Goal: Transaction & Acquisition: Book appointment/travel/reservation

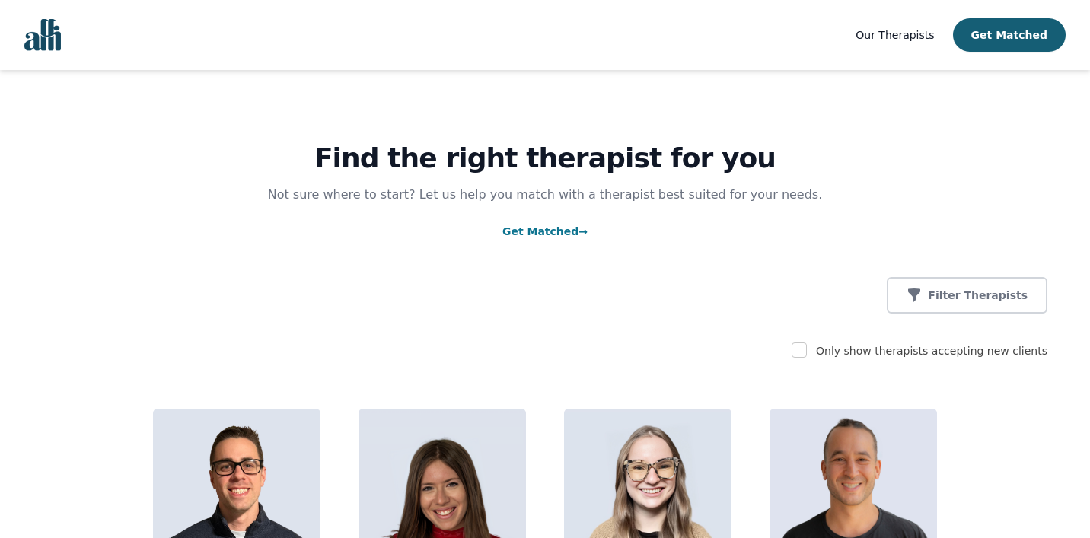
click at [45, 42] on img "Global" at bounding box center [42, 35] width 37 height 32
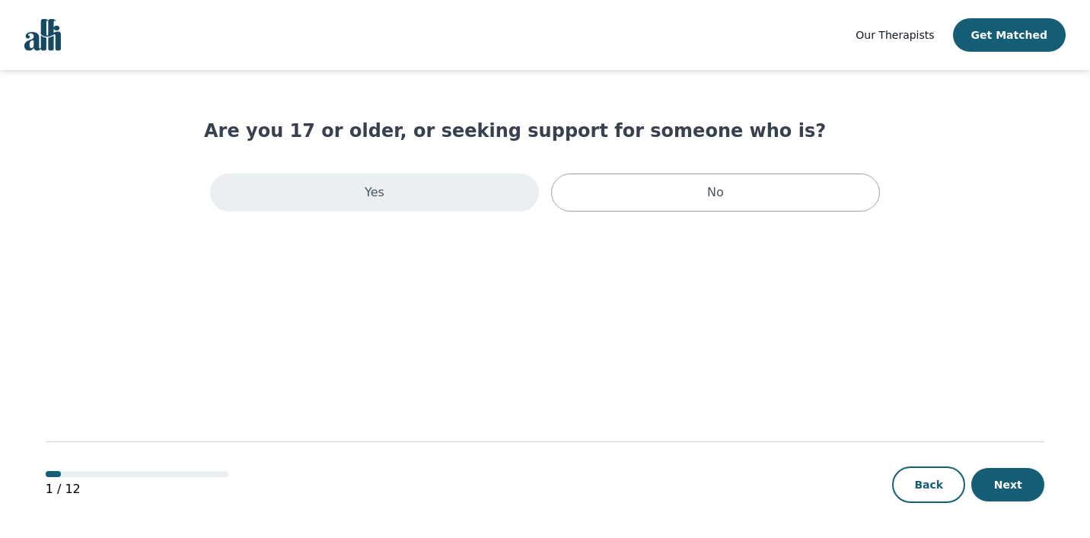
click at [448, 204] on div "Yes" at bounding box center [374, 193] width 329 height 38
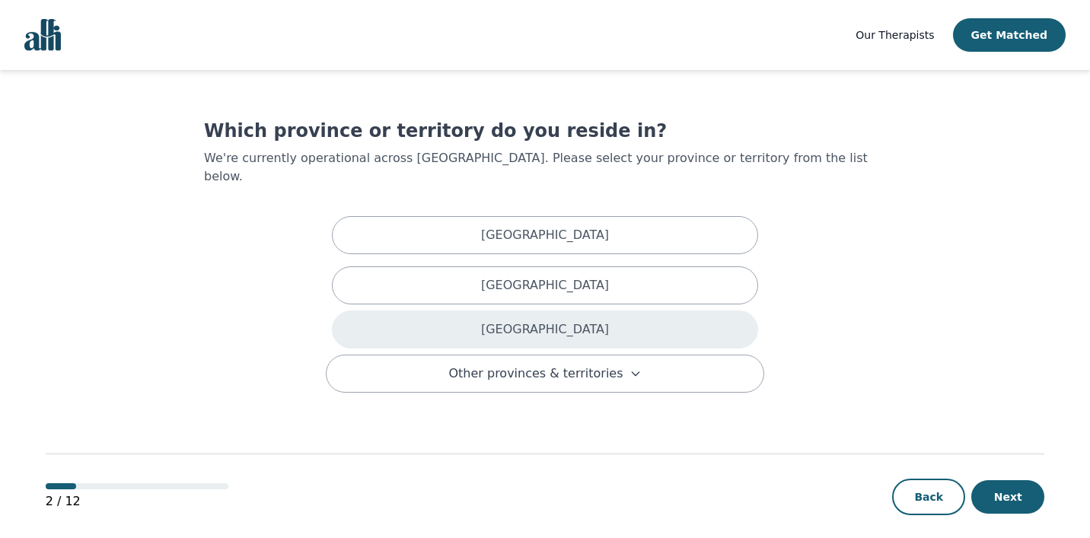
click at [451, 311] on div "[GEOGRAPHIC_DATA]" at bounding box center [545, 330] width 426 height 38
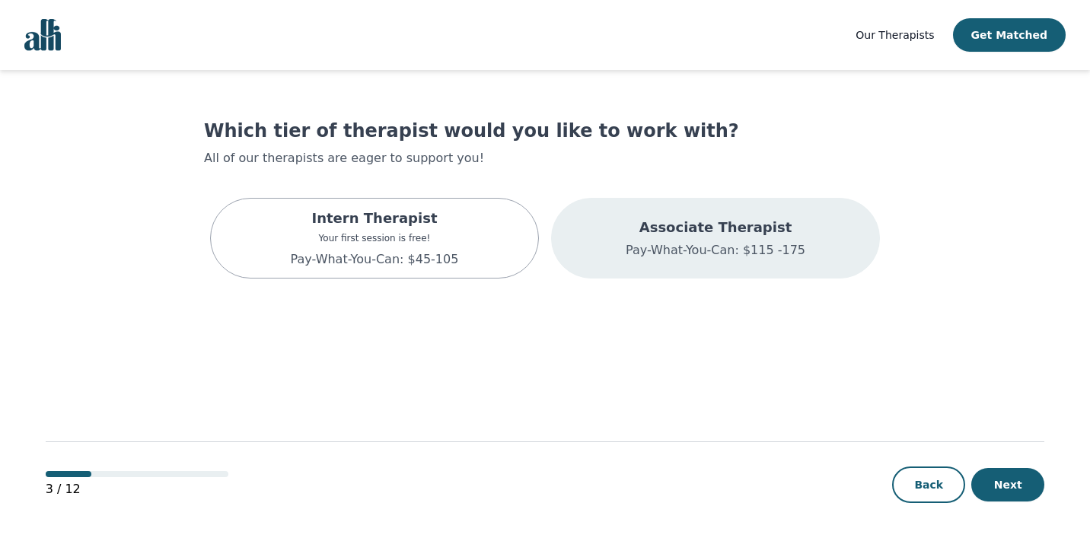
click at [680, 237] on p "Associate Therapist" at bounding box center [716, 227] width 180 height 21
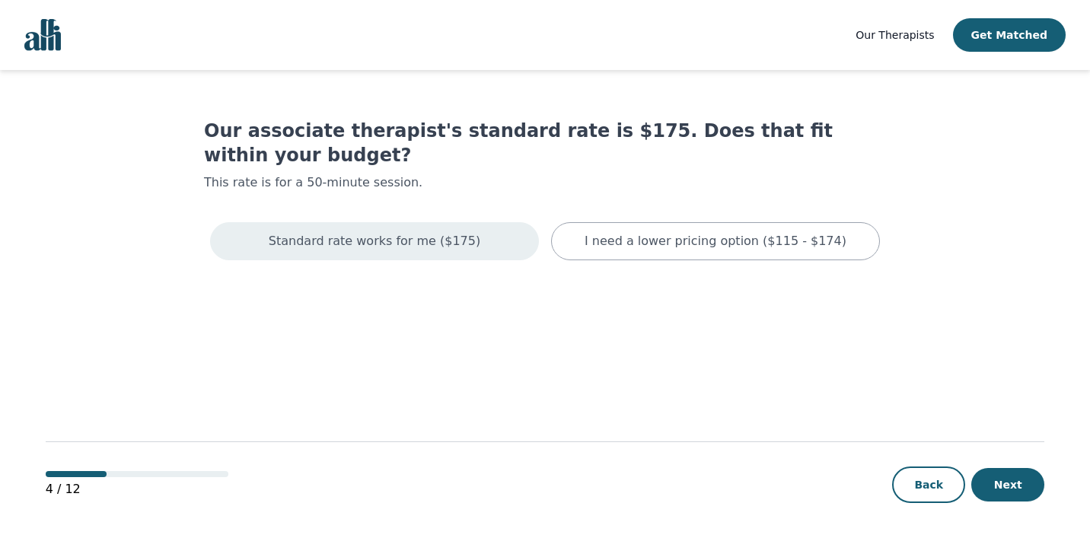
click at [467, 226] on div "Standard rate works for me ($175)" at bounding box center [374, 241] width 329 height 38
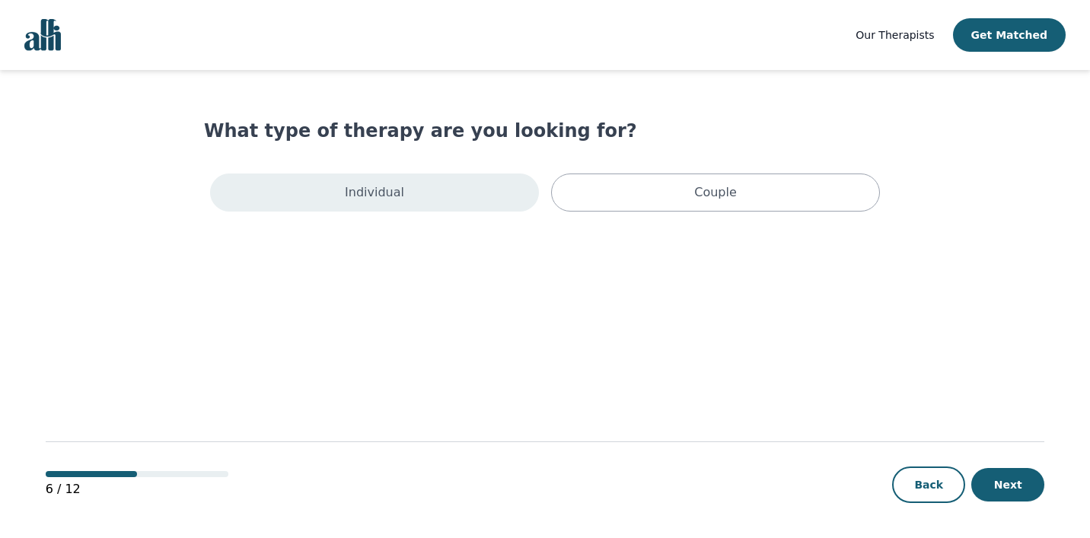
click at [455, 204] on div "Individual" at bounding box center [374, 193] width 329 height 38
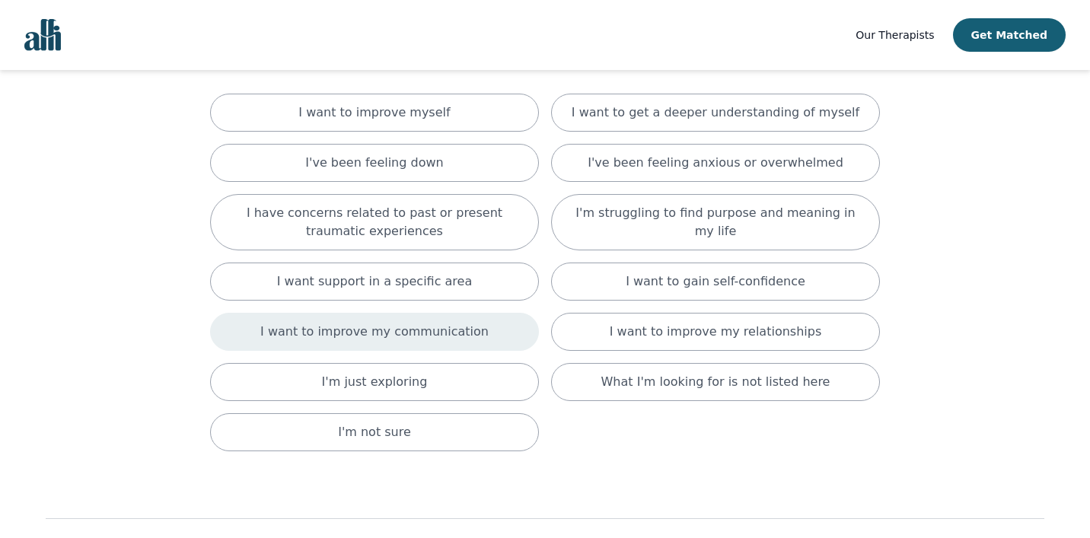
scroll to position [107, 0]
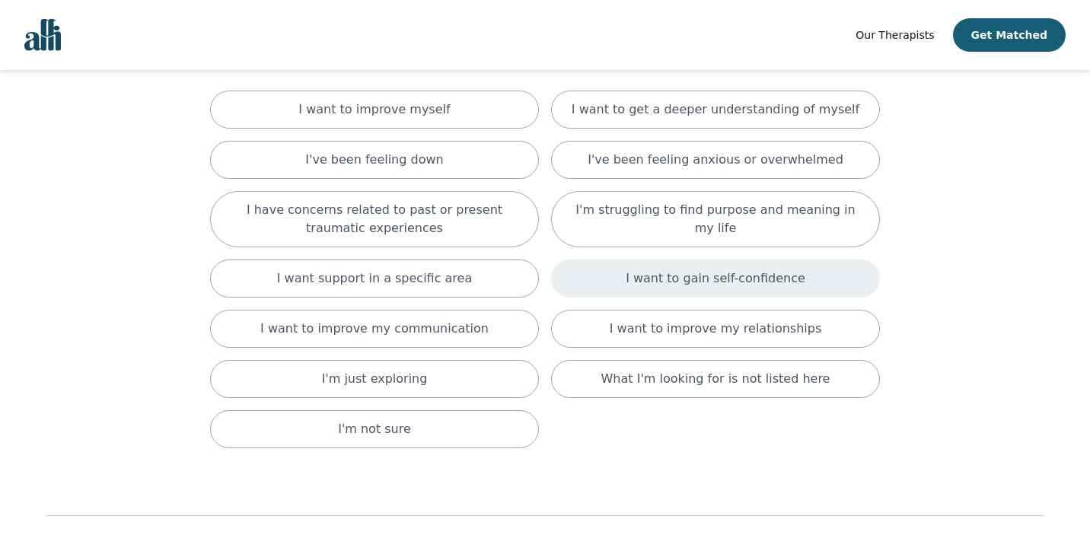
click at [668, 280] on p "I want to gain self-confidence" at bounding box center [716, 278] width 180 height 18
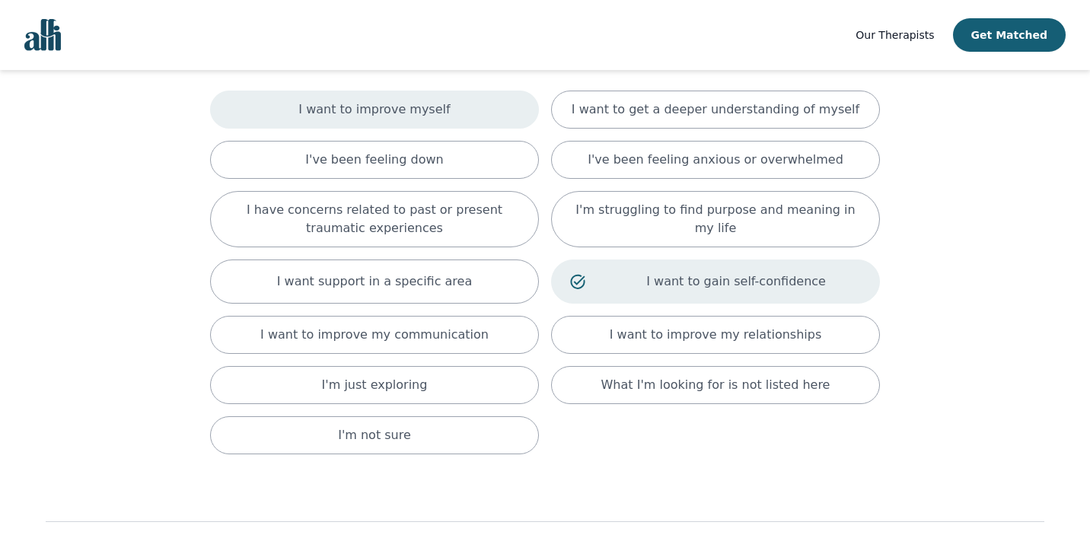
click at [483, 112] on div "I want to improve myself" at bounding box center [374, 110] width 329 height 38
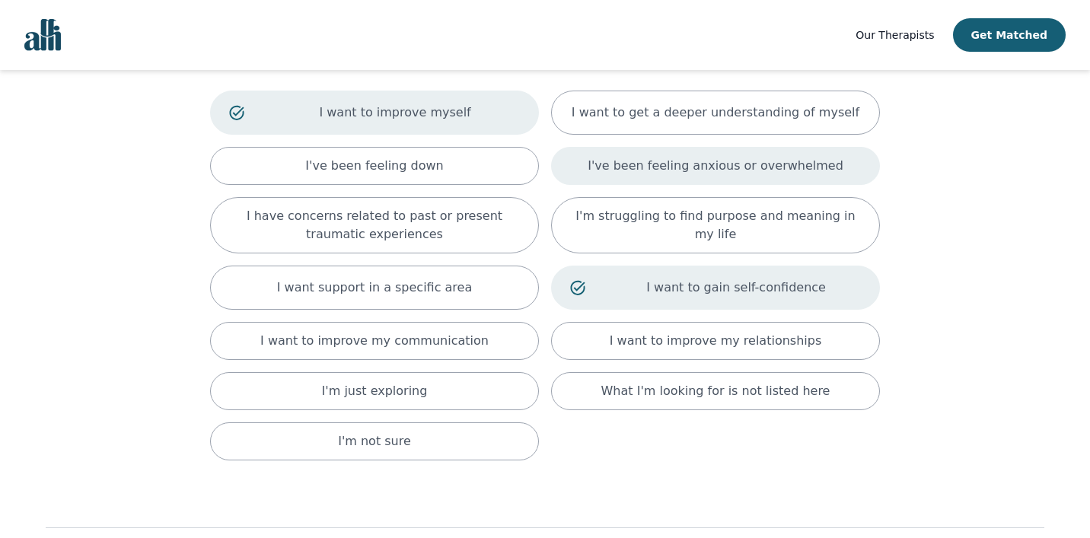
click at [661, 169] on p "I've been feeling anxious or overwhelmed" at bounding box center [716, 166] width 256 height 18
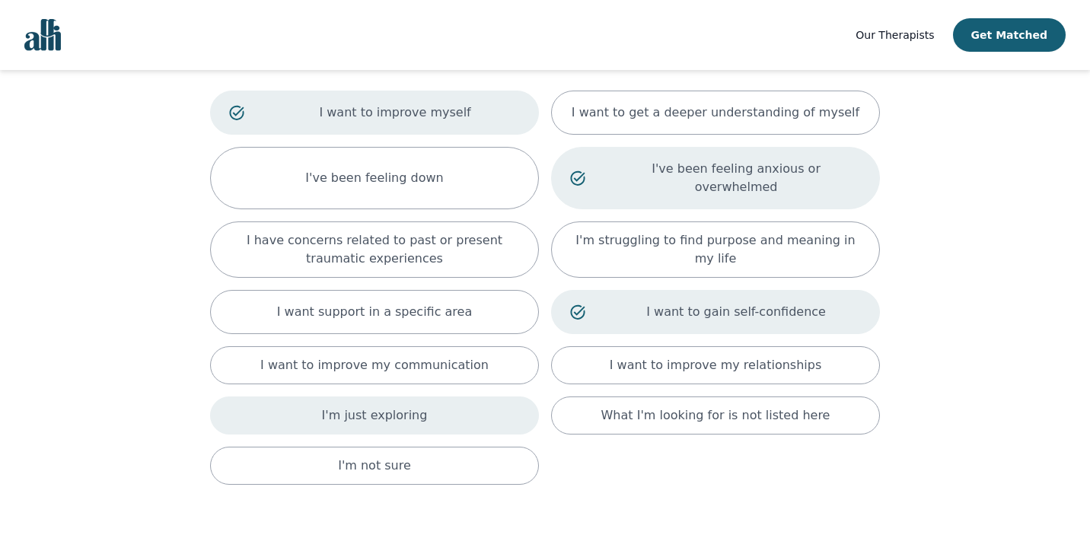
click at [397, 406] on p "I'm just exploring" at bounding box center [375, 415] width 106 height 18
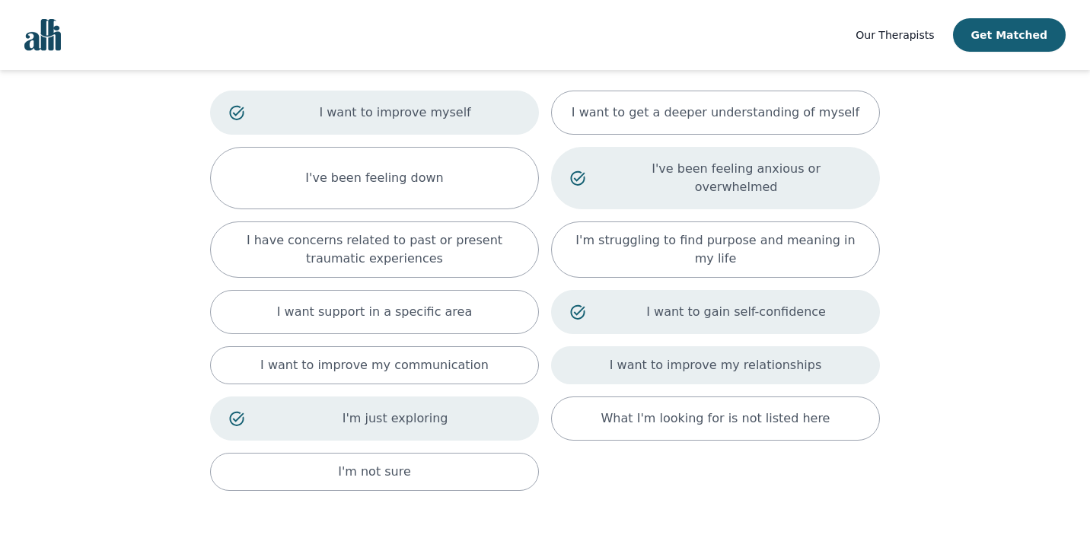
click at [708, 346] on div "I want to improve my relationships" at bounding box center [715, 365] width 329 height 38
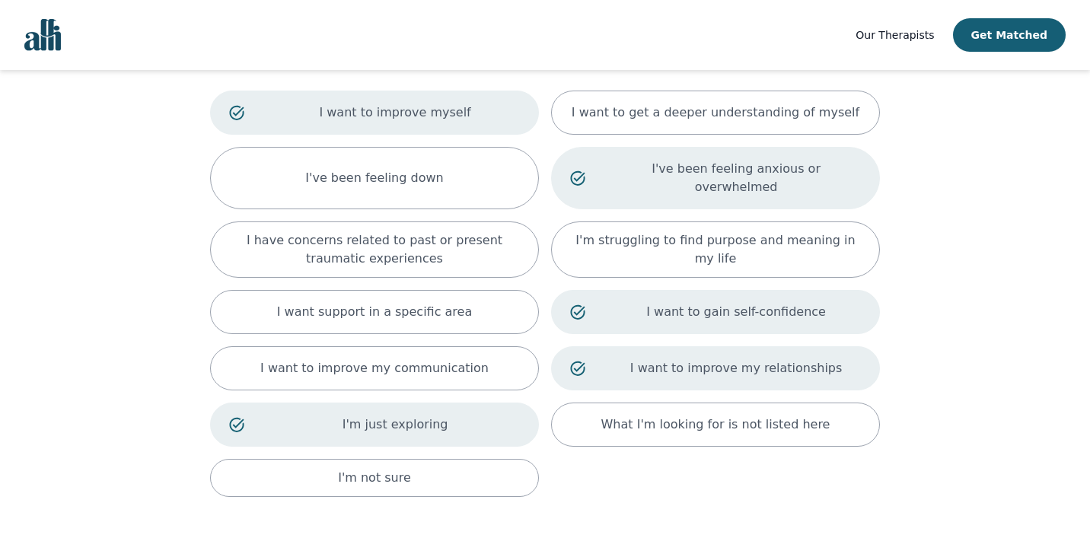
click at [708, 346] on div "I want to improve my relationships" at bounding box center [715, 368] width 329 height 44
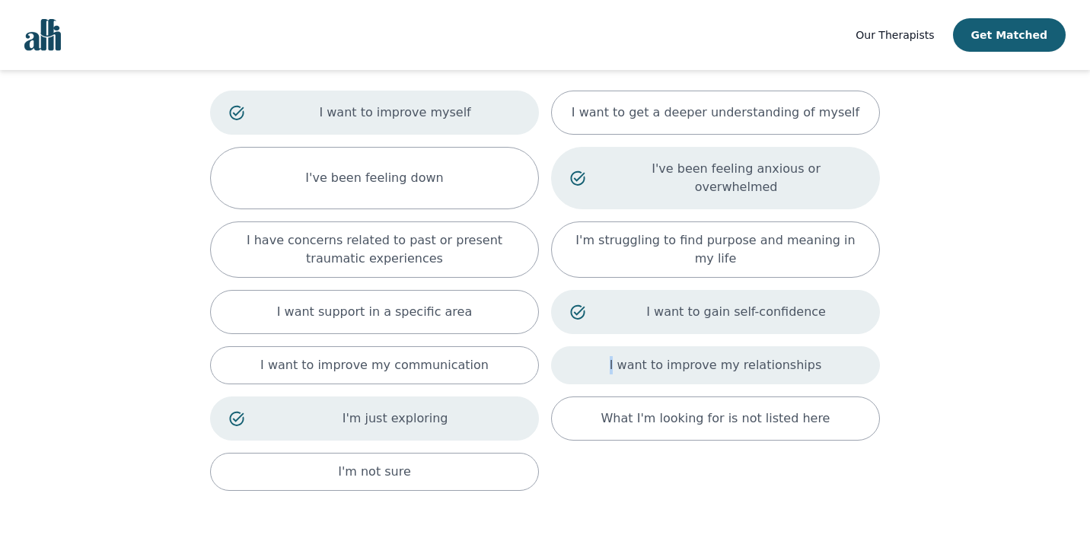
click at [699, 356] on p "I want to improve my relationships" at bounding box center [716, 365] width 212 height 18
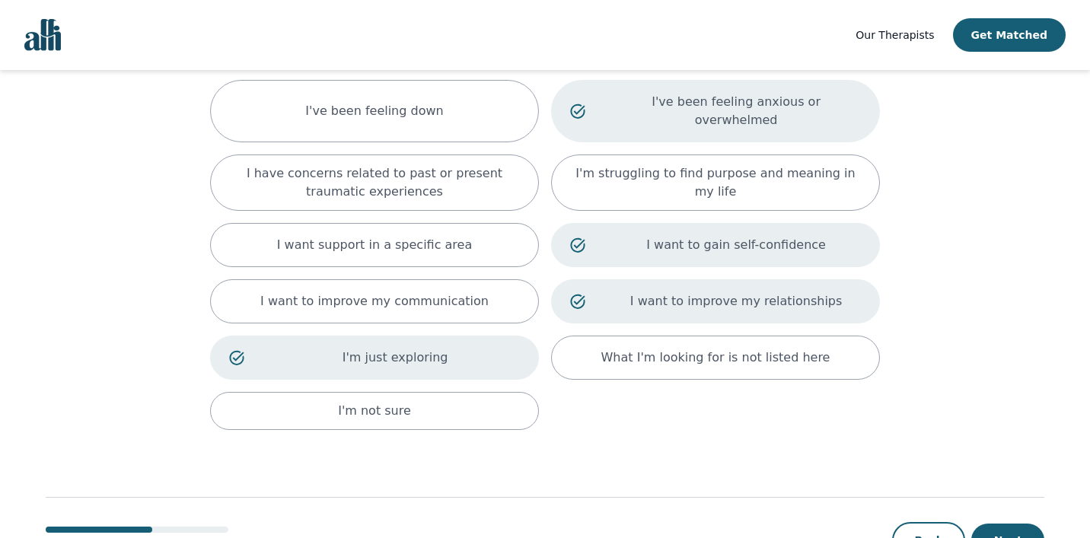
scroll to position [213, 0]
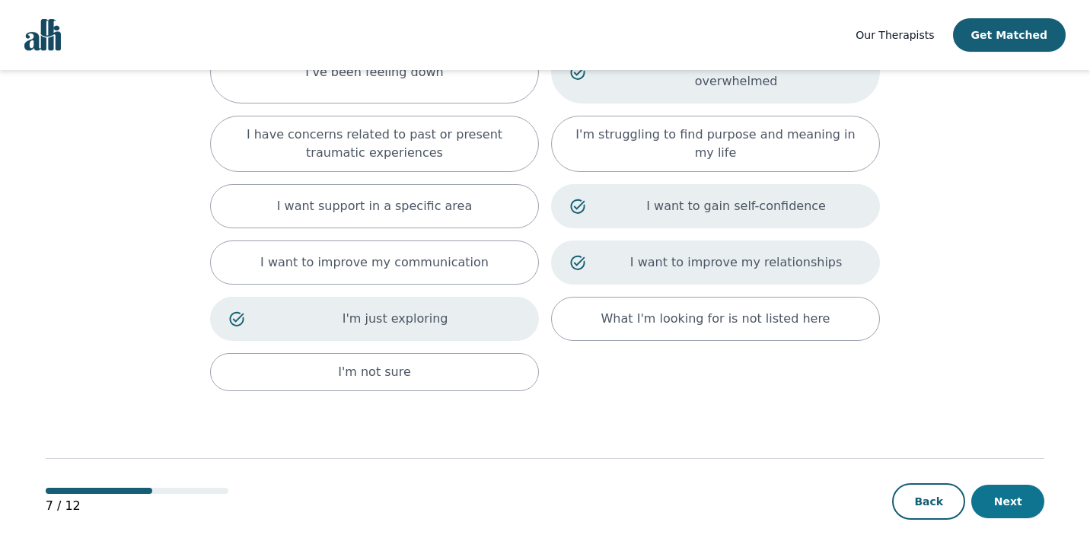
click at [1014, 485] on button "Next" at bounding box center [1007, 501] width 73 height 33
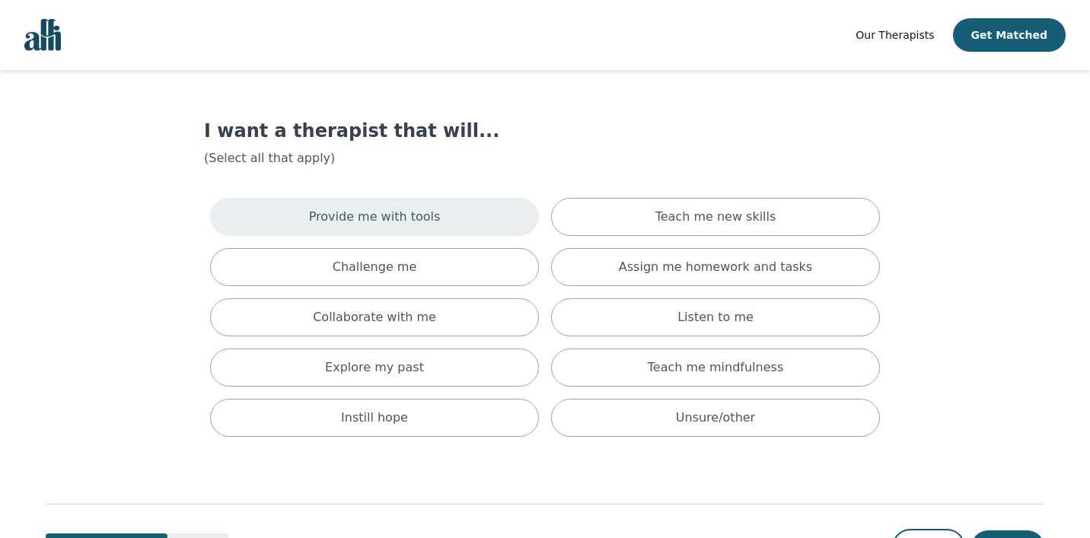
click at [454, 205] on div "Provide me with tools" at bounding box center [374, 217] width 329 height 38
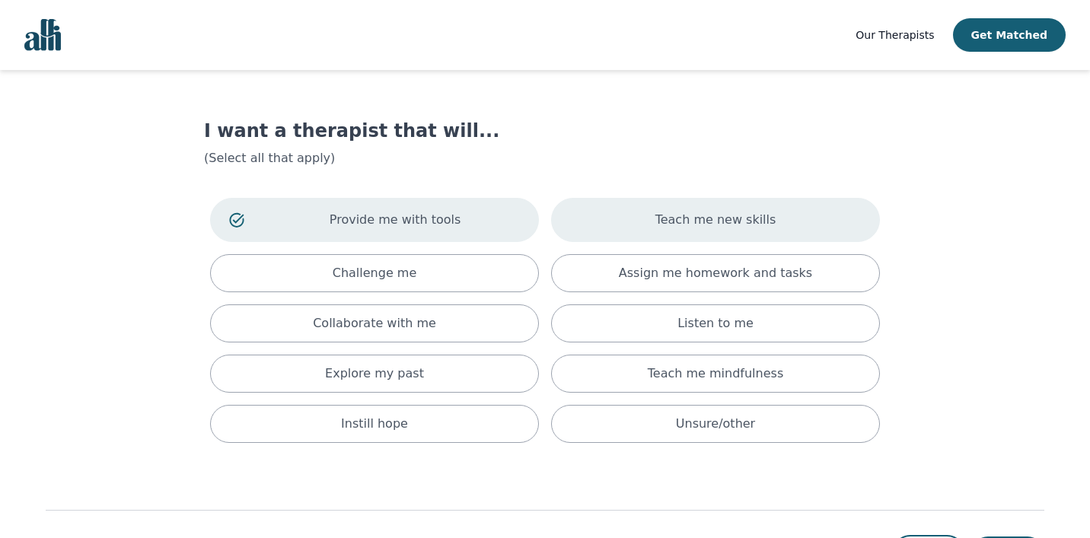
click at [594, 230] on div "Teach me new skills" at bounding box center [715, 220] width 329 height 44
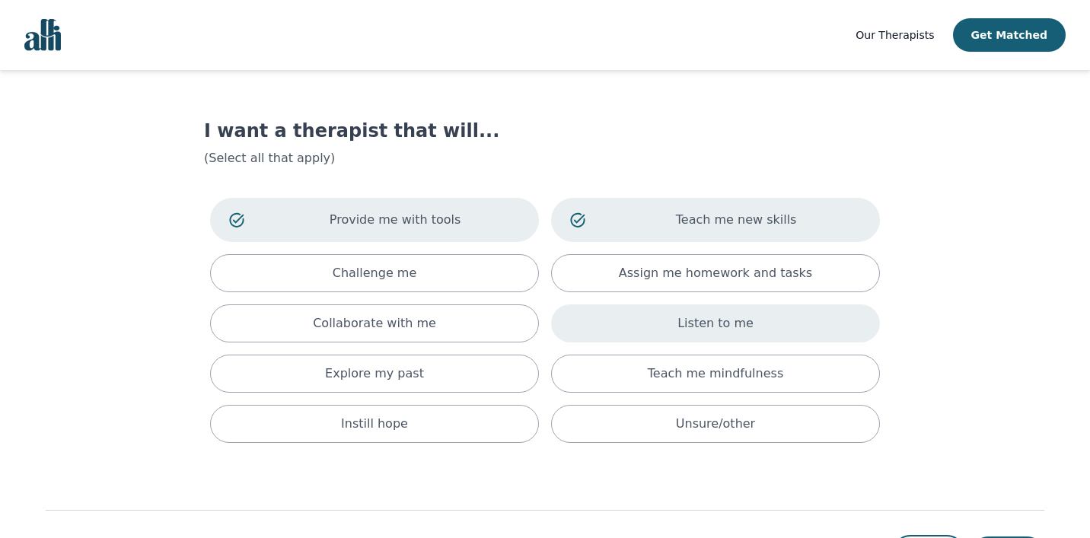
click at [621, 317] on div "Listen to me" at bounding box center [715, 323] width 329 height 38
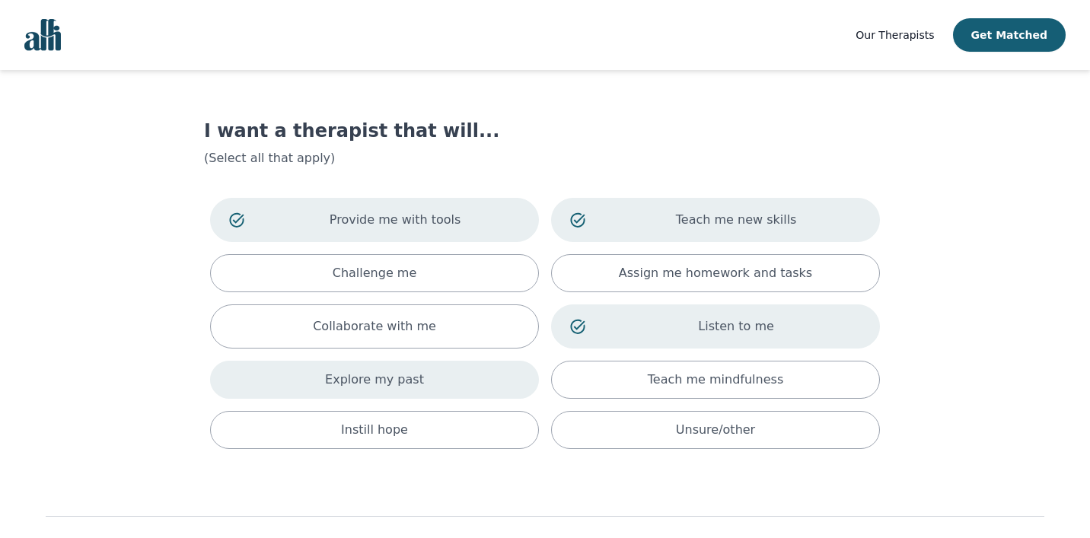
click at [486, 385] on div "Explore my past" at bounding box center [374, 380] width 329 height 38
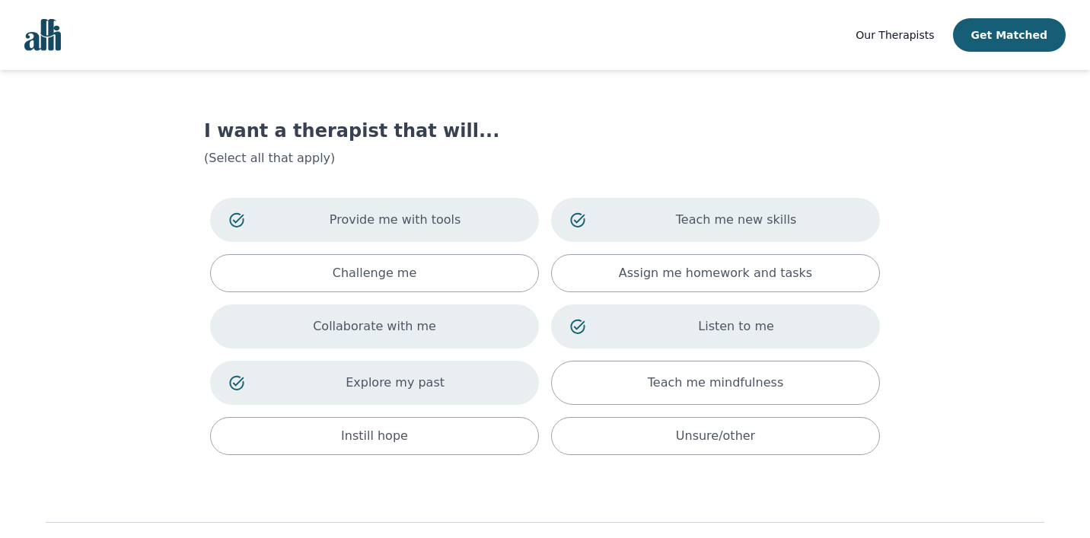
click at [485, 335] on div "Collaborate with me" at bounding box center [374, 326] width 329 height 44
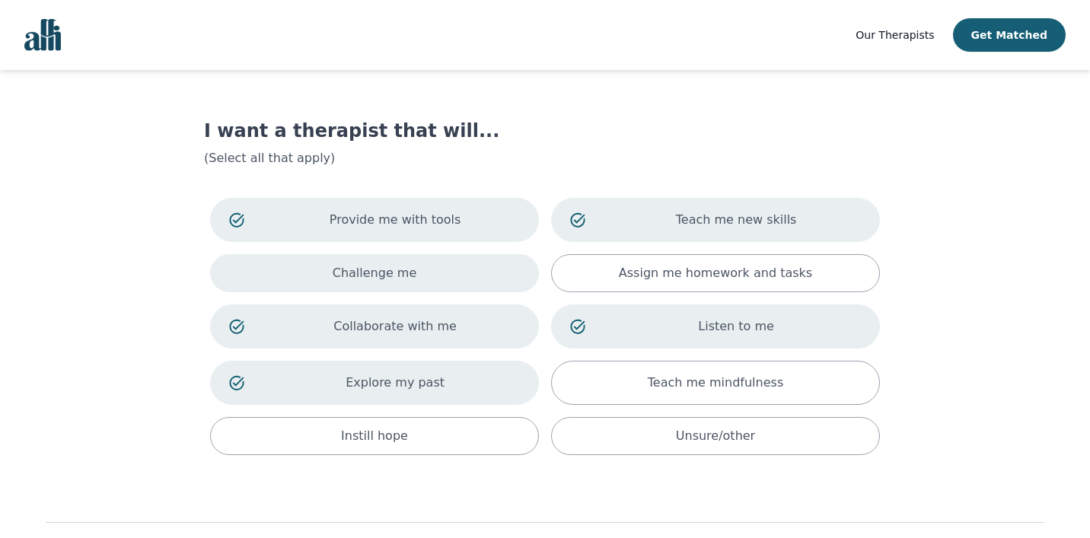
click at [490, 282] on div "Challenge me" at bounding box center [374, 273] width 329 height 38
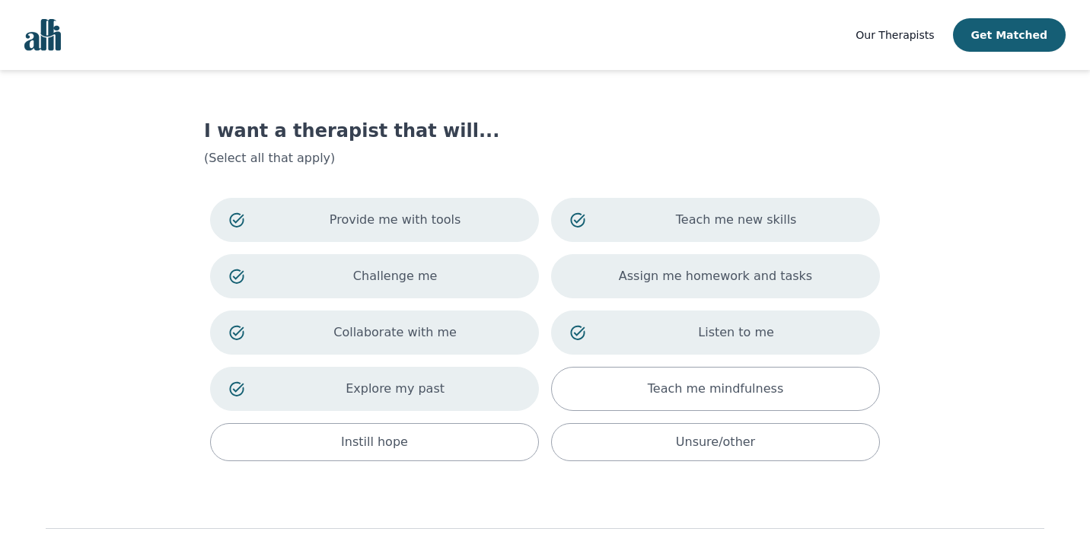
click at [613, 286] on div "Assign me homework and tasks" at bounding box center [715, 276] width 329 height 44
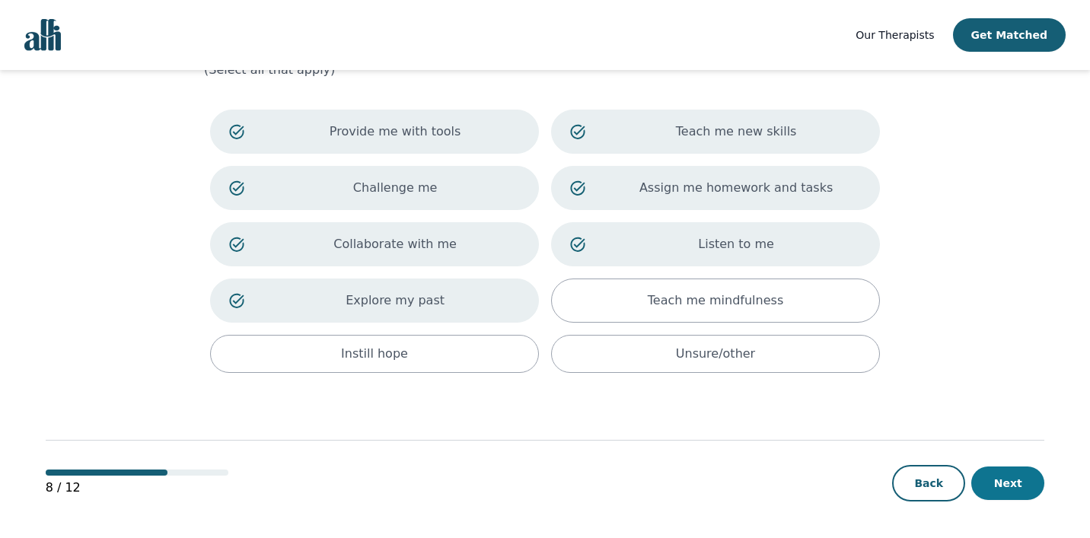
click at [1003, 481] on button "Next" at bounding box center [1007, 483] width 73 height 33
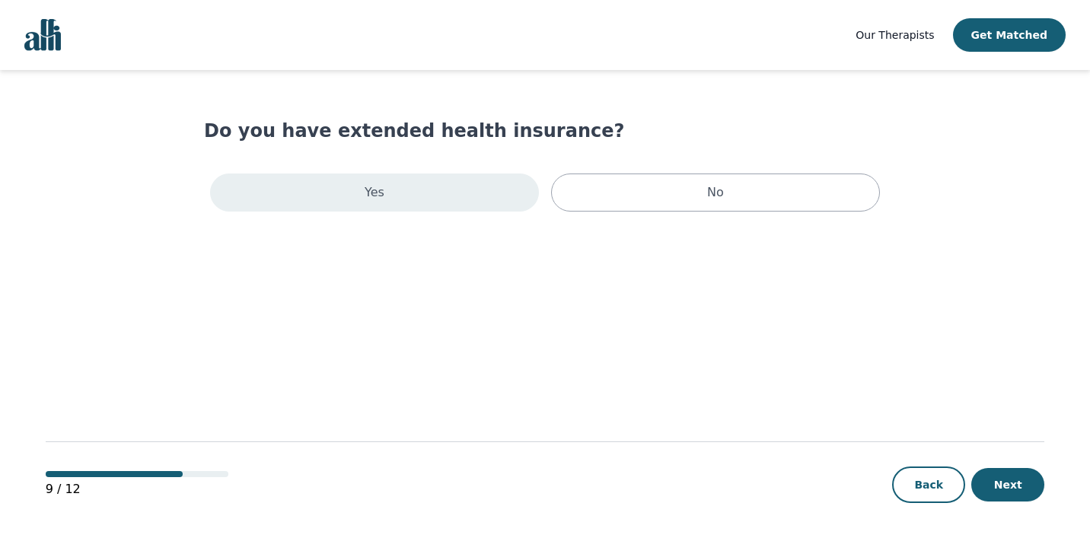
click at [488, 195] on div "Yes" at bounding box center [374, 193] width 329 height 38
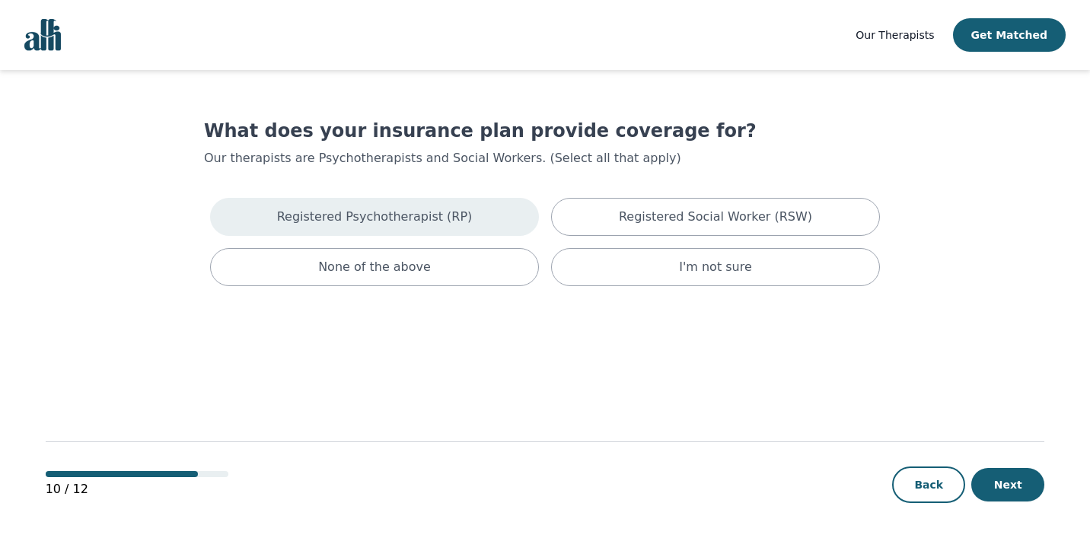
click at [422, 215] on p "Registered Psychotherapist (RP)" at bounding box center [375, 217] width 196 height 18
click at [725, 388] on div "10 / 12 Back Next" at bounding box center [545, 460] width 999 height 159
click at [1011, 480] on button "Next" at bounding box center [1007, 484] width 73 height 33
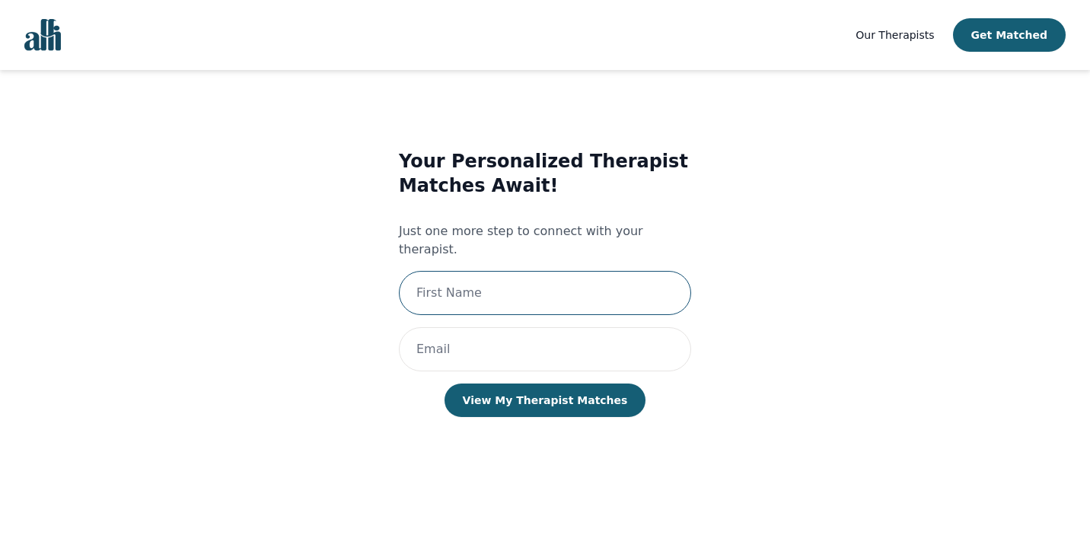
click at [639, 271] on input "text" at bounding box center [545, 293] width 292 height 44
type input "[PERSON_NAME]"
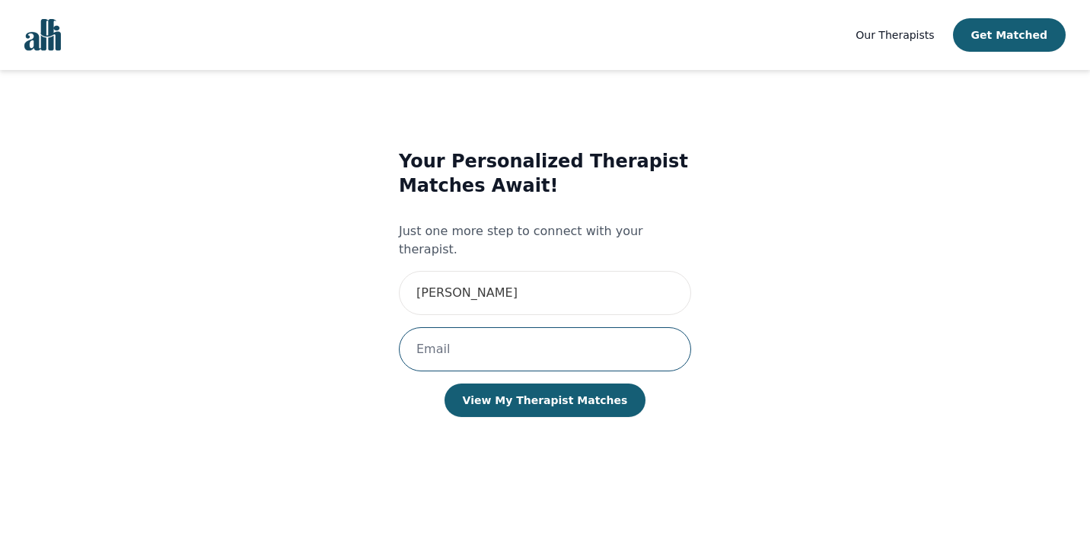
click at [438, 327] on input "email" at bounding box center [545, 349] width 292 height 44
type input "[EMAIL_ADDRESS][DOMAIN_NAME]"
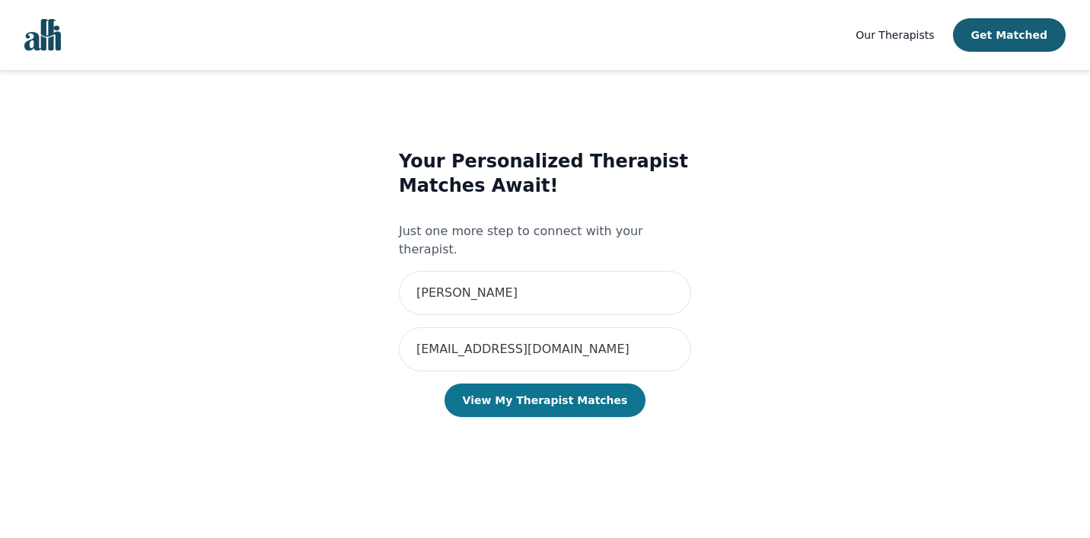
click at [572, 384] on button "View My Therapist Matches" at bounding box center [545, 400] width 202 height 33
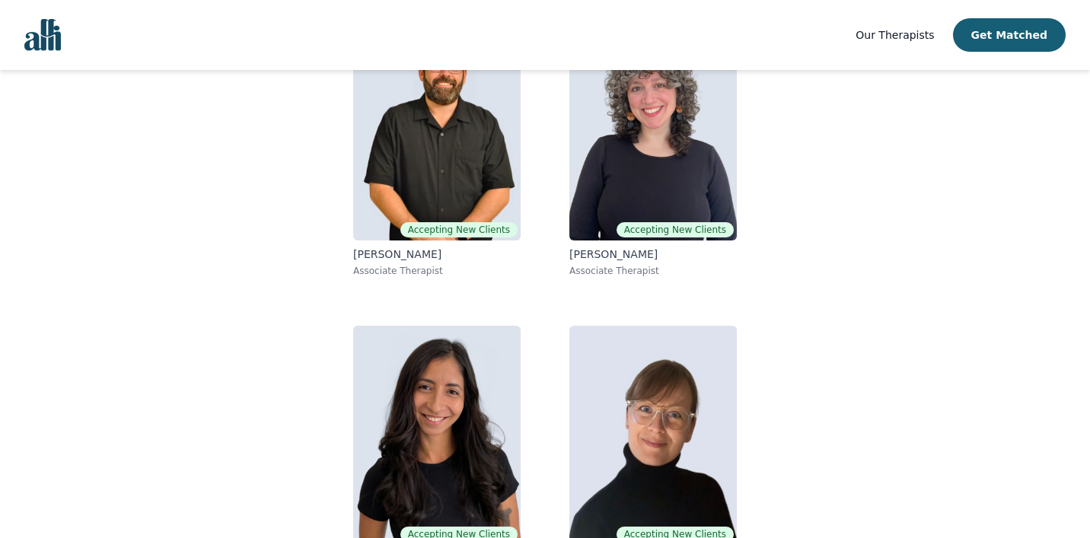
scroll to position [256, 0]
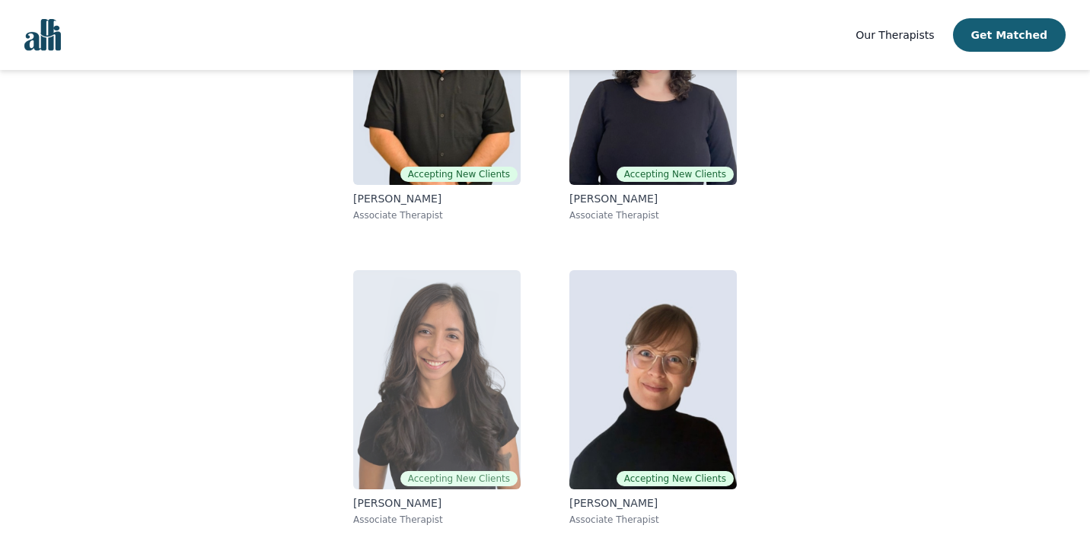
click at [415, 467] on img at bounding box center [436, 379] width 167 height 219
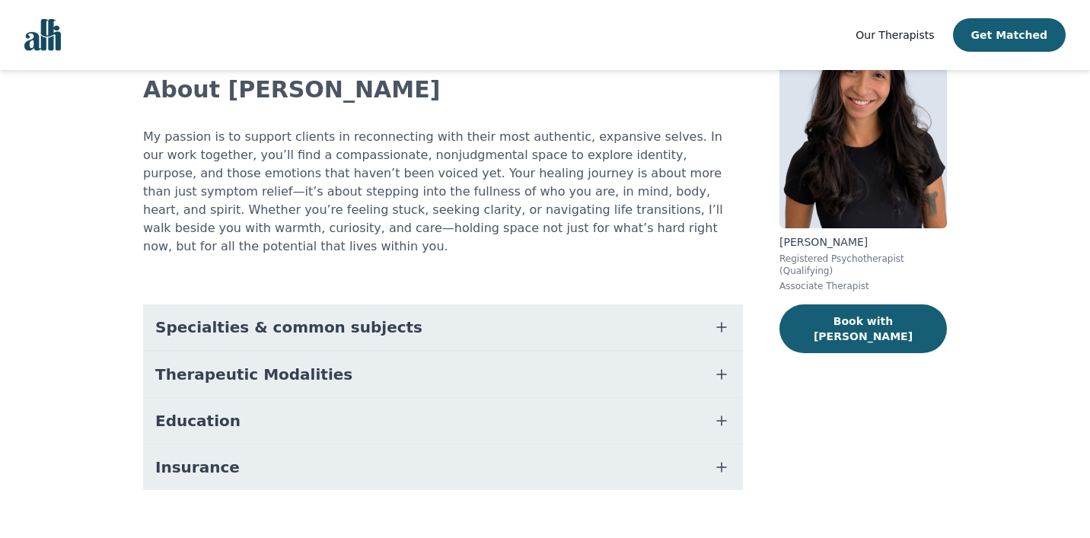
scroll to position [99, 0]
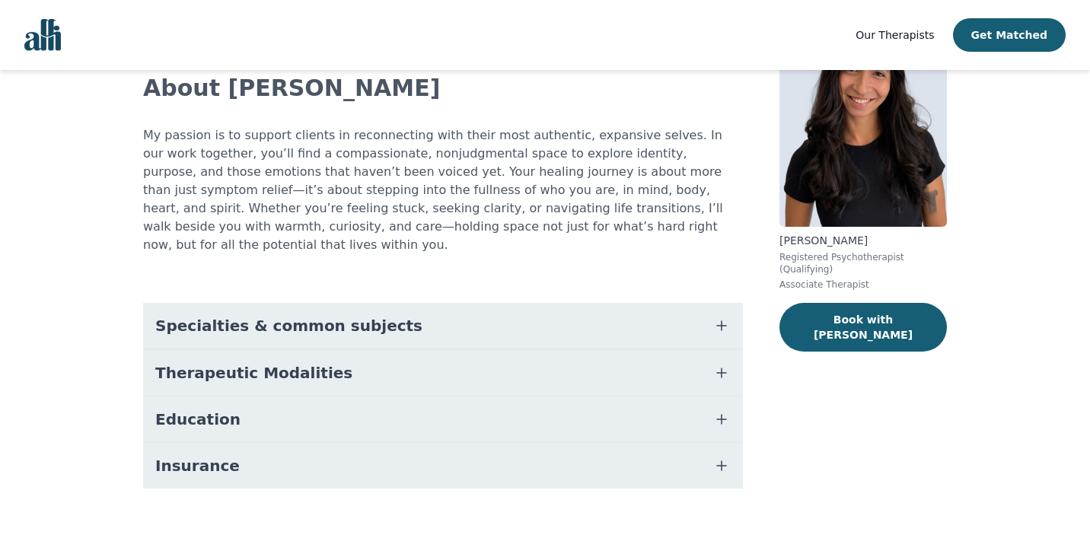
click at [721, 317] on icon "button" at bounding box center [721, 326] width 18 height 18
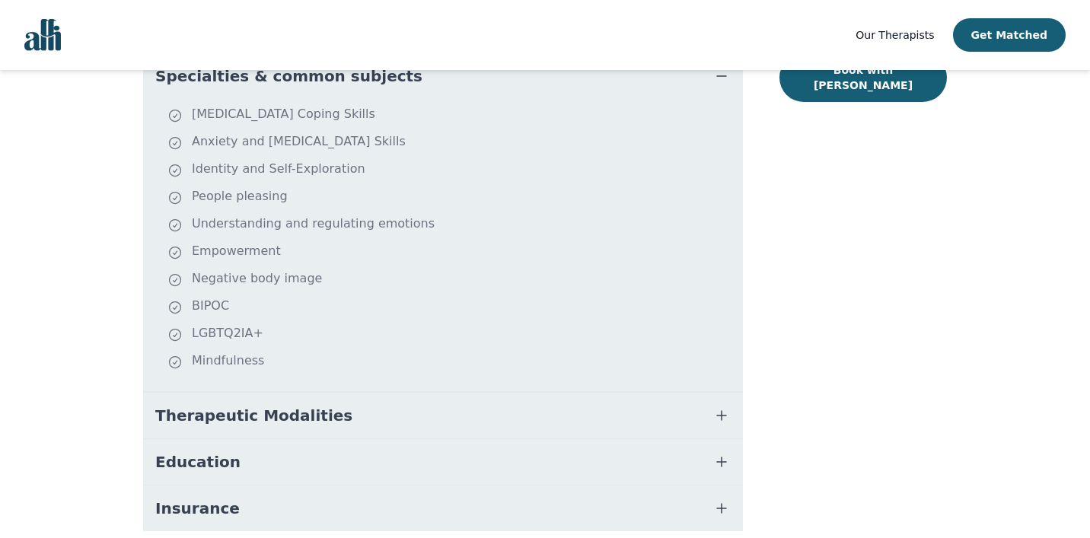
scroll to position [362, 0]
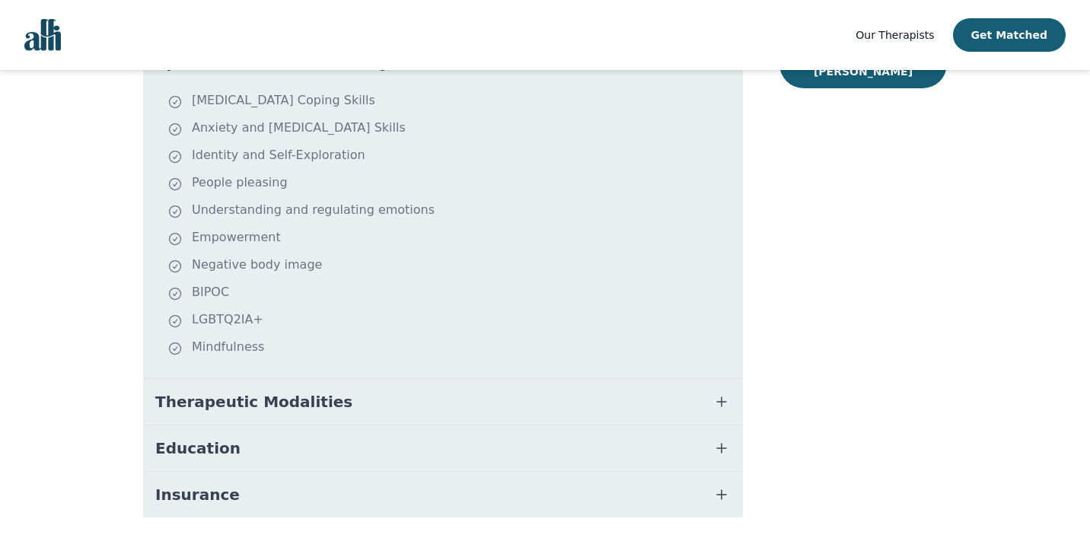
click at [728, 393] on icon "button" at bounding box center [721, 402] width 18 height 18
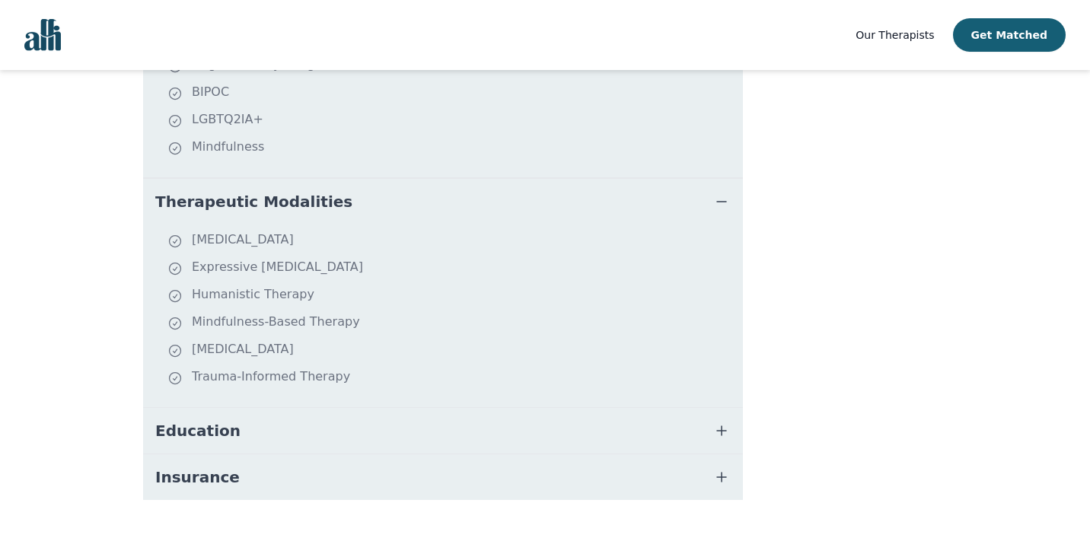
scroll to position [579, 0]
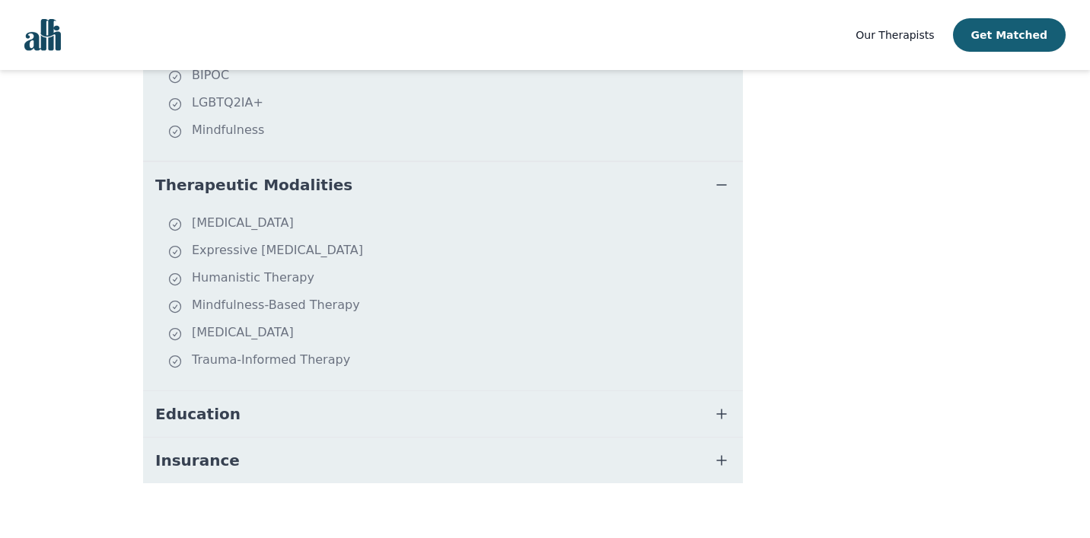
click at [722, 405] on icon "button" at bounding box center [721, 414] width 18 height 18
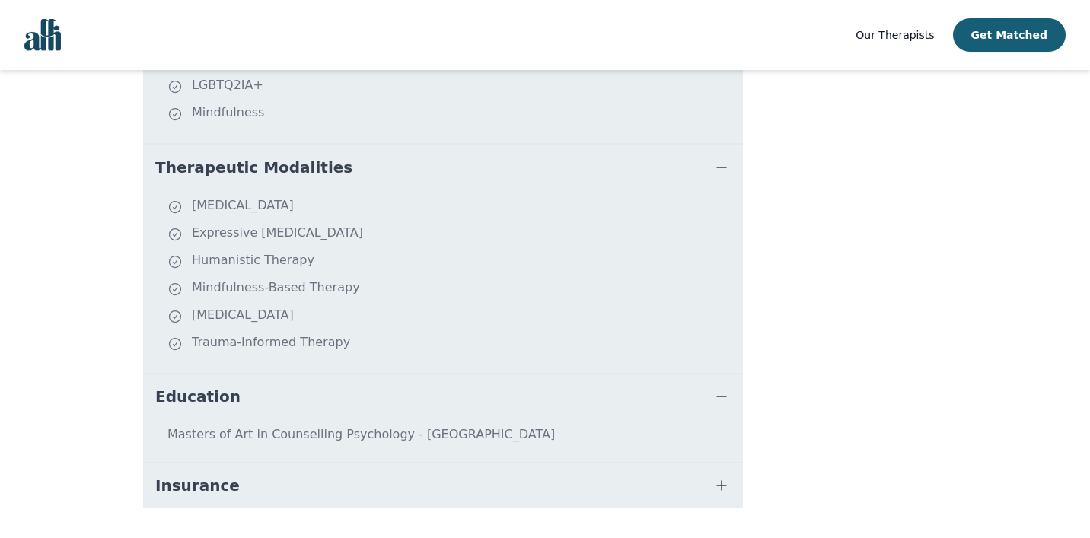
scroll to position [598, 0]
click at [723, 461] on button "Insurance" at bounding box center [443, 484] width 600 height 46
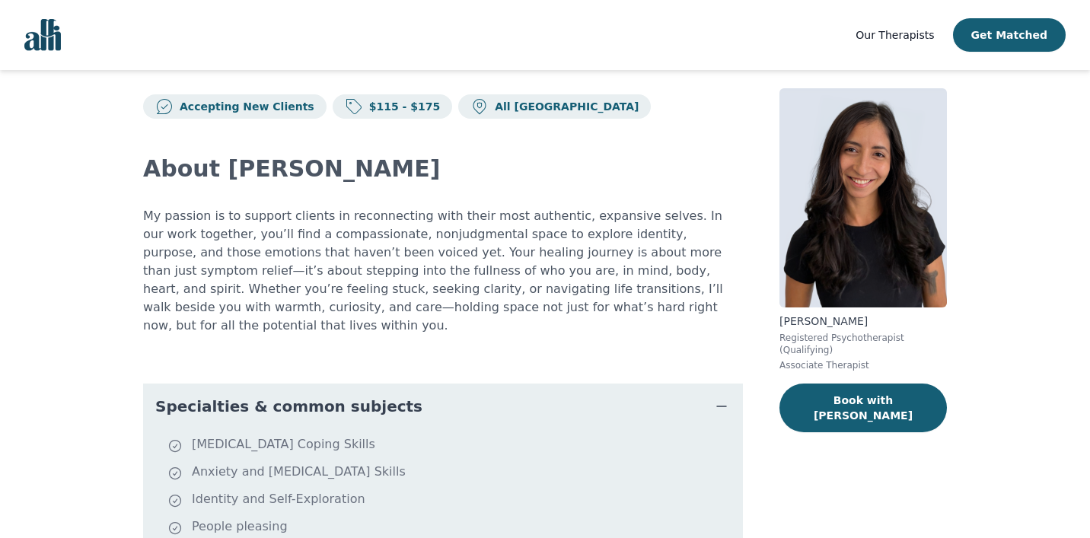
scroll to position [0, 0]
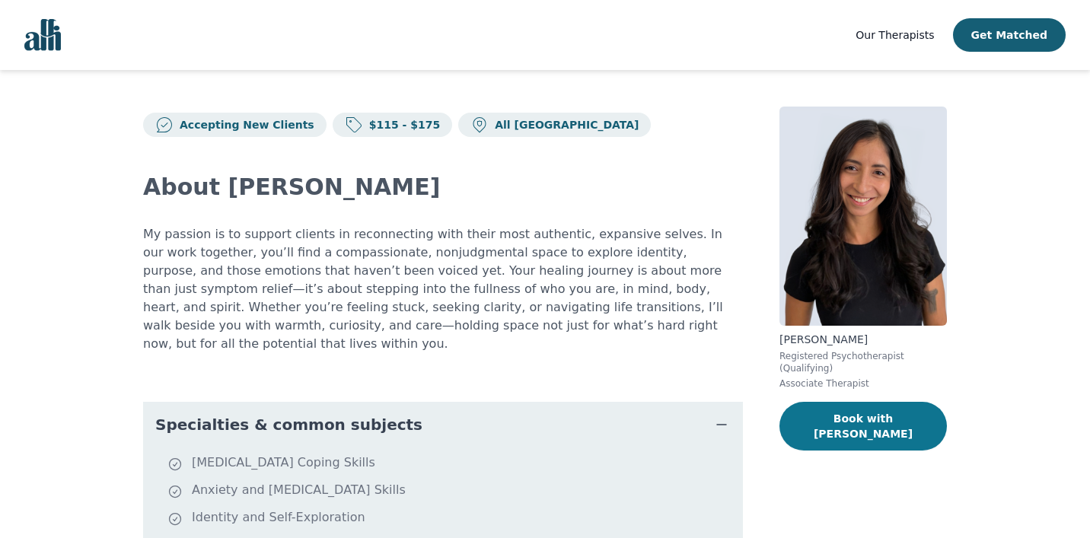
click at [884, 418] on button "Book with Natalia" at bounding box center [862, 426] width 167 height 49
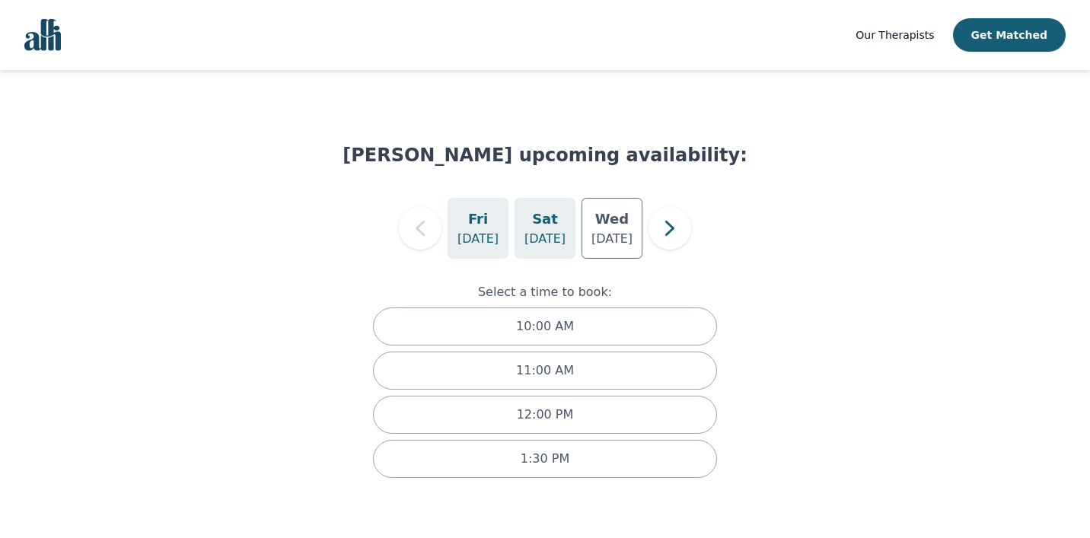
click at [540, 234] on p "Aug 30" at bounding box center [544, 239] width 41 height 18
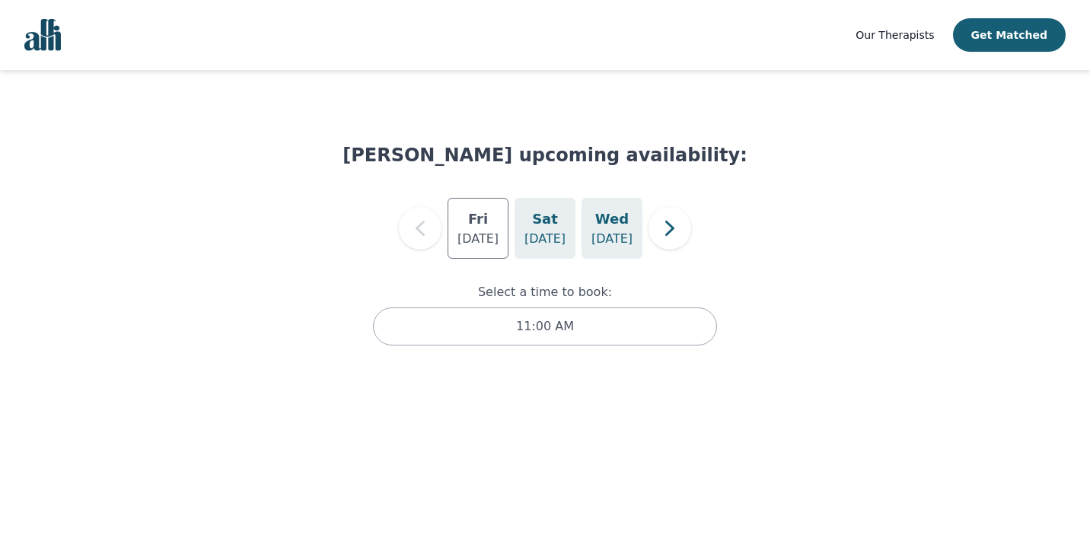
click at [611, 221] on h5 "Wed" at bounding box center [611, 219] width 33 height 21
click at [675, 224] on icon "button" at bounding box center [670, 228] width 30 height 30
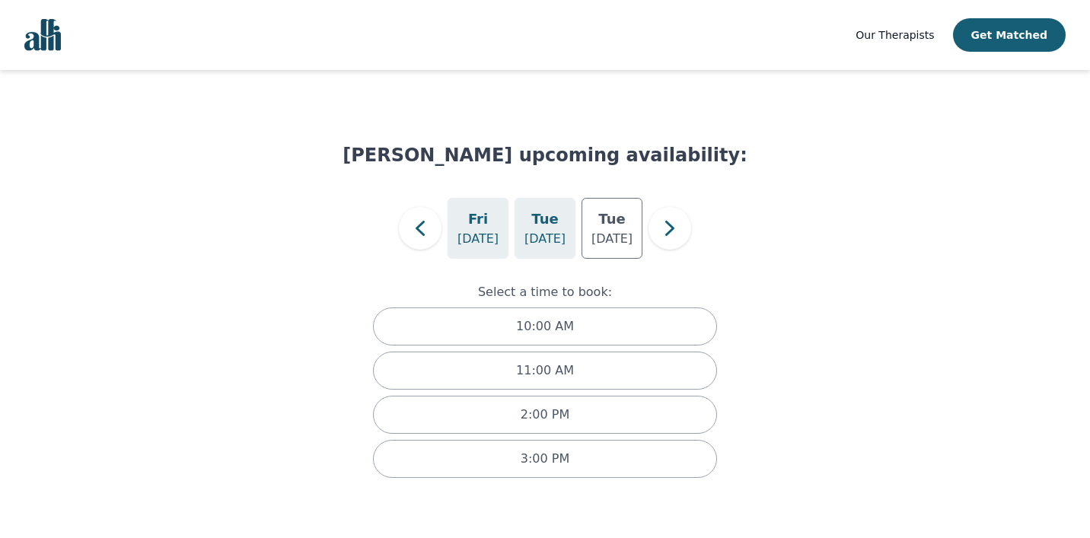
click at [552, 235] on p "[DATE]" at bounding box center [544, 239] width 41 height 18
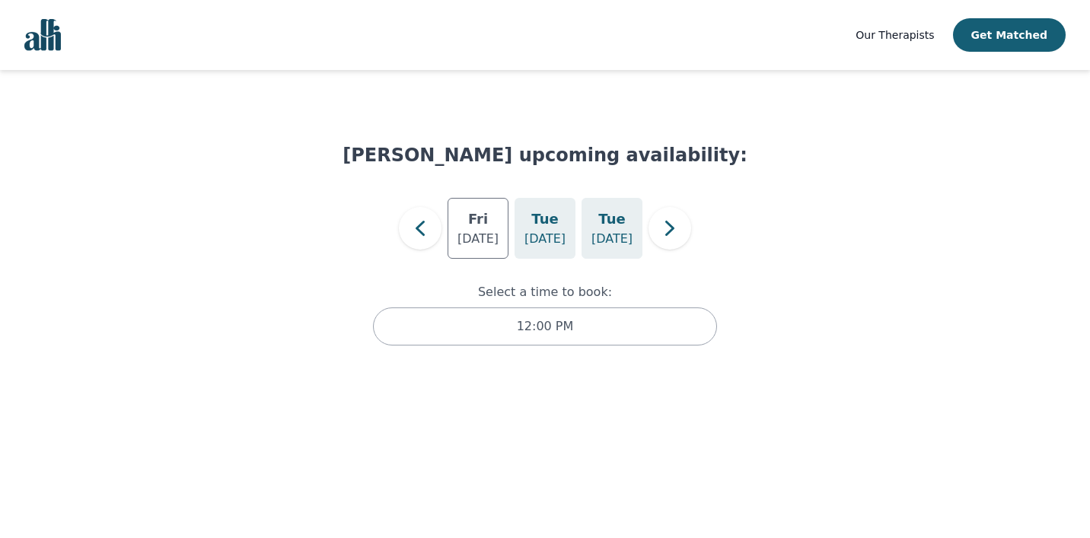
click at [602, 234] on p "Sep 30" at bounding box center [611, 239] width 41 height 18
click at [557, 230] on p "[DATE]" at bounding box center [544, 239] width 41 height 18
click at [613, 231] on p "Sep 30" at bounding box center [611, 239] width 41 height 18
click at [652, 236] on button "button" at bounding box center [669, 228] width 43 height 43
click at [532, 233] on p "Oct 14" at bounding box center [544, 239] width 41 height 18
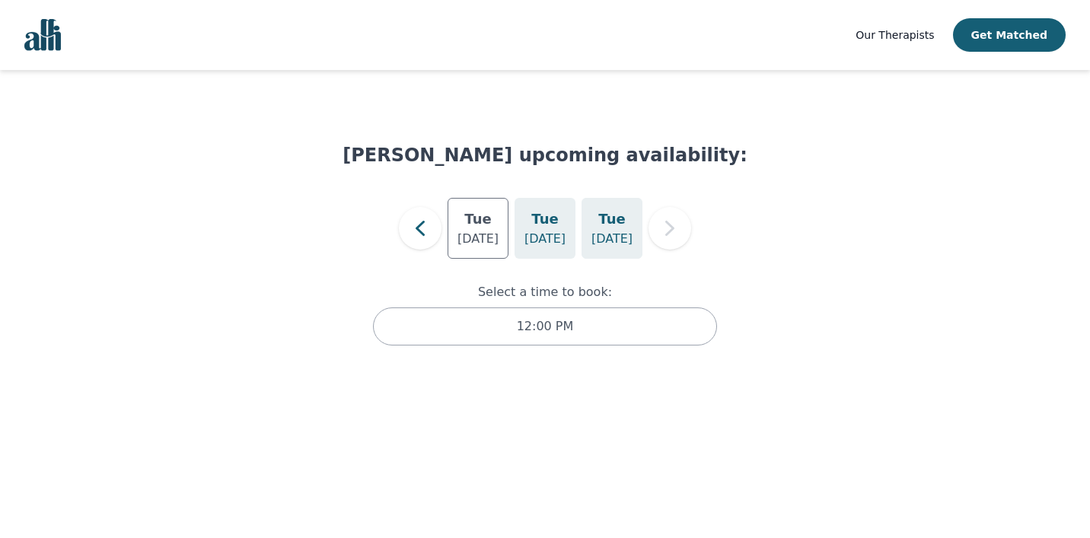
click at [597, 237] on p "Oct 21" at bounding box center [611, 239] width 41 height 18
click at [397, 230] on div "Tue Oct 7 Tue Oct 14 Tue Oct 21" at bounding box center [544, 228] width 405 height 61
click at [415, 228] on icon "button" at bounding box center [420, 228] width 30 height 30
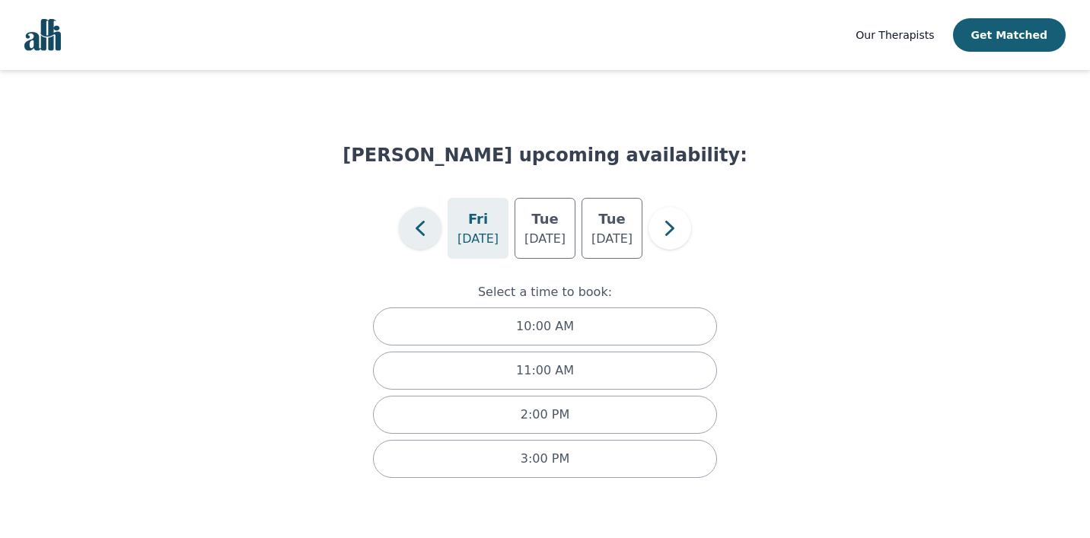
click at [415, 228] on icon "button" at bounding box center [420, 228] width 30 height 30
click at [527, 224] on div "Sat Aug 30" at bounding box center [544, 228] width 61 height 61
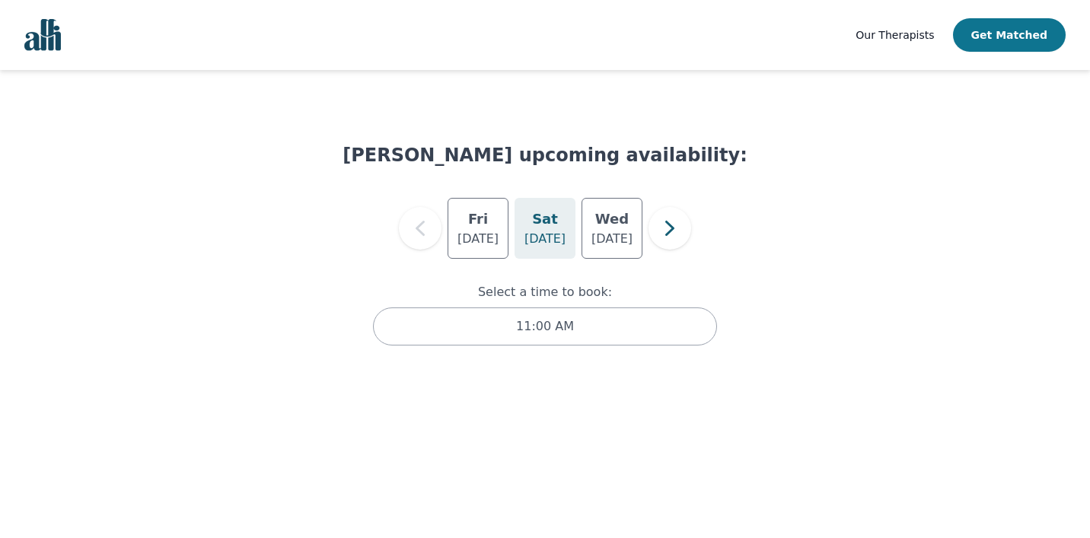
click at [985, 37] on button "Get Matched" at bounding box center [1009, 34] width 113 height 33
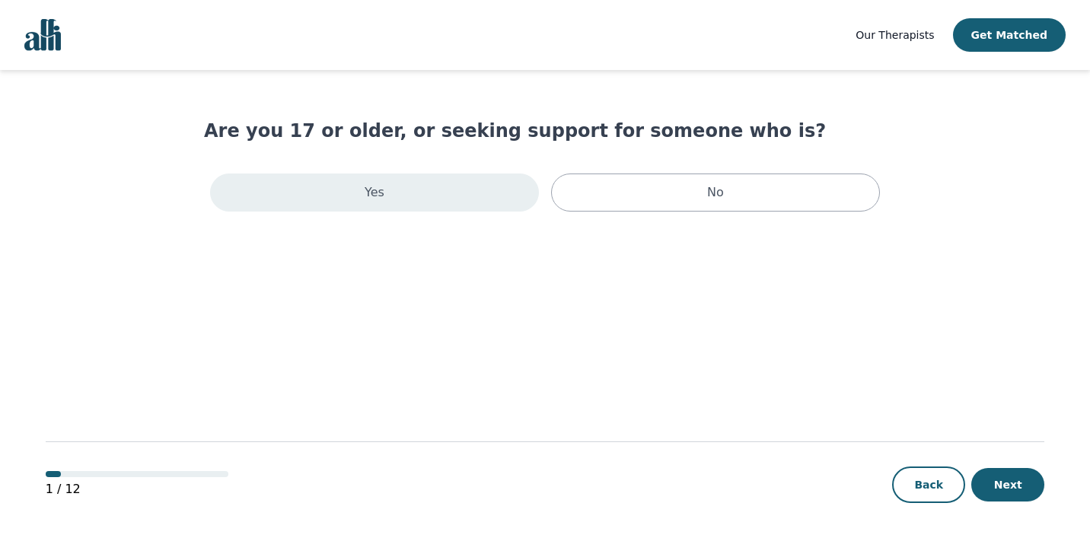
click at [477, 189] on div "Yes" at bounding box center [374, 193] width 329 height 38
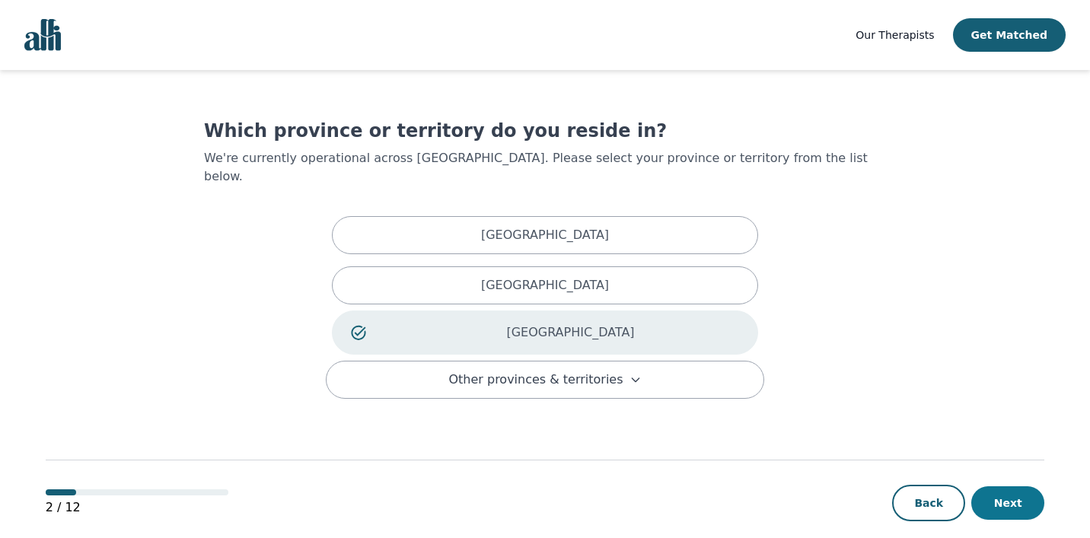
click at [1010, 488] on button "Next" at bounding box center [1007, 502] width 73 height 33
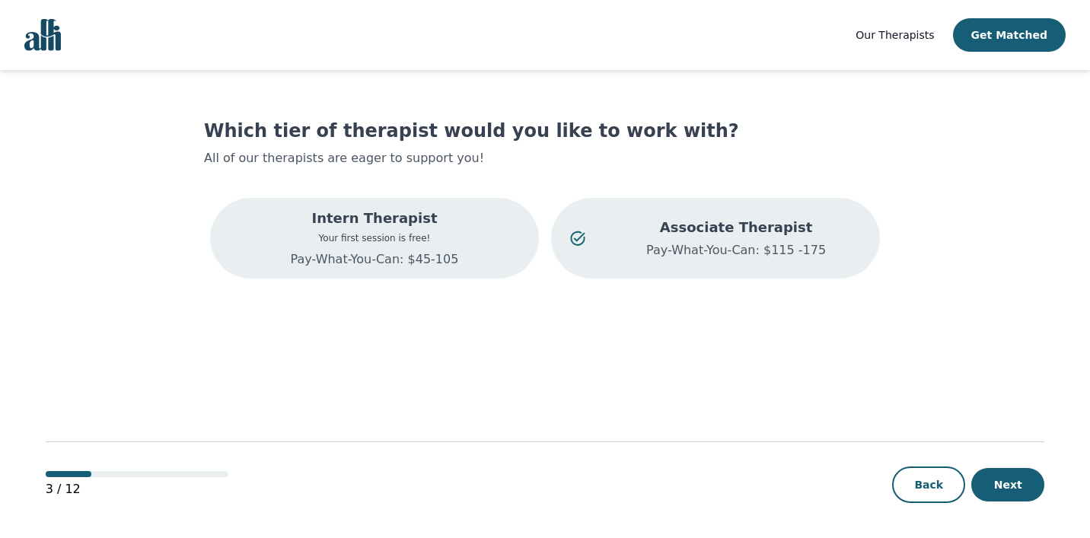
click at [479, 221] on div "Intern Therapist Your first session is free! Pay-What-You-Can: $45-105" at bounding box center [374, 238] width 329 height 81
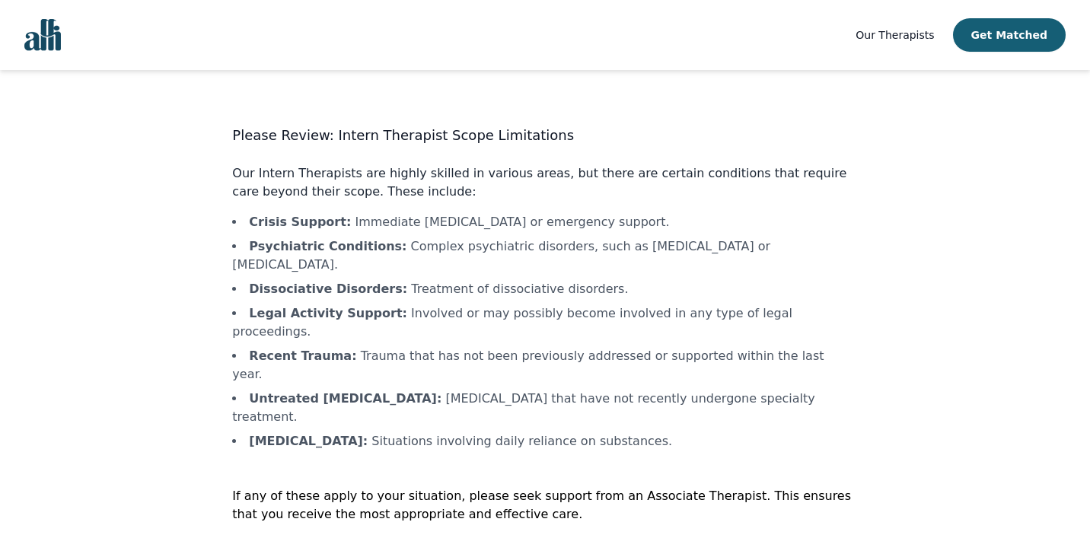
scroll to position [4, 0]
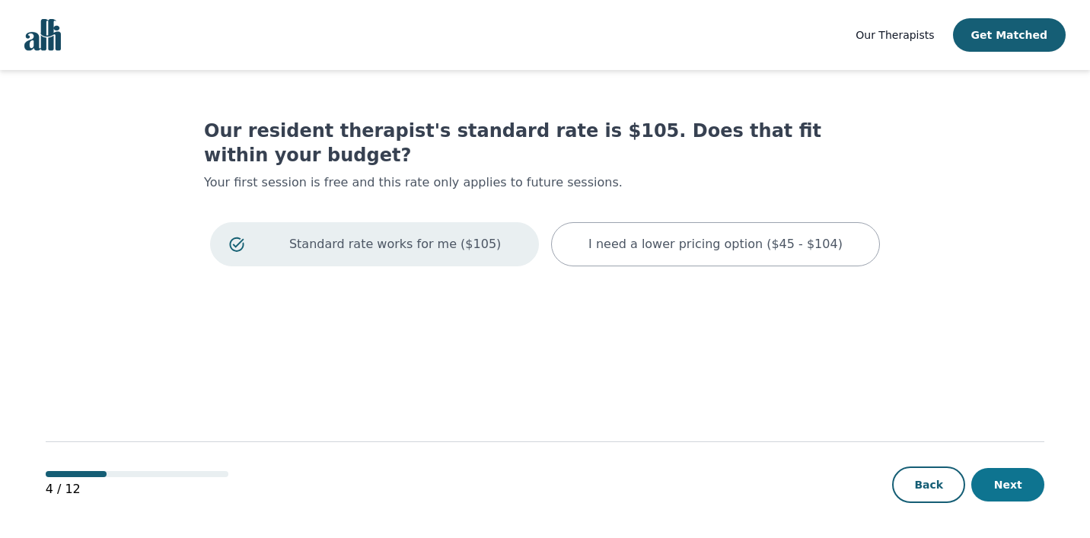
click at [1005, 485] on button "Next" at bounding box center [1007, 484] width 73 height 33
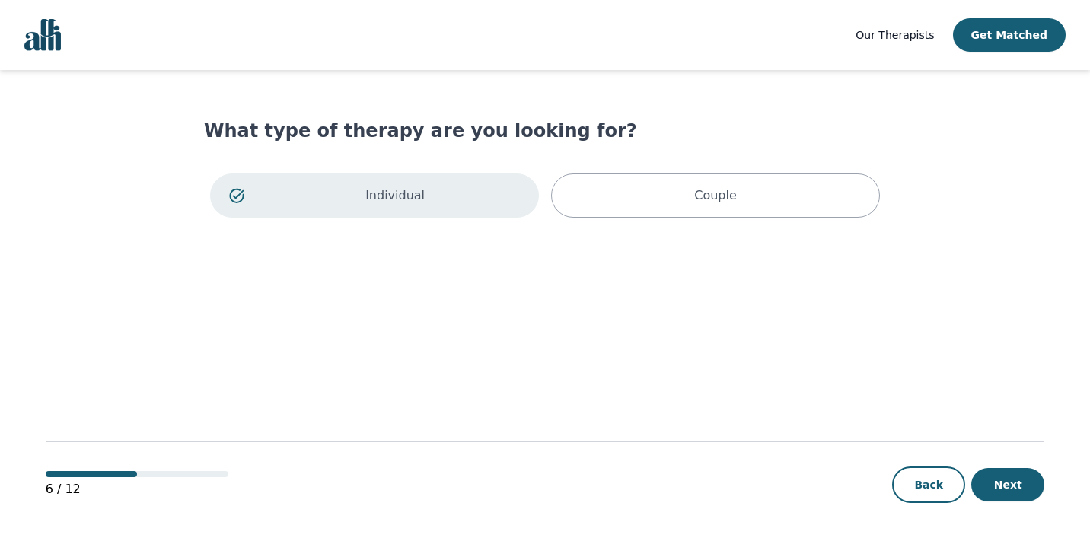
click at [1005, 485] on button "Next" at bounding box center [1007, 484] width 73 height 33
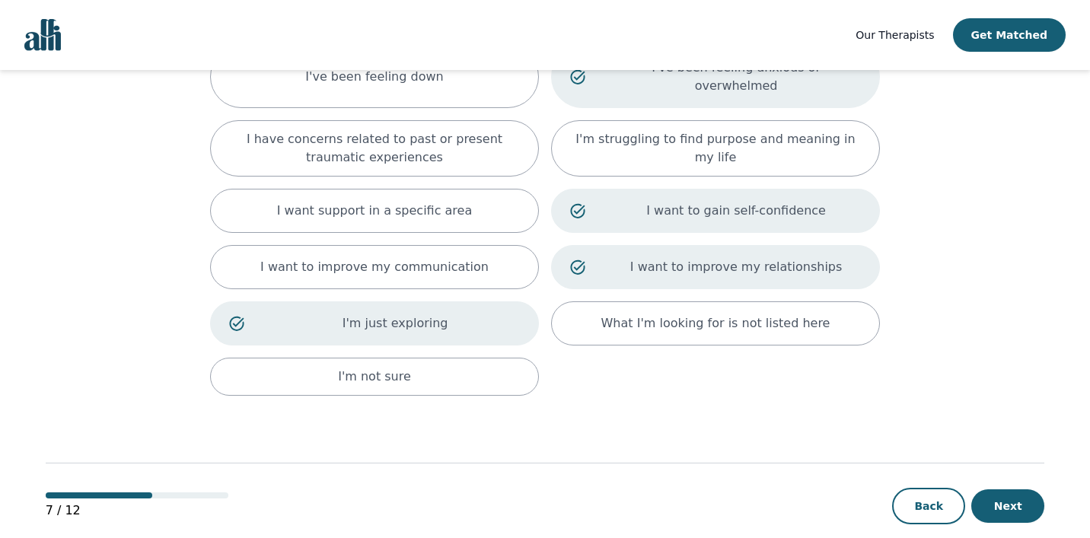
scroll to position [210, 0]
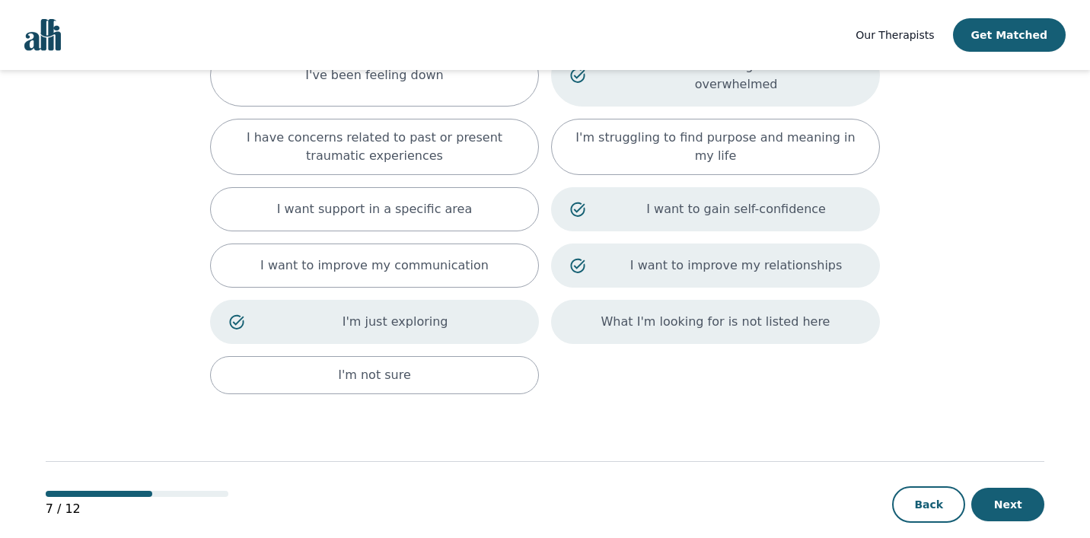
click at [816, 315] on div "What I'm looking for is not listed here" at bounding box center [715, 322] width 329 height 44
click at [805, 313] on p "What I'm looking for is not listed here" at bounding box center [715, 322] width 229 height 18
click at [1015, 488] on button "Next" at bounding box center [1007, 504] width 73 height 33
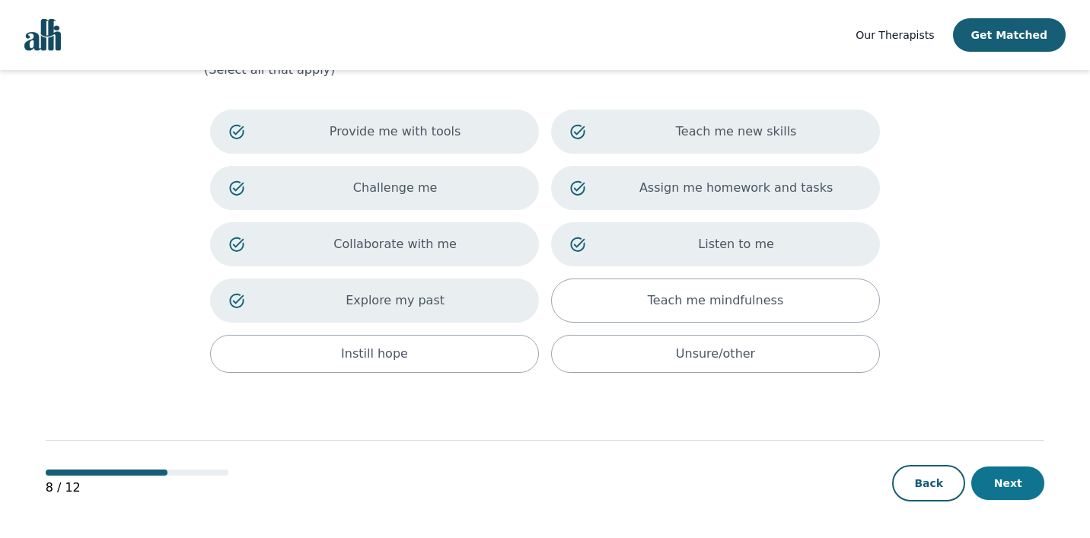
click at [1031, 482] on button "Next" at bounding box center [1007, 483] width 73 height 33
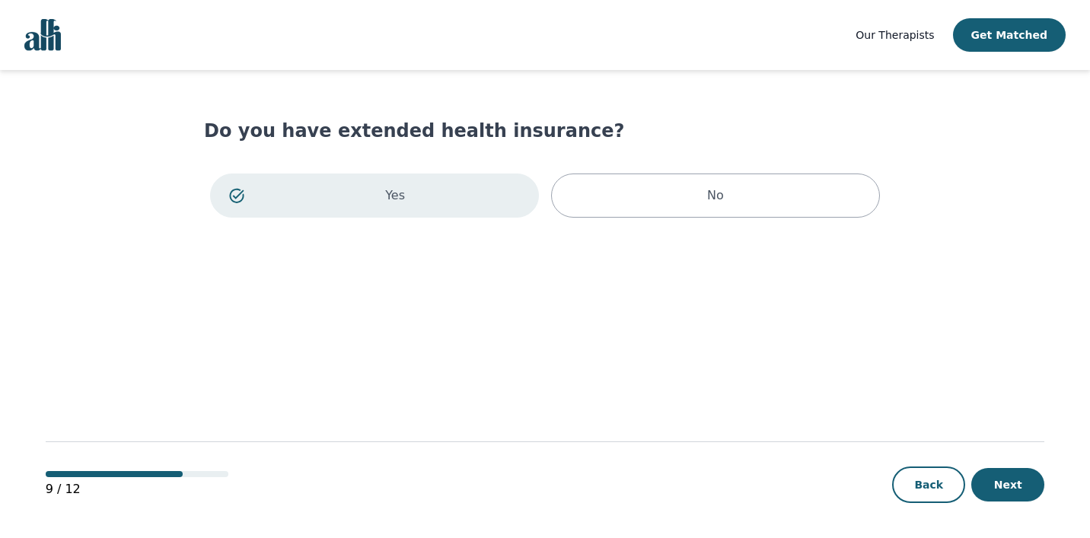
click at [1031, 482] on button "Next" at bounding box center [1007, 484] width 73 height 33
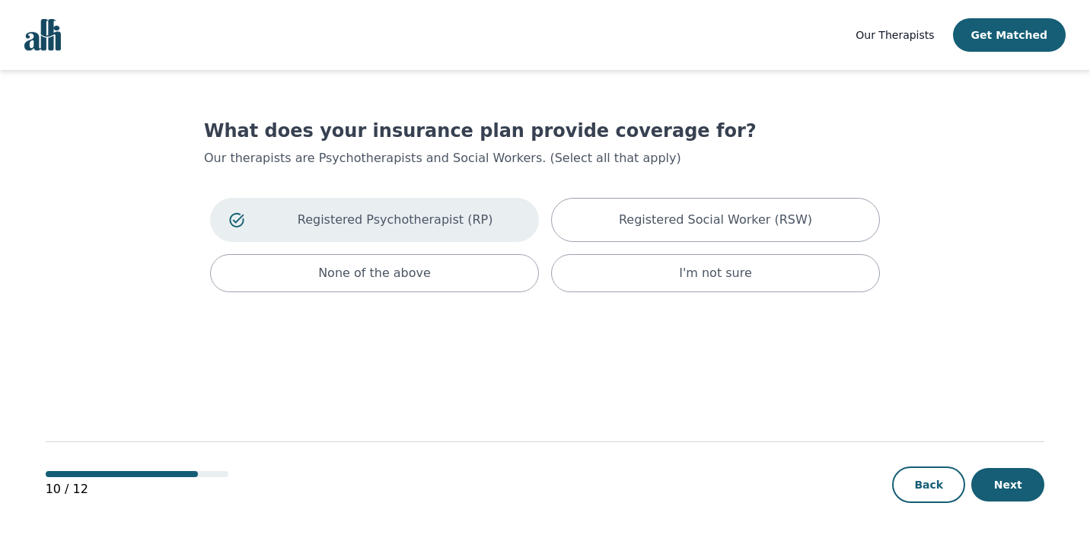
click at [1031, 482] on button "Next" at bounding box center [1007, 484] width 73 height 33
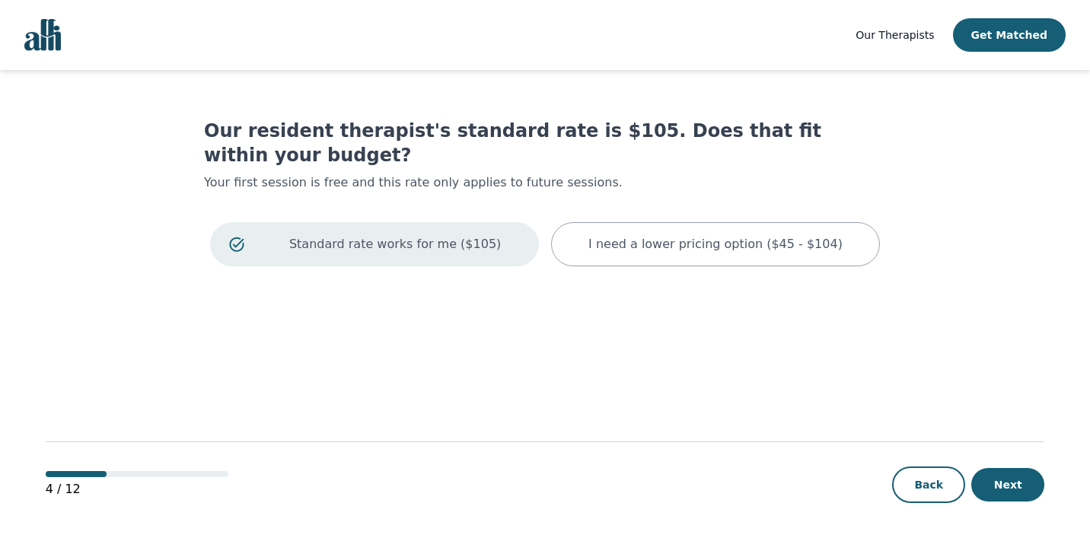
click at [1031, 482] on button "Next" at bounding box center [1007, 484] width 73 height 33
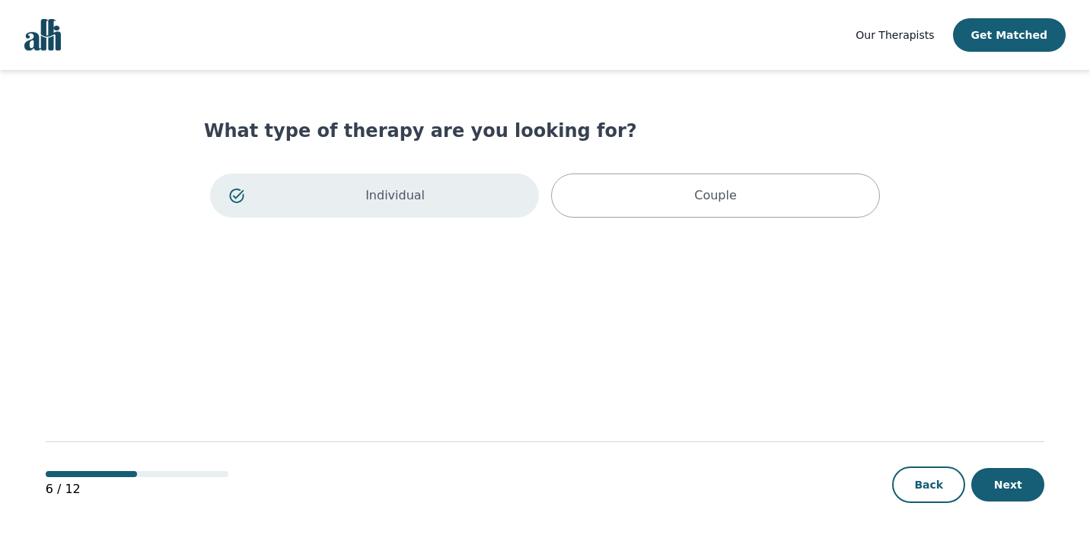
click at [1031, 482] on button "Next" at bounding box center [1007, 484] width 73 height 33
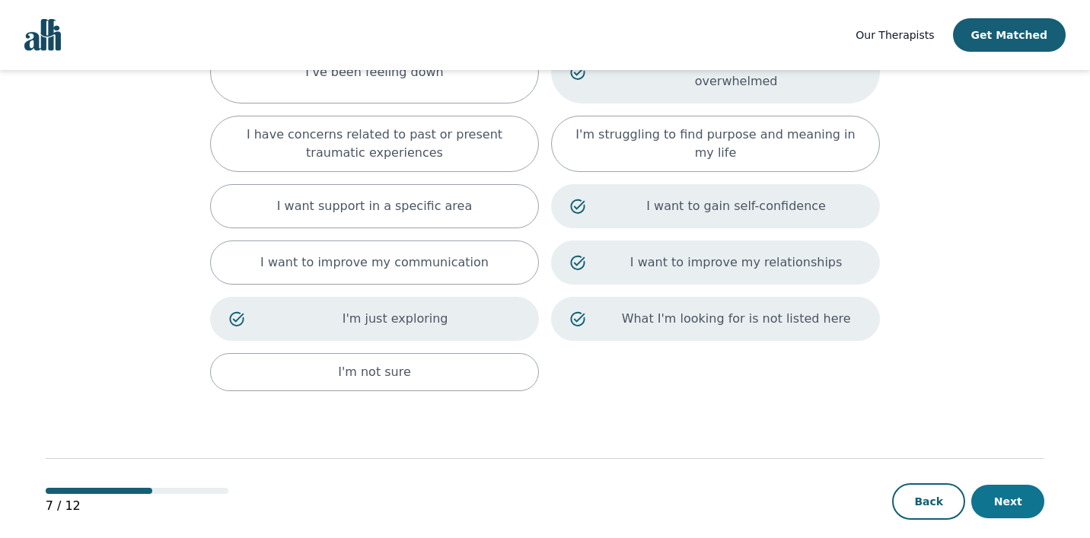
click at [1025, 485] on button "Next" at bounding box center [1007, 501] width 73 height 33
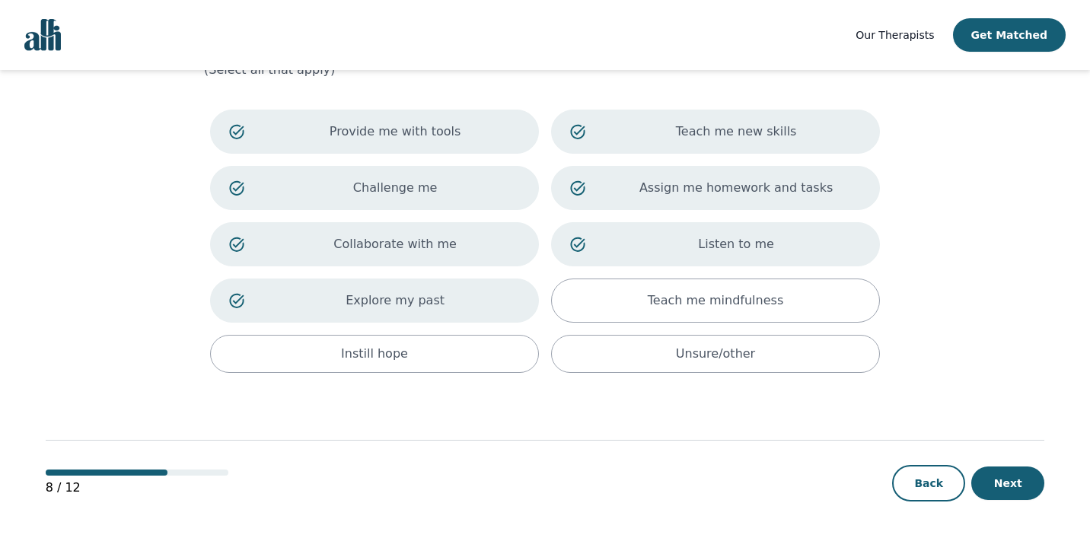
click at [1025, 487] on button "Next" at bounding box center [1007, 483] width 73 height 33
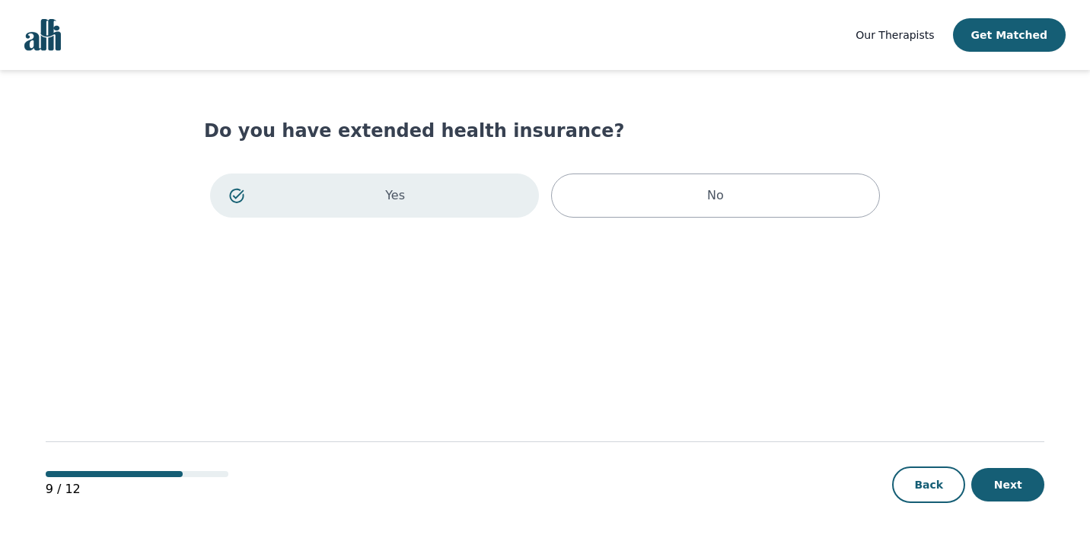
click at [1025, 485] on button "Next" at bounding box center [1007, 484] width 73 height 33
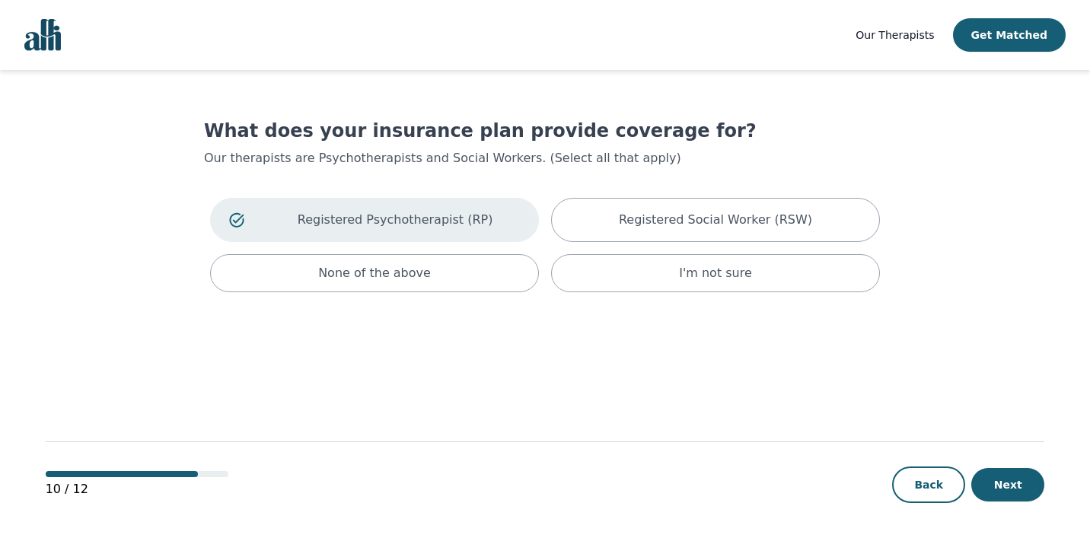
click at [1025, 485] on button "Next" at bounding box center [1007, 484] width 73 height 33
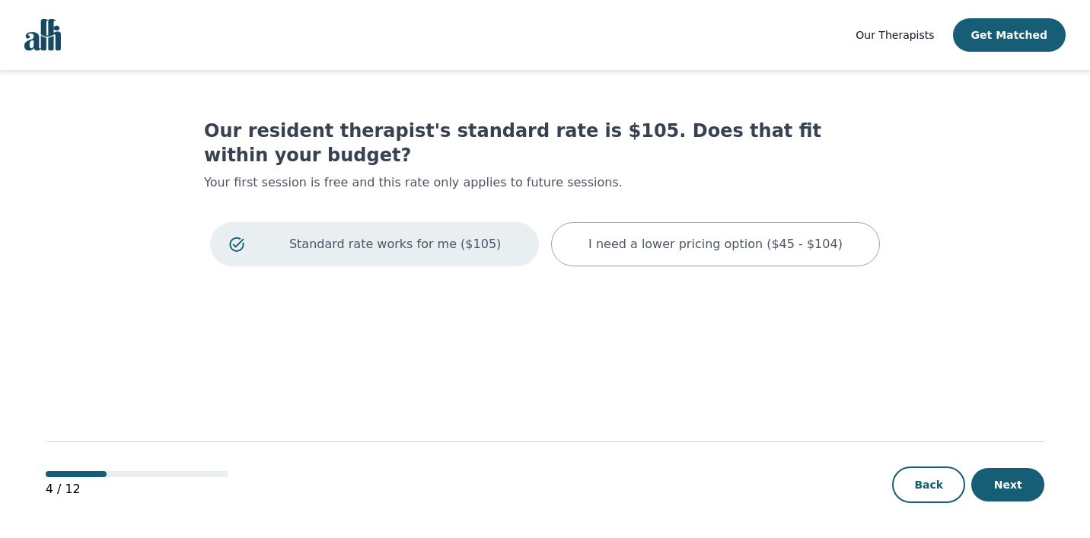
click at [1025, 485] on button "Next" at bounding box center [1007, 484] width 73 height 33
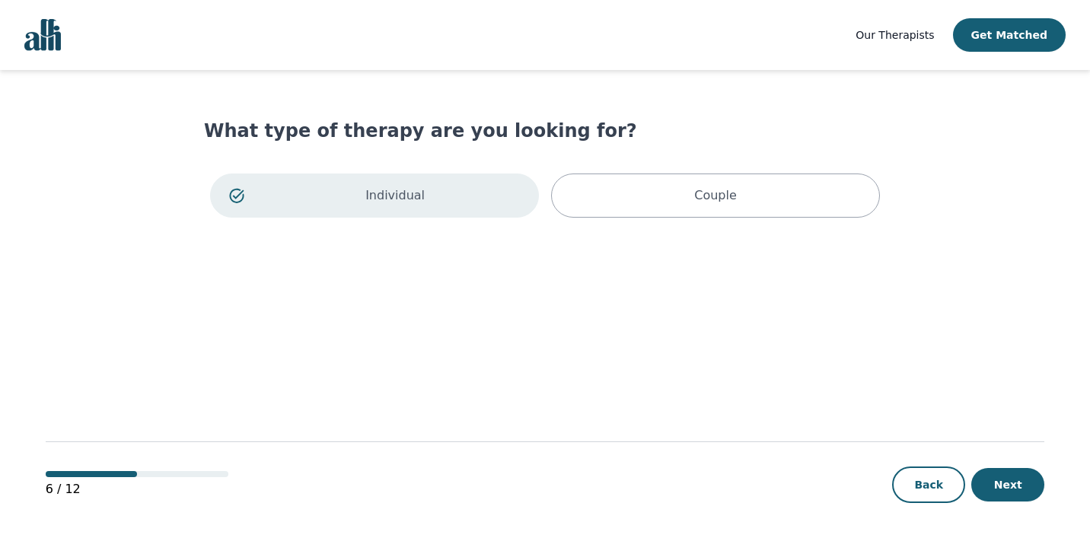
click at [1025, 485] on button "Next" at bounding box center [1007, 484] width 73 height 33
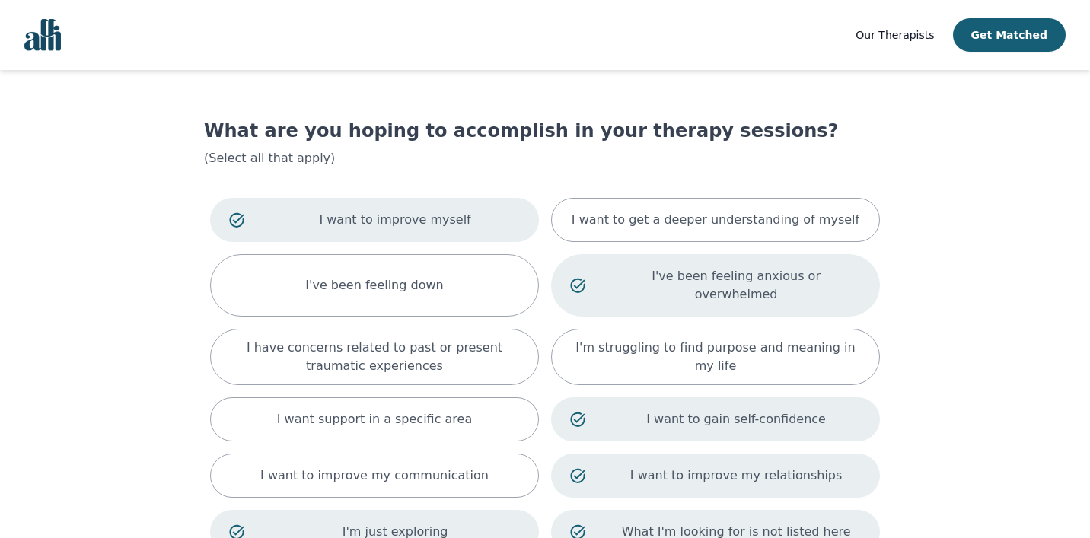
scroll to position [213, 0]
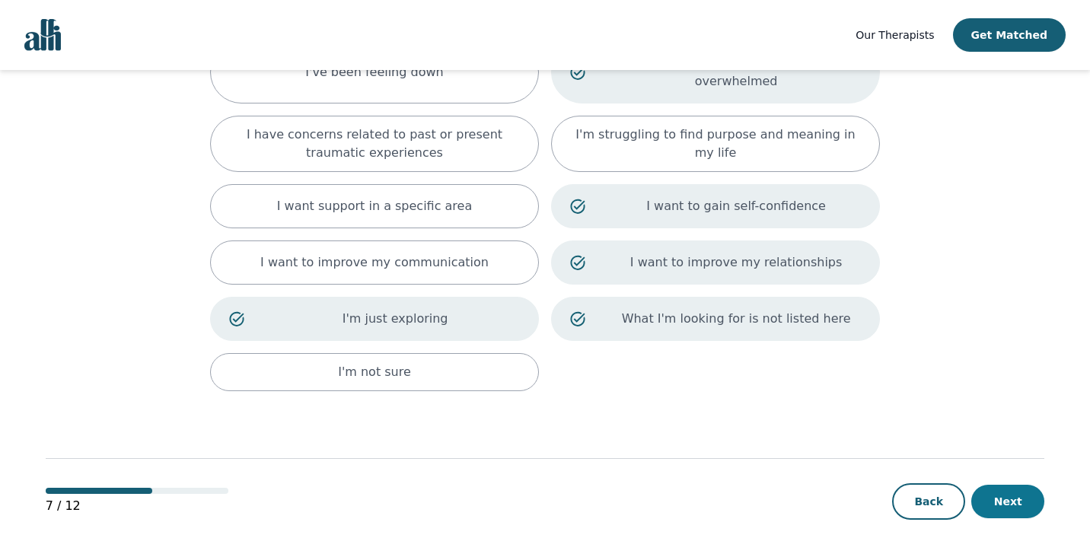
click at [987, 485] on button "Next" at bounding box center [1007, 501] width 73 height 33
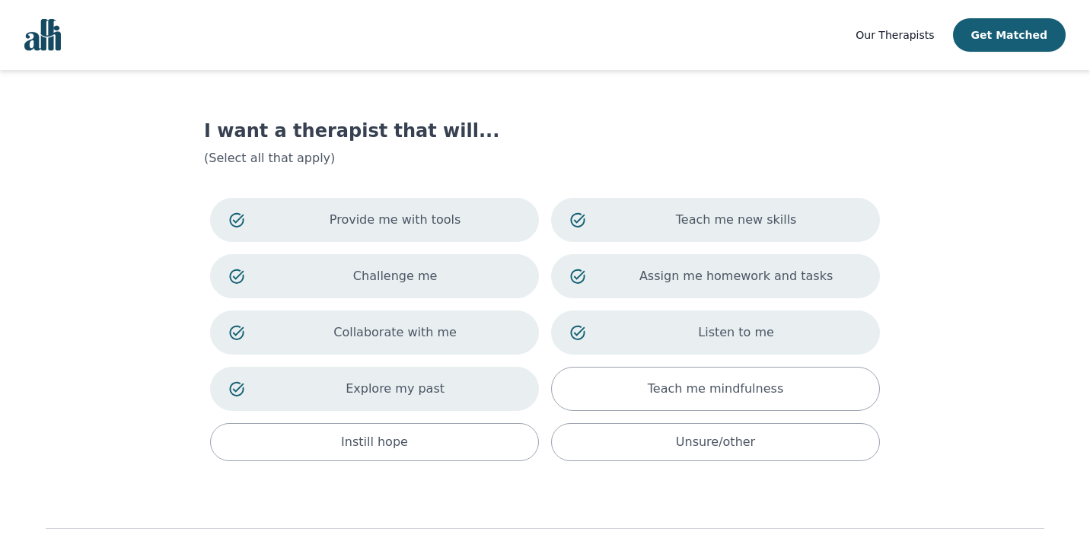
click at [987, 478] on div "8 / 12 Back Next" at bounding box center [545, 546] width 999 height 159
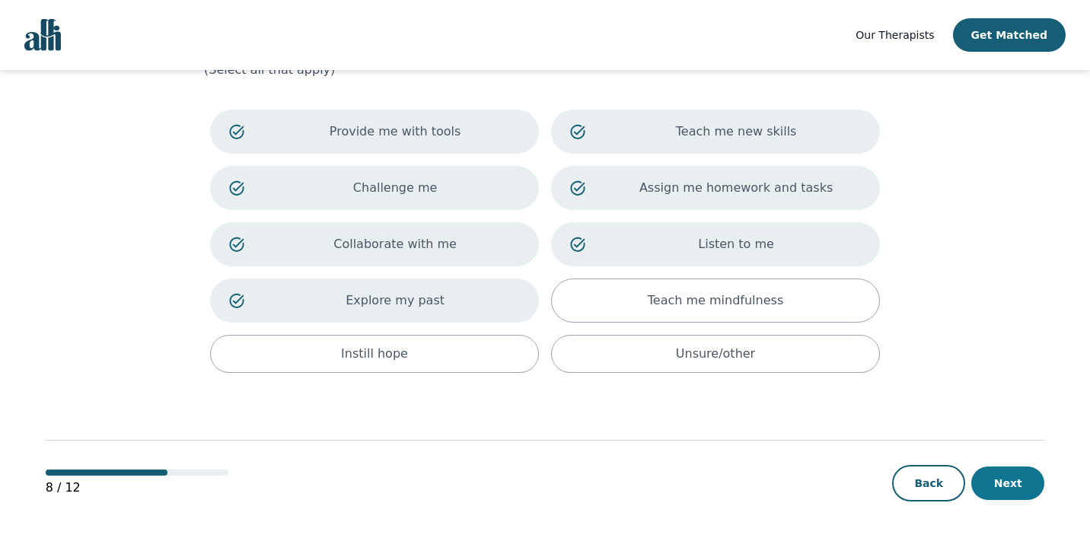
click at [1008, 481] on button "Next" at bounding box center [1007, 483] width 73 height 33
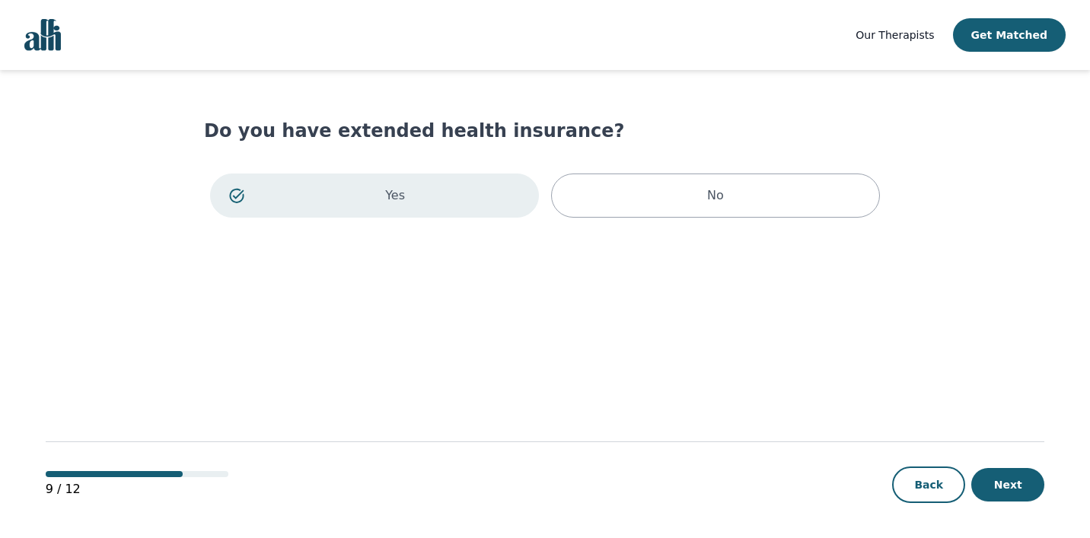
click at [1008, 481] on button "Next" at bounding box center [1007, 484] width 73 height 33
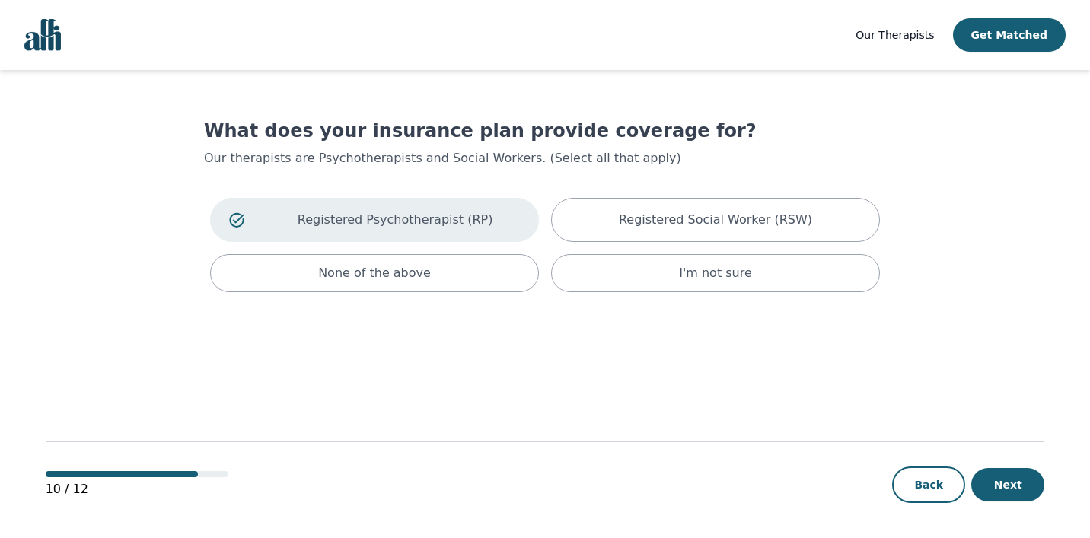
click at [1008, 481] on button "Next" at bounding box center [1007, 484] width 73 height 33
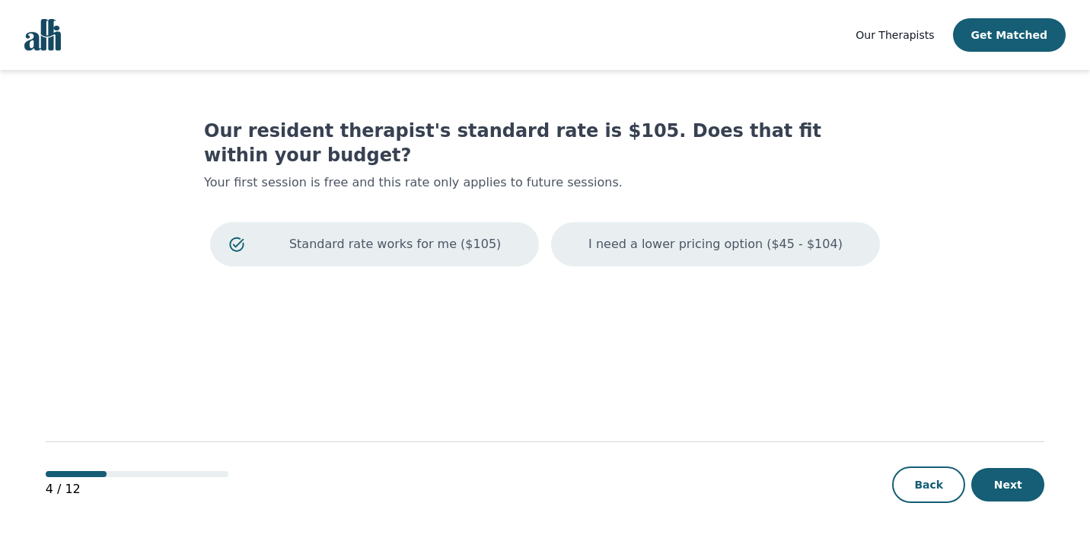
click at [689, 235] on p "I need a lower pricing option ($45 - $104)" at bounding box center [715, 244] width 254 height 18
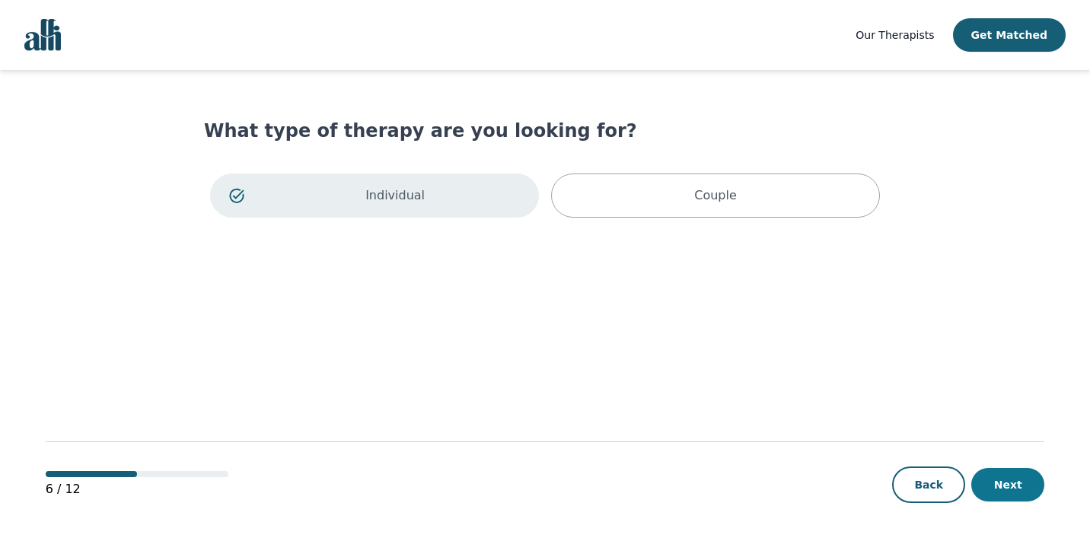
click at [1010, 489] on button "Next" at bounding box center [1007, 484] width 73 height 33
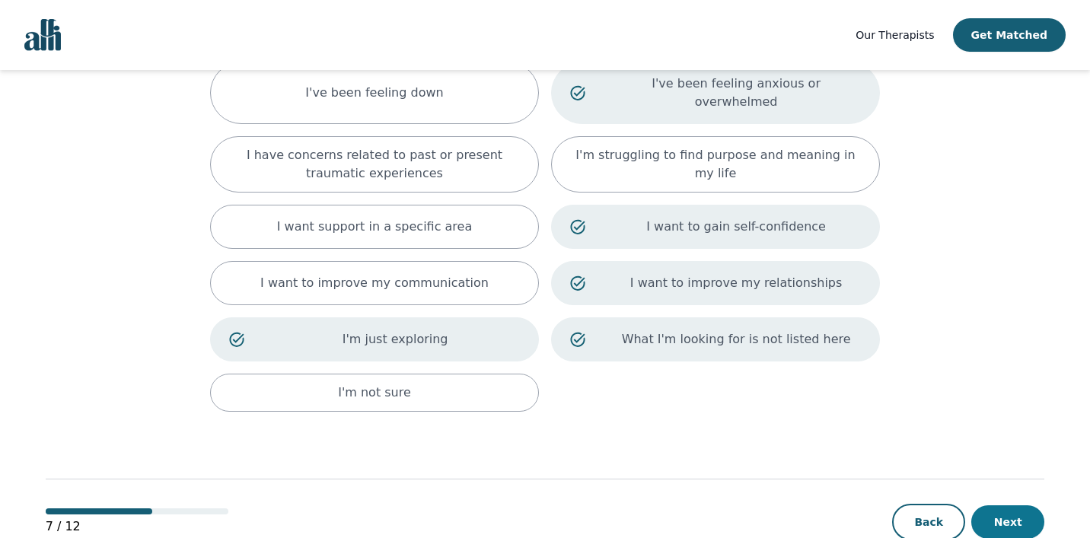
click at [1017, 505] on button "Next" at bounding box center [1007, 521] width 73 height 33
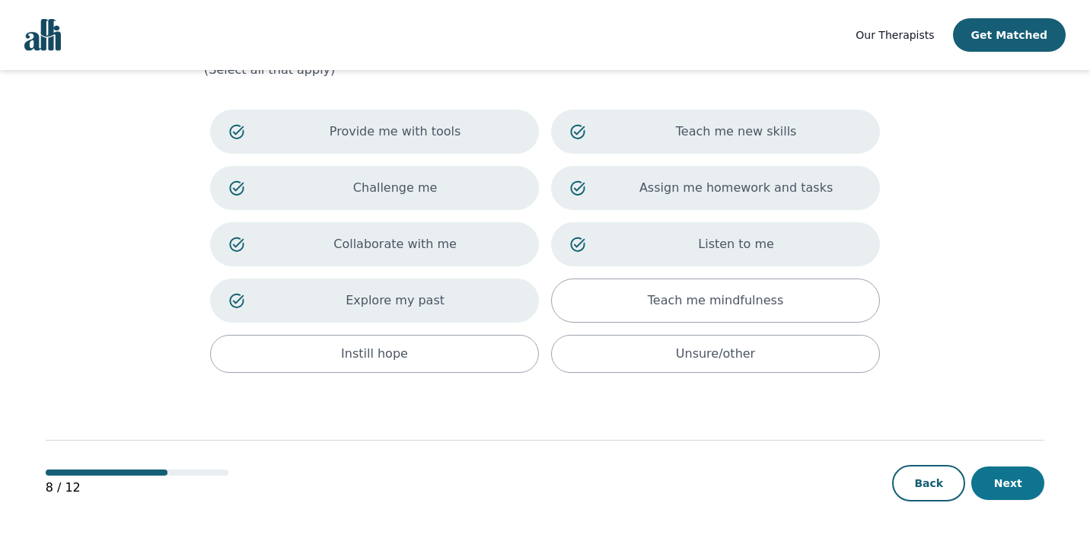
click at [1022, 468] on button "Next" at bounding box center [1007, 483] width 73 height 33
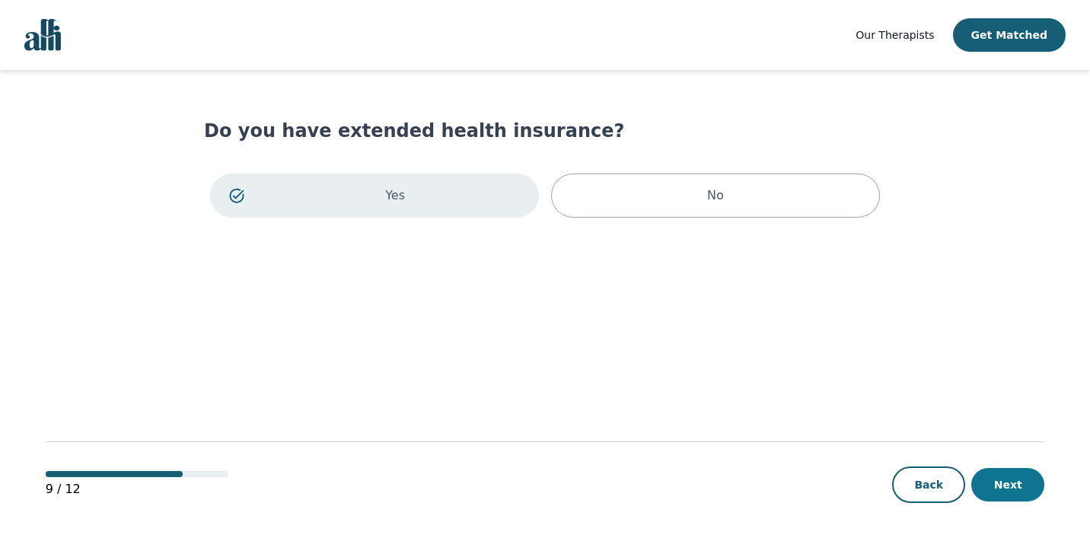
click at [1008, 474] on button "Next" at bounding box center [1007, 484] width 73 height 33
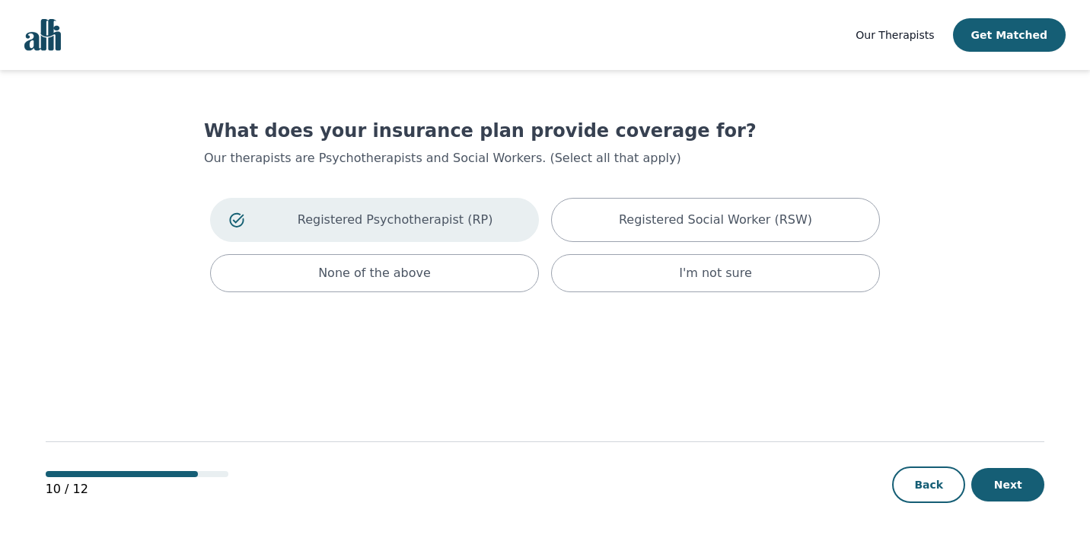
click at [1008, 474] on button "Next" at bounding box center [1007, 484] width 73 height 33
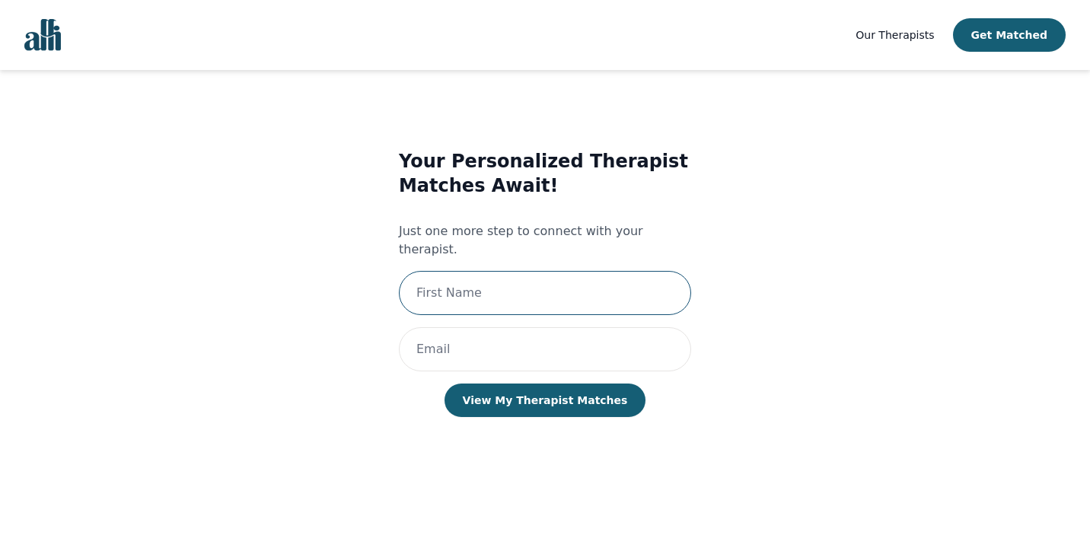
click at [521, 278] on input "text" at bounding box center [545, 293] width 292 height 44
type input "[PERSON_NAME]"
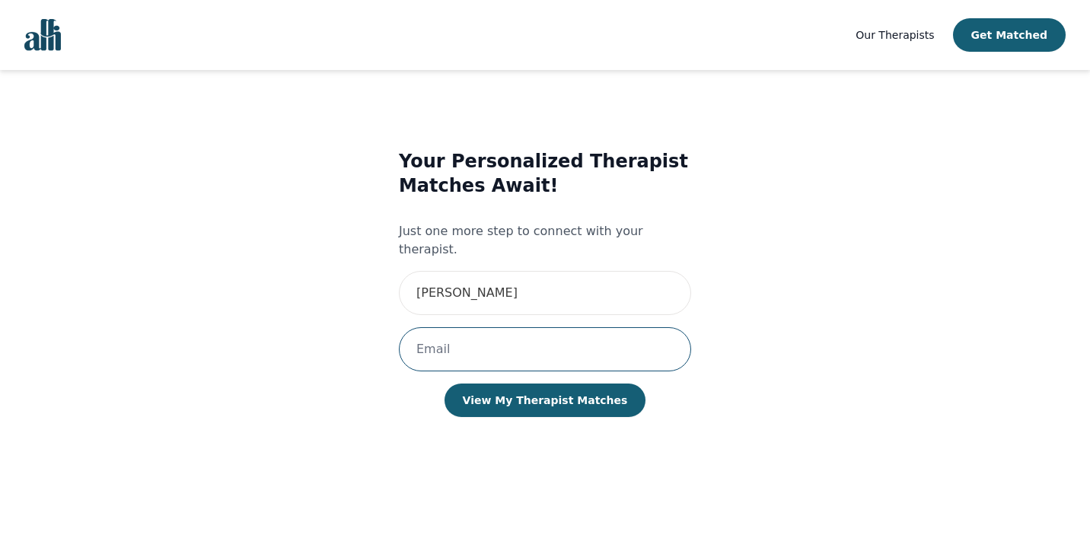
click at [430, 342] on input "email" at bounding box center [545, 349] width 292 height 44
type input "[EMAIL_ADDRESS][DOMAIN_NAME]"
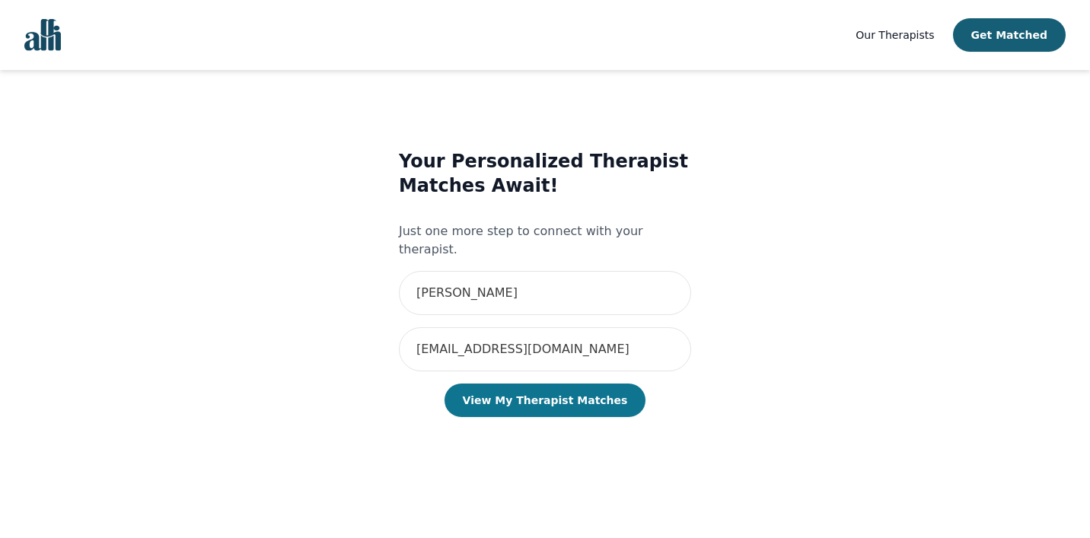
click at [537, 384] on button "View My Therapist Matches" at bounding box center [545, 400] width 202 height 33
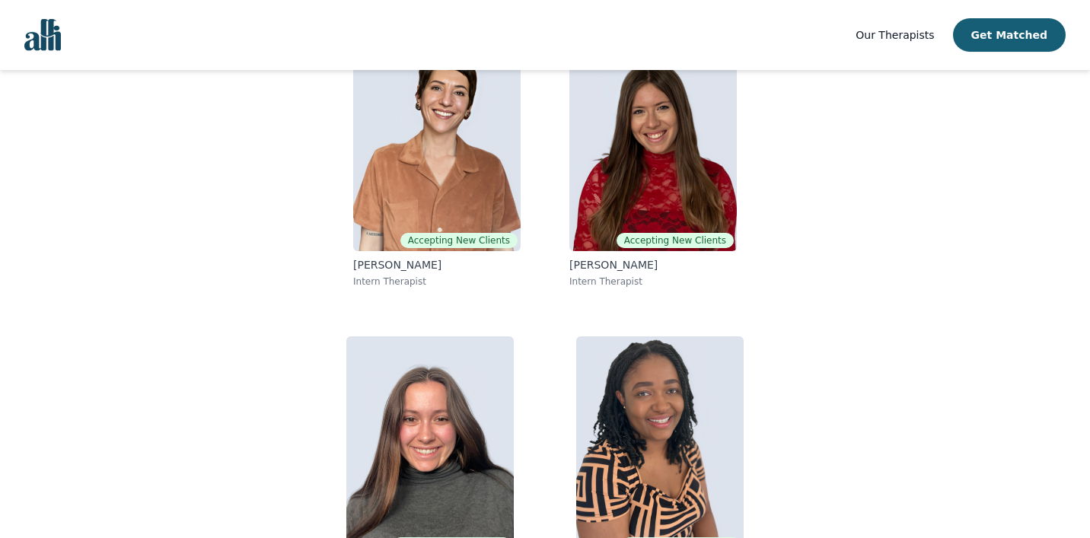
scroll to position [256, 0]
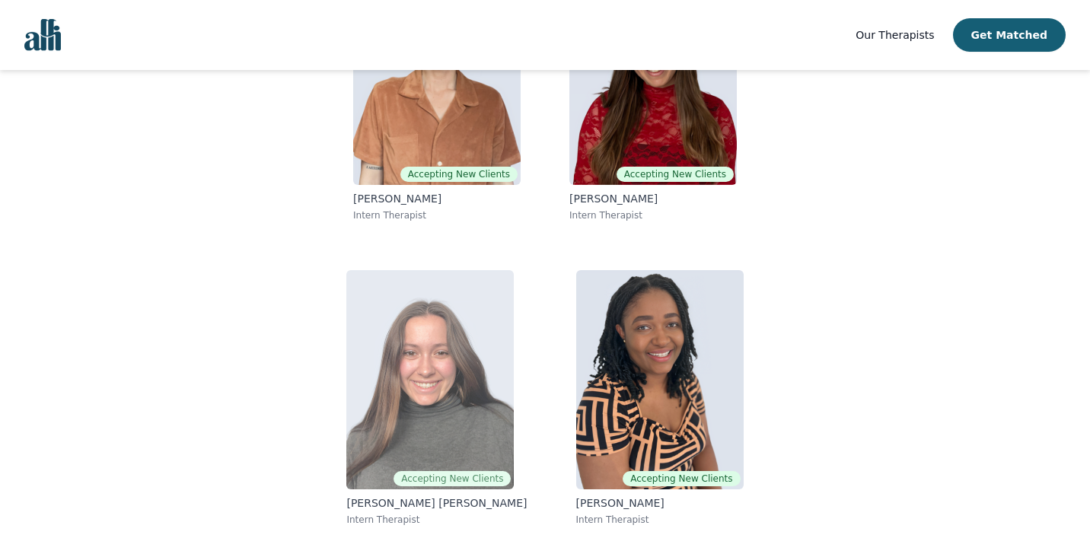
click at [432, 506] on p "[PERSON_NAME] [PERSON_NAME]" at bounding box center [436, 502] width 180 height 15
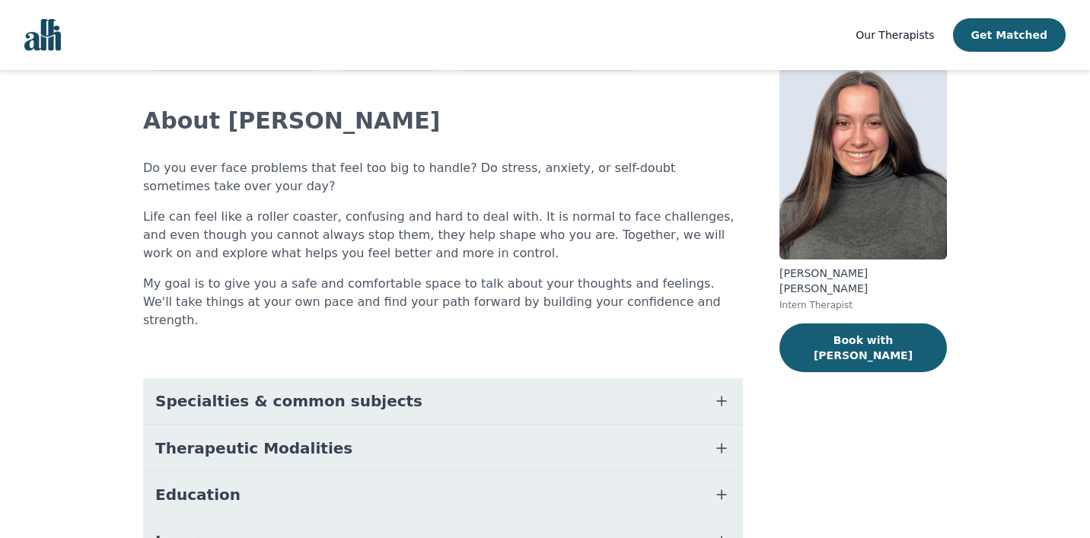
scroll to position [70, 0]
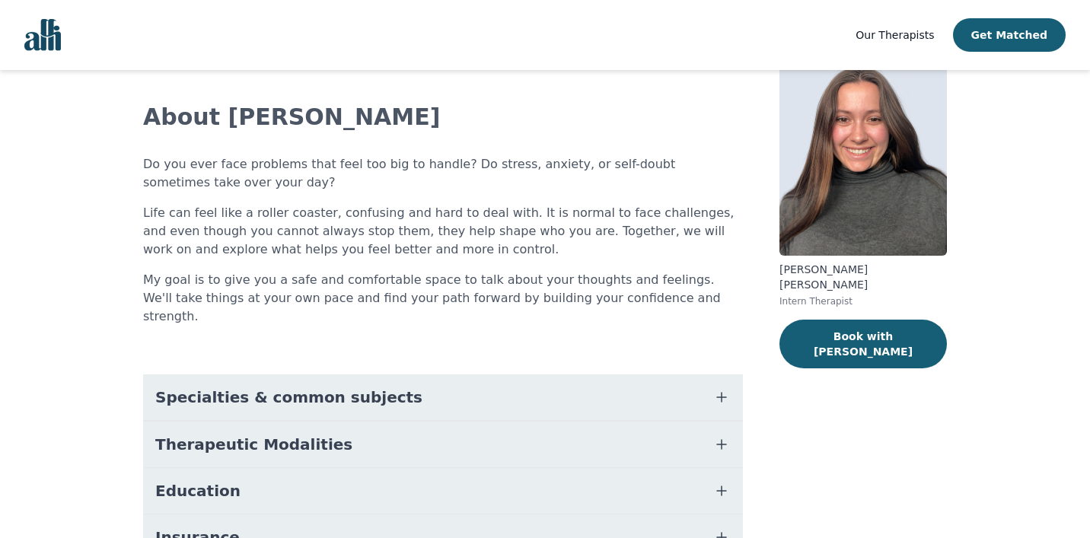
click at [468, 393] on button "Specialties & common subjects" at bounding box center [443, 397] width 600 height 46
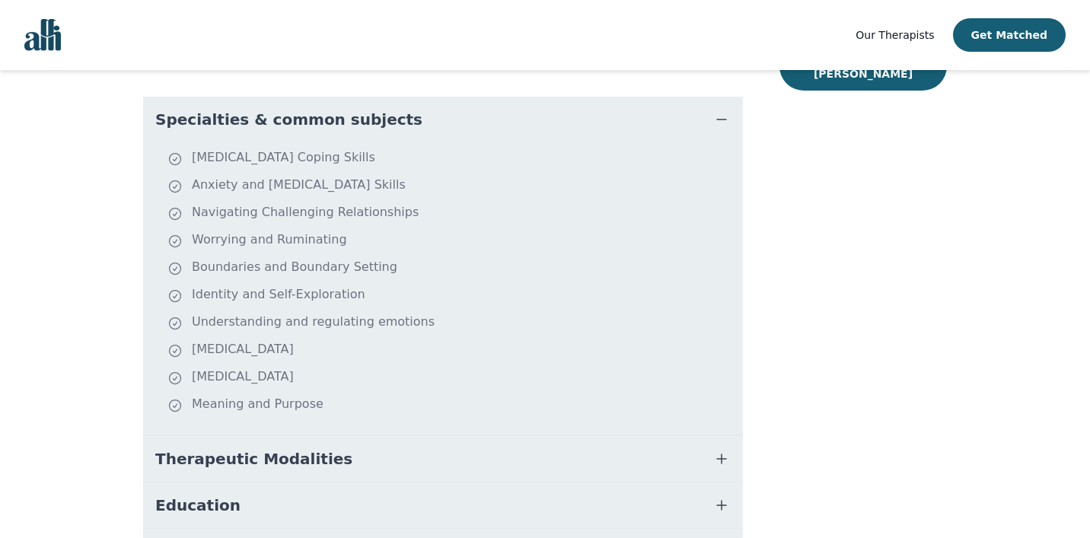
scroll to position [379, 0]
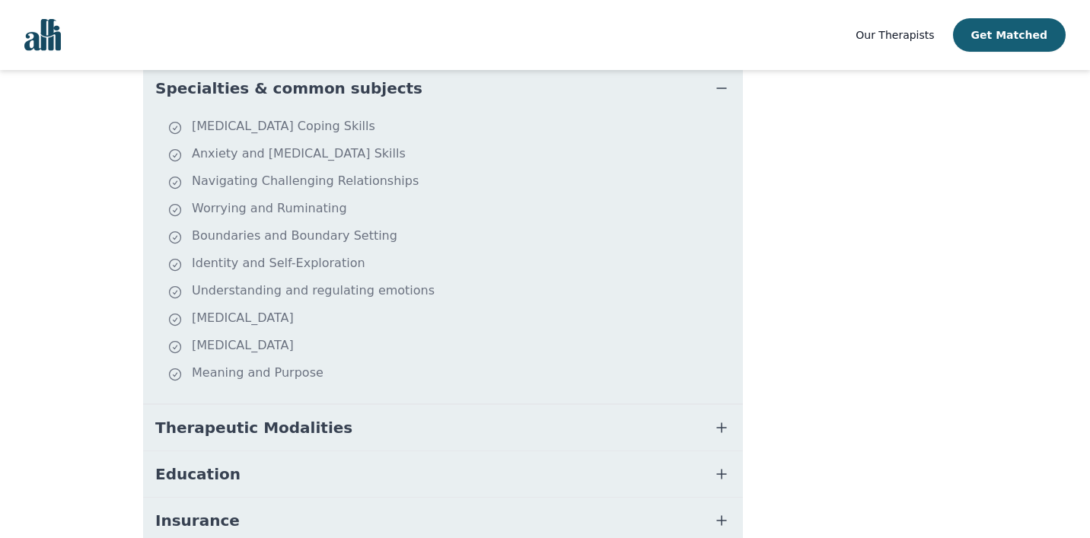
click at [582, 413] on button "Therapeutic Modalities" at bounding box center [443, 428] width 600 height 46
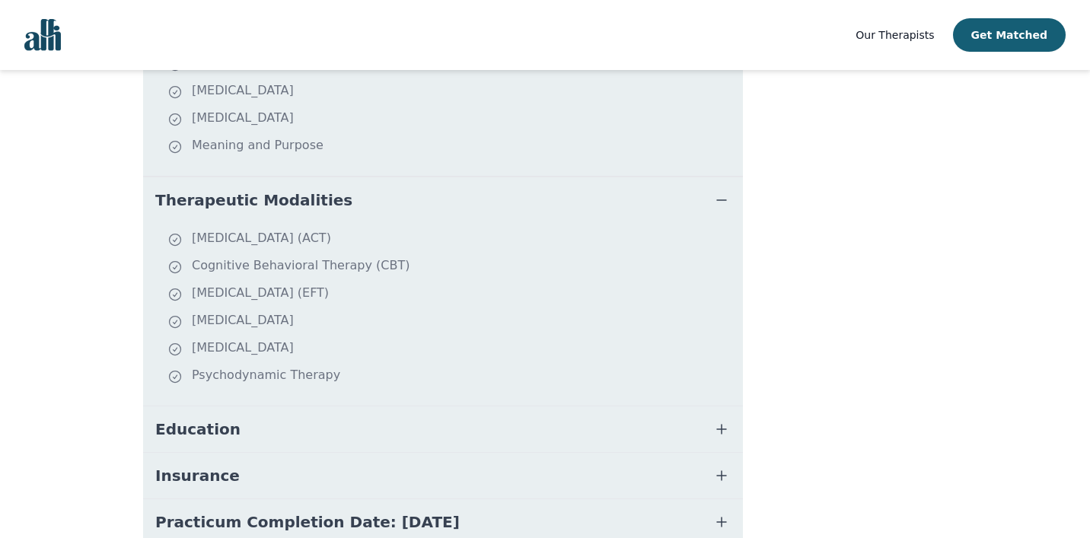
scroll to position [610, 0]
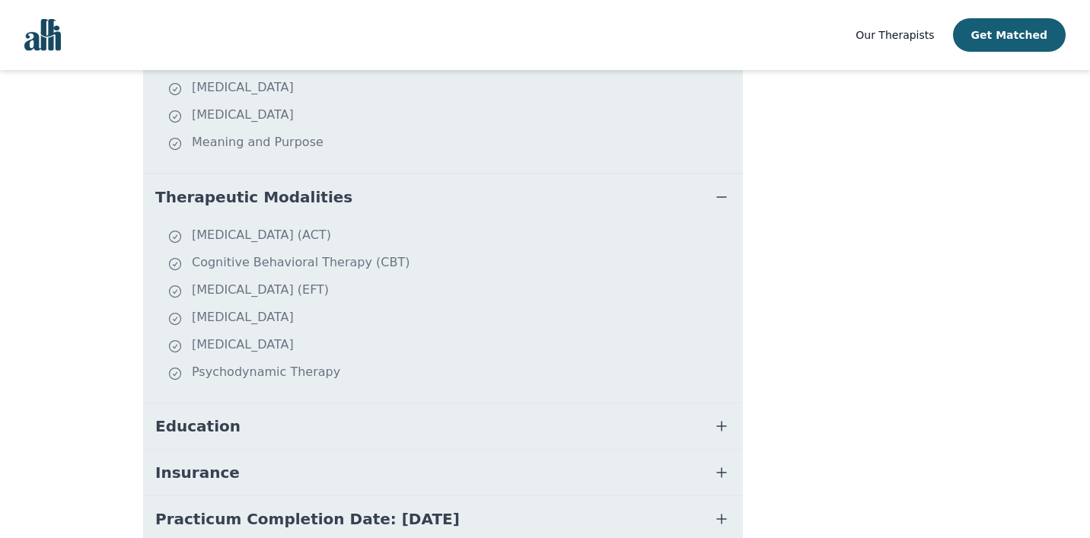
click at [594, 403] on button "Education" at bounding box center [443, 426] width 600 height 46
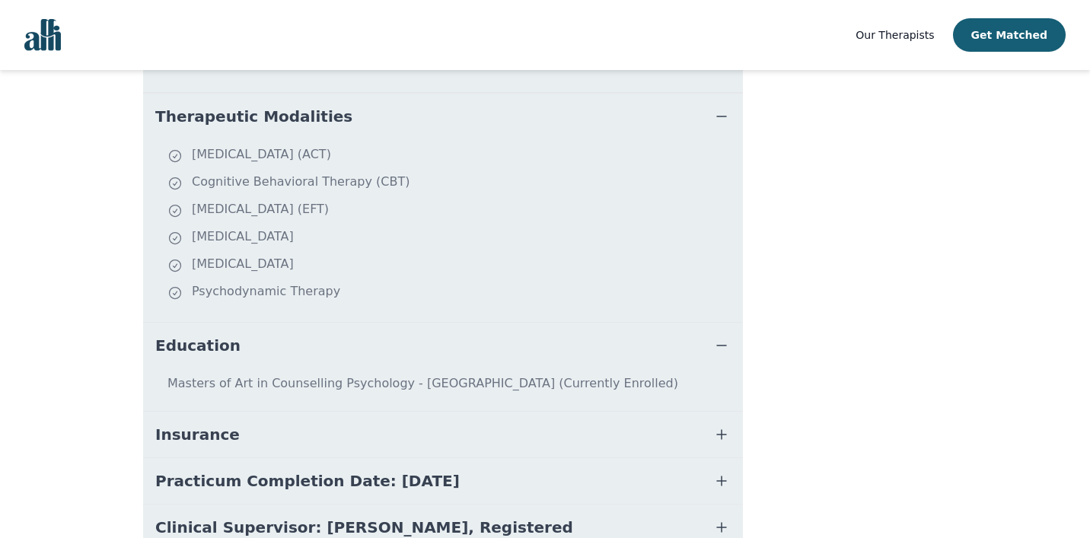
scroll to position [697, 0]
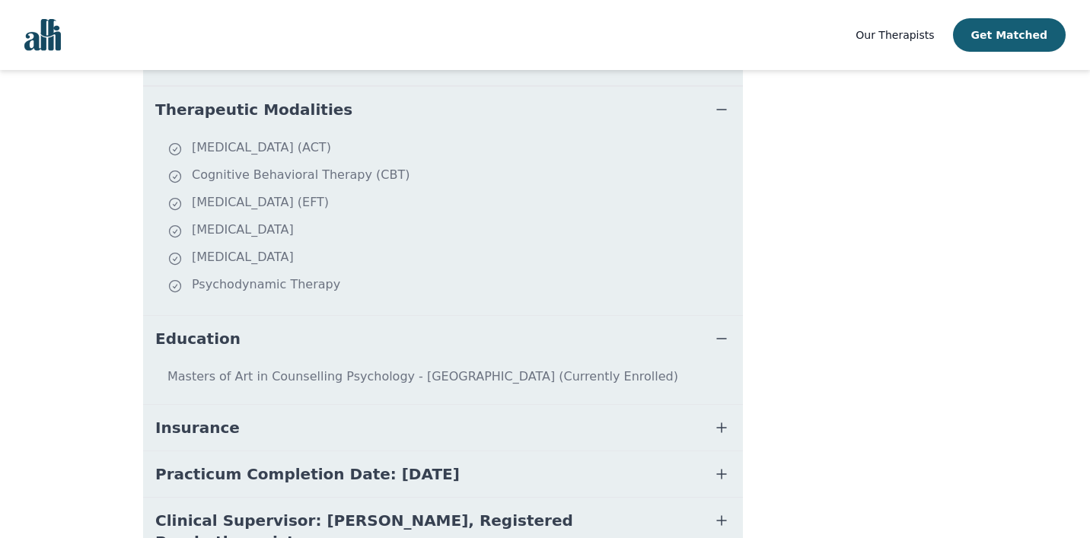
click at [605, 405] on button "Insurance" at bounding box center [443, 428] width 600 height 46
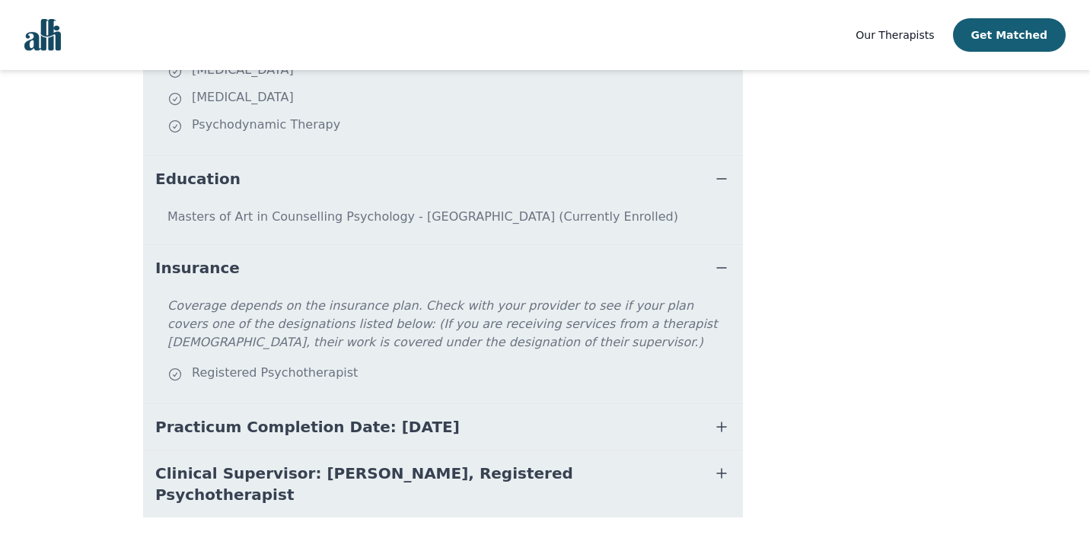
scroll to position [860, 0]
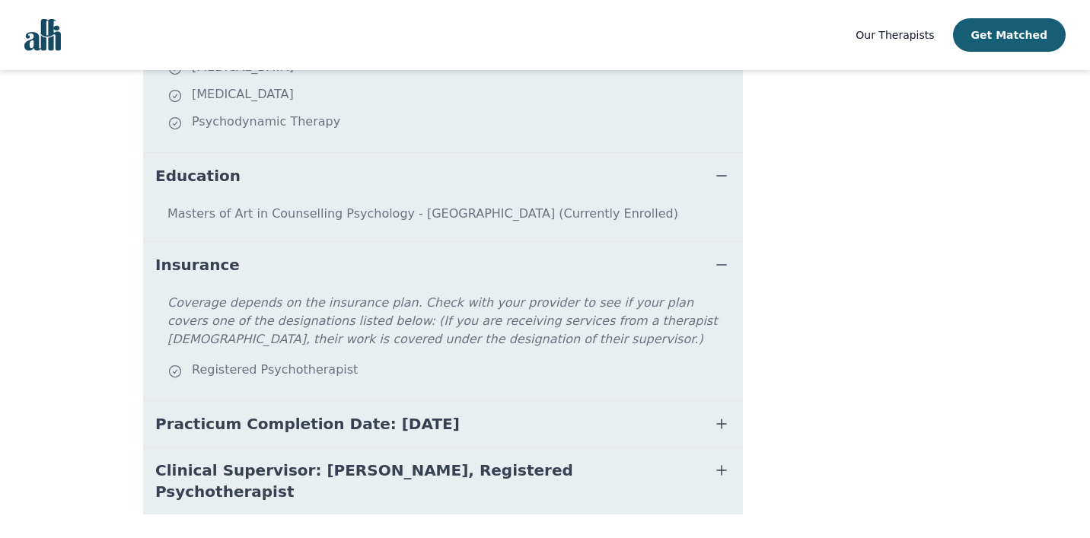
click at [683, 407] on button "Practicum Completion Date: [DATE]" at bounding box center [443, 424] width 600 height 46
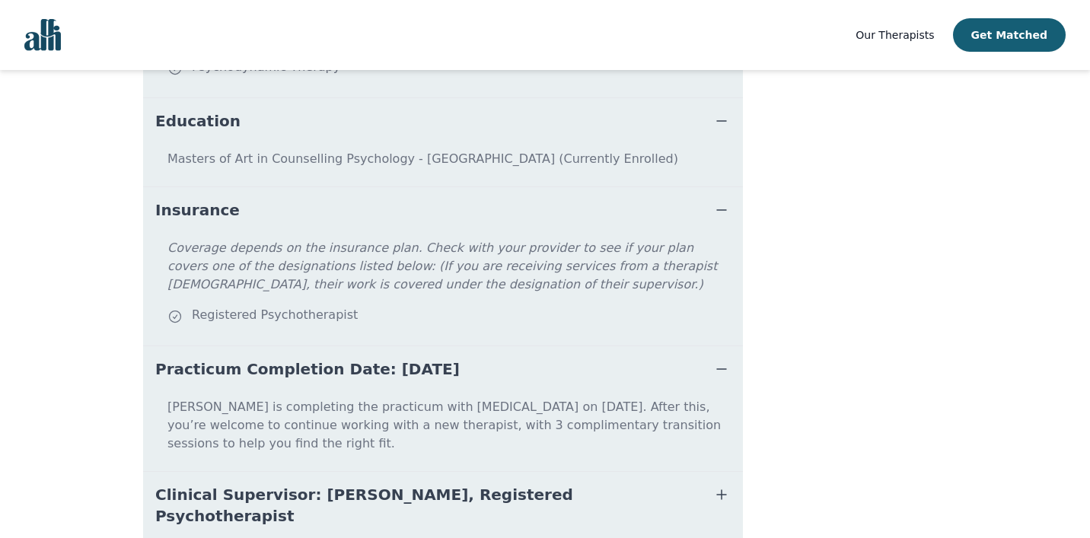
scroll to position [931, 0]
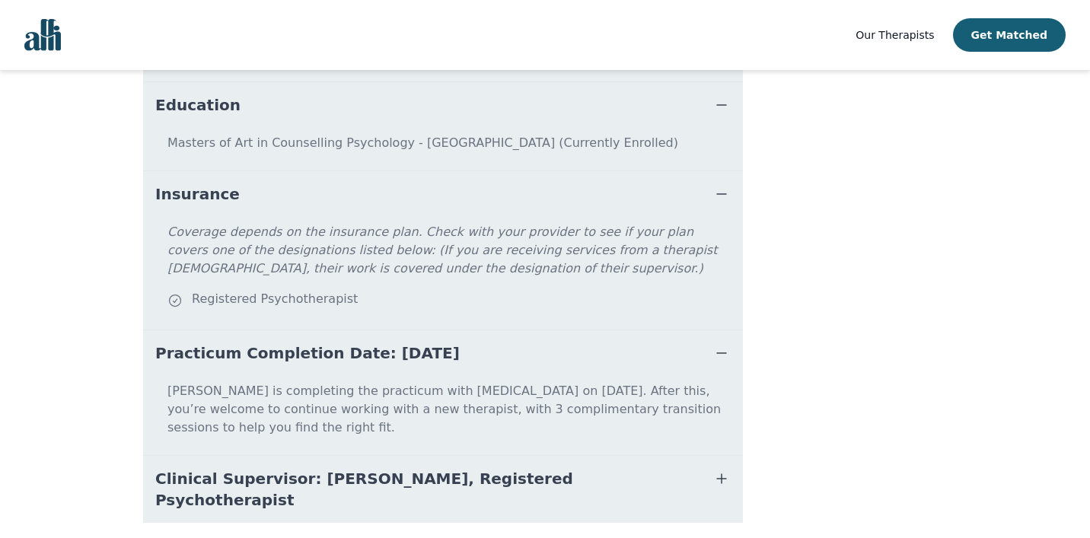
click at [709, 456] on button "Clinical Supervisor: Katherine McNichol, Registered Psychotherapist" at bounding box center [443, 489] width 600 height 67
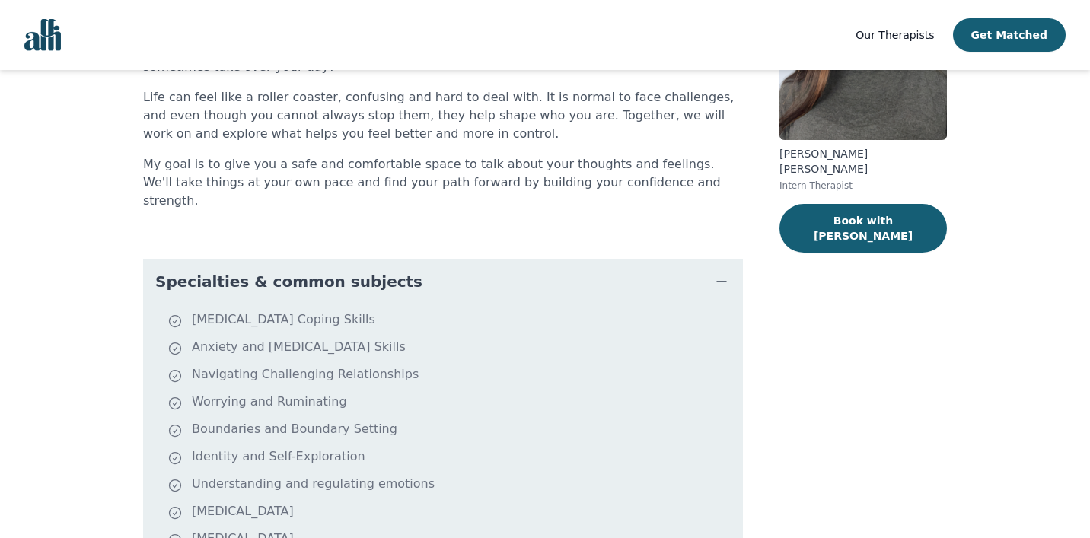
scroll to position [0, 0]
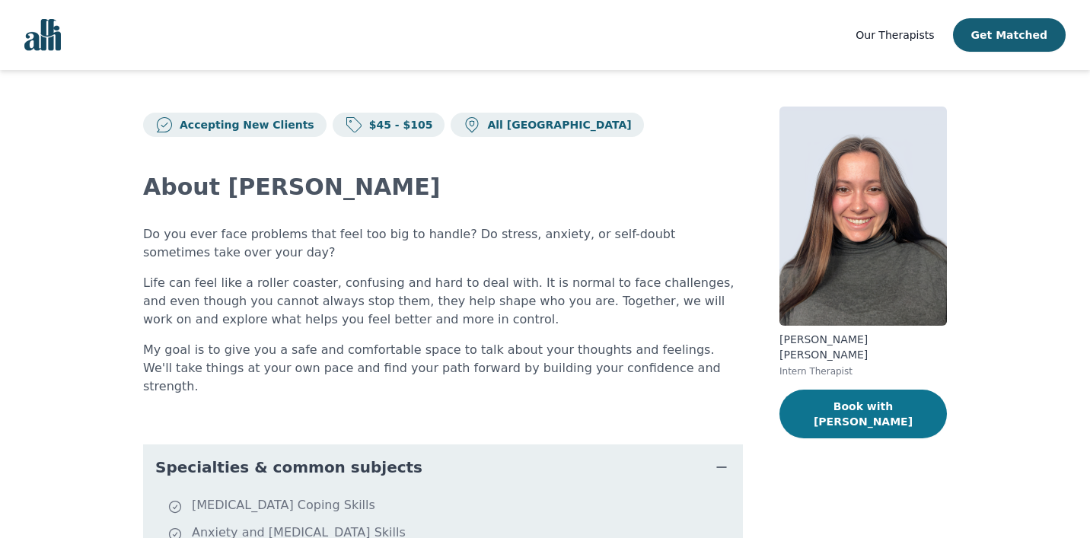
click at [833, 400] on button "Book with Rachelle" at bounding box center [862, 414] width 167 height 49
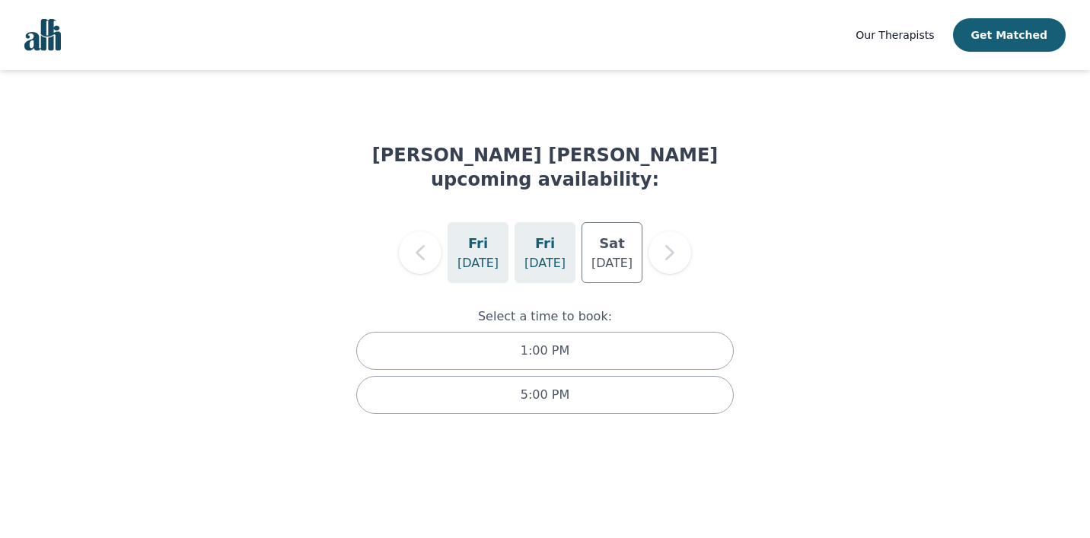
click at [562, 237] on div "[DATE]" at bounding box center [544, 252] width 61 height 61
click at [602, 254] on p "Sep 6" at bounding box center [611, 263] width 41 height 18
click at [487, 254] on p "Aug 29" at bounding box center [477, 263] width 41 height 18
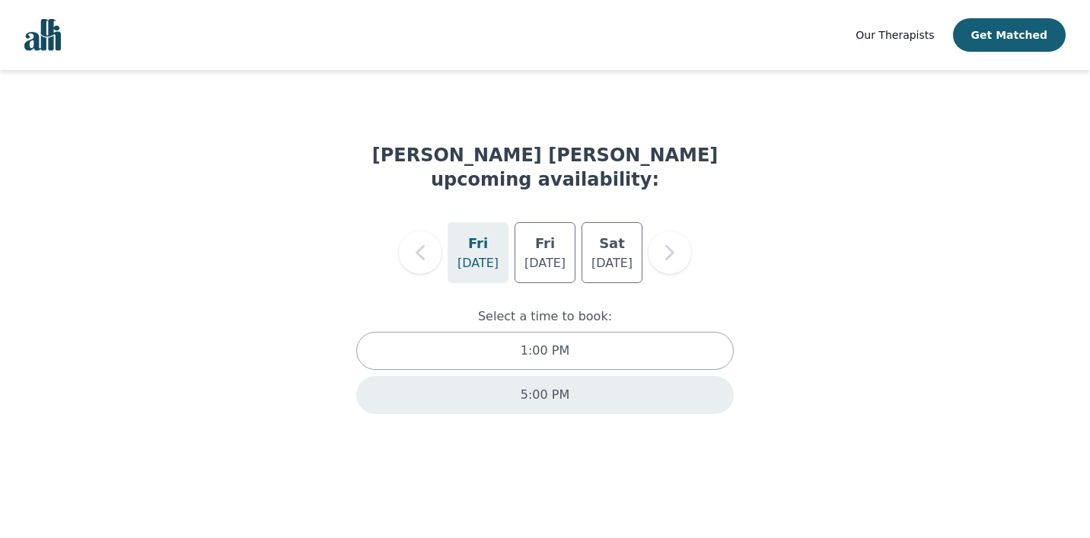
click at [506, 376] on div "5:00 PM" at bounding box center [545, 395] width 378 height 38
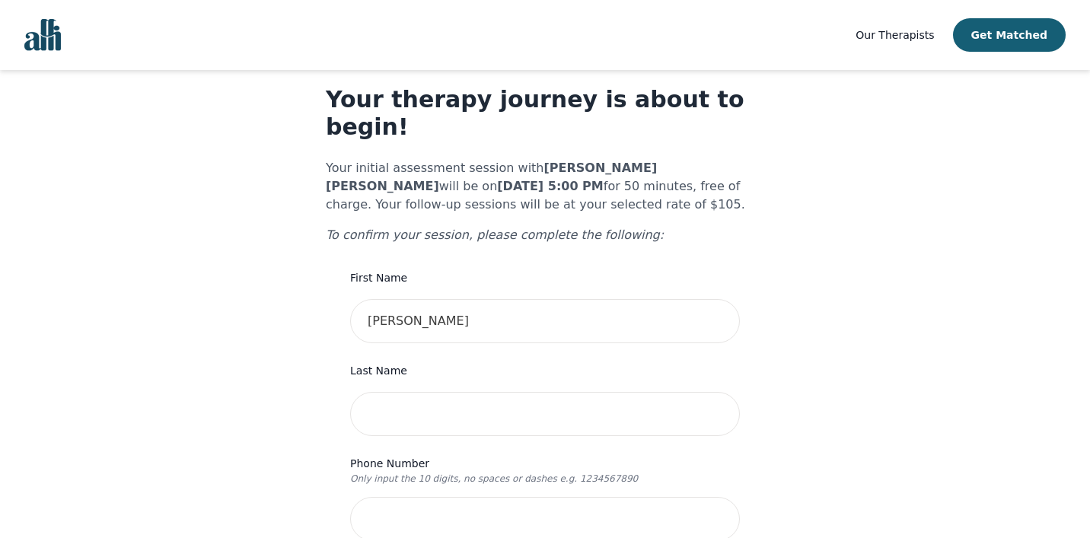
scroll to position [39, 0]
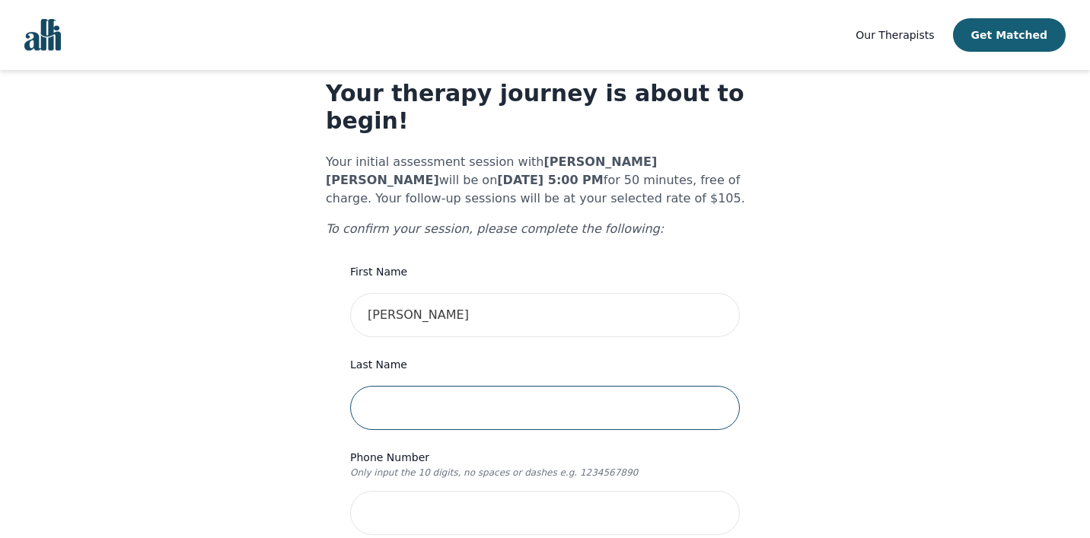
click at [451, 388] on input "text" at bounding box center [545, 408] width 390 height 44
click at [505, 386] on input "text" at bounding box center [545, 408] width 390 height 44
type input "Bergen"
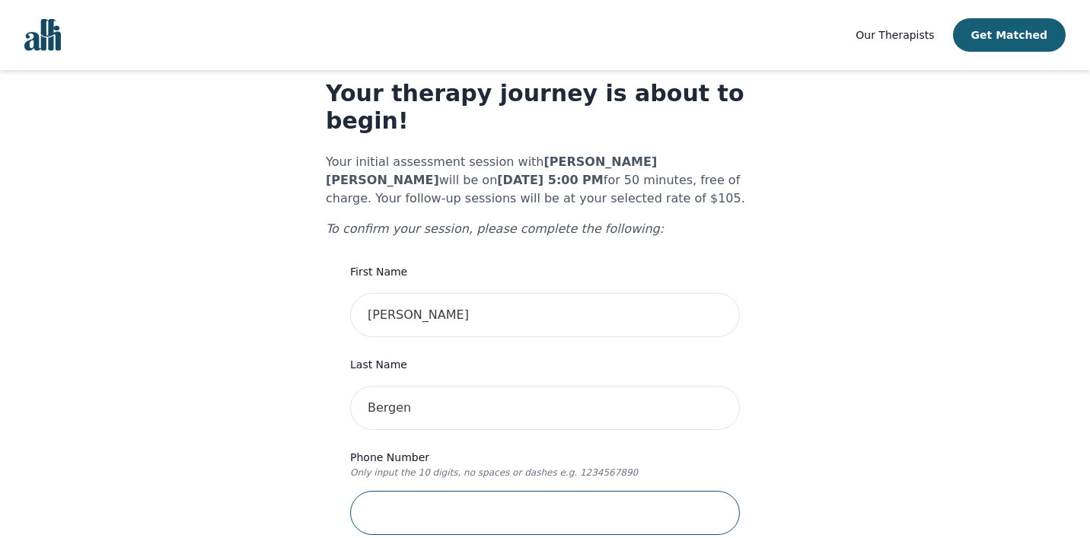
click at [489, 491] on input "tel" at bounding box center [545, 513] width 390 height 44
click at [709, 491] on input "5192824026" at bounding box center [545, 513] width 390 height 44
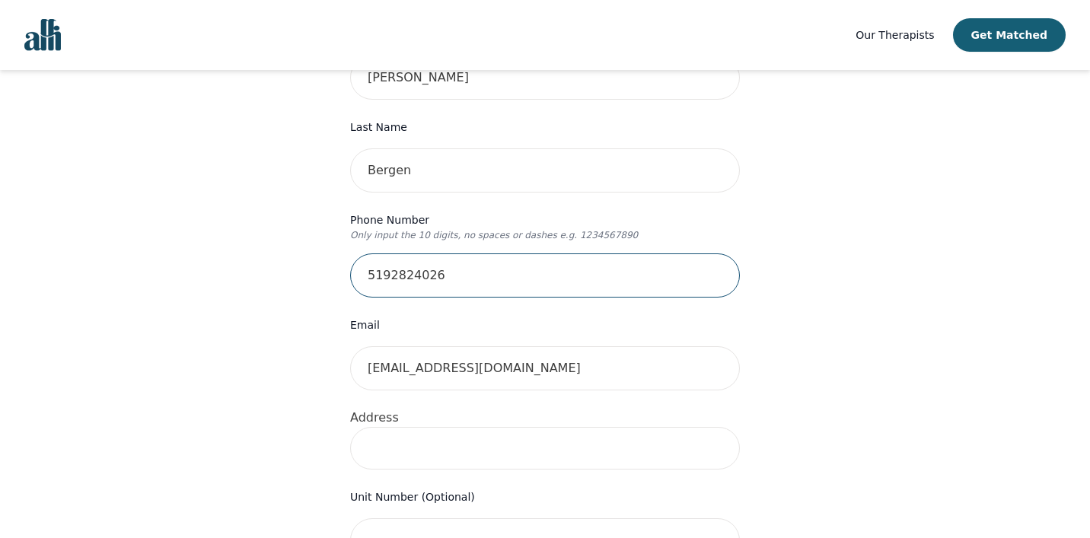
scroll to position [282, 0]
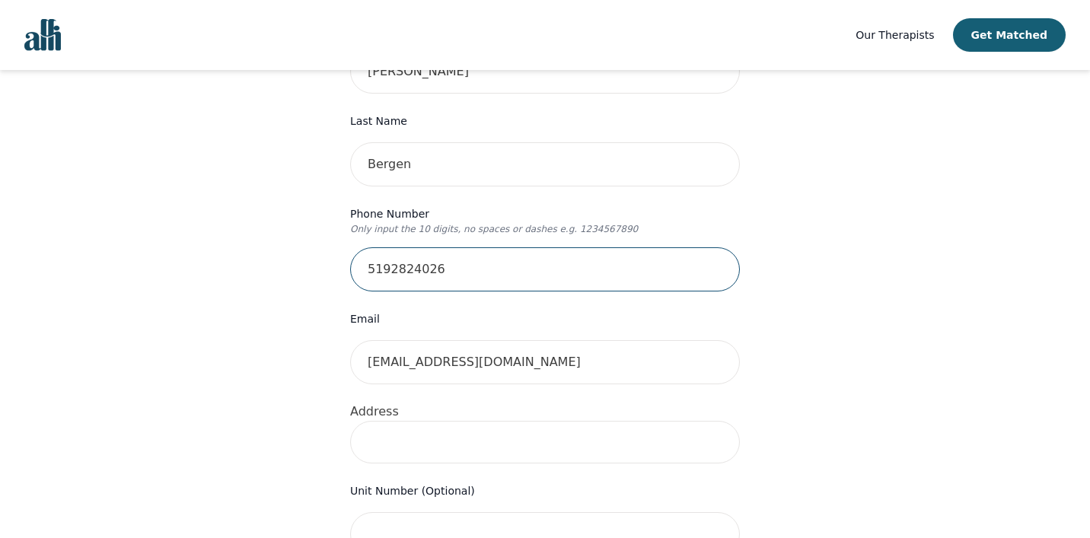
type input "5192824026"
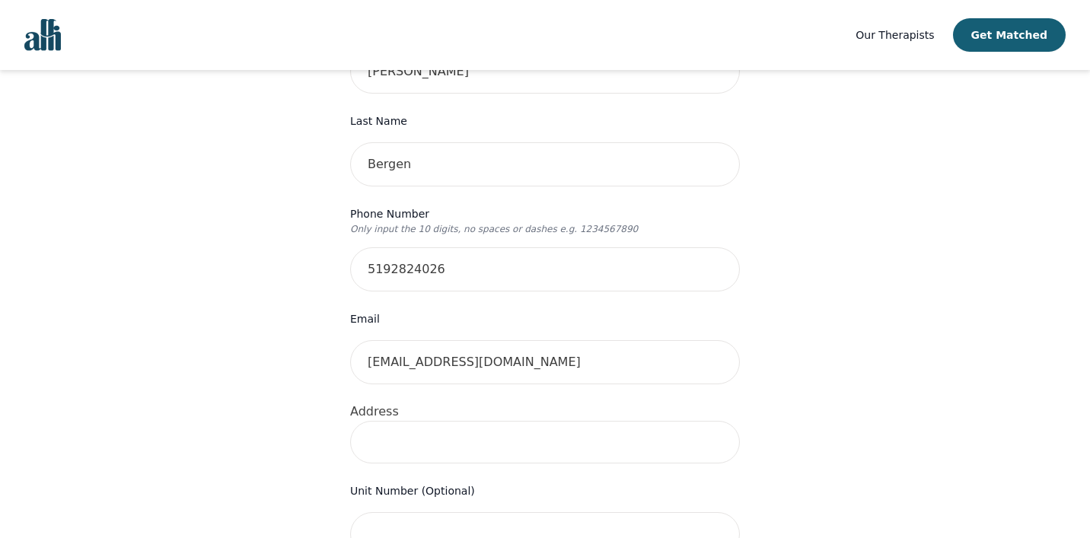
click at [509, 421] on input at bounding box center [545, 442] width 390 height 43
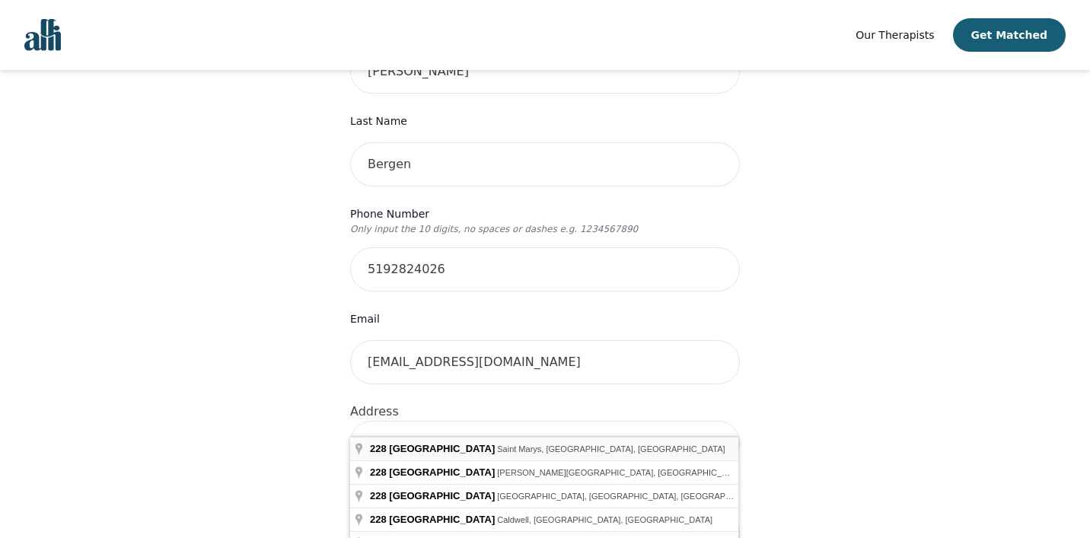
type input "[STREET_ADDRESS]"
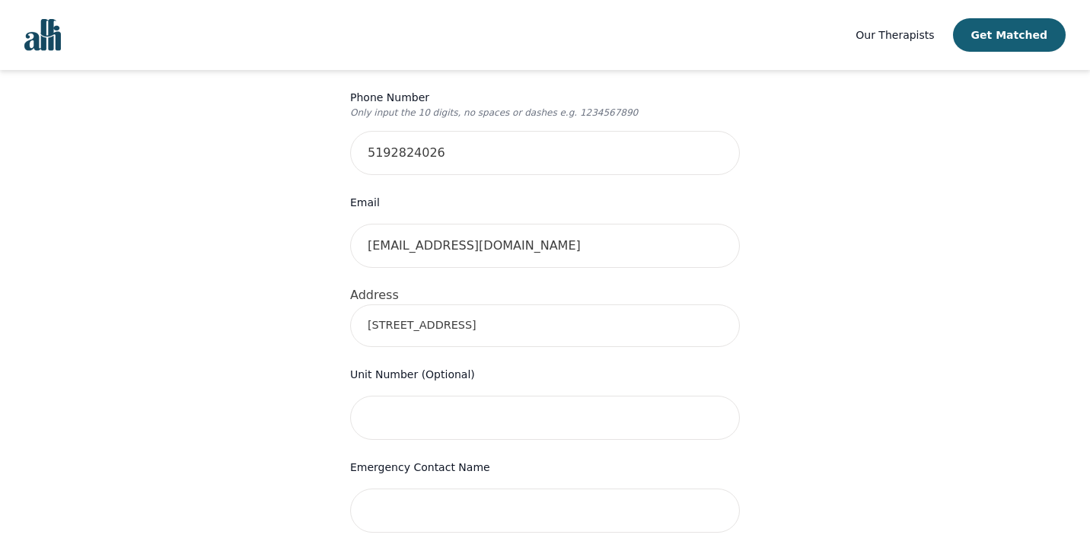
scroll to position [402, 0]
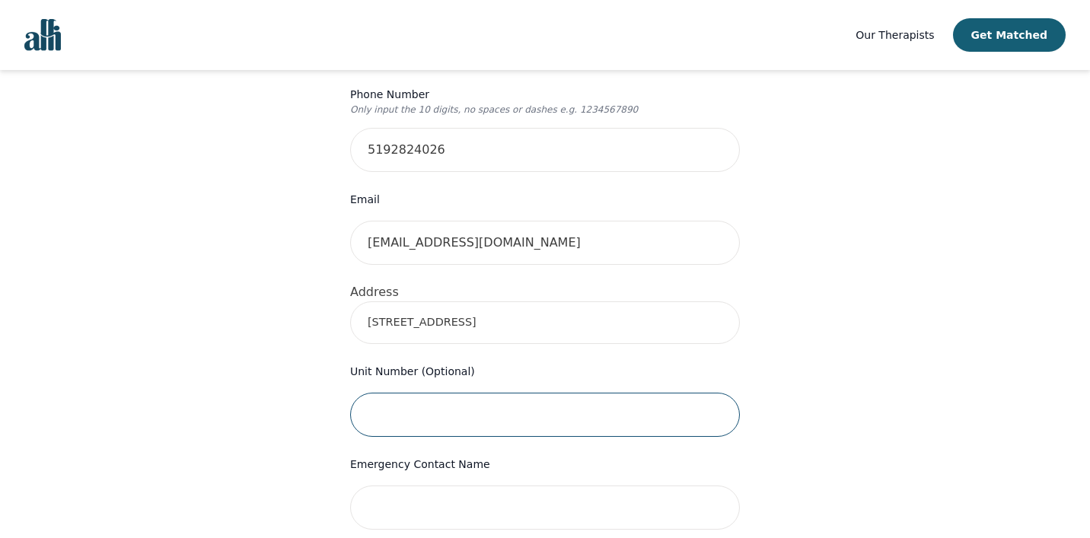
click at [502, 393] on input "text" at bounding box center [545, 415] width 390 height 44
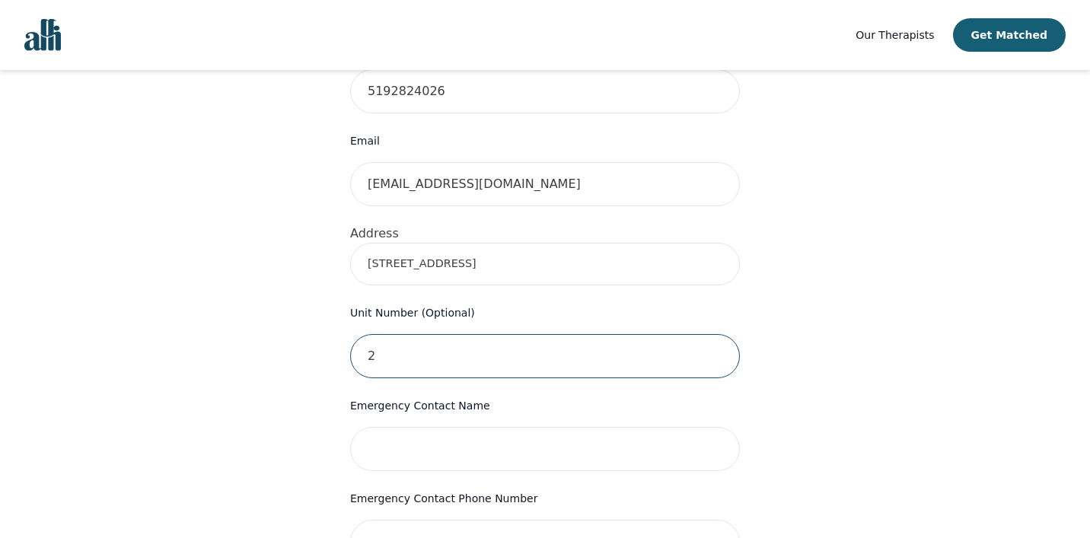
scroll to position [484, 0]
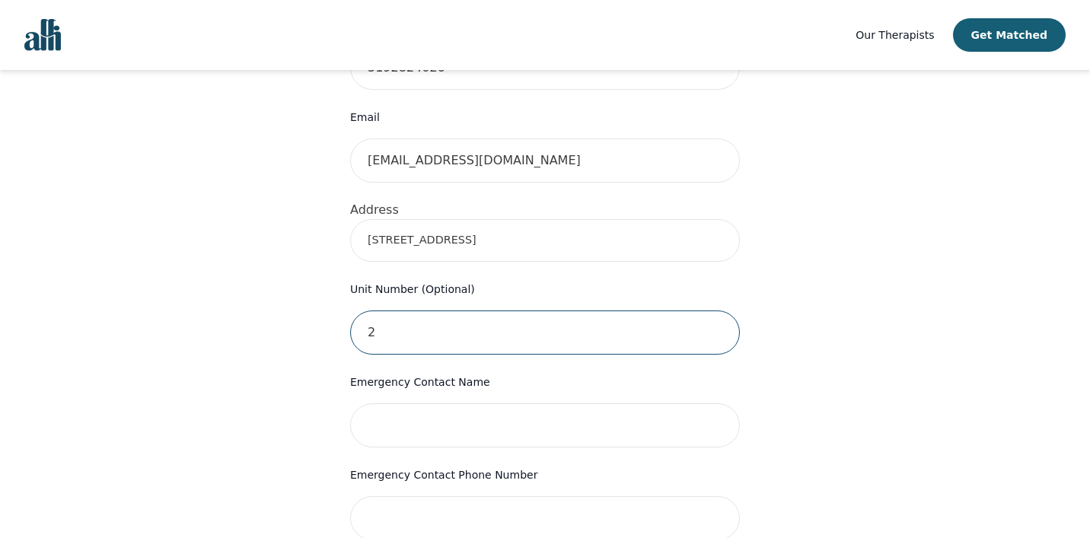
type input "2"
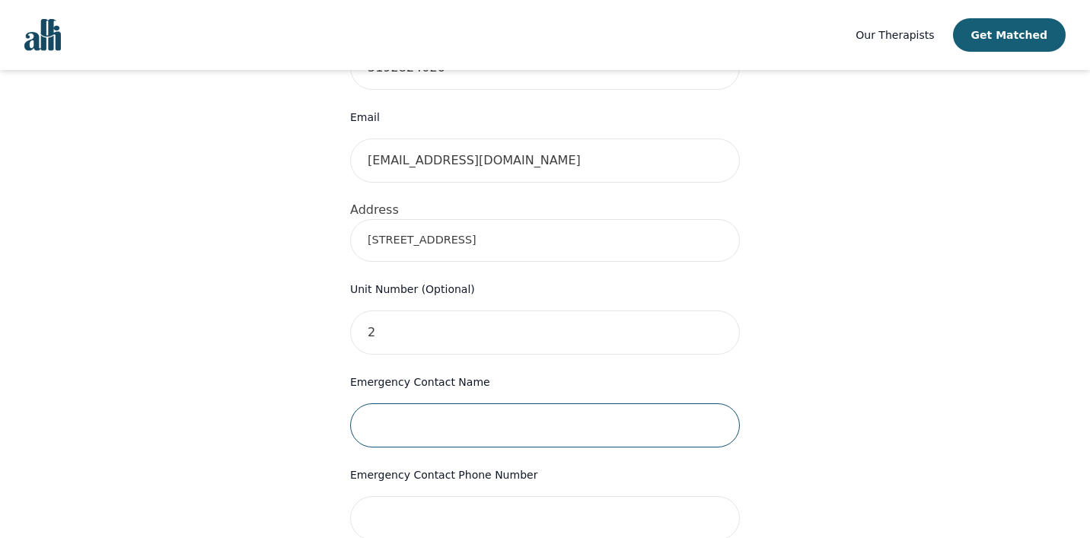
click at [467, 403] on input "text" at bounding box center [545, 425] width 390 height 44
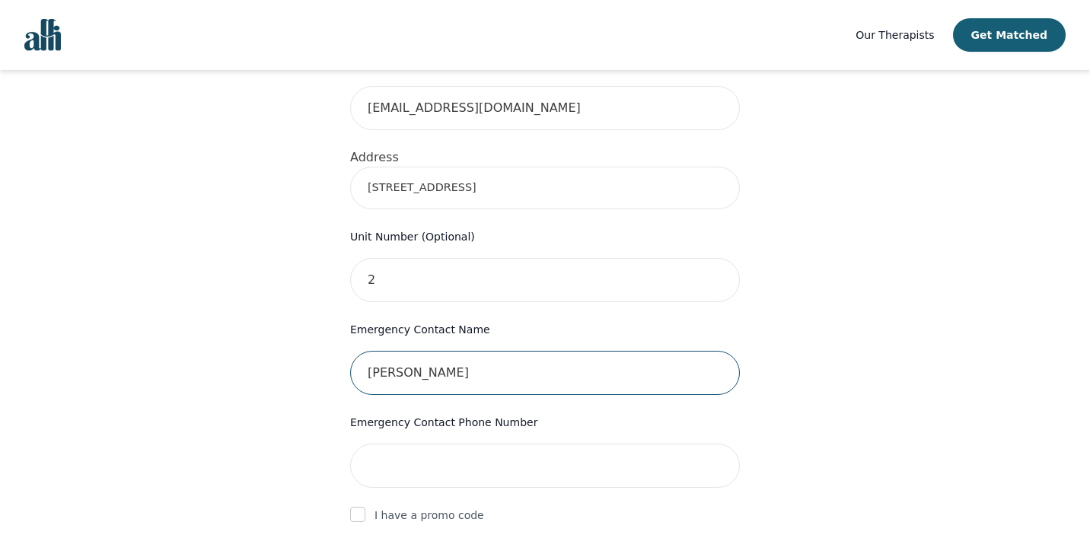
scroll to position [541, 0]
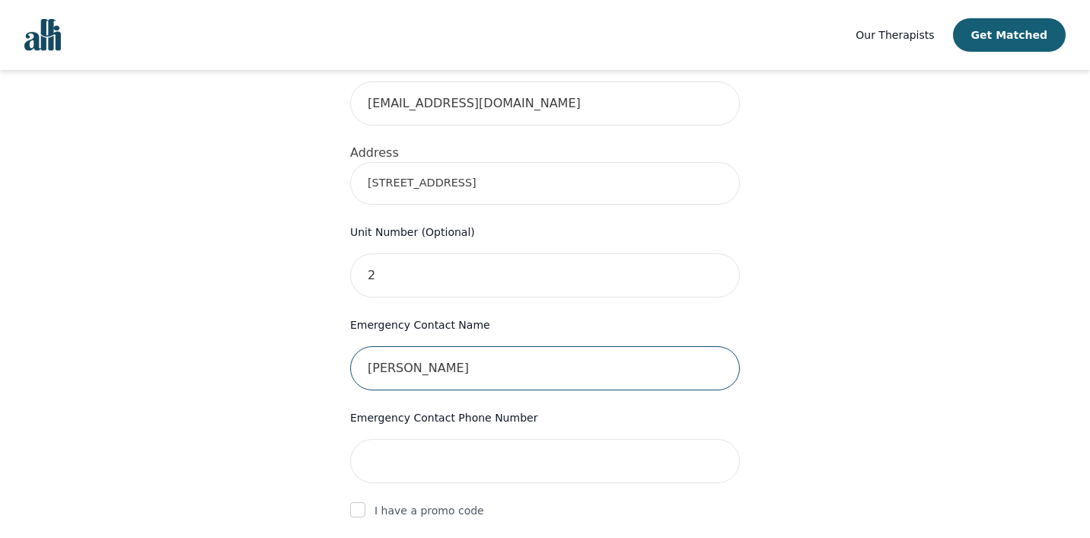
type input "Nicholas Muir"
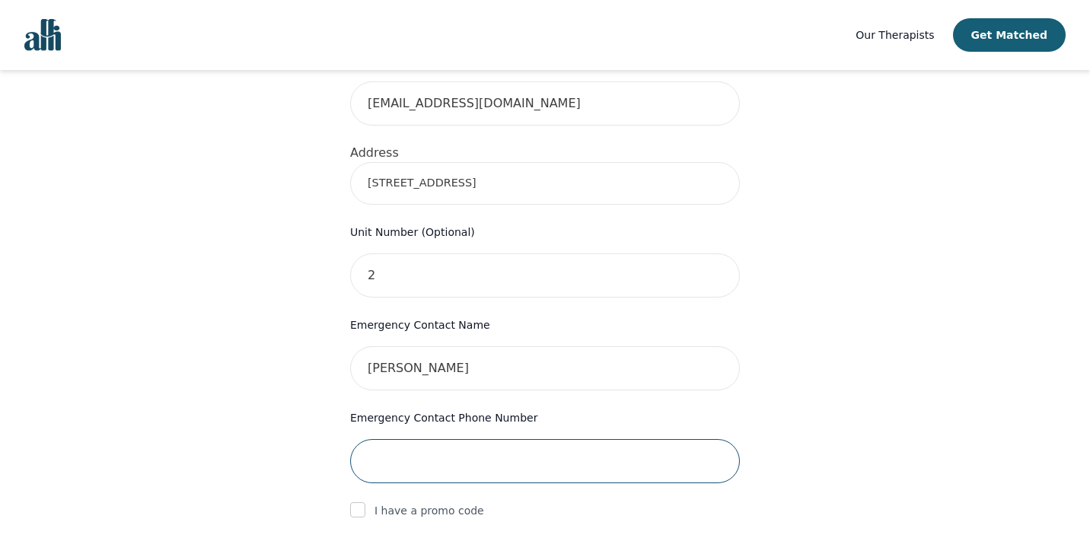
click at [384, 439] on input "tel" at bounding box center [545, 461] width 390 height 44
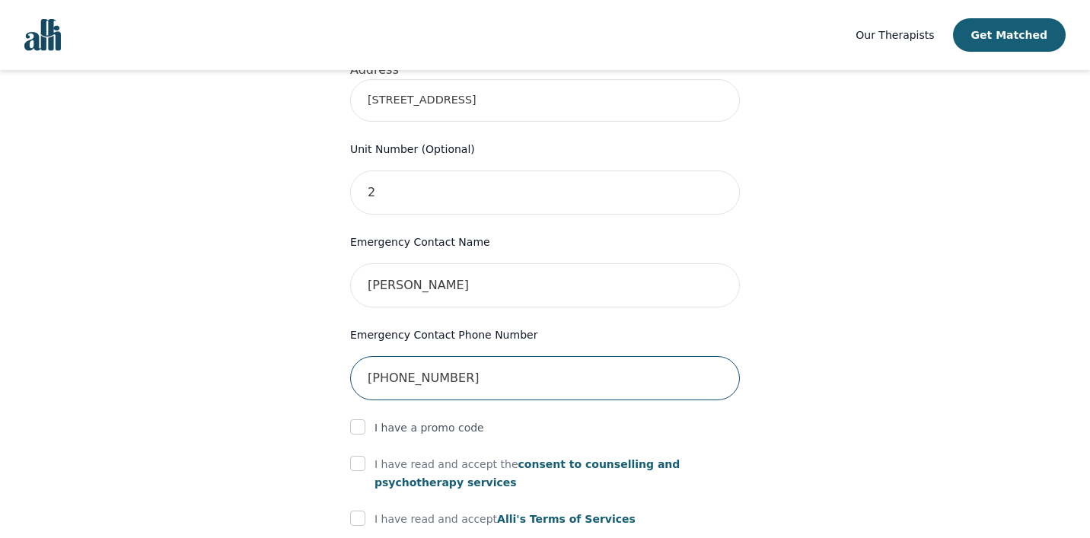
scroll to position [637, 0]
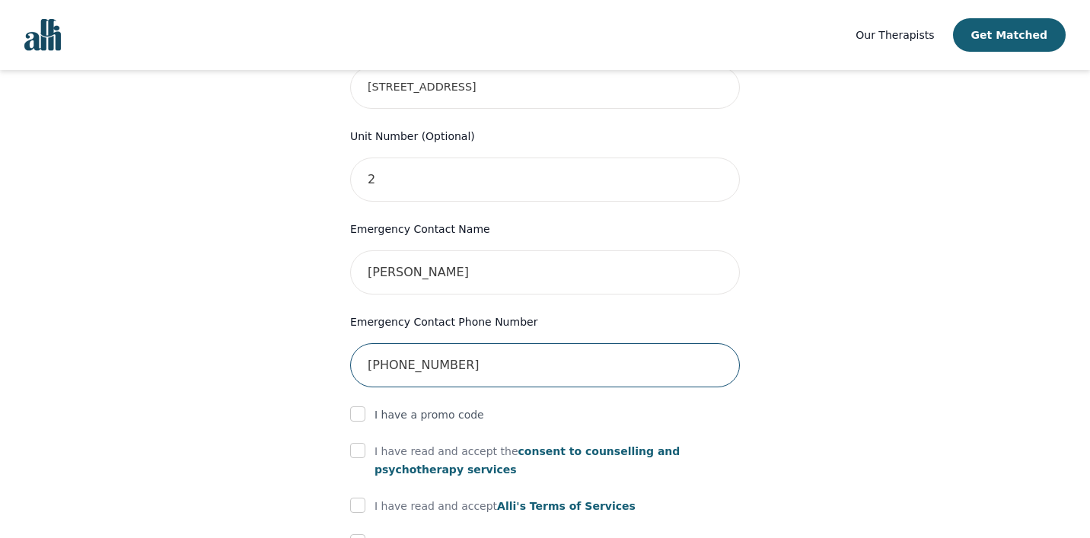
type input "[PHONE_NUMBER]"
click at [362, 443] on input "checkbox" at bounding box center [357, 450] width 15 height 15
checkbox input "true"
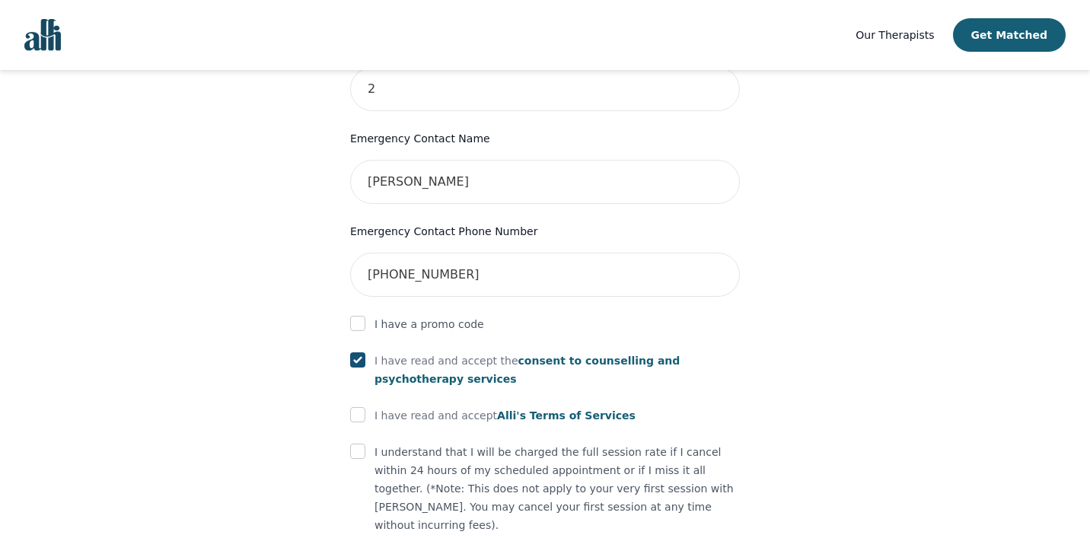
scroll to position [734, 0]
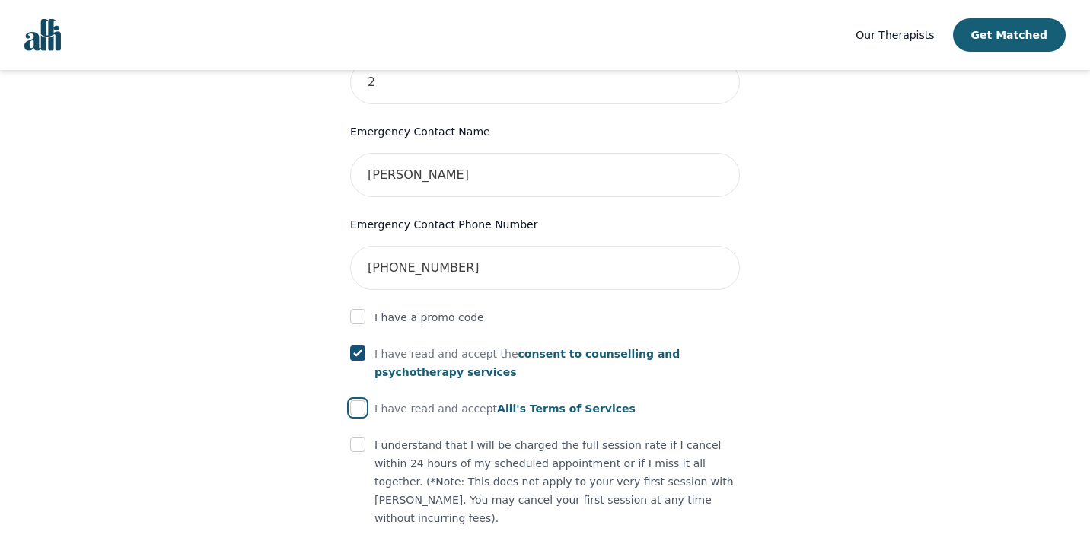
click at [359, 400] on input "checkbox" at bounding box center [357, 407] width 15 height 15
checkbox input "true"
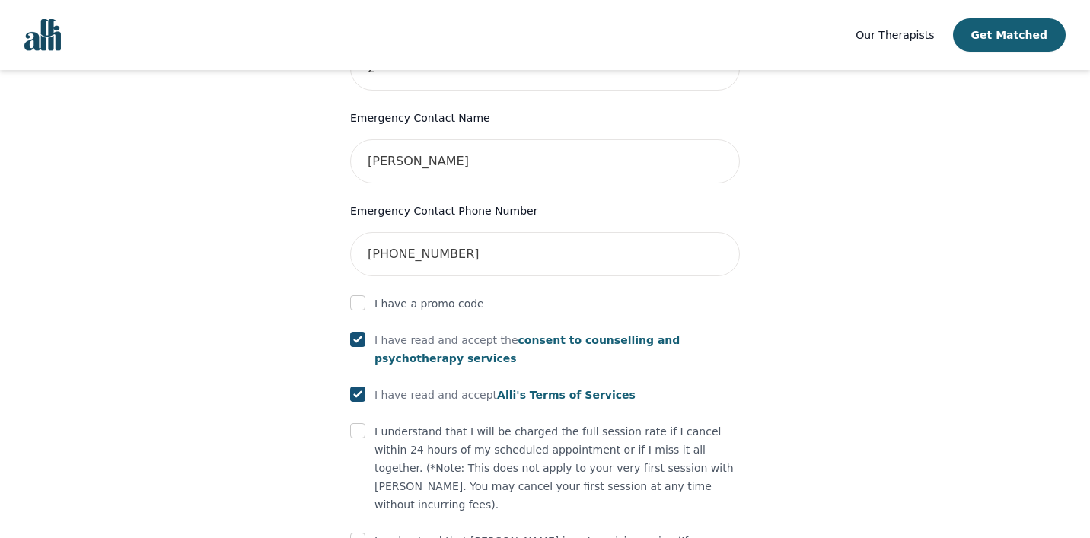
scroll to position [757, 0]
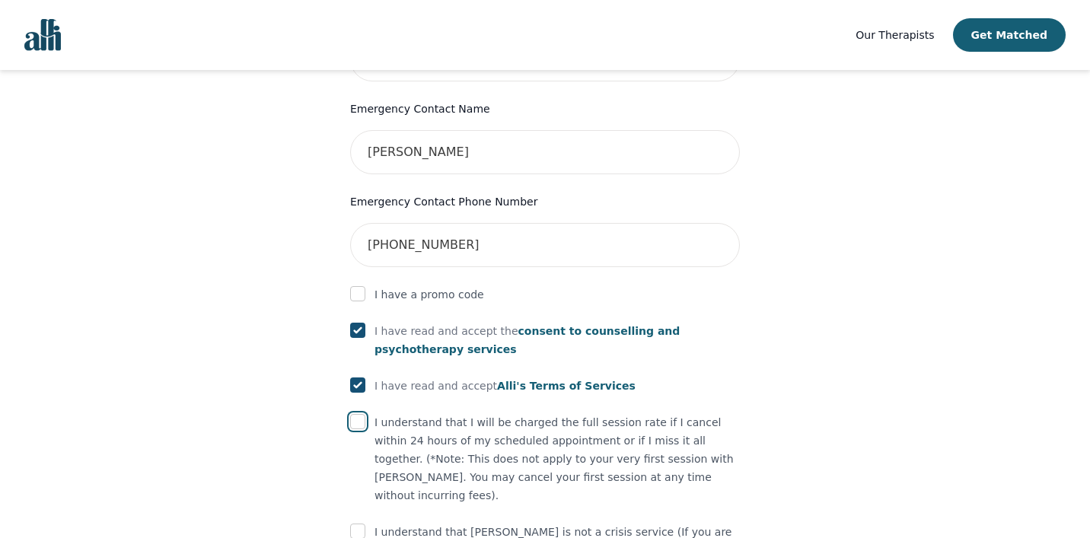
click at [362, 414] on input "checkbox" at bounding box center [357, 421] width 15 height 15
checkbox input "true"
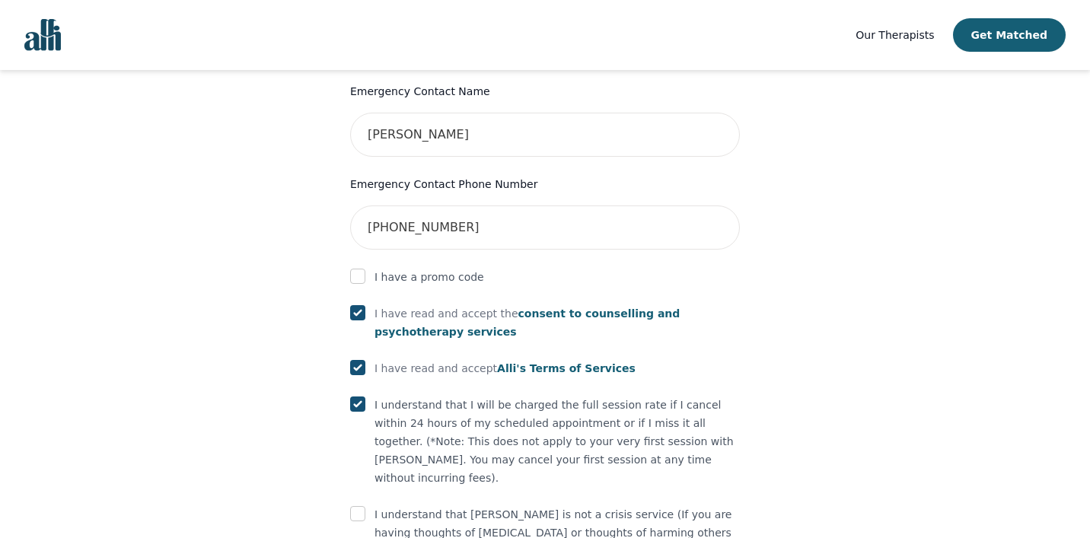
scroll to position [791, 0]
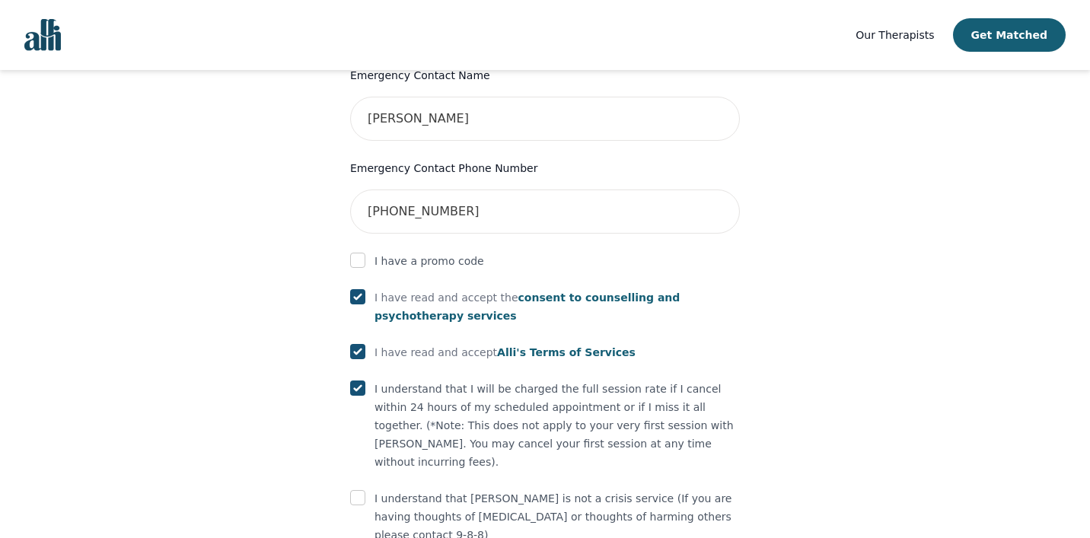
click at [366, 489] on div "I understand that [PERSON_NAME] is not a crisis service (If you are having thou…" at bounding box center [545, 516] width 390 height 55
click at [364, 490] on input "checkbox" at bounding box center [357, 497] width 15 height 15
checkbox input "true"
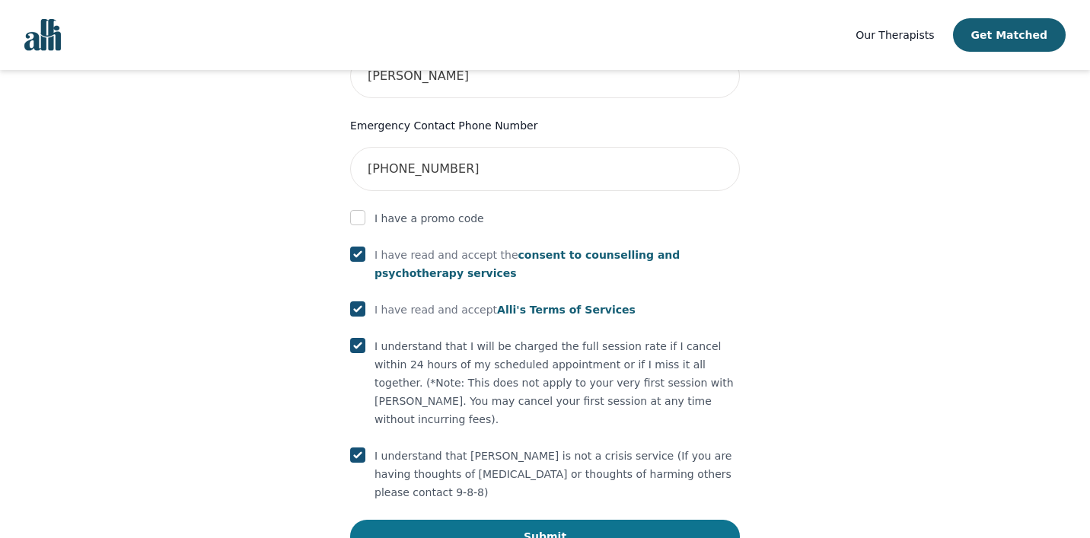
click at [570, 520] on button "Submit" at bounding box center [545, 536] width 390 height 33
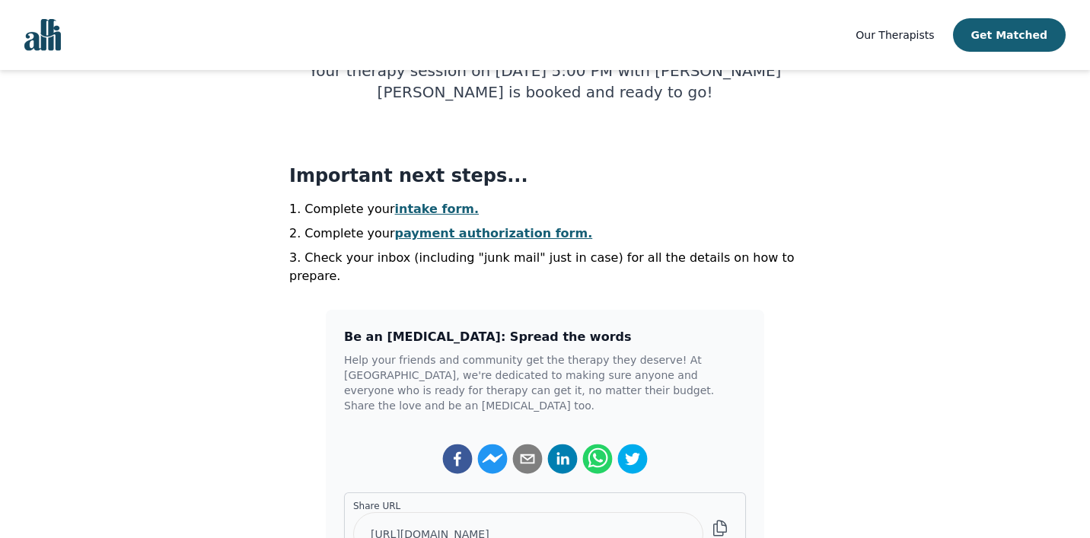
scroll to position [282, 0]
click at [48, 46] on img "Global" at bounding box center [42, 35] width 37 height 32
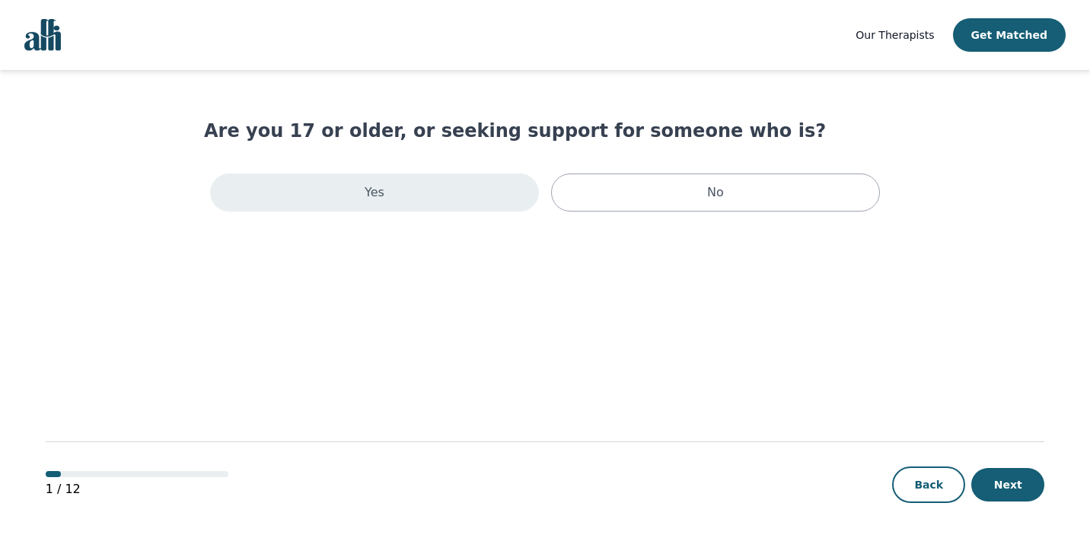
click at [485, 180] on div "Yes" at bounding box center [374, 193] width 329 height 38
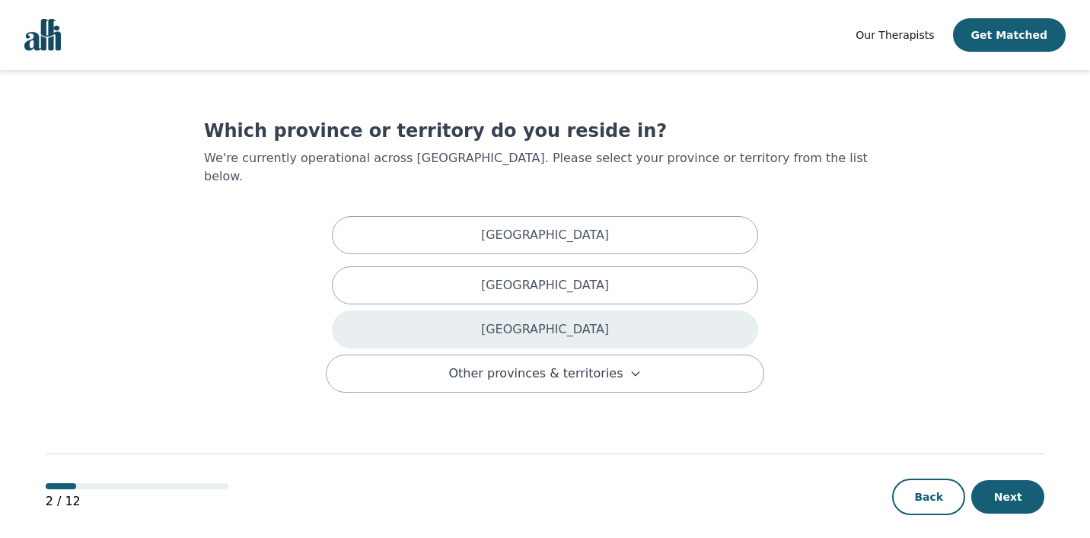
click at [526, 320] on p "[GEOGRAPHIC_DATA]" at bounding box center [545, 329] width 128 height 18
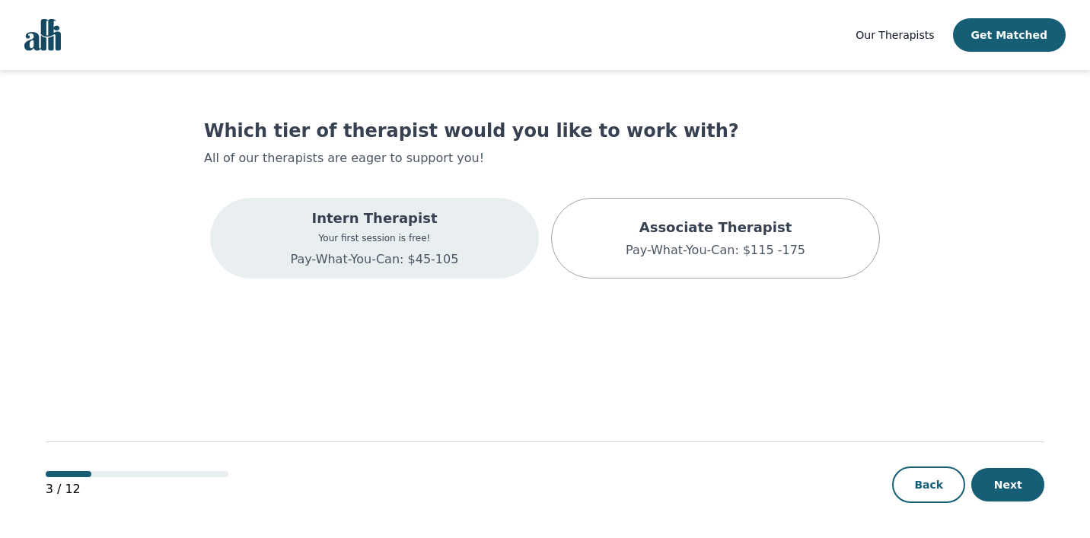
click at [405, 245] on div "Intern Therapist Your first session is free! Pay-What-You-Can: $45-105" at bounding box center [375, 238] width 168 height 61
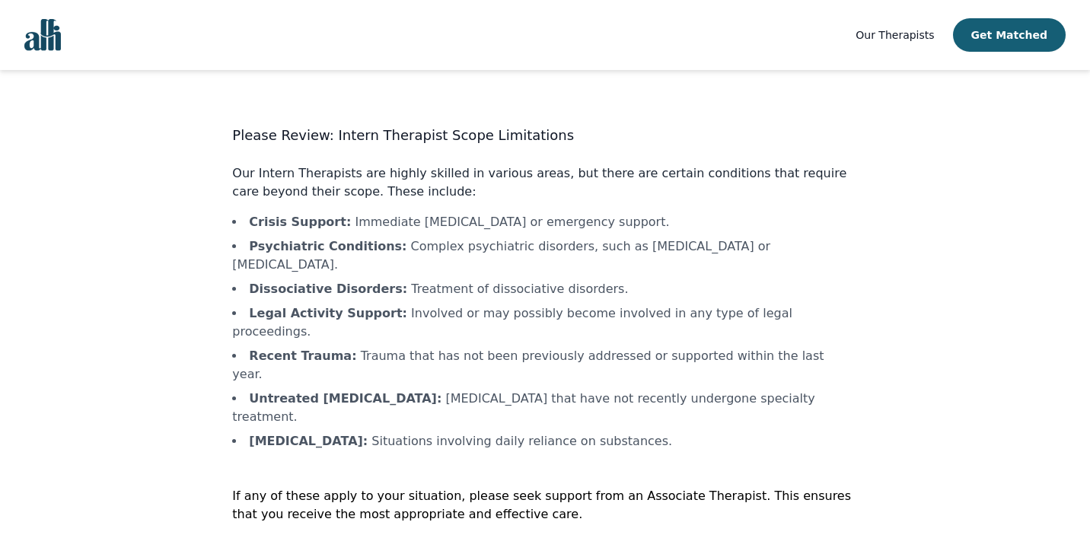
scroll to position [4, 0]
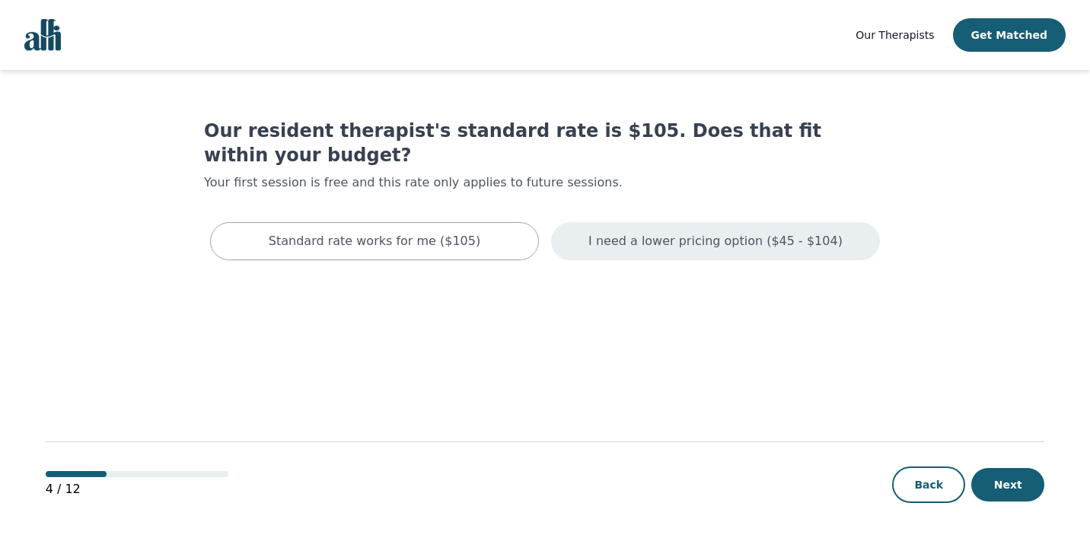
click at [712, 232] on p "I need a lower pricing option ($45 - $104)" at bounding box center [715, 241] width 254 height 18
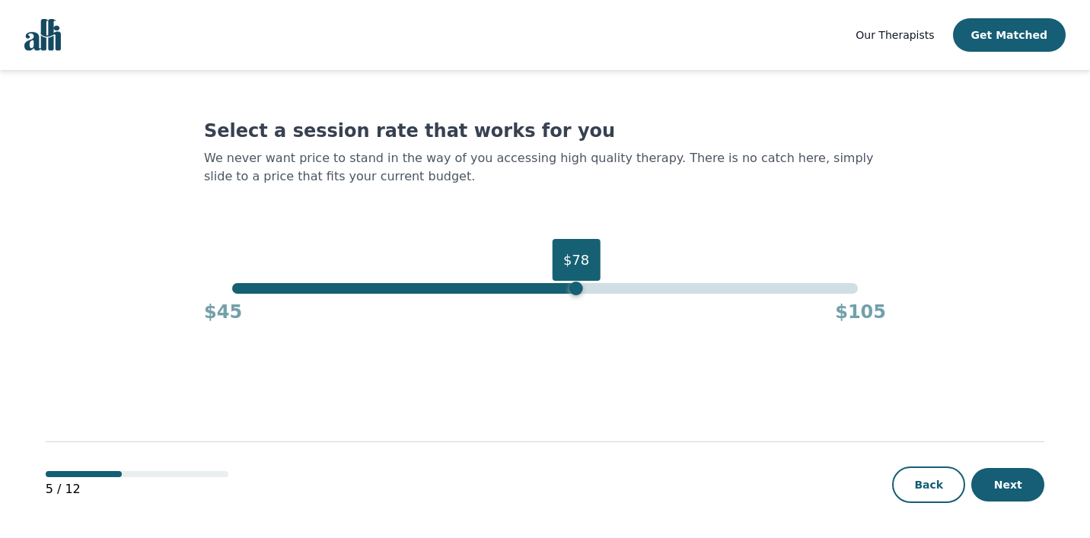
drag, startPoint x: 858, startPoint y: 291, endPoint x: 577, endPoint y: 311, distance: 281.5
click at [577, 311] on div "$78 $45 $105" at bounding box center [545, 303] width 682 height 41
drag, startPoint x: 578, startPoint y: 288, endPoint x: 491, endPoint y: 282, distance: 86.9
click at [491, 282] on div "$70" at bounding box center [493, 289] width 14 height 14
click at [492, 288] on div "$70" at bounding box center [493, 289] width 14 height 14
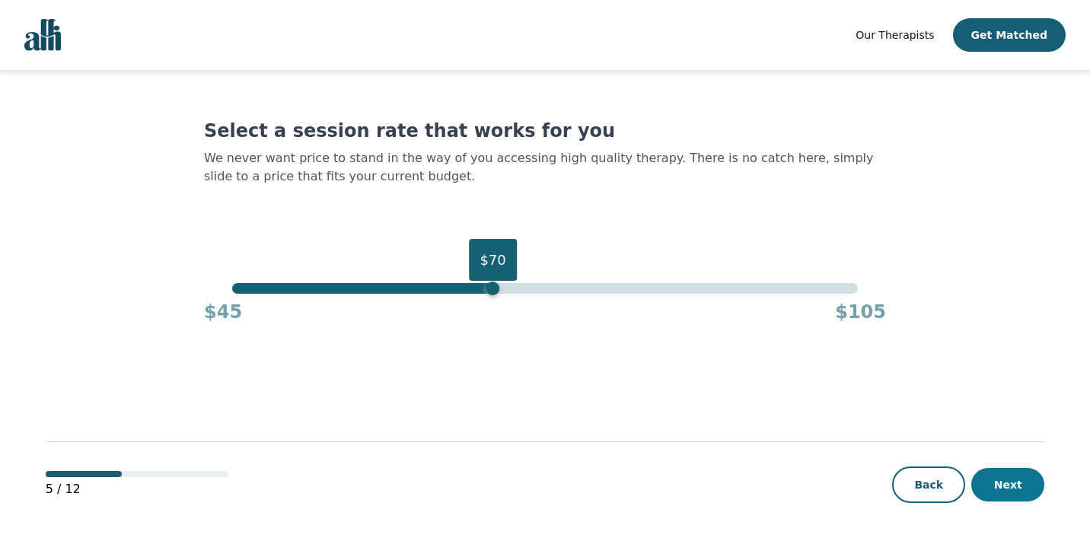
click at [1021, 482] on button "Next" at bounding box center [1007, 484] width 73 height 33
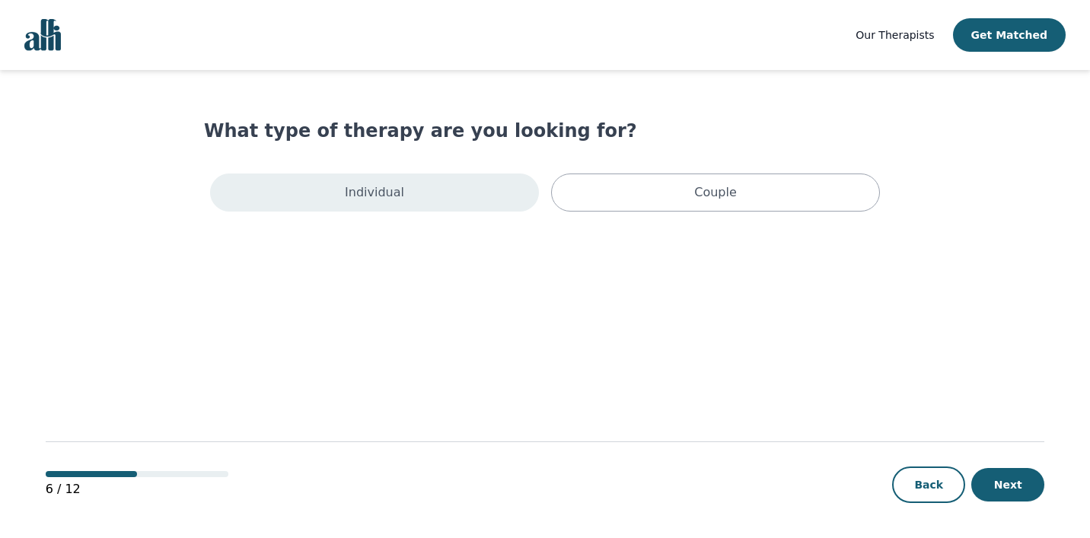
click at [467, 185] on div "Individual" at bounding box center [374, 193] width 329 height 38
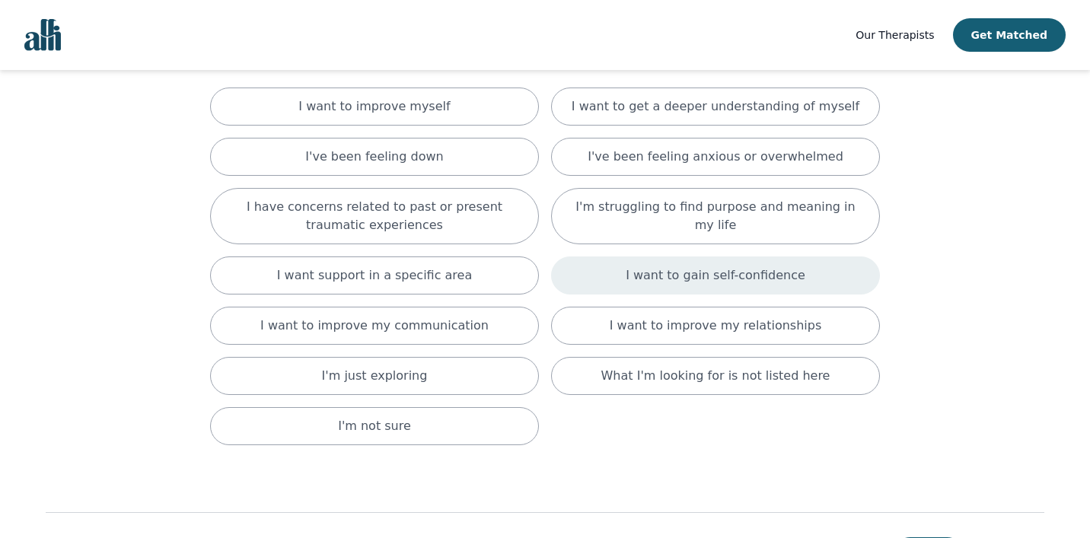
scroll to position [120, 0]
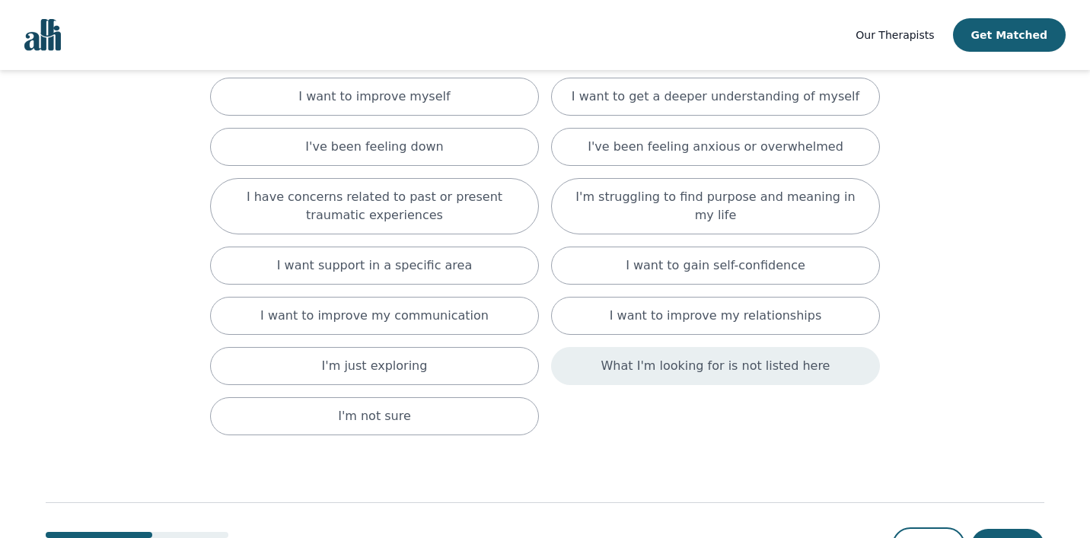
click at [768, 372] on p "What I'm looking for is not listed here" at bounding box center [715, 366] width 229 height 18
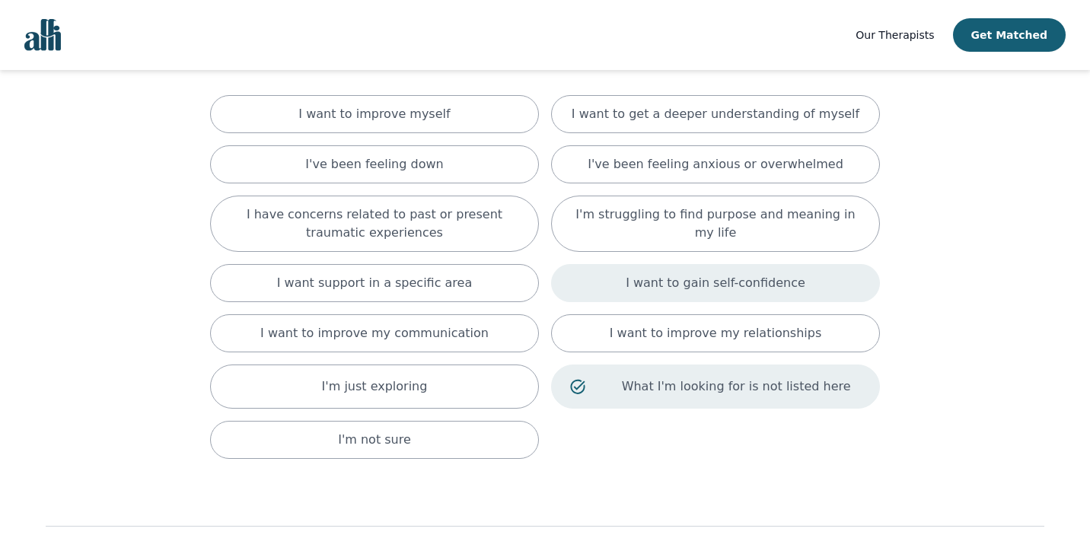
click at [608, 291] on div "I want to gain self-confidence" at bounding box center [715, 283] width 329 height 38
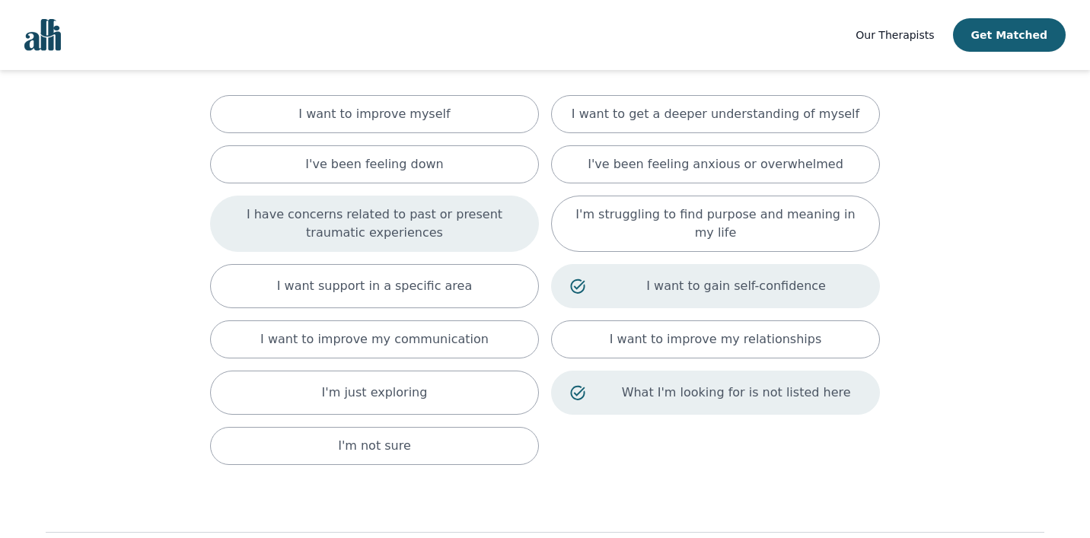
click at [479, 233] on p "I have concerns related to past or present traumatic experiences" at bounding box center [374, 223] width 291 height 37
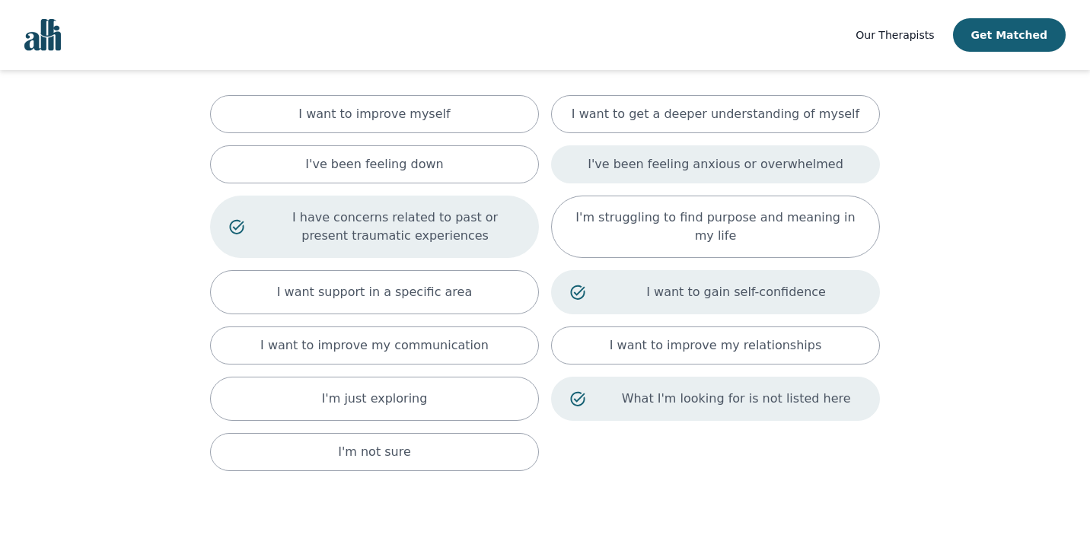
click at [636, 161] on p "I've been feeling anxious or overwhelmed" at bounding box center [716, 164] width 256 height 18
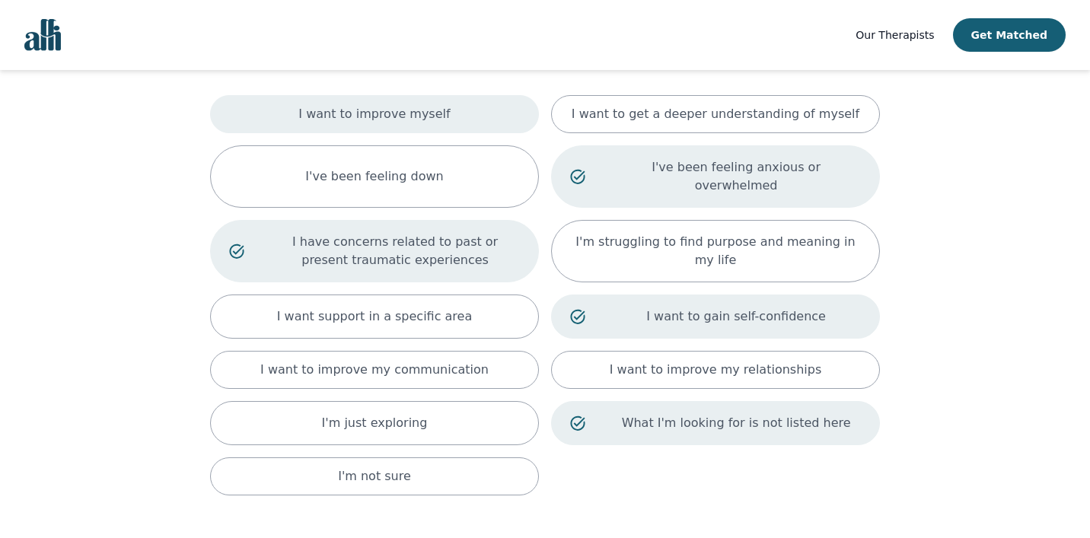
click at [393, 113] on p "I want to improve myself" at bounding box center [373, 114] width 151 height 18
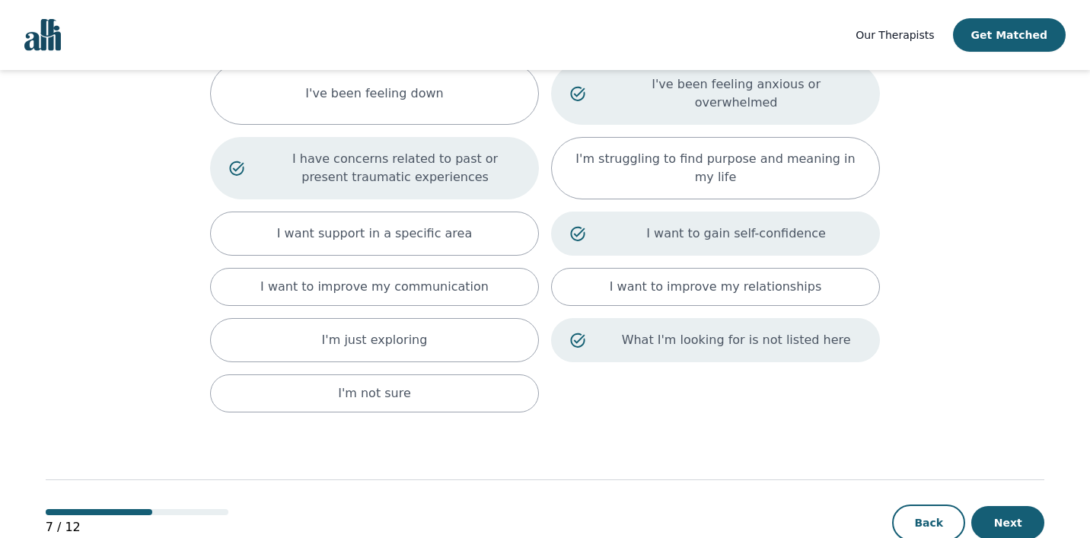
scroll to position [200, 0]
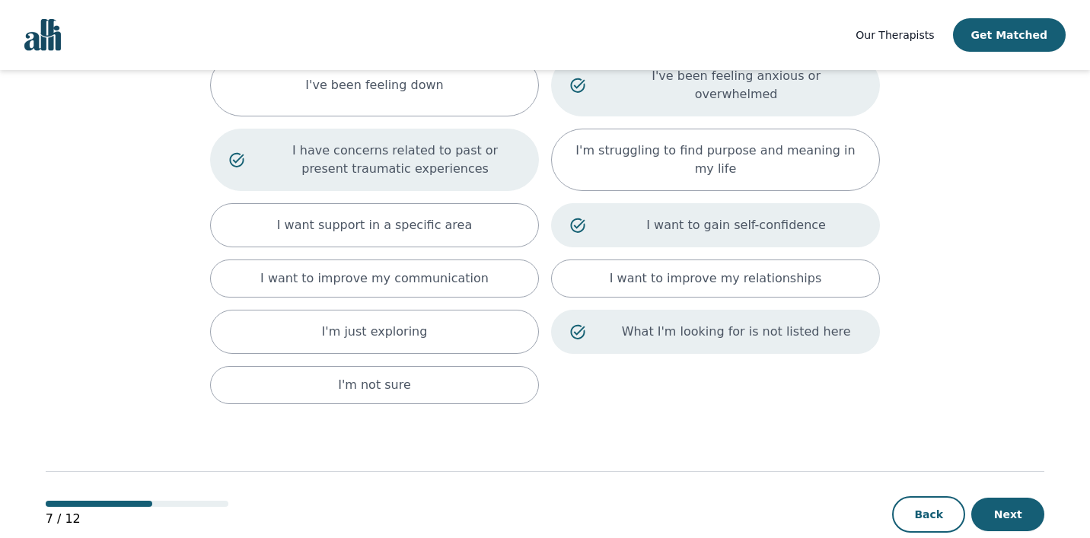
click at [1010, 496] on div "Back Next" at bounding box center [968, 514] width 152 height 37
click at [1018, 505] on button "Next" at bounding box center [1007, 514] width 73 height 33
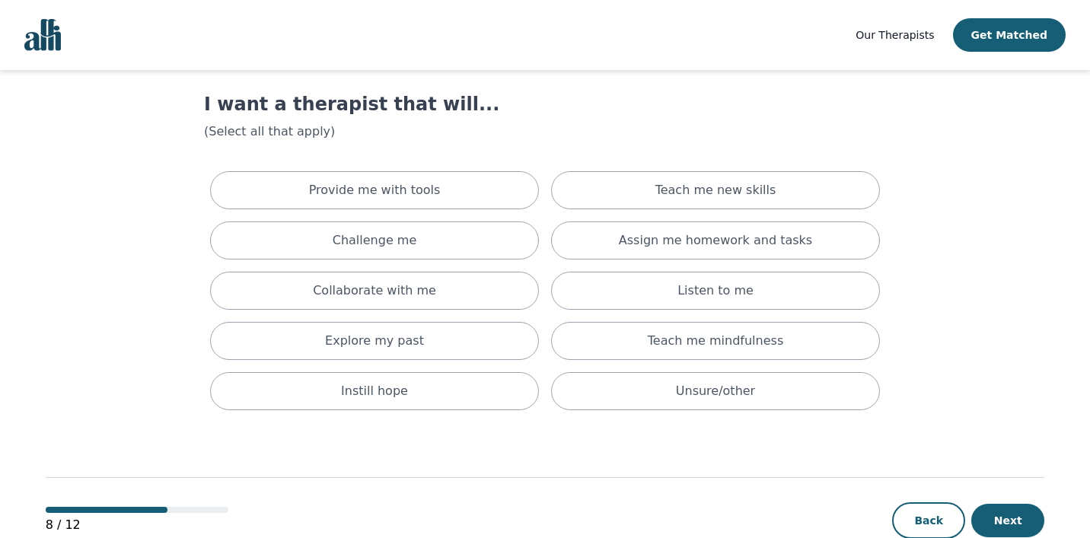
scroll to position [32, 0]
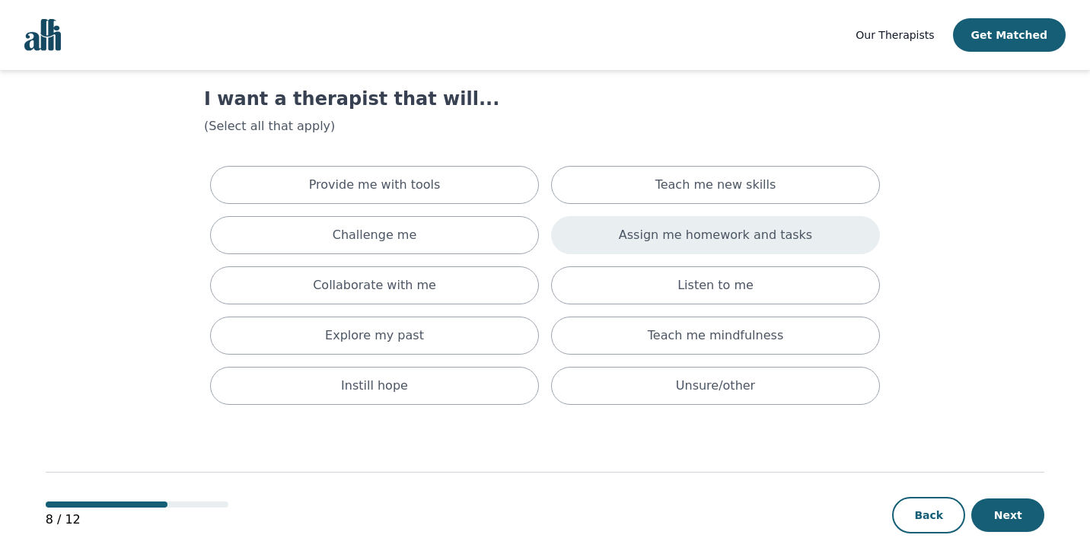
click at [747, 221] on div "Assign me homework and tasks" at bounding box center [715, 235] width 329 height 38
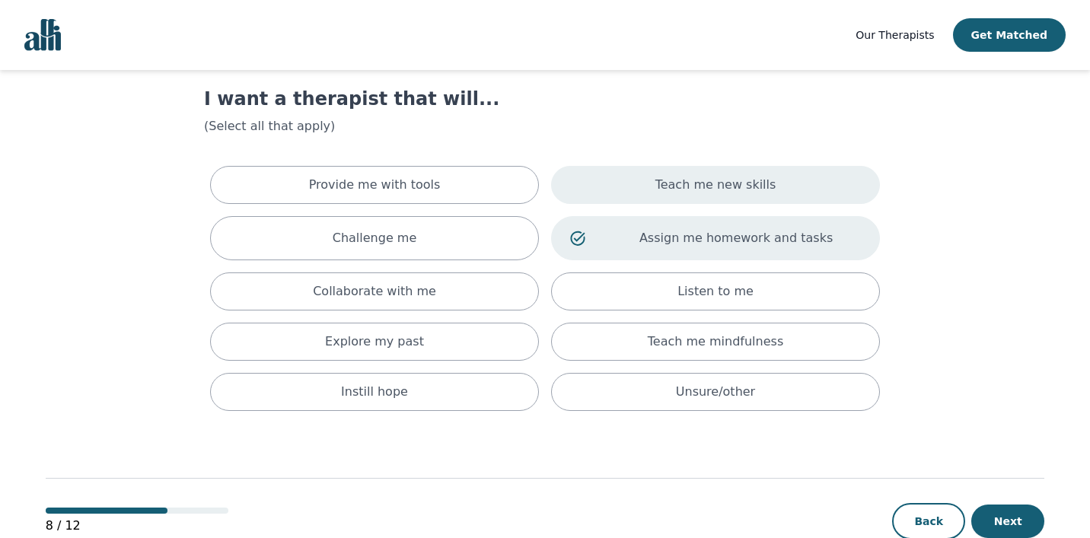
click at [754, 192] on p "Teach me new skills" at bounding box center [715, 185] width 121 height 18
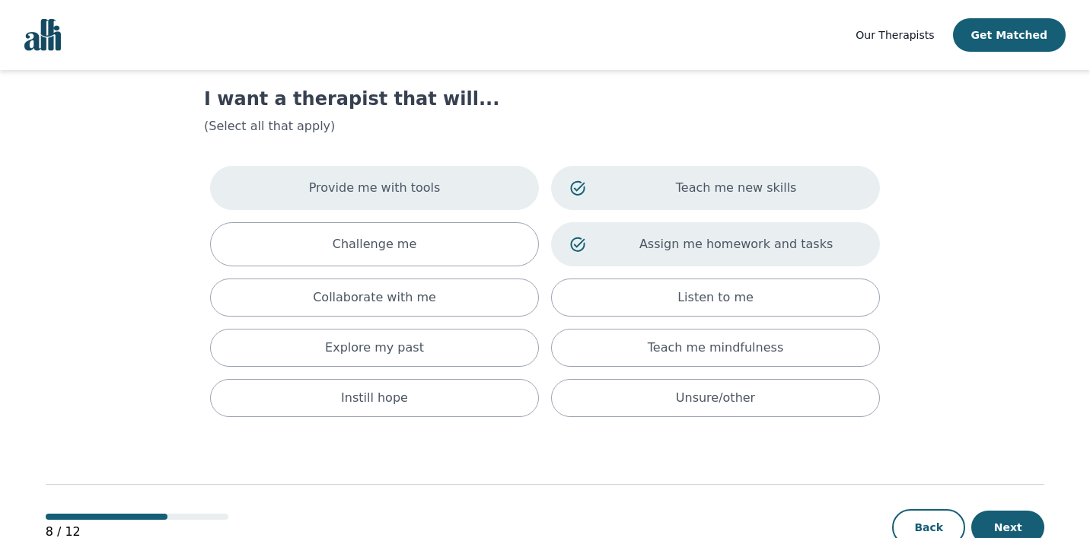
click at [484, 183] on div "Provide me with tools" at bounding box center [374, 188] width 329 height 44
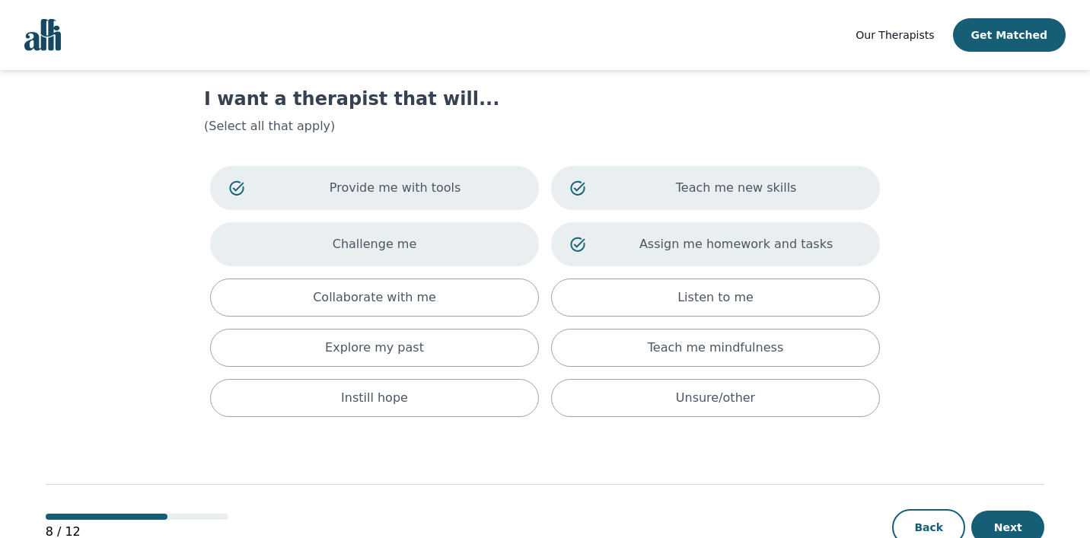
click at [454, 235] on div "Challenge me" at bounding box center [374, 244] width 329 height 44
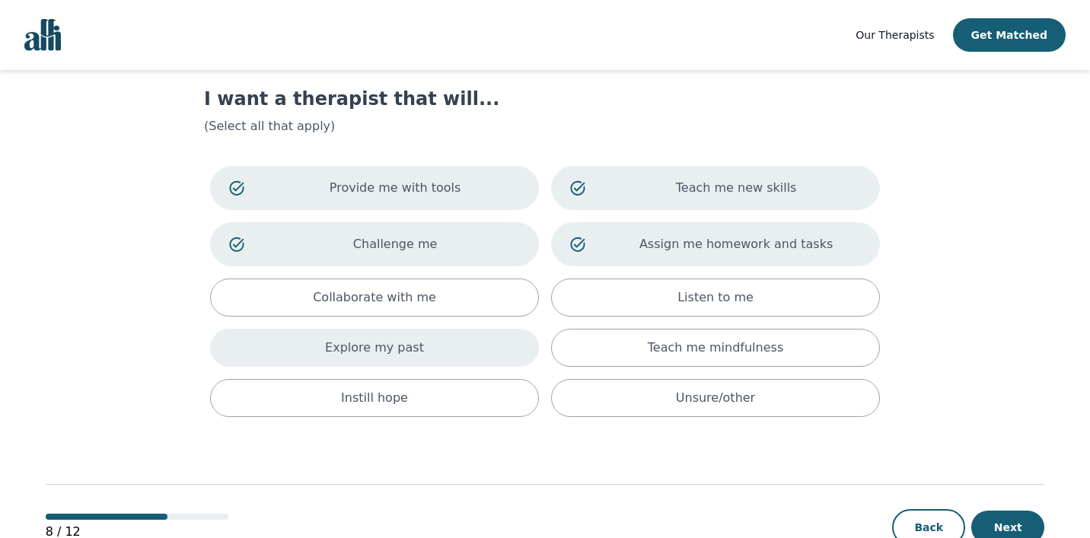
click at [431, 342] on div "Explore my past" at bounding box center [374, 348] width 329 height 38
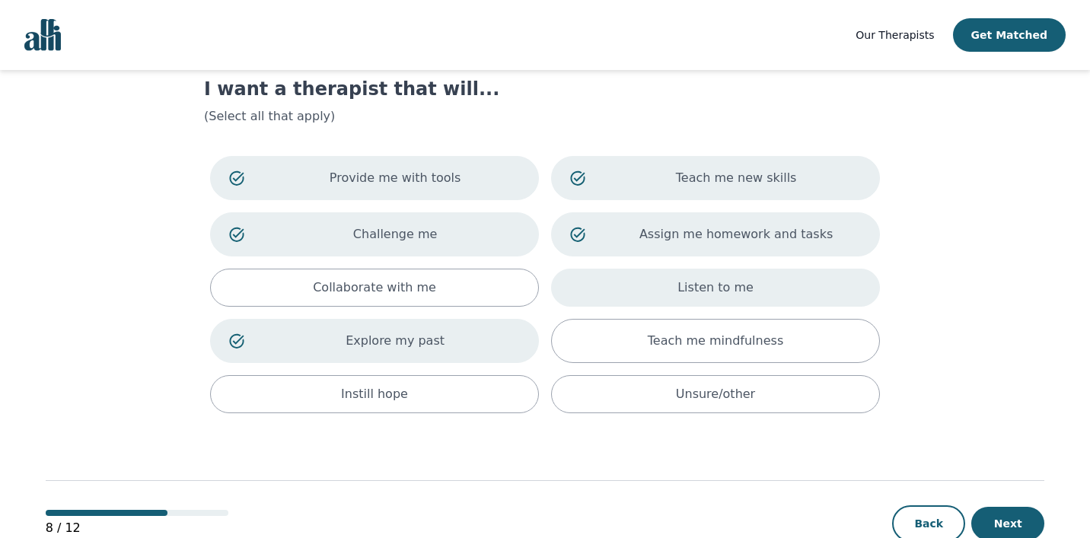
scroll to position [47, 0]
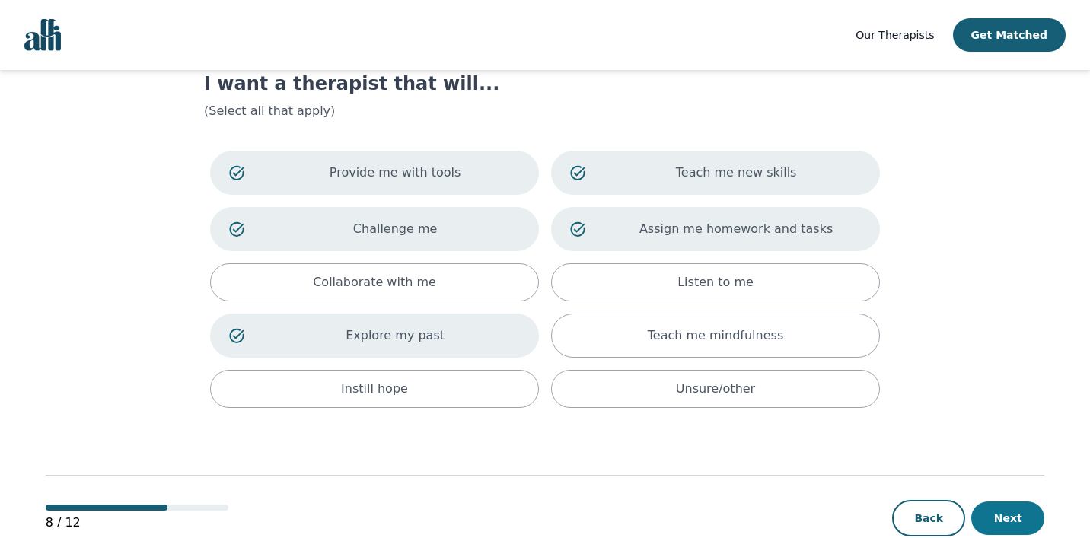
click at [1005, 508] on button "Next" at bounding box center [1007, 518] width 73 height 33
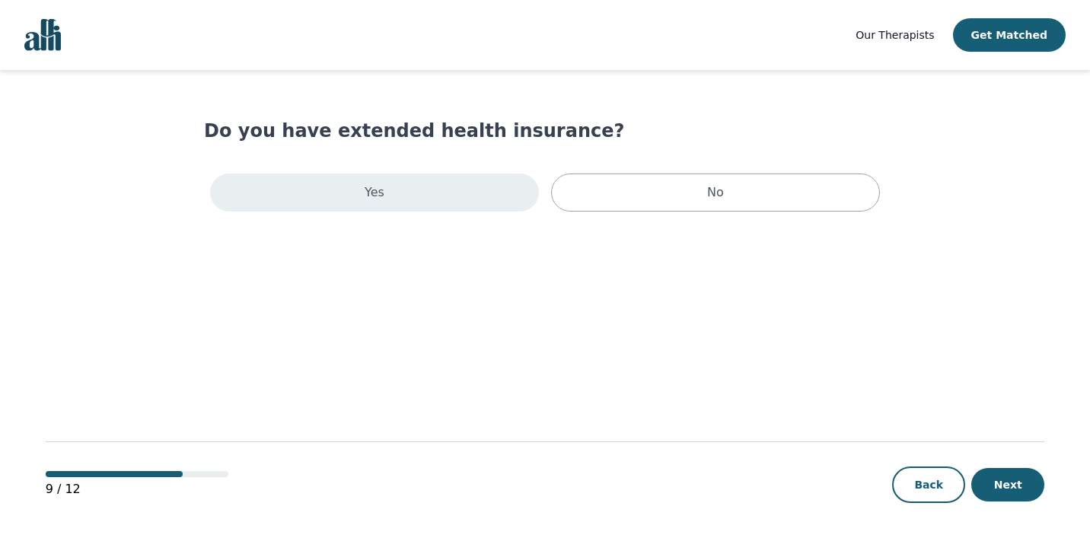
click at [415, 182] on div "Yes" at bounding box center [374, 193] width 329 height 38
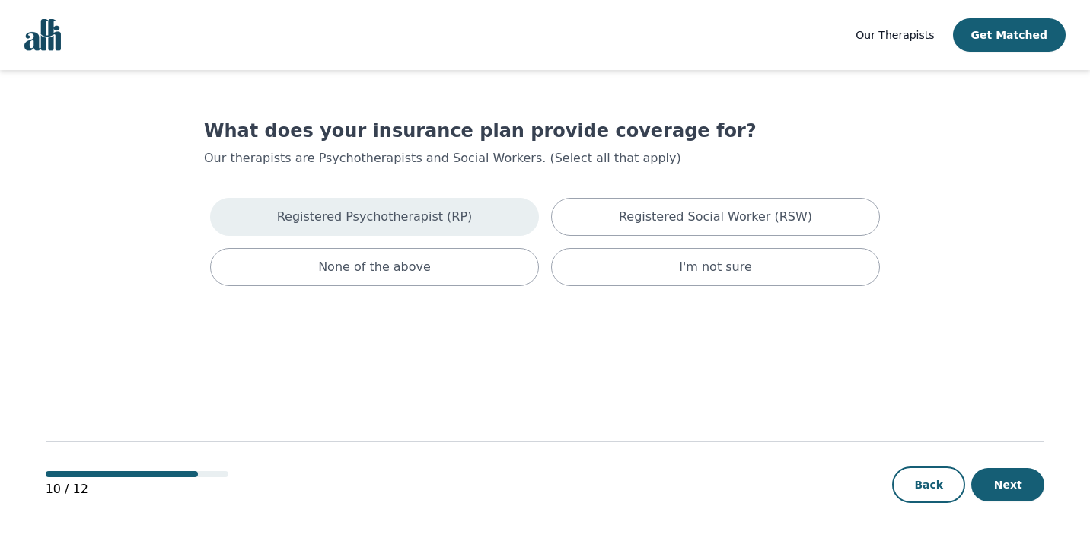
click at [491, 223] on div "Registered Psychotherapist (RP)" at bounding box center [374, 217] width 329 height 38
click at [1011, 490] on button "Next" at bounding box center [1007, 484] width 73 height 33
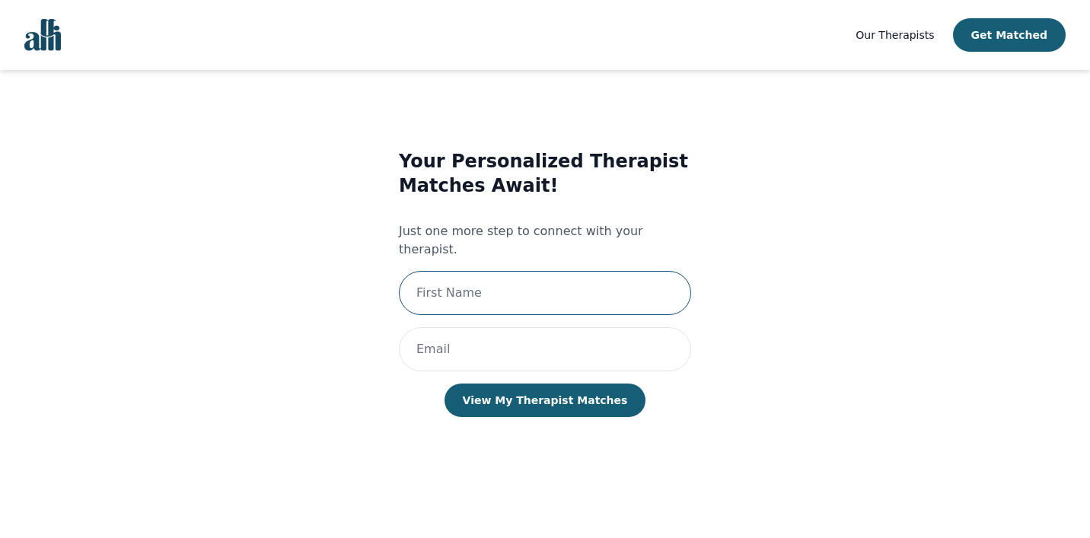
click at [572, 272] on input "text" at bounding box center [545, 293] width 292 height 44
type input "[PERSON_NAME]"
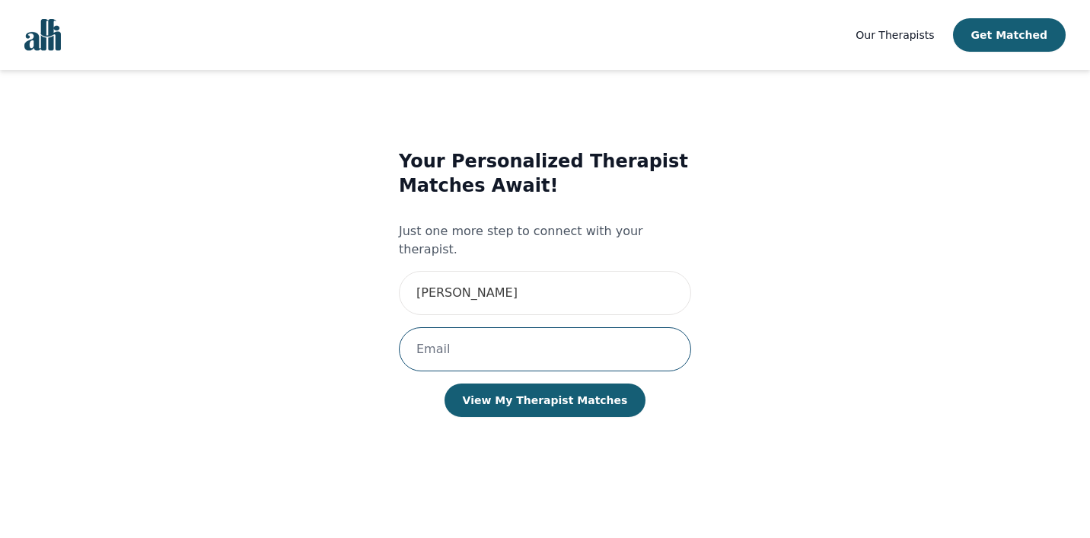
click at [537, 331] on input "email" at bounding box center [545, 349] width 292 height 44
type input "[PERSON_NAME][EMAIL_ADDRESS][PERSON_NAME][DOMAIN_NAME]"
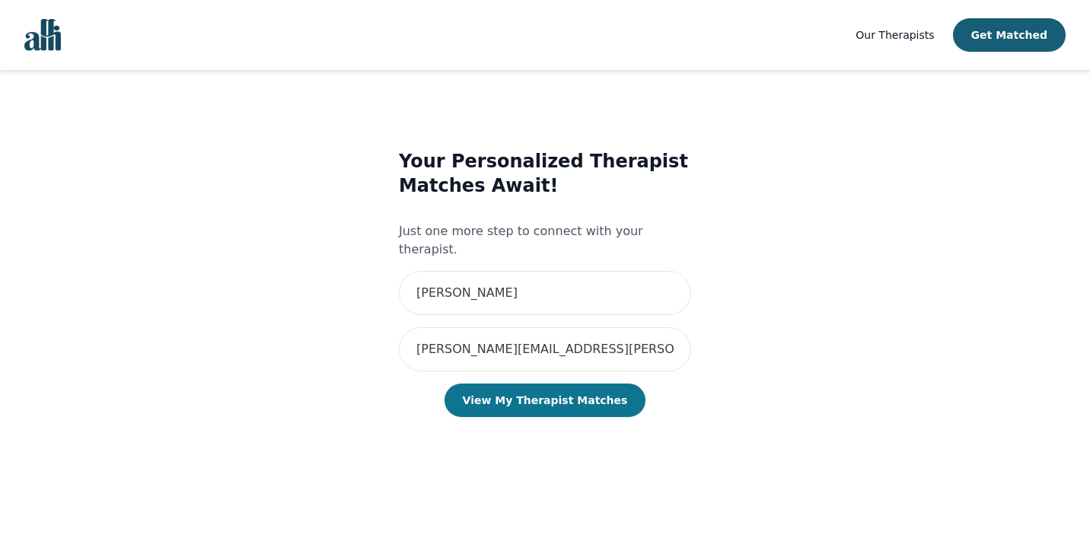
click at [584, 384] on button "View My Therapist Matches" at bounding box center [545, 400] width 202 height 33
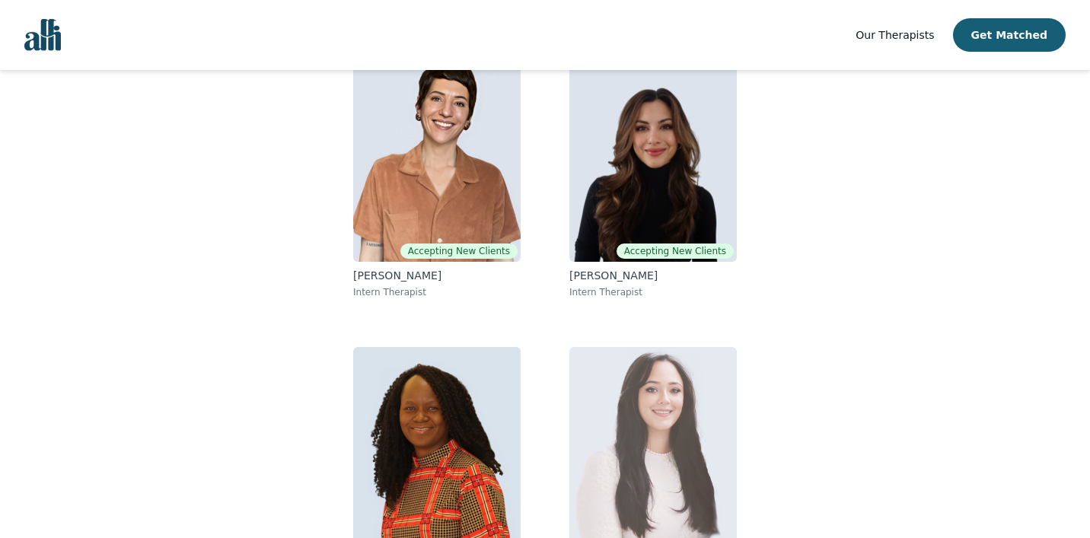
scroll to position [256, 0]
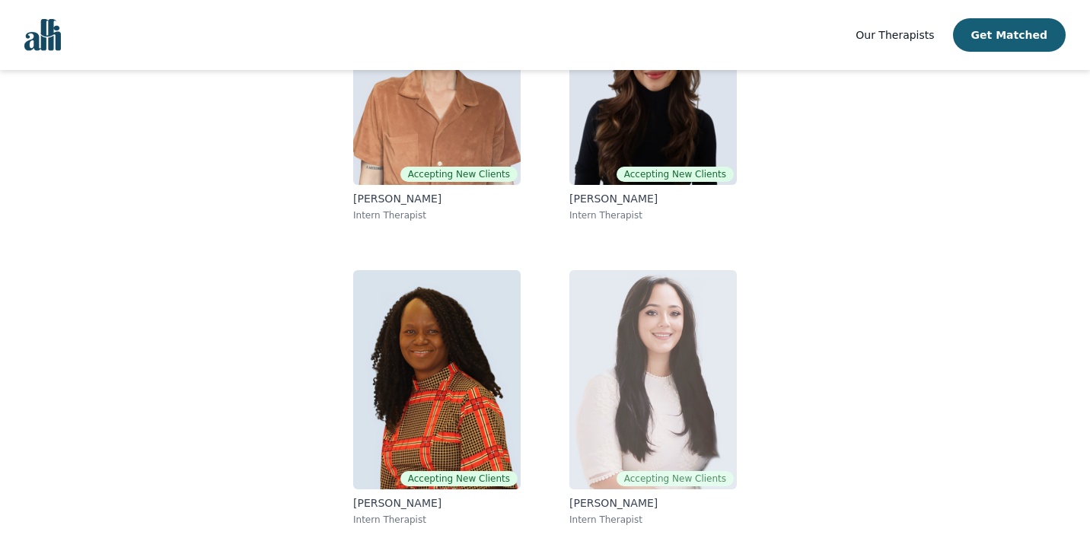
click at [661, 361] on img at bounding box center [652, 379] width 167 height 219
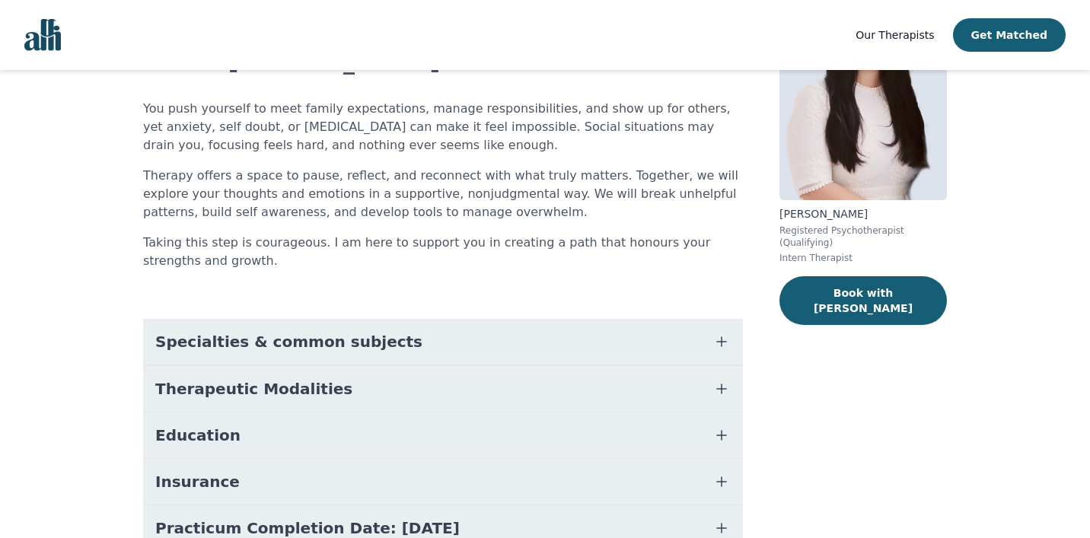
scroll to position [129, 0]
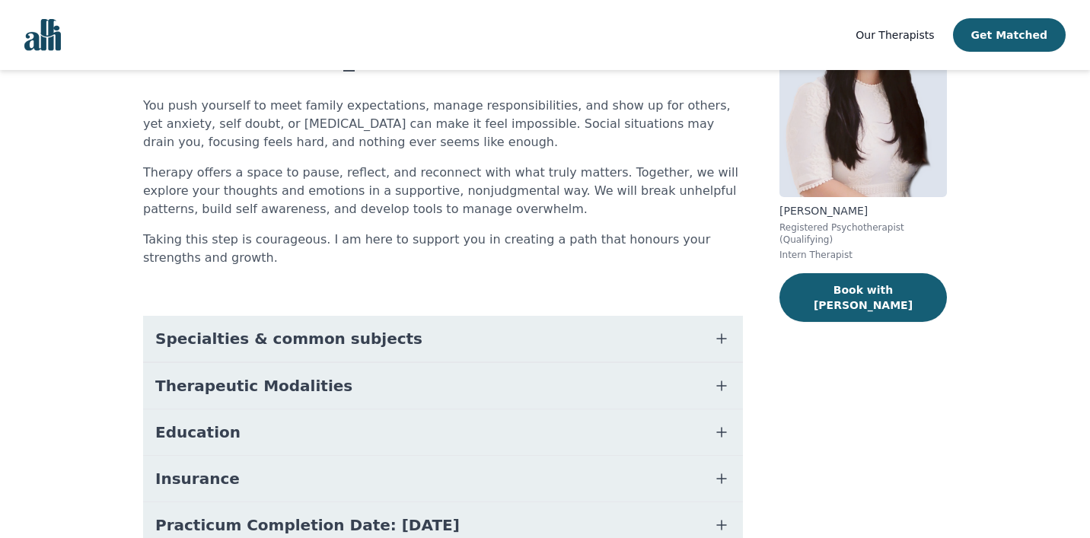
click at [540, 329] on button "Specialties & common subjects" at bounding box center [443, 339] width 600 height 46
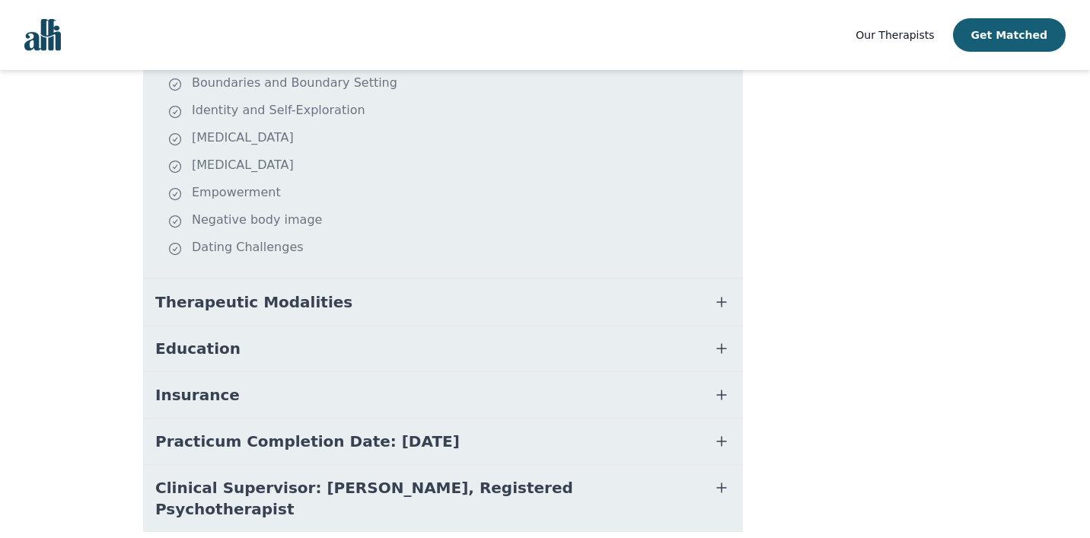
scroll to position [508, 0]
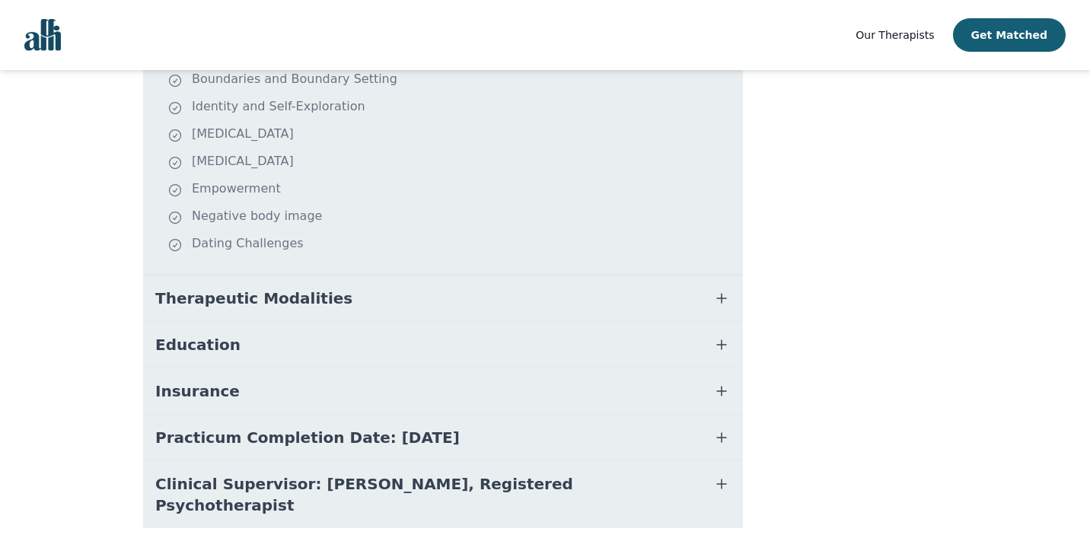
click at [720, 290] on icon "button" at bounding box center [721, 298] width 18 height 18
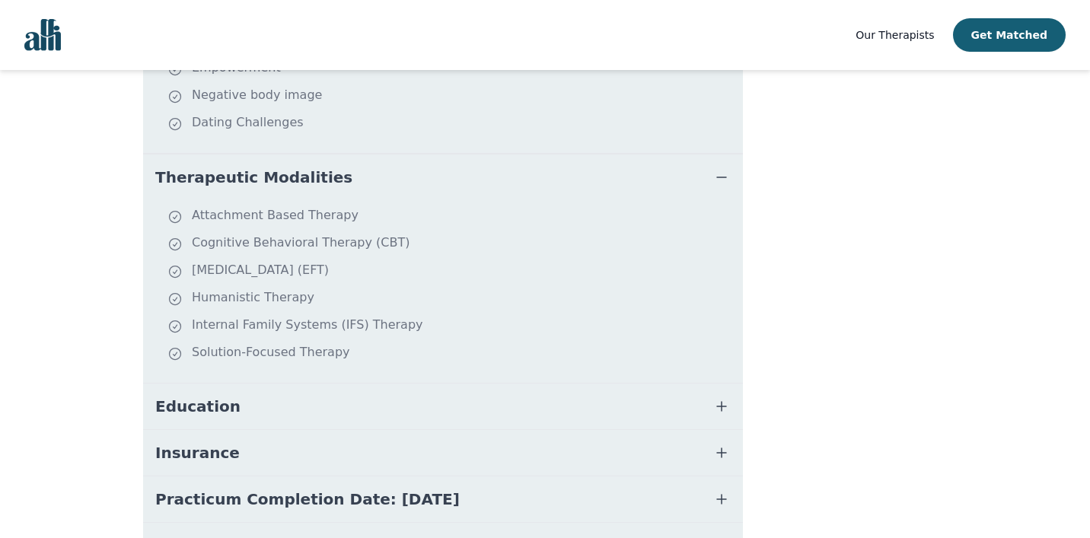
scroll to position [645, 0]
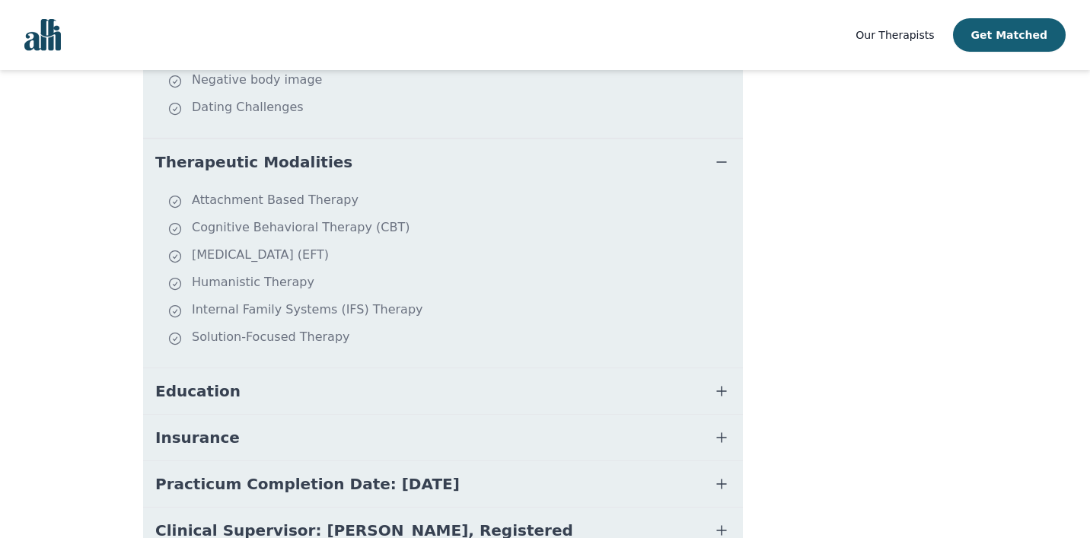
click at [720, 398] on icon "button" at bounding box center [721, 391] width 18 height 18
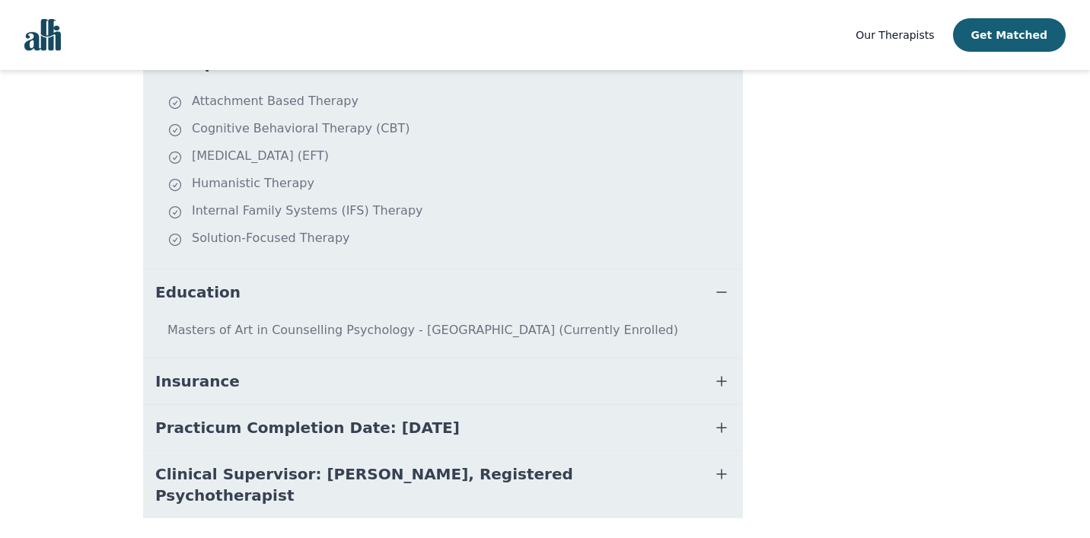
scroll to position [745, 0]
click at [712, 382] on icon "button" at bounding box center [721, 380] width 18 height 18
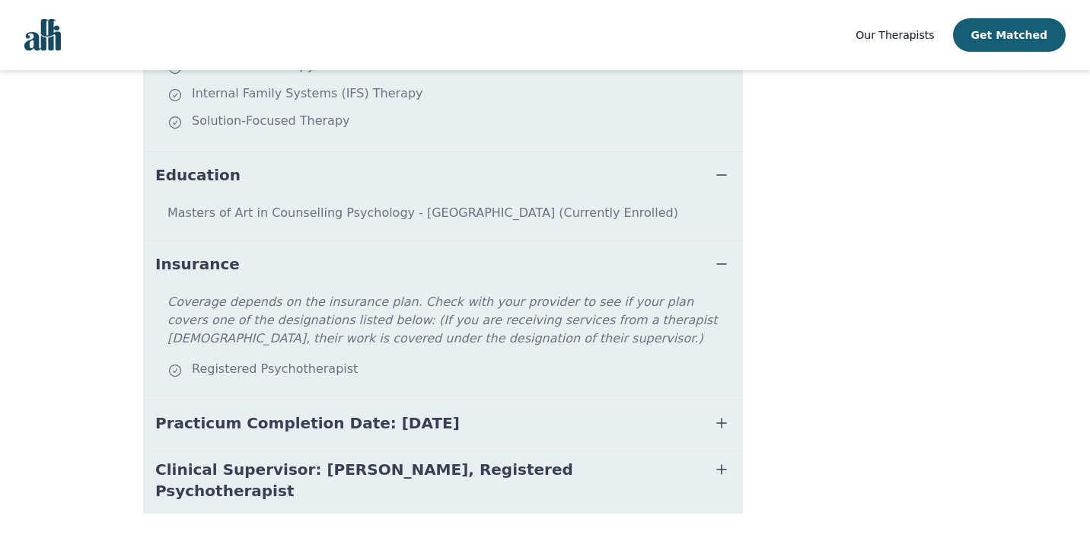
scroll to position [862, 0]
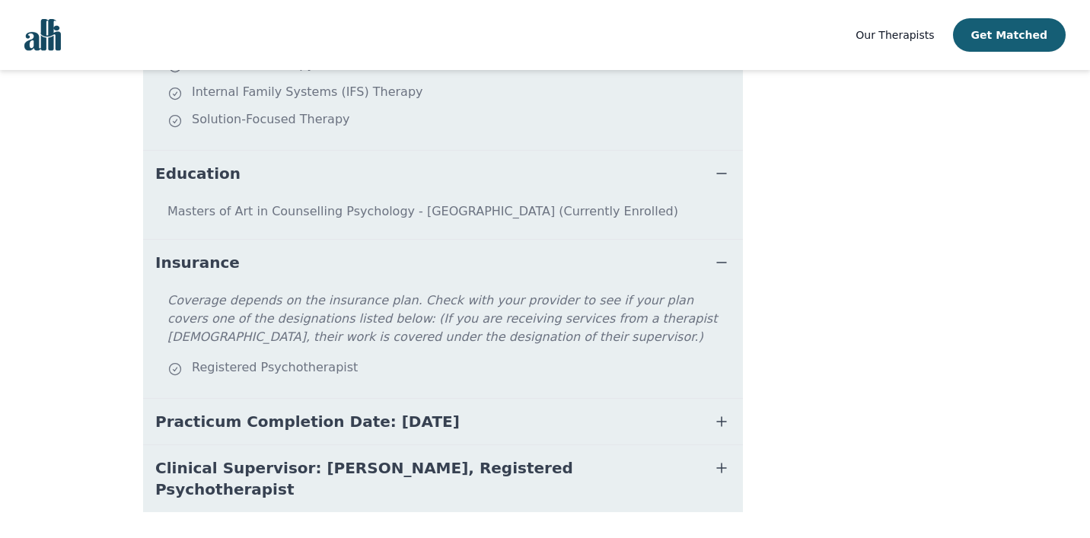
click at [712, 406] on button "Practicum Completion Date: [DATE]" at bounding box center [443, 422] width 600 height 46
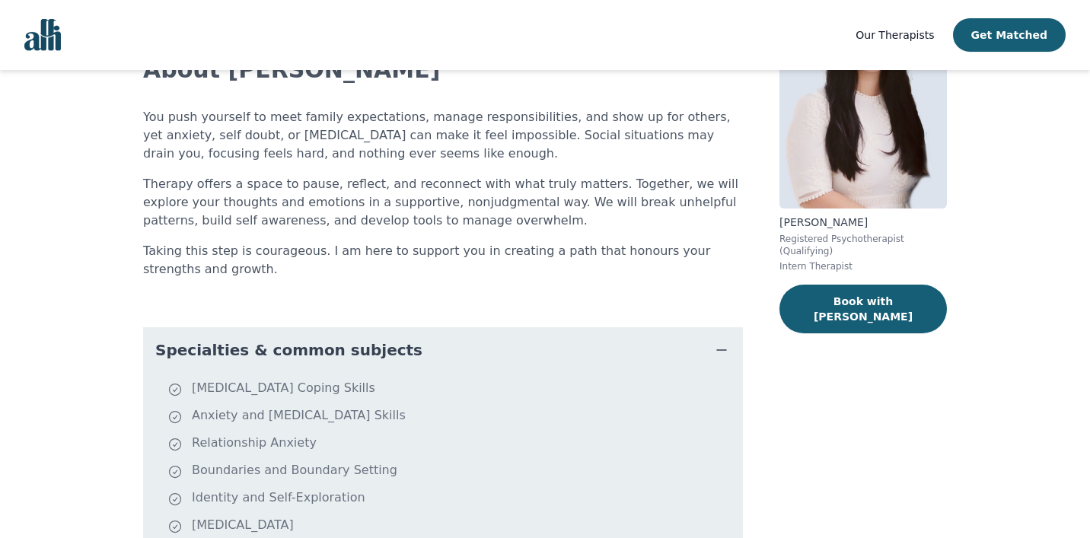
scroll to position [0, 0]
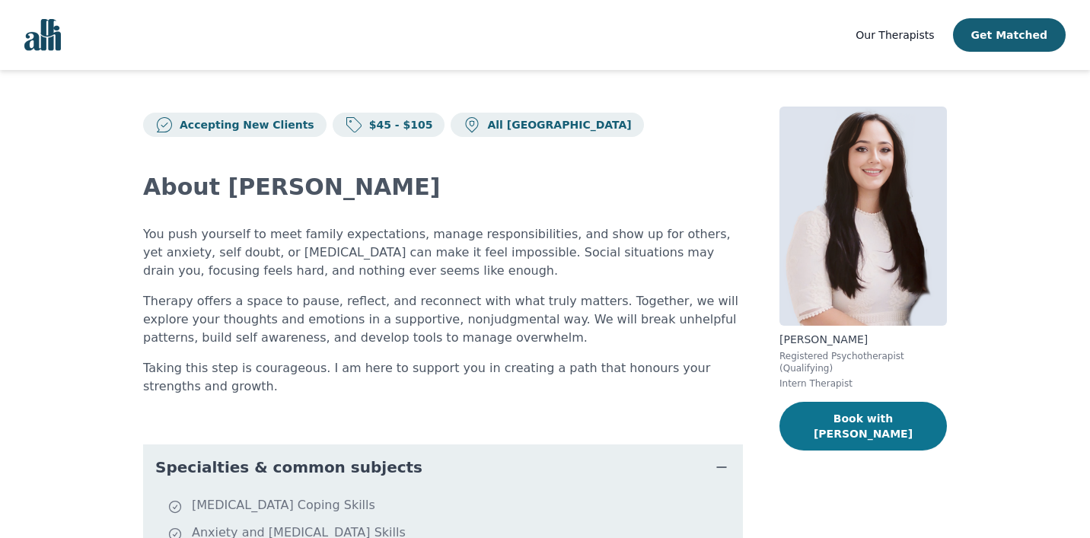
click at [885, 418] on button "Book with [PERSON_NAME]" at bounding box center [862, 426] width 167 height 49
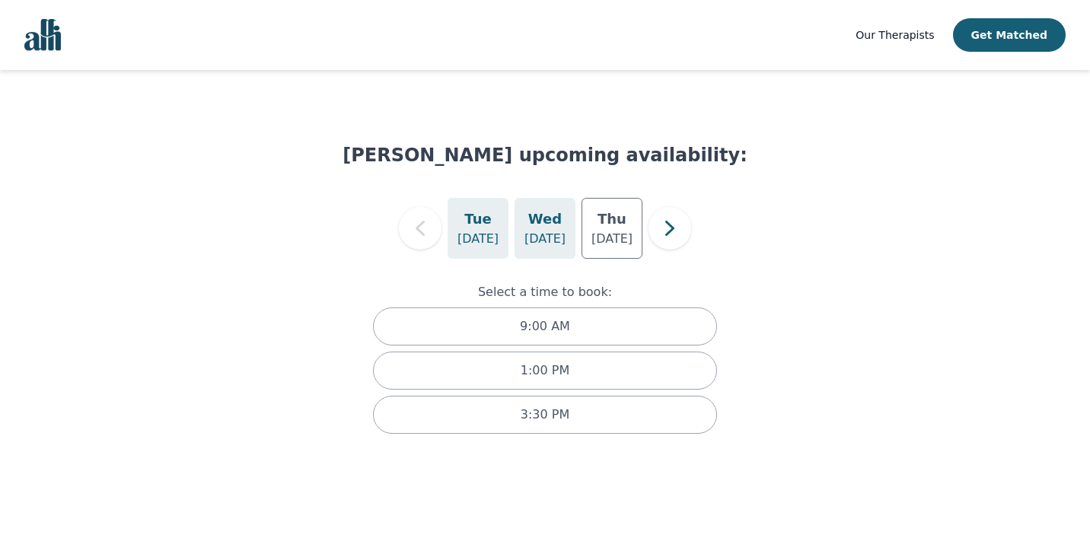
click at [546, 224] on h5 "Wed" at bounding box center [544, 219] width 33 height 21
click at [605, 236] on p "[DATE]" at bounding box center [611, 239] width 41 height 18
click at [661, 236] on icon "button" at bounding box center [670, 228] width 30 height 30
click at [554, 249] on div "[DATE]" at bounding box center [544, 228] width 61 height 61
click at [613, 215] on h5 "Wed" at bounding box center [611, 219] width 33 height 21
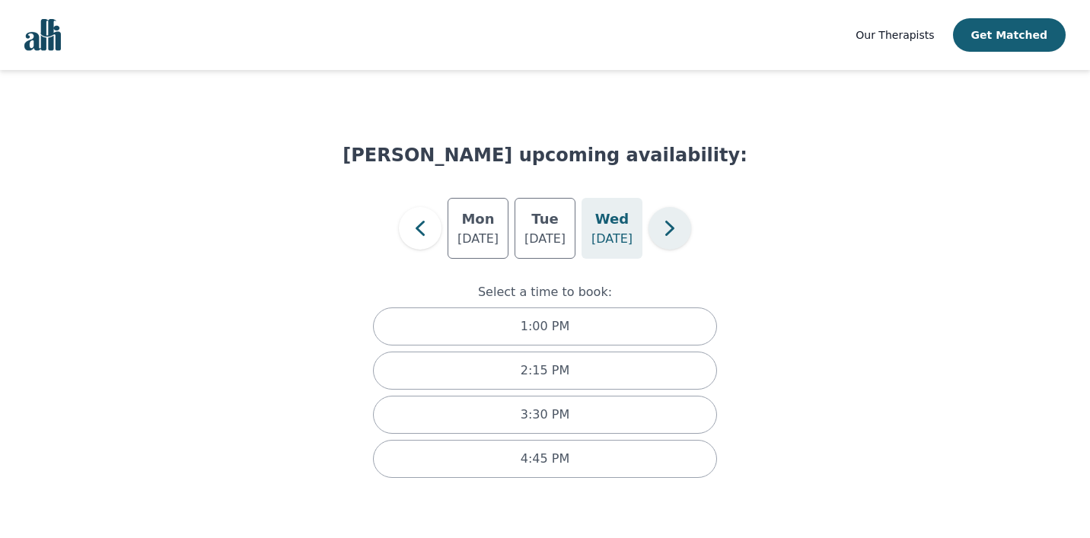
click at [660, 234] on icon "button" at bounding box center [670, 228] width 30 height 30
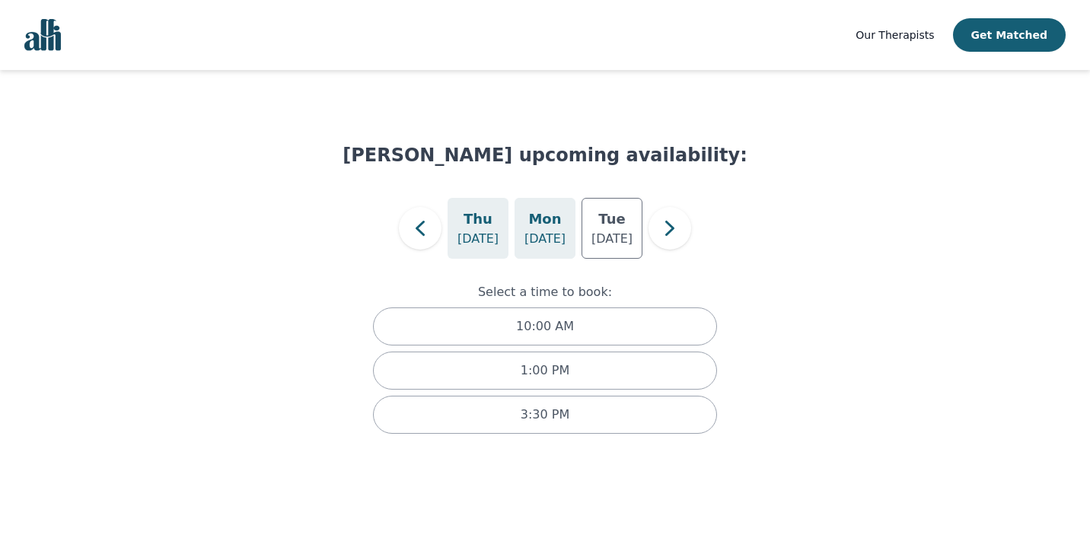
click at [539, 239] on p "[DATE]" at bounding box center [544, 239] width 41 height 18
click at [620, 248] on div "[DATE]" at bounding box center [611, 228] width 61 height 61
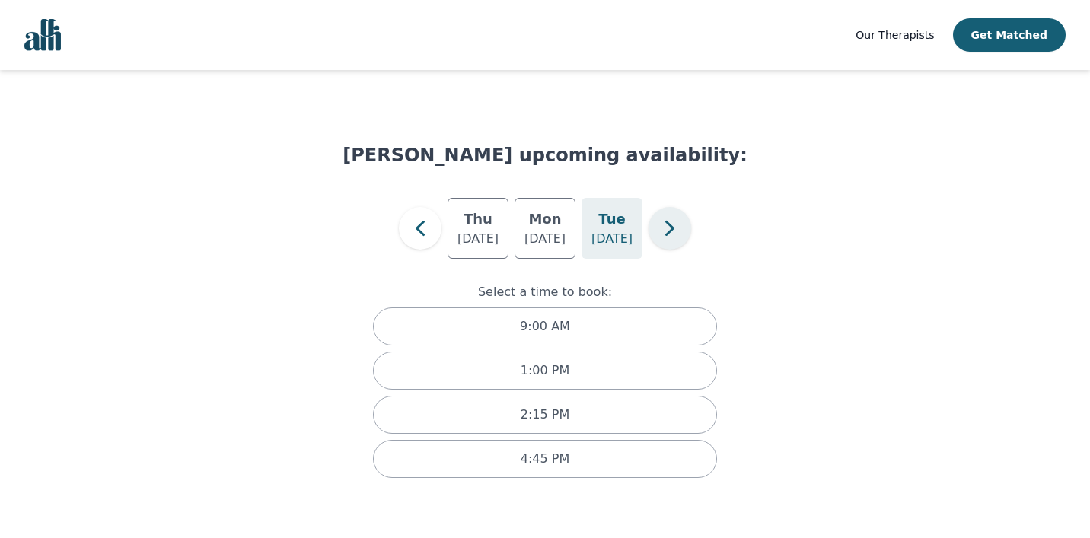
click at [658, 241] on icon "button" at bounding box center [670, 228] width 30 height 30
click at [552, 230] on p "[DATE]" at bounding box center [544, 239] width 41 height 18
click at [622, 234] on p "[DATE]" at bounding box center [611, 239] width 41 height 18
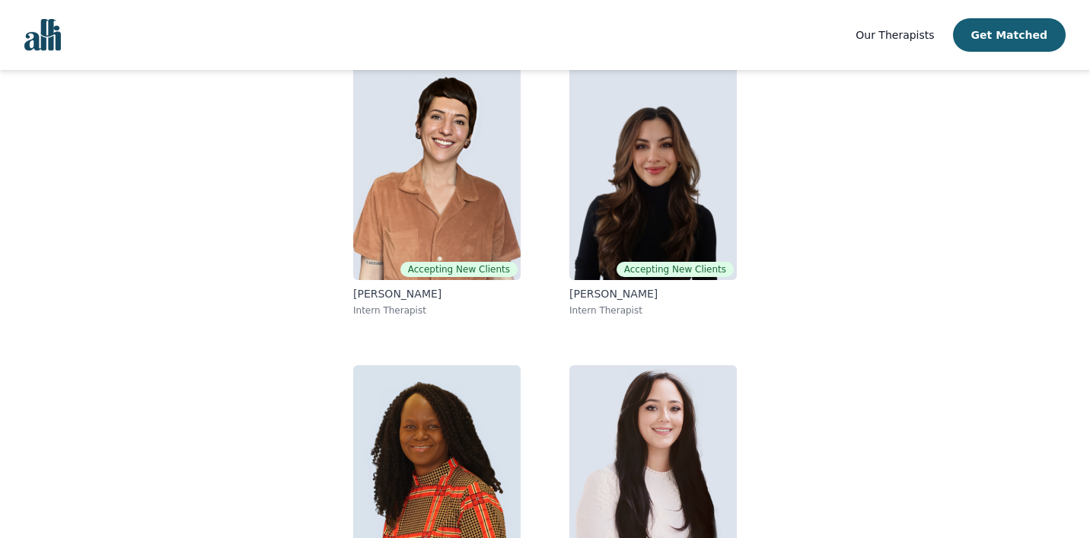
scroll to position [136, 0]
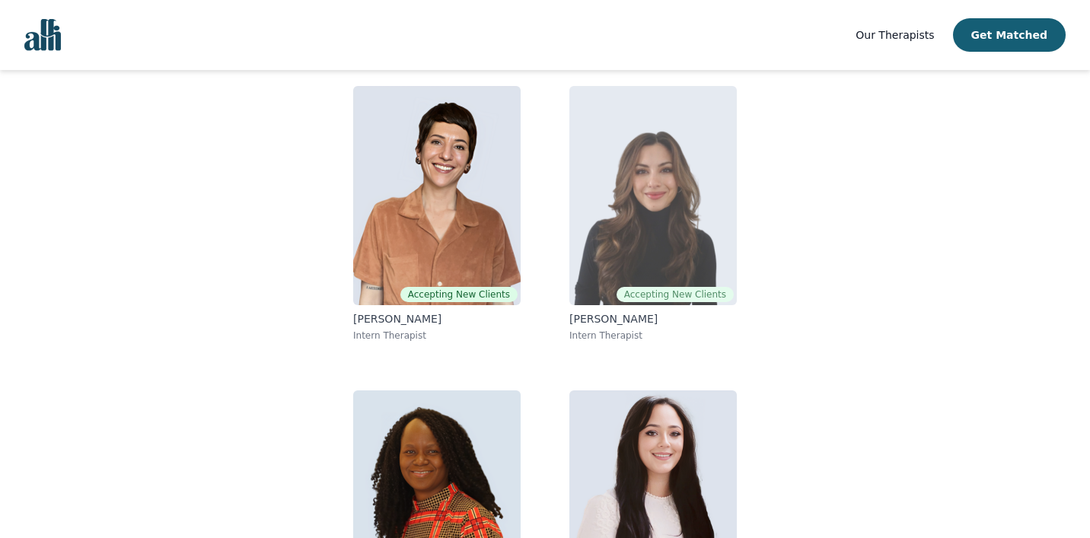
click at [655, 192] on img at bounding box center [652, 195] width 167 height 219
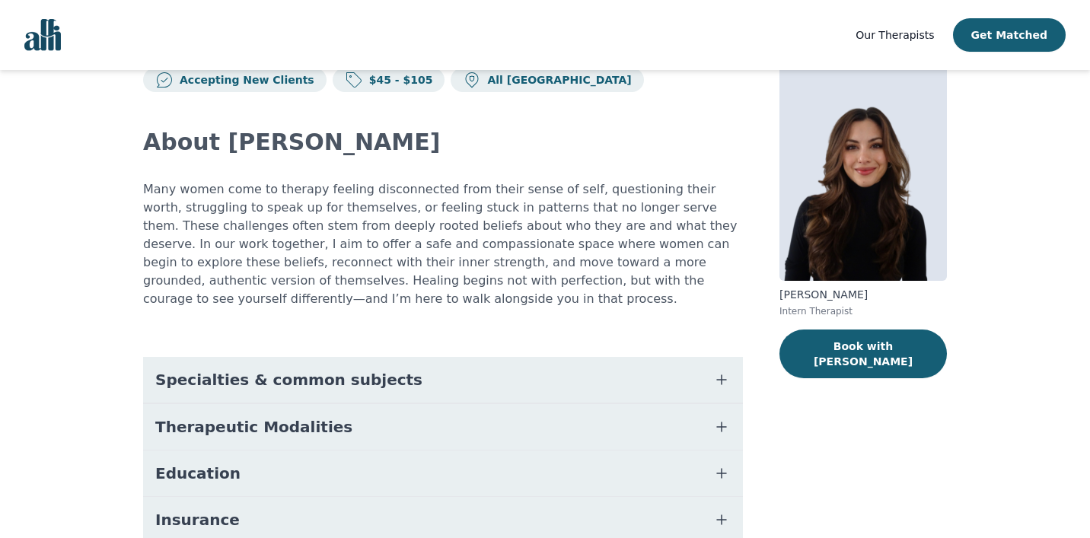
scroll to position [71, 0]
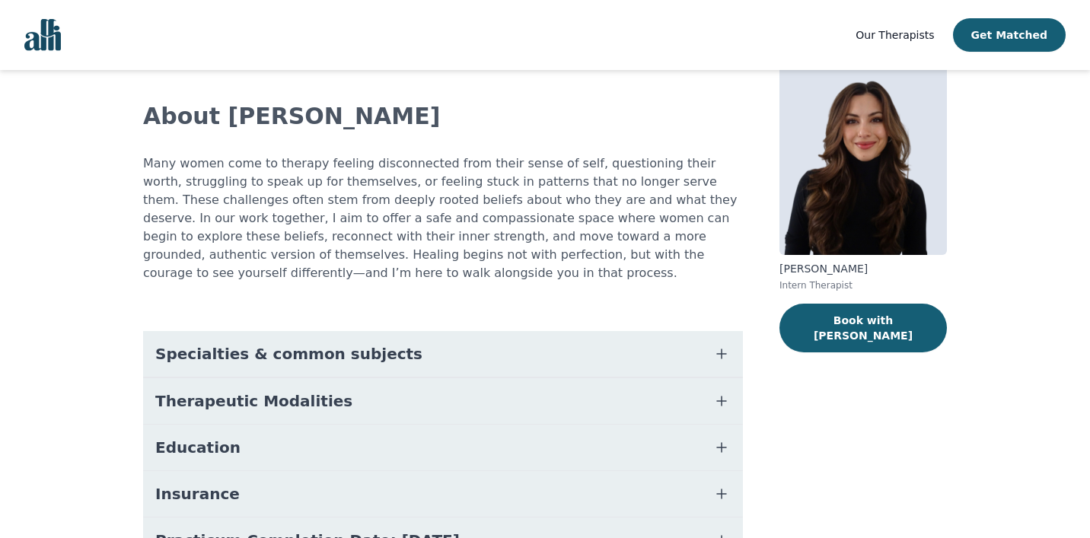
click at [731, 354] on button "Specialties & common subjects" at bounding box center [443, 354] width 600 height 46
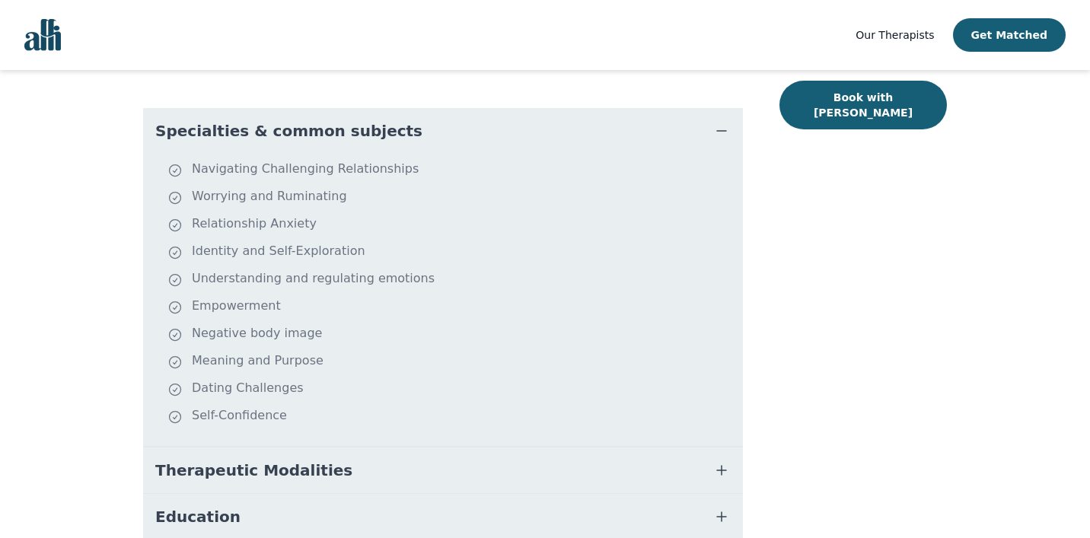
scroll to position [286, 0]
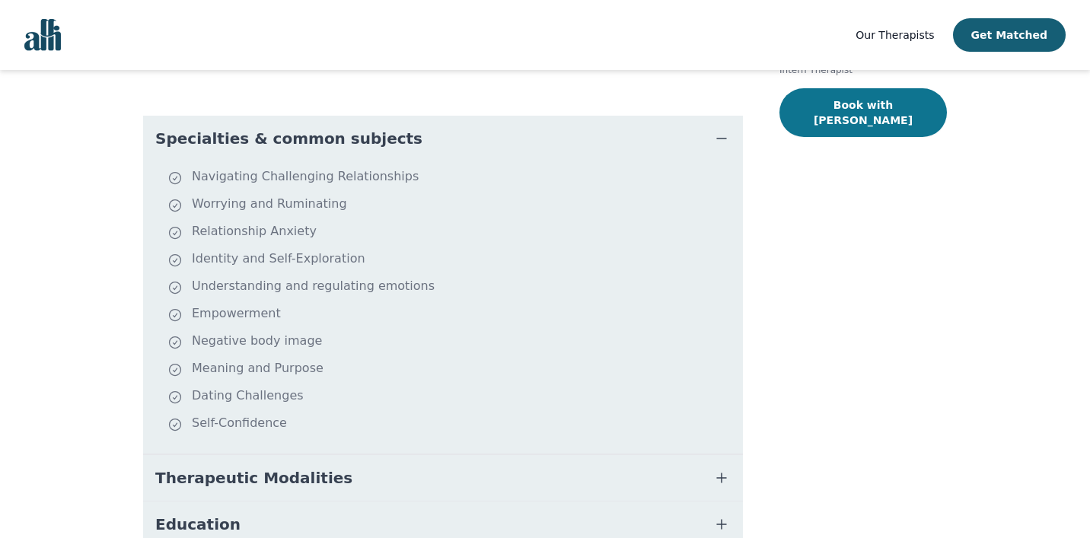
click at [863, 113] on button "Book with [PERSON_NAME]" at bounding box center [862, 112] width 167 height 49
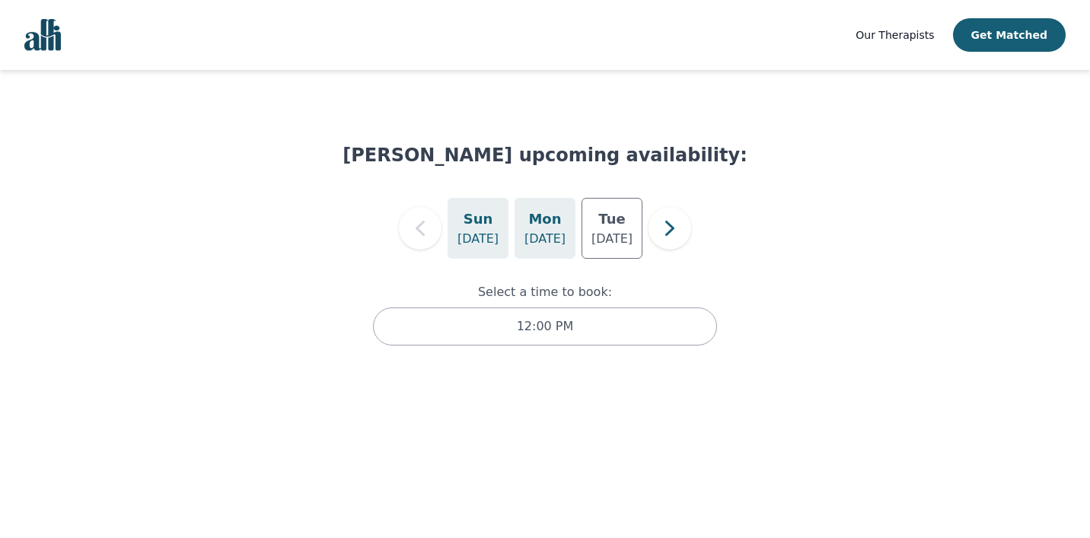
click at [562, 231] on div "[DATE]" at bounding box center [544, 228] width 61 height 61
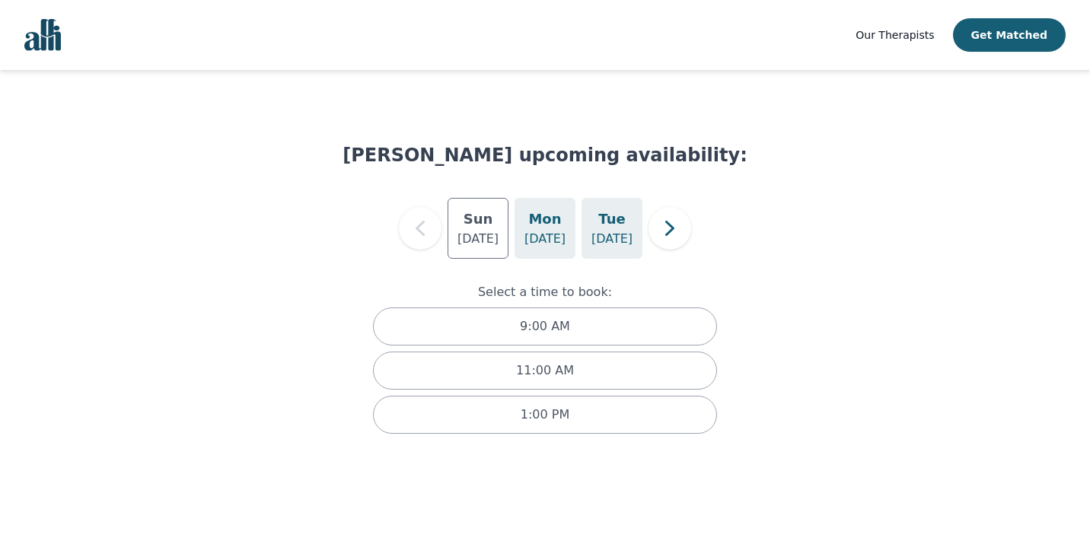
click at [621, 230] on p "[DATE]" at bounding box center [611, 239] width 41 height 18
click at [665, 230] on icon "button" at bounding box center [670, 228] width 30 height 30
click at [549, 227] on h5 "Thu" at bounding box center [544, 219] width 29 height 21
click at [618, 227] on h5 "Sat" at bounding box center [612, 219] width 26 height 21
click at [662, 228] on icon "button" at bounding box center [670, 228] width 30 height 30
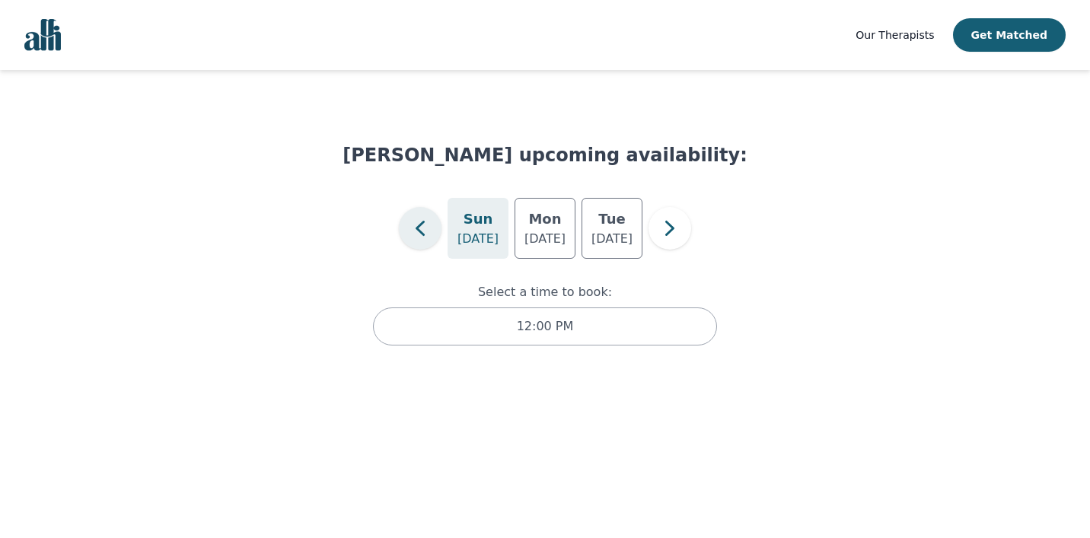
click at [428, 233] on icon "button" at bounding box center [420, 228] width 30 height 30
click at [634, 231] on div "[DATE]" at bounding box center [611, 228] width 61 height 61
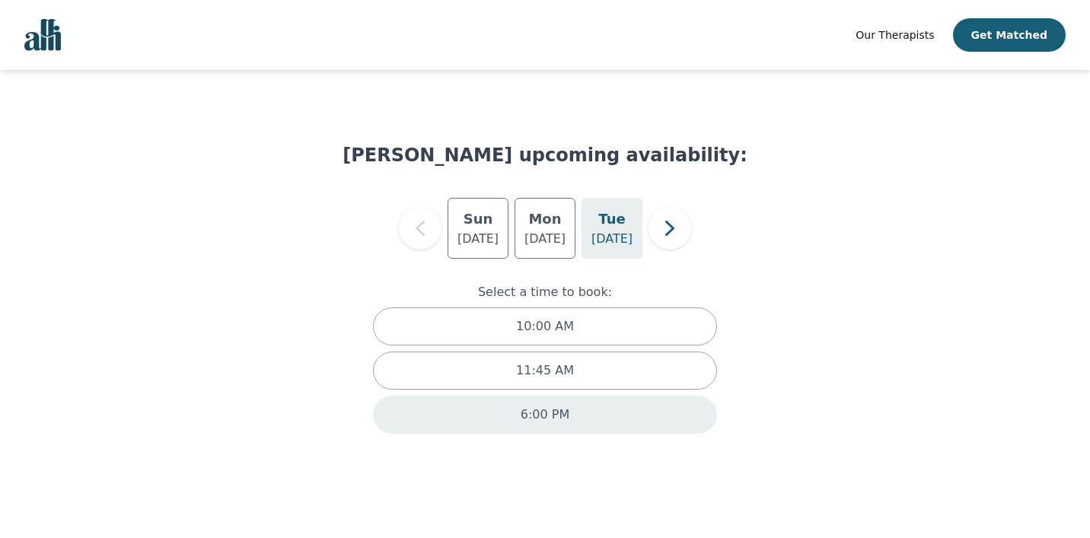
click at [612, 422] on div "6:00 PM" at bounding box center [545, 415] width 344 height 38
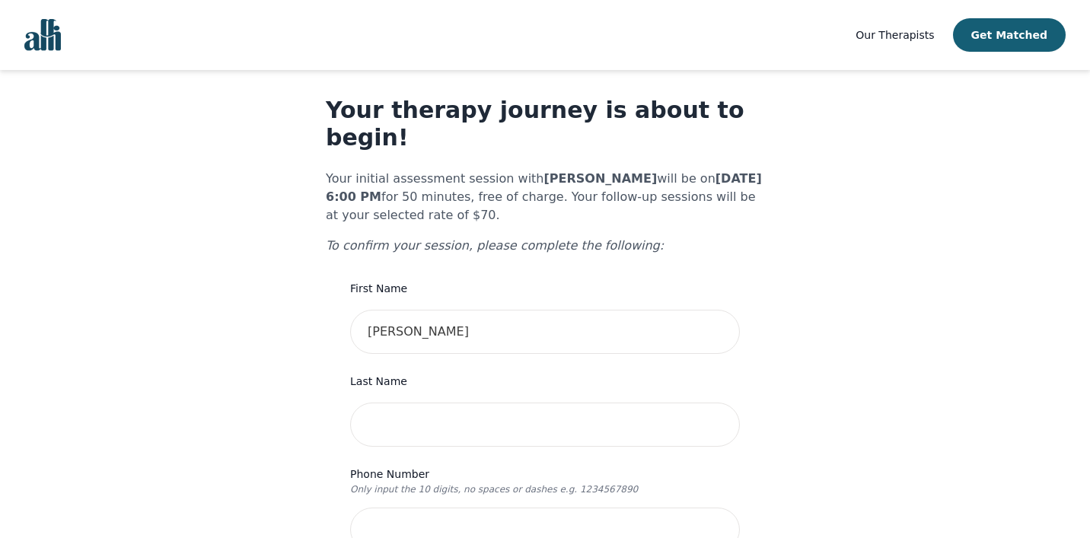
scroll to position [25, 0]
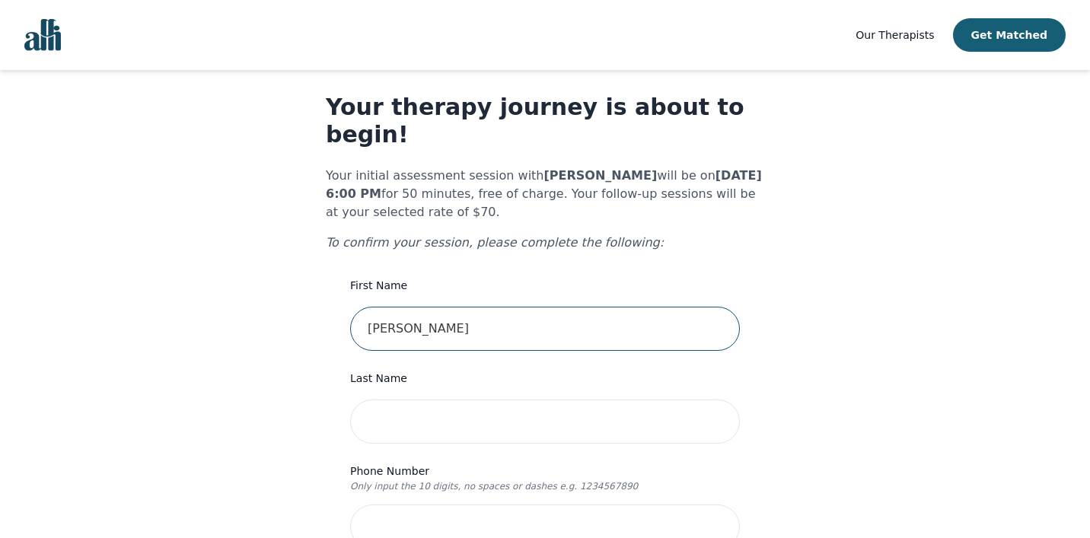
click at [497, 308] on input "[PERSON_NAME]" at bounding box center [545, 329] width 390 height 44
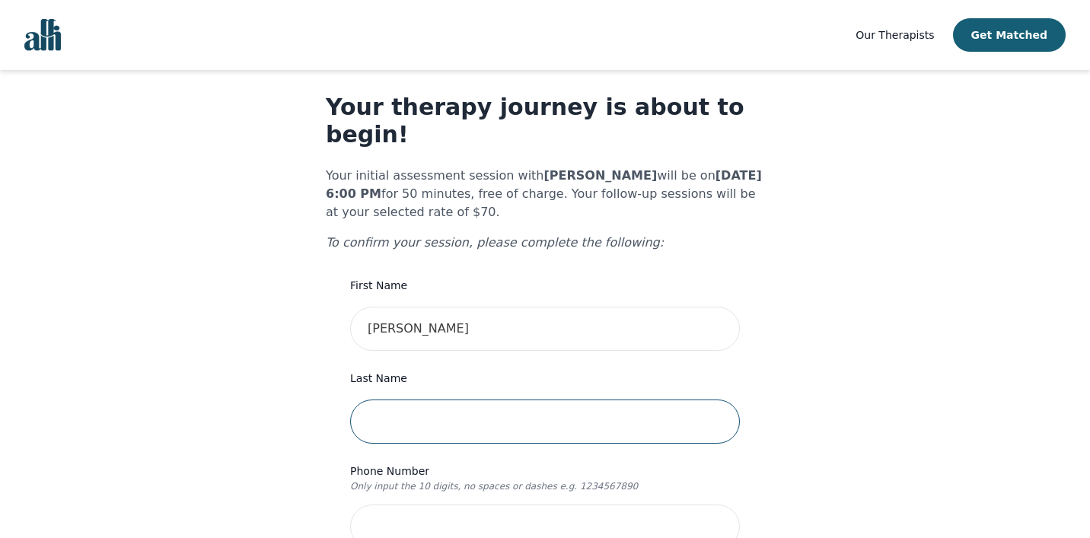
click at [398, 400] on input "text" at bounding box center [545, 422] width 390 height 44
type input "[PERSON_NAME]"
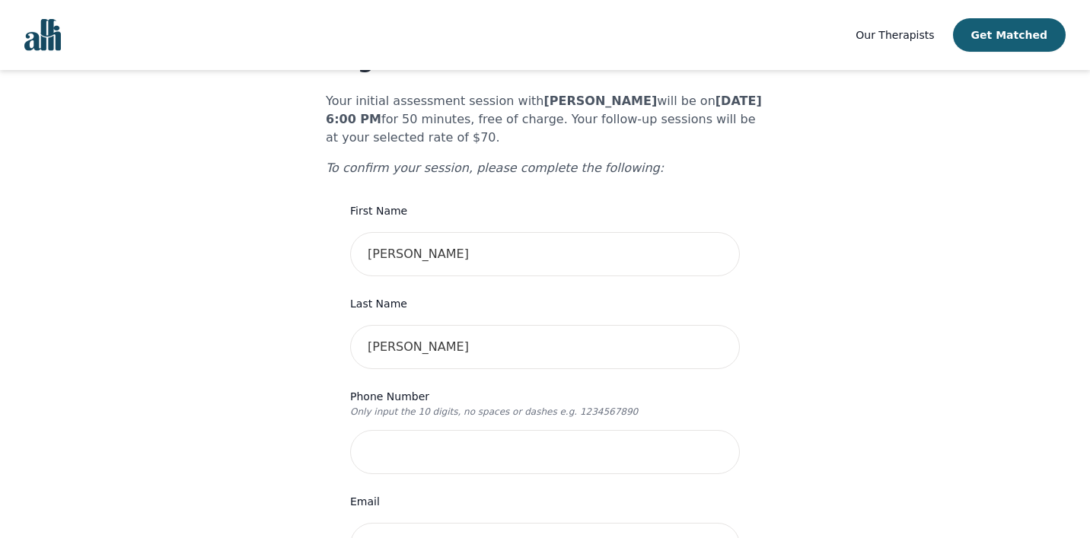
scroll to position [122, 0]
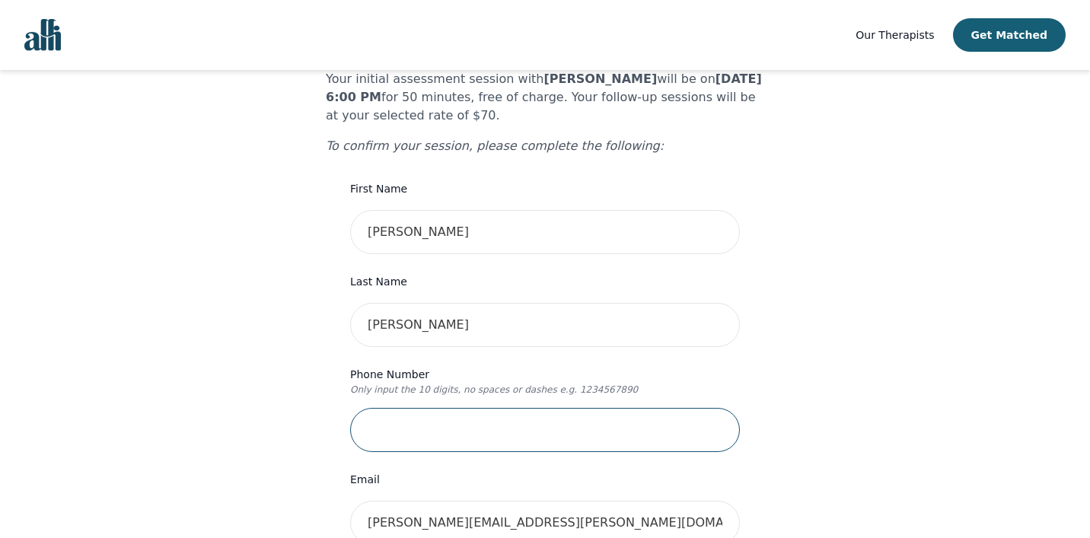
click at [501, 408] on input "tel" at bounding box center [545, 430] width 390 height 44
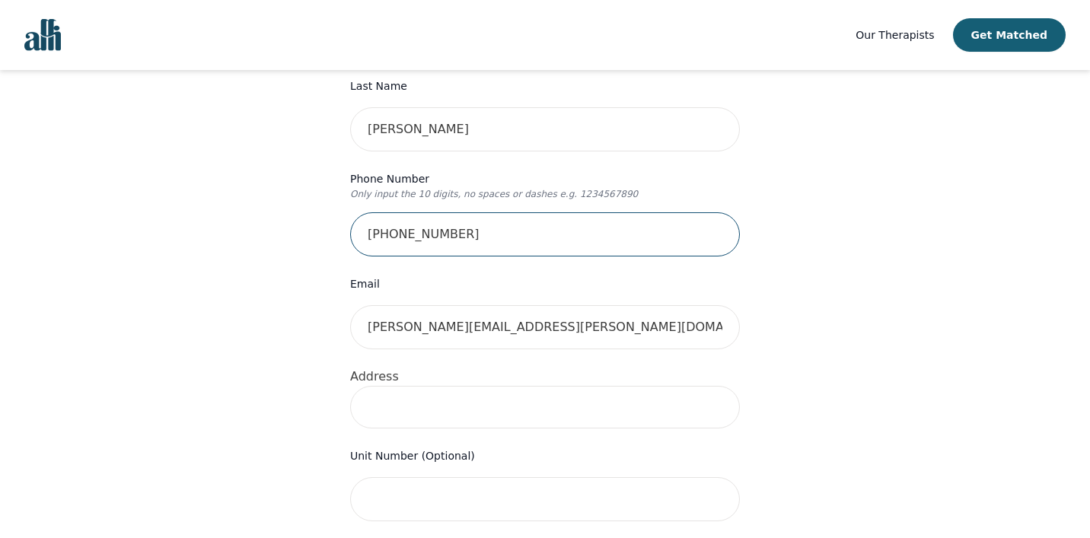
scroll to position [319, 0]
type input "[PHONE_NUMBER]"
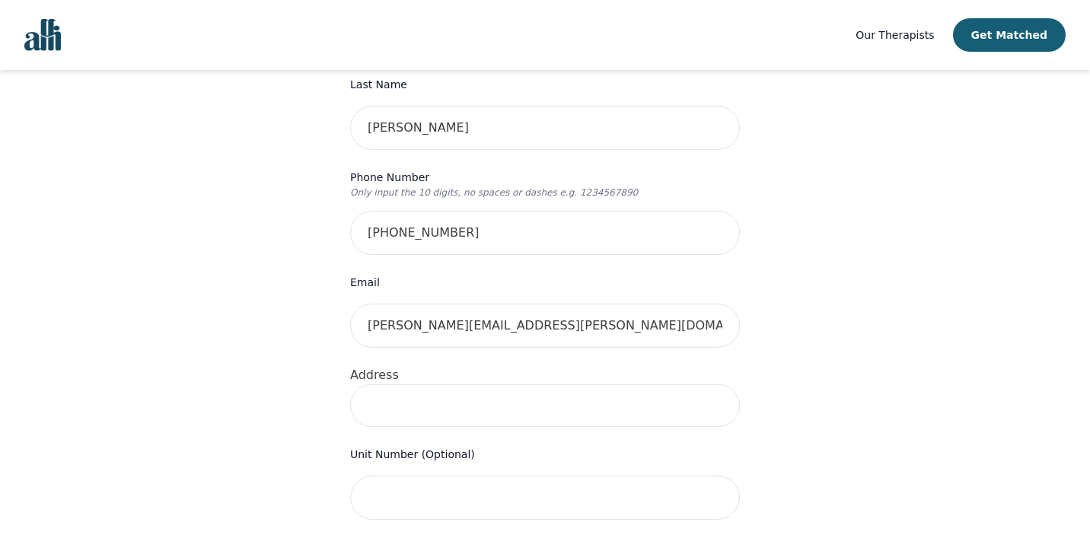
click at [479, 384] on input at bounding box center [545, 405] width 390 height 43
type input "[STREET_ADDRESS]"
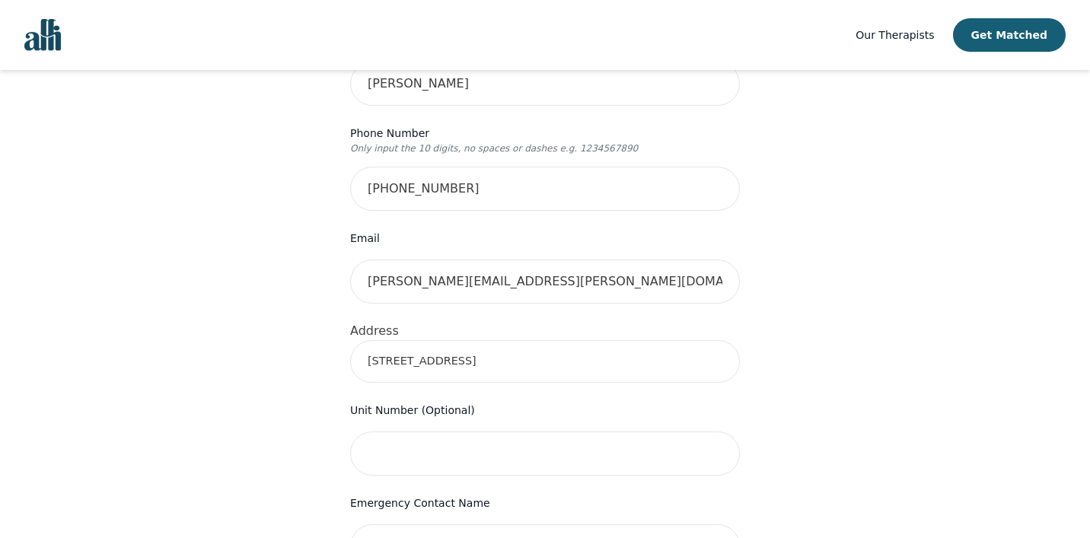
scroll to position [406, 0]
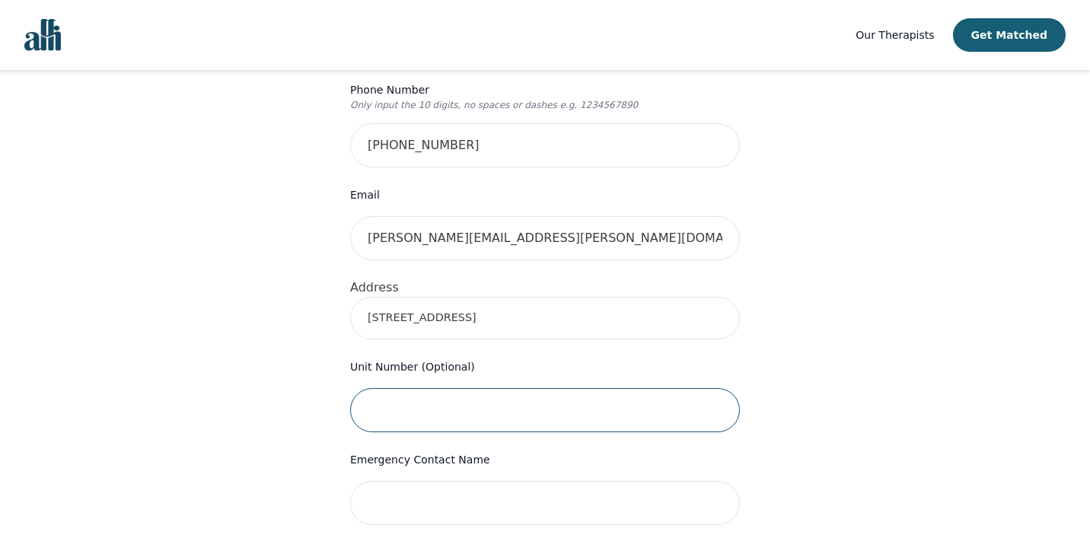
click at [428, 388] on input "text" at bounding box center [545, 410] width 390 height 44
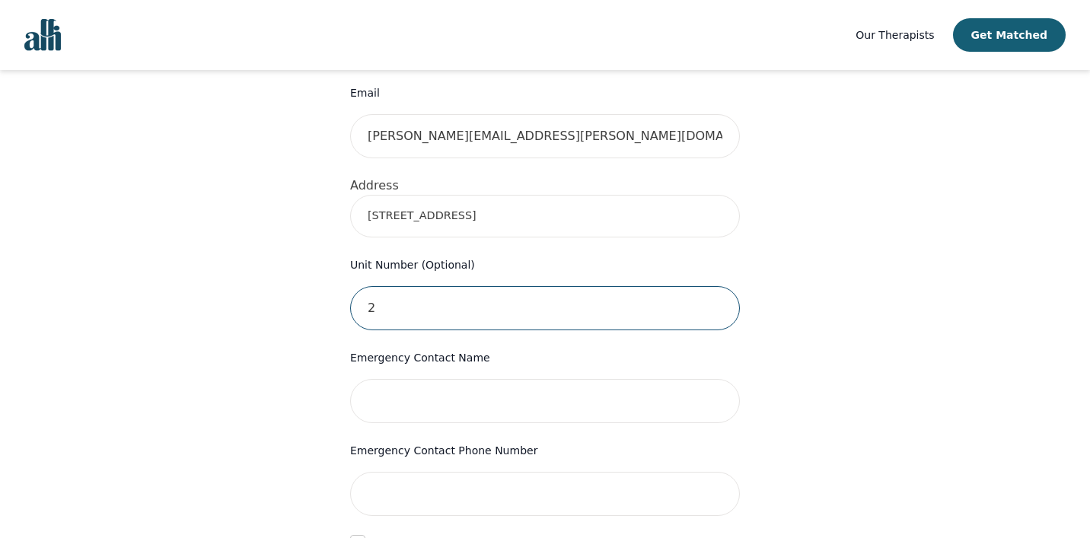
type input "2"
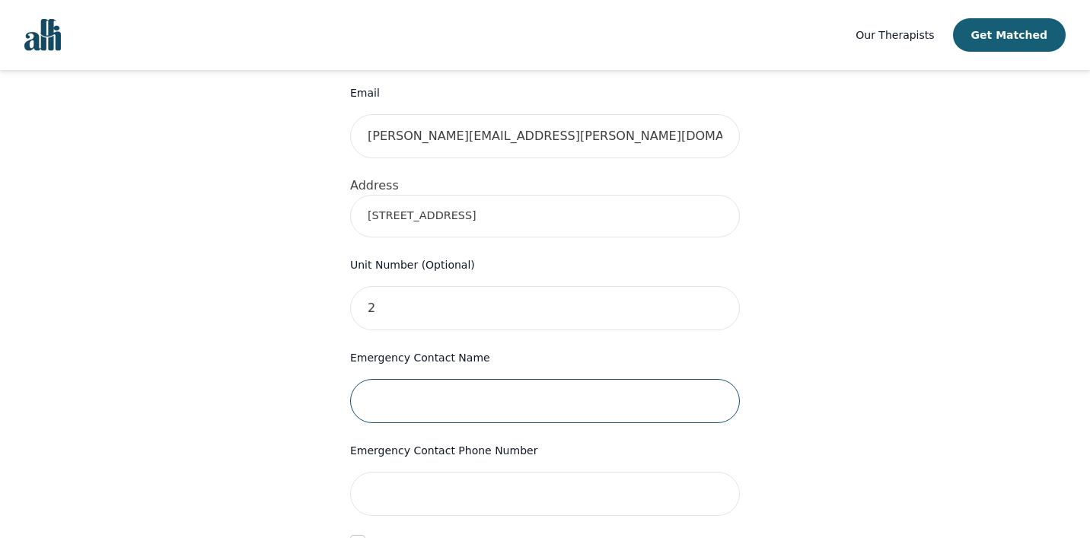
click at [422, 379] on input "text" at bounding box center [545, 401] width 390 height 44
type input "[PERSON_NAME]"
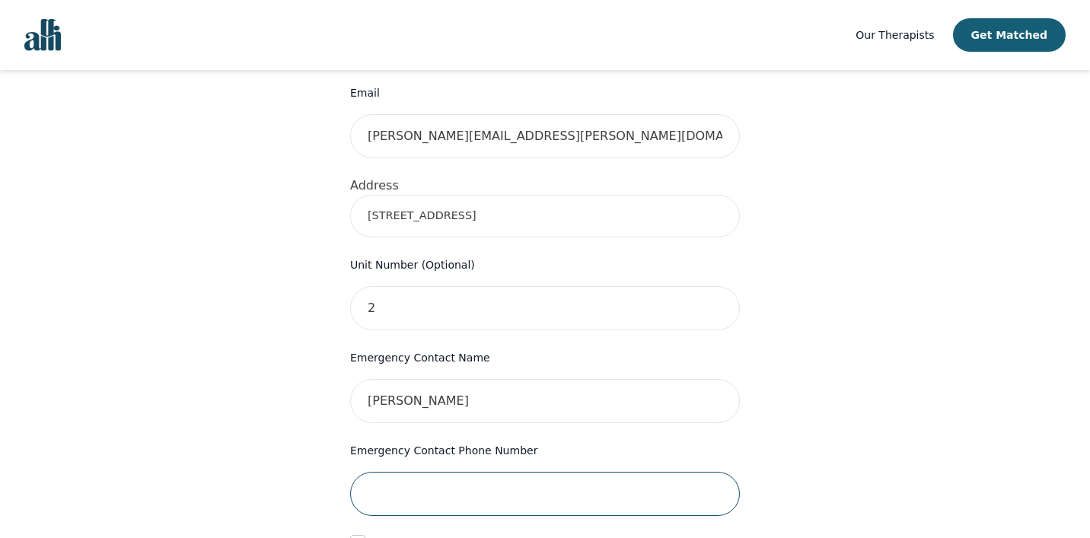
type input "5192824026"
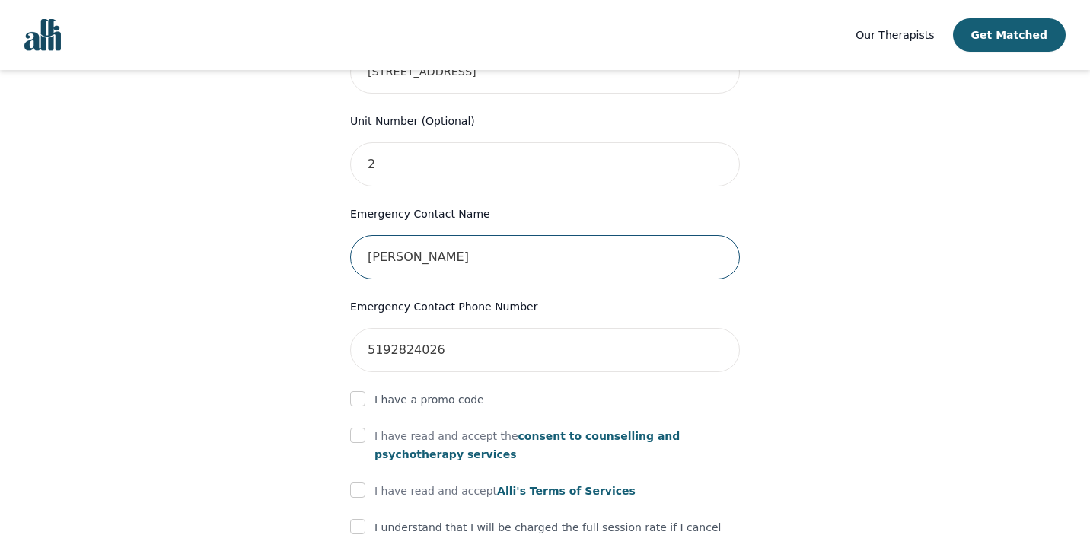
scroll to position [655, 0]
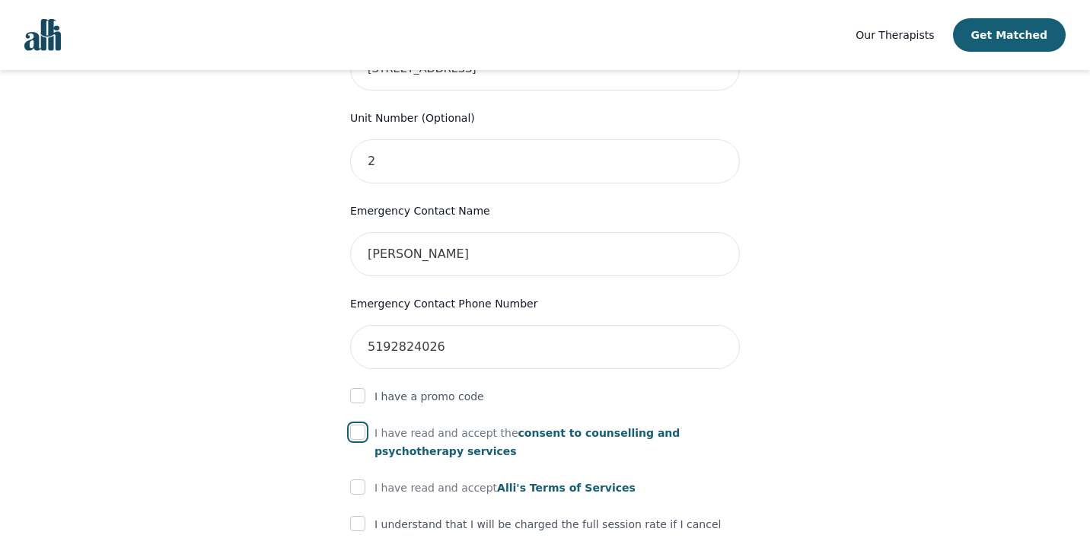
click at [355, 425] on input "checkbox" at bounding box center [357, 432] width 15 height 15
checkbox input "true"
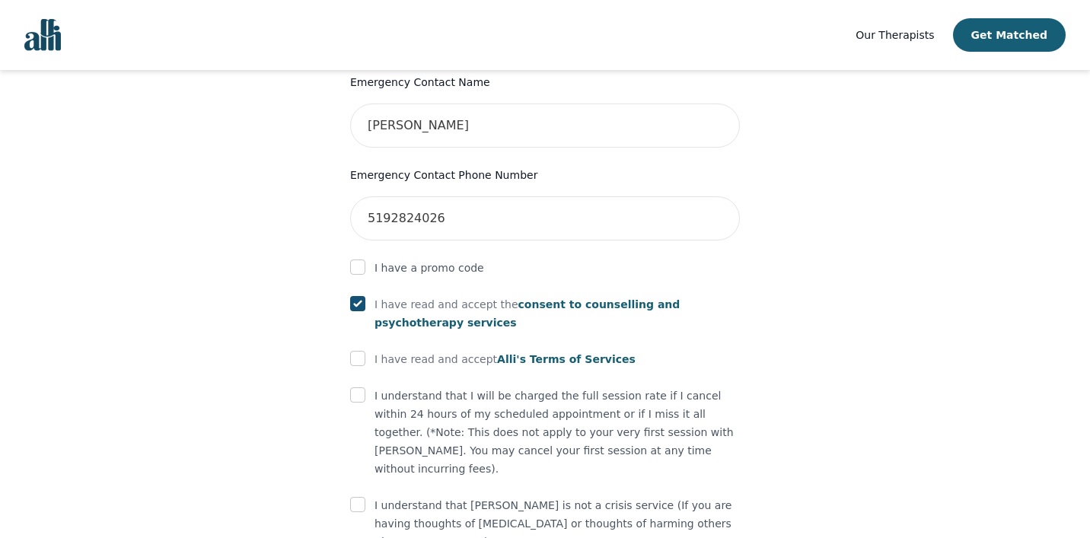
scroll to position [787, 0]
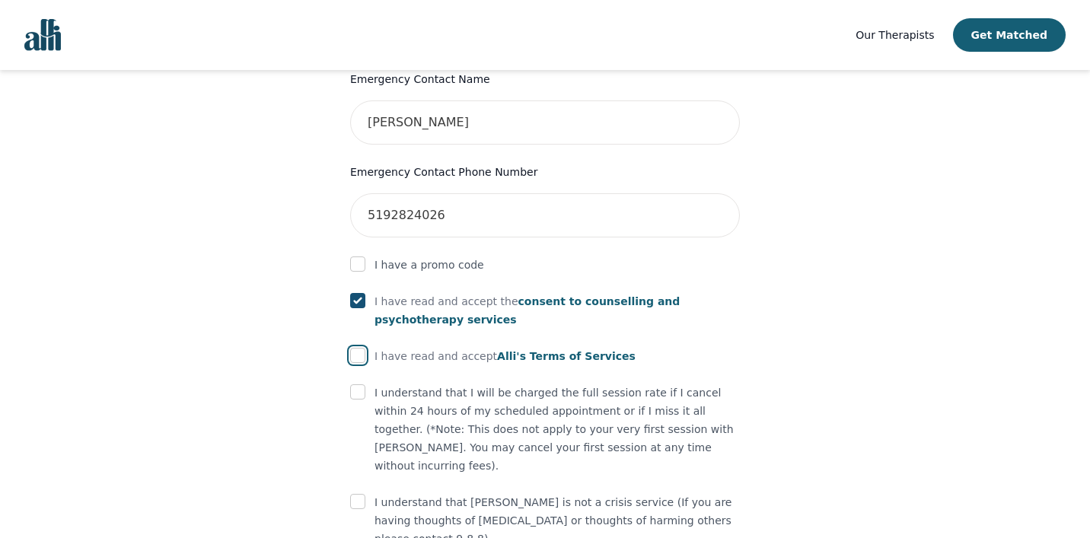
click at [353, 348] on input "checkbox" at bounding box center [357, 355] width 15 height 15
checkbox input "true"
click at [364, 384] on input "checkbox" at bounding box center [357, 391] width 15 height 15
checkbox input "true"
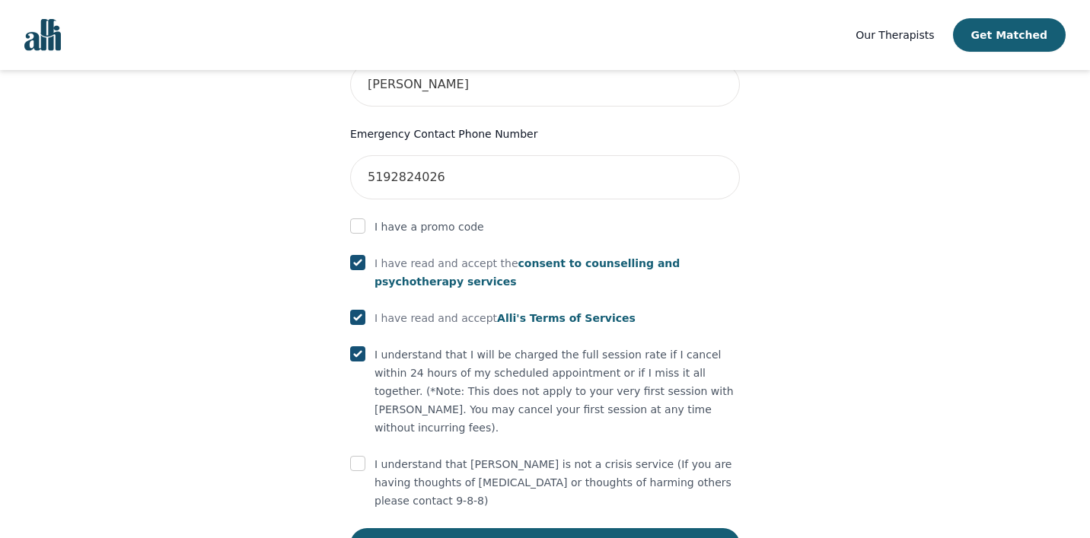
scroll to position [833, 0]
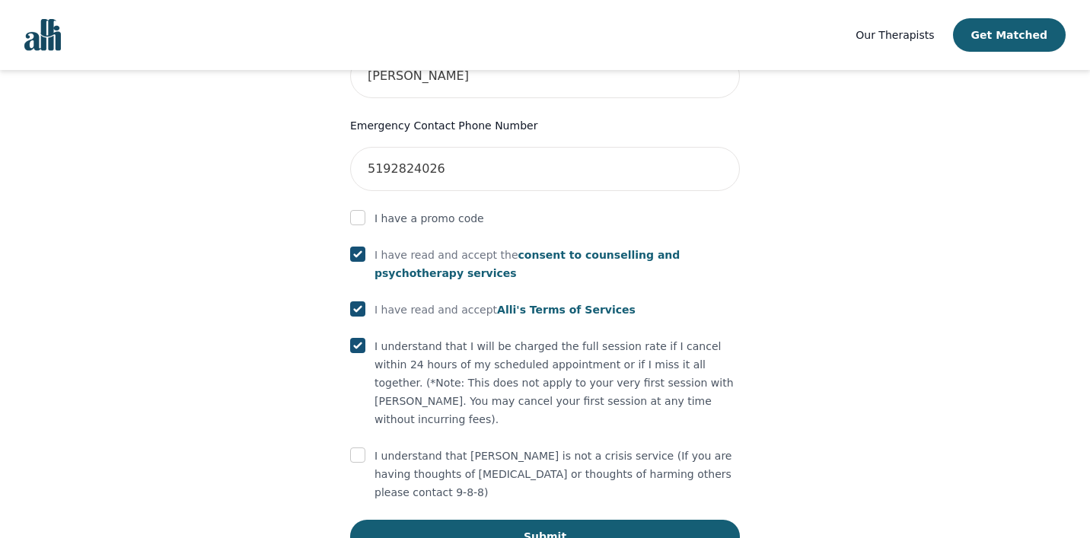
click at [365, 447] on div "I understand that [PERSON_NAME] is not a crisis service (If you are having thou…" at bounding box center [545, 474] width 390 height 55
click at [359, 448] on input "checkbox" at bounding box center [357, 455] width 15 height 15
checkbox input "true"
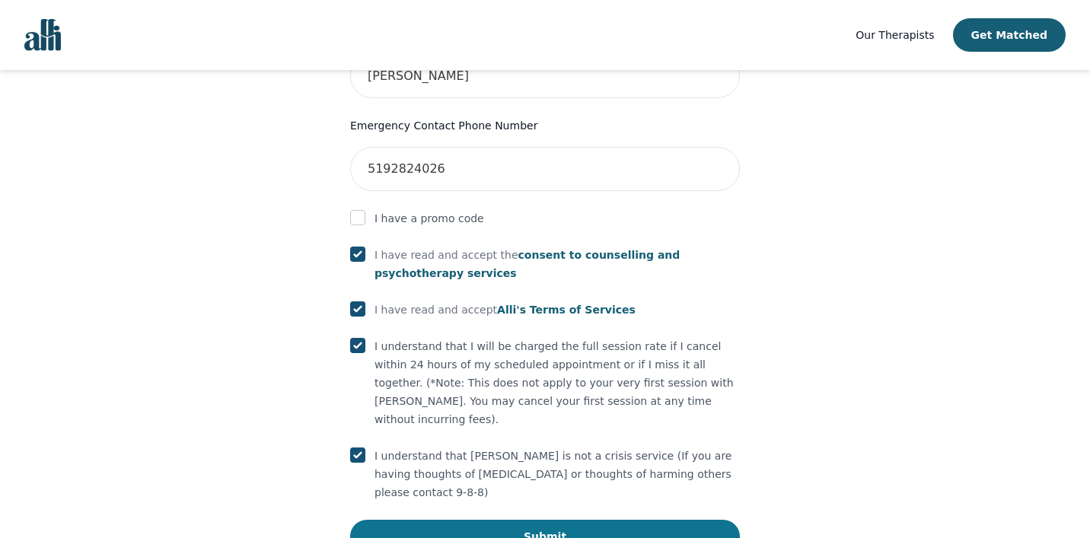
click at [573, 520] on button "Submit" at bounding box center [545, 536] width 390 height 33
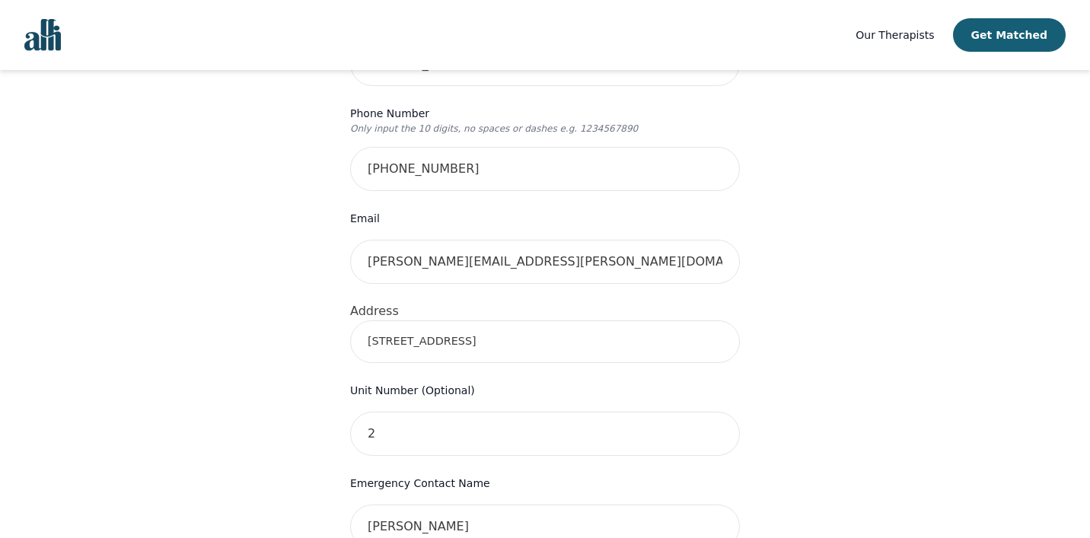
scroll to position [374, 0]
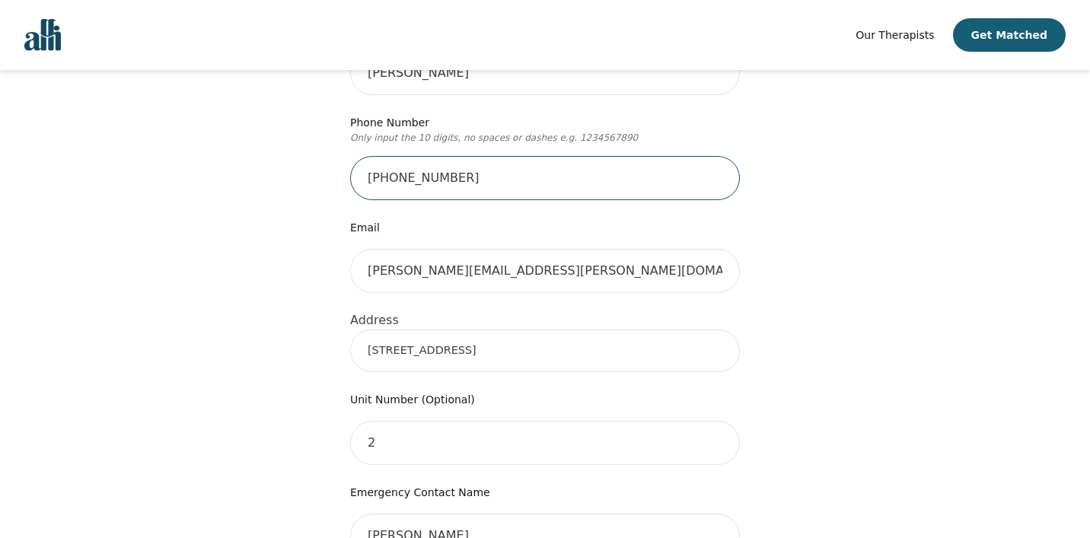
click at [394, 156] on input "[PHONE_NUMBER]" at bounding box center [545, 178] width 390 height 44
click at [414, 156] on input "519709-0604" at bounding box center [545, 178] width 390 height 44
type input "5197090604"
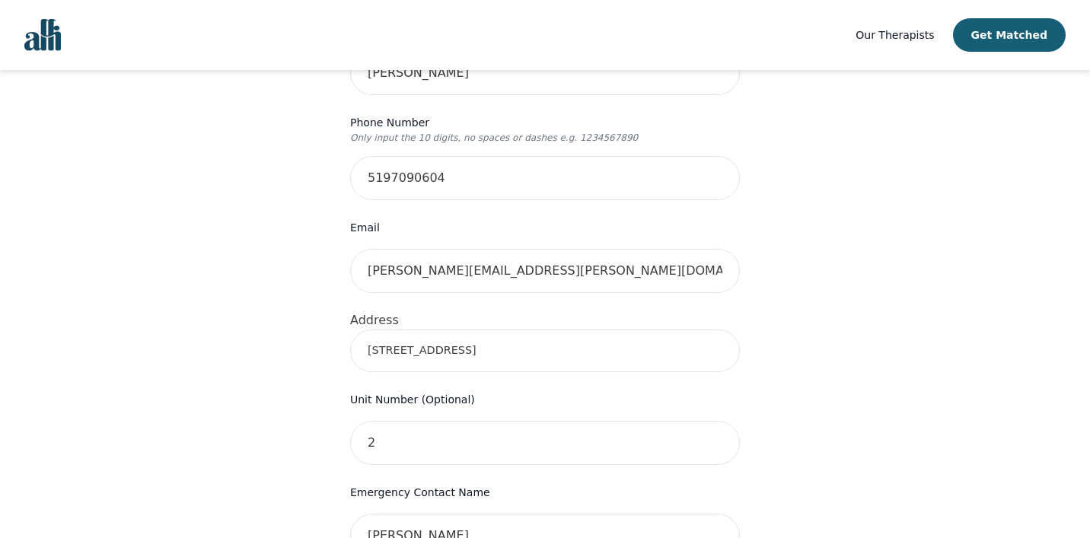
click at [569, 180] on form "First Name [PERSON_NAME] Last Name [PERSON_NAME] Phone Number Only input the 10…" at bounding box center [545, 507] width 390 height 1158
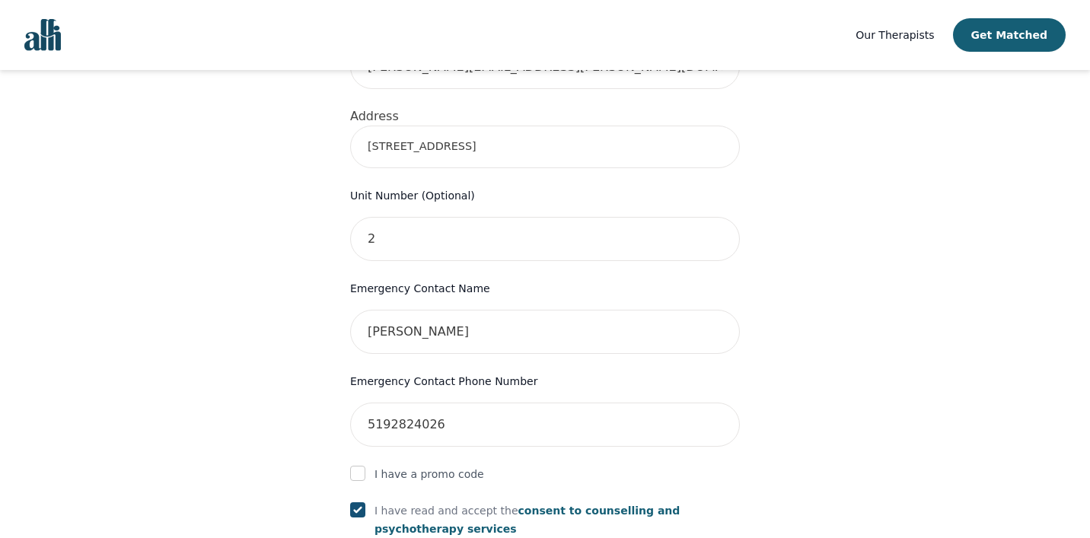
scroll to position [906, 0]
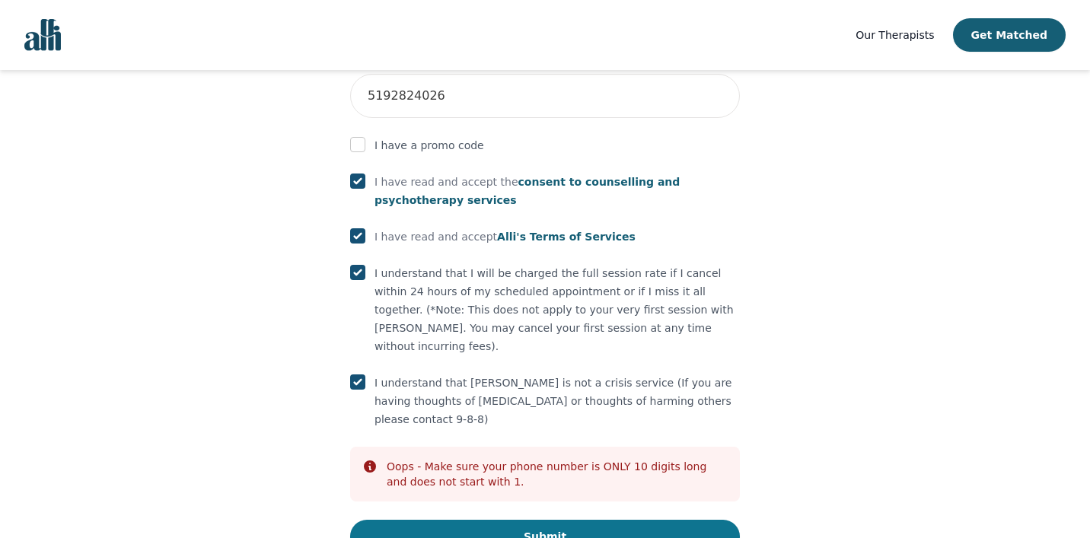
click at [503, 520] on button "Submit" at bounding box center [545, 536] width 390 height 33
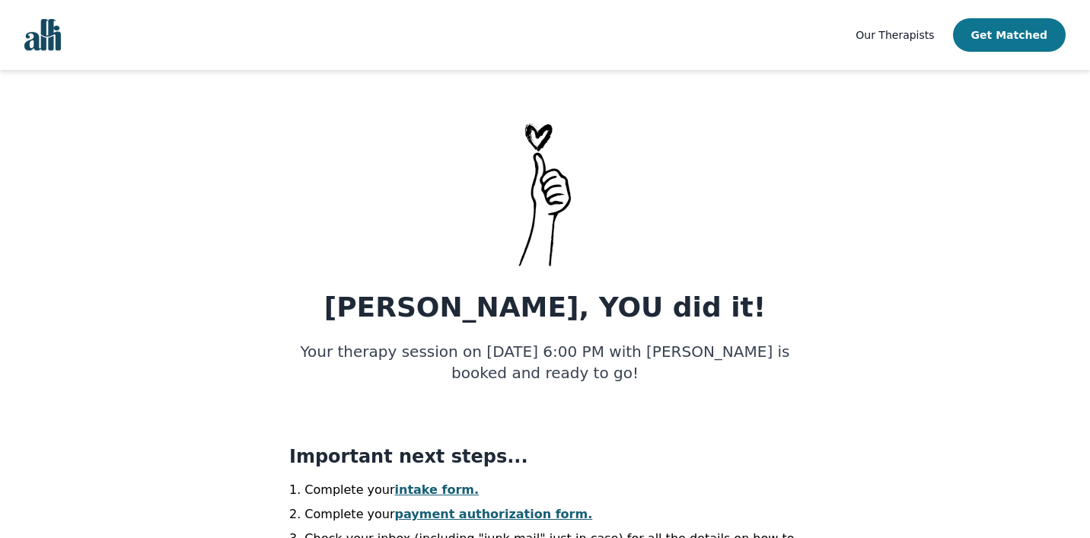
click at [1023, 30] on button "Get Matched" at bounding box center [1009, 34] width 113 height 33
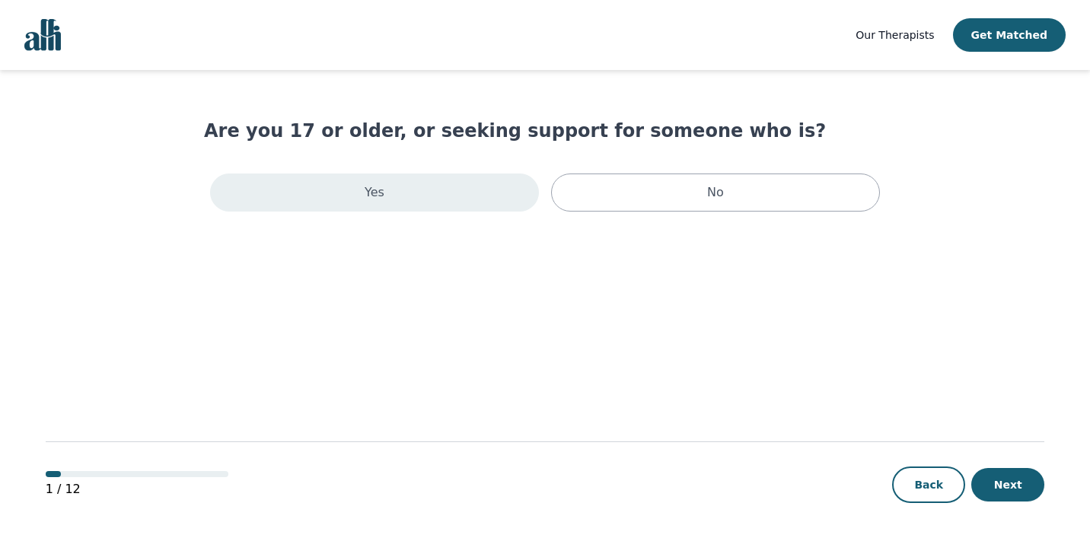
click at [445, 183] on div "Yes" at bounding box center [374, 193] width 329 height 38
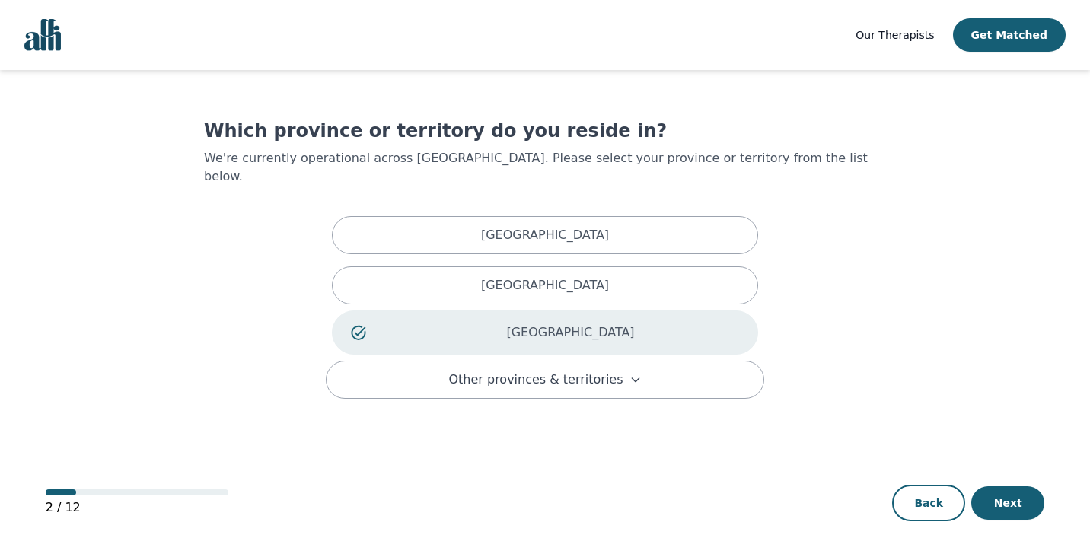
click at [927, 27] on link "Our Therapists" at bounding box center [894, 35] width 78 height 18
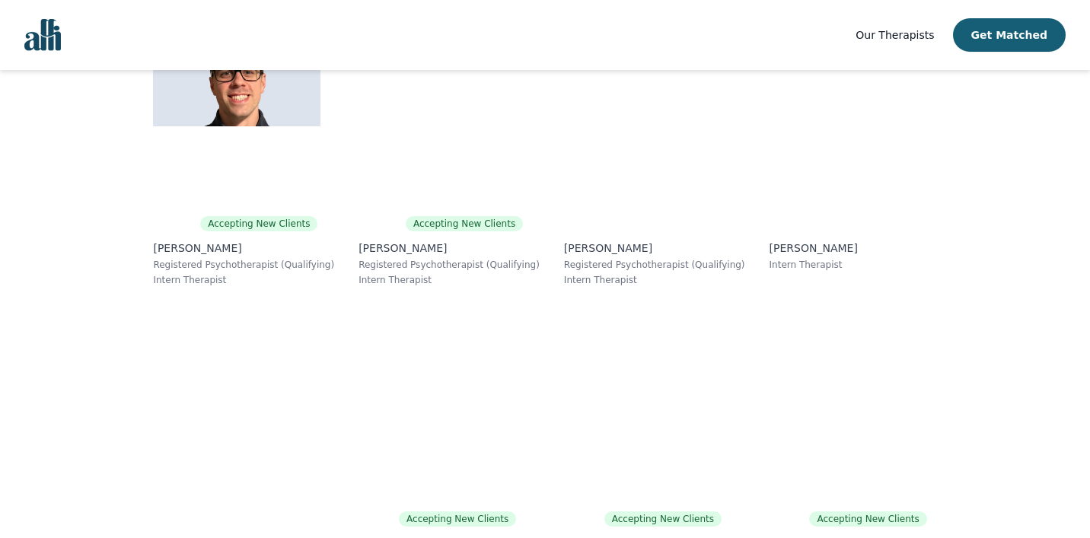
scroll to position [396, 0]
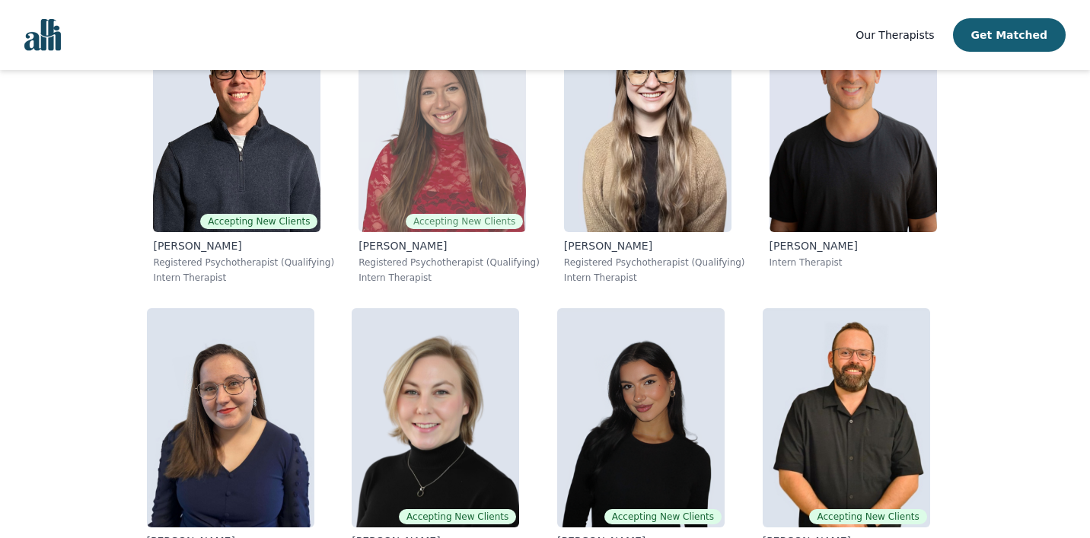
click at [368, 164] on img at bounding box center [441, 122] width 167 height 219
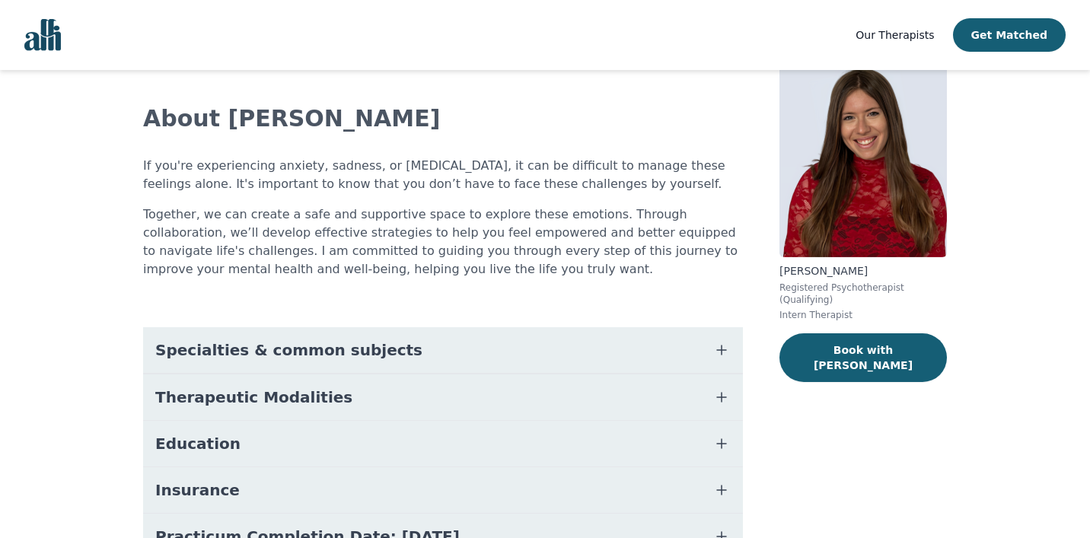
scroll to position [72, 0]
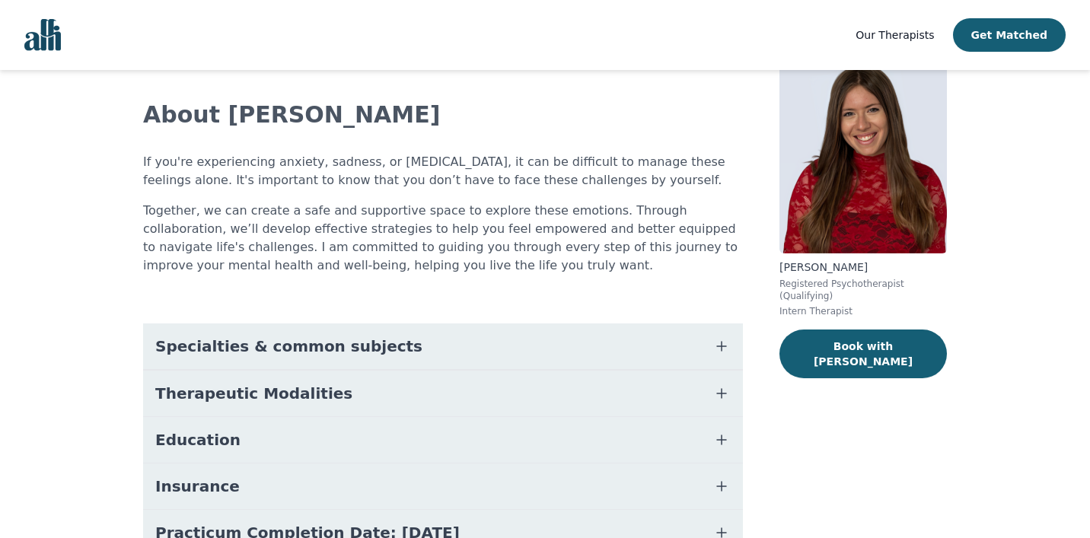
click at [358, 342] on span "Specialties & common subjects" at bounding box center [288, 346] width 267 height 21
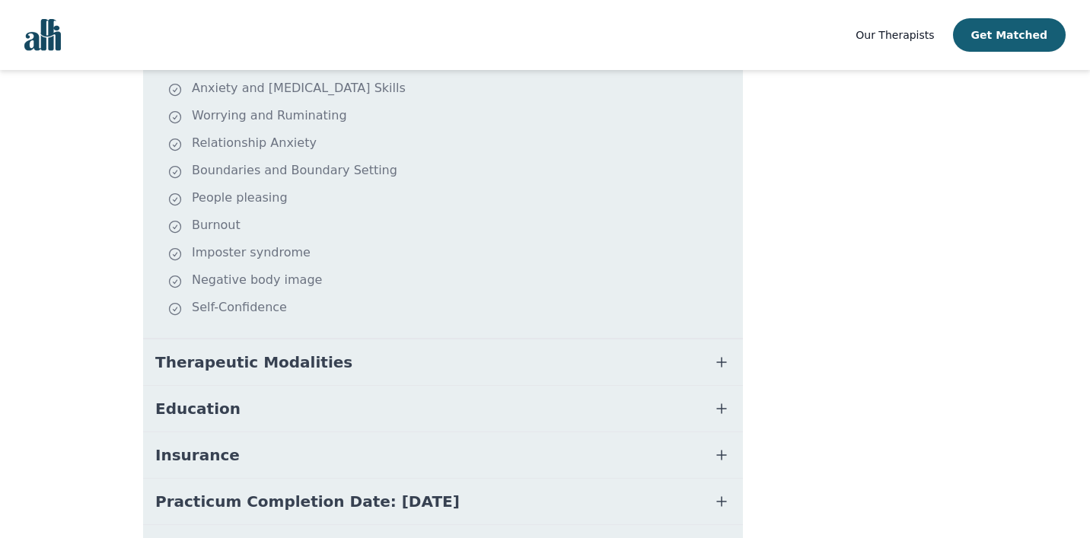
scroll to position [414, 0]
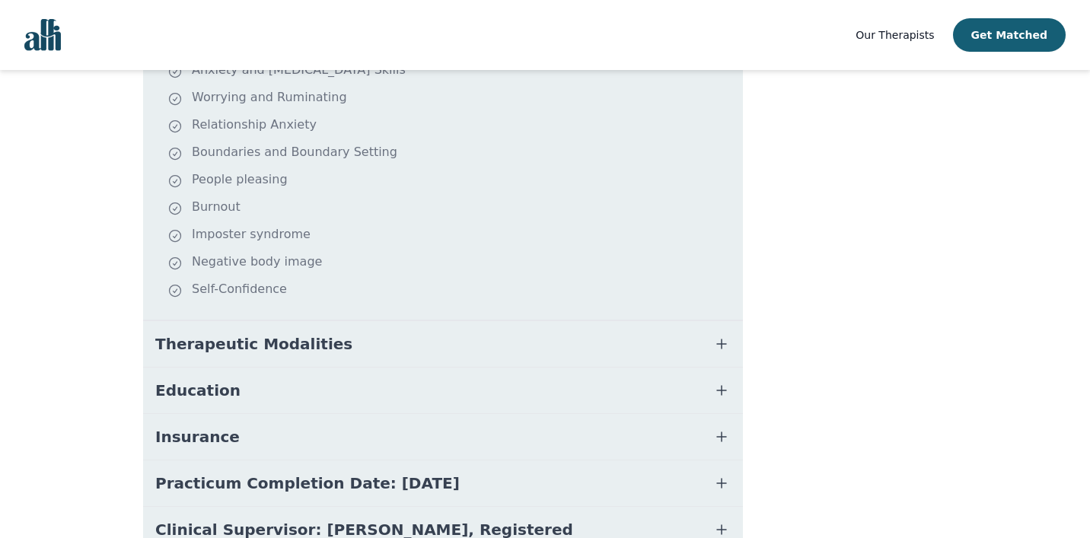
click at [341, 342] on button "Therapeutic Modalities" at bounding box center [443, 344] width 600 height 46
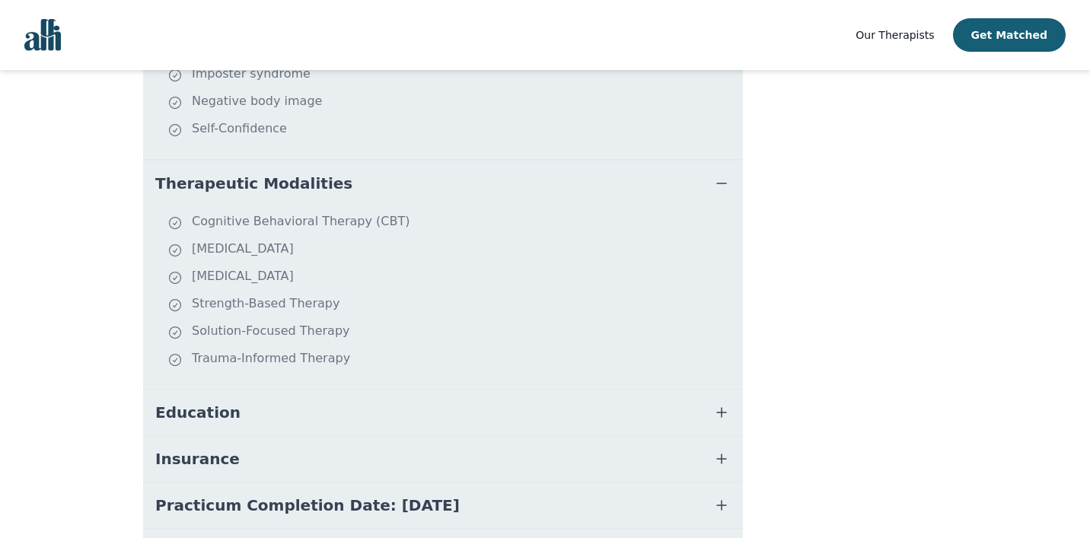
scroll to position [587, 0]
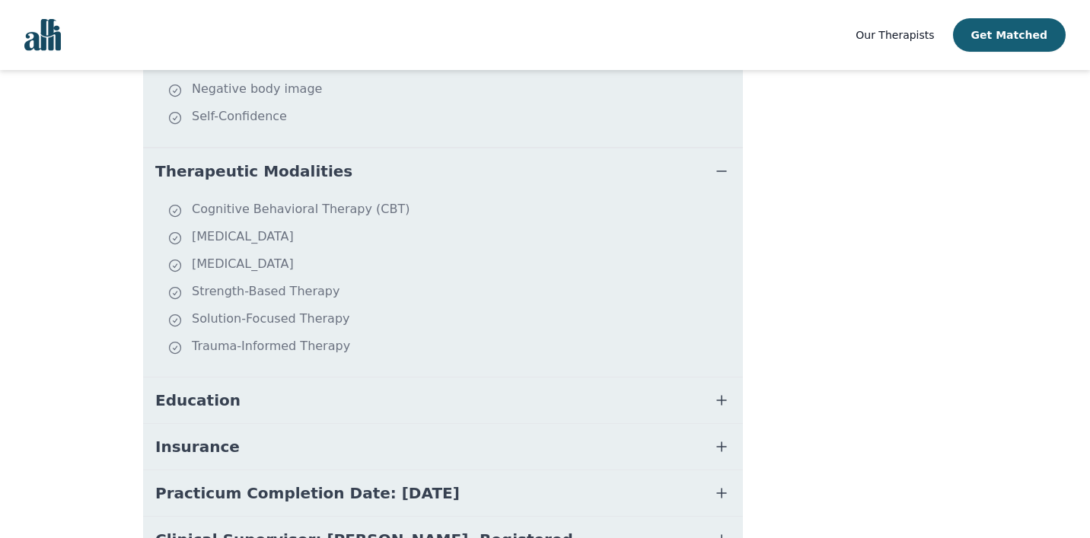
click at [313, 415] on button "Education" at bounding box center [443, 401] width 600 height 46
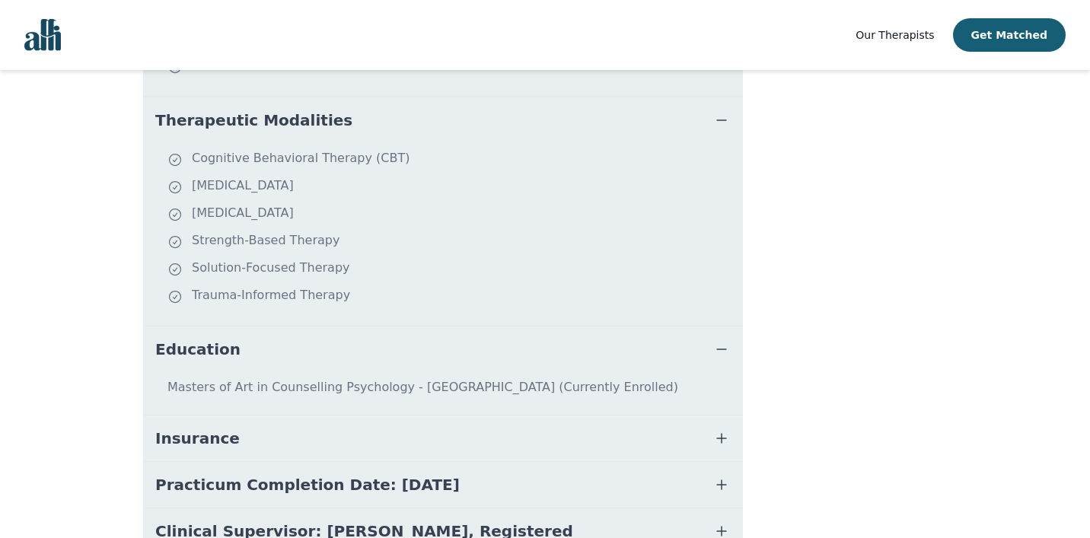
scroll to position [701, 0]
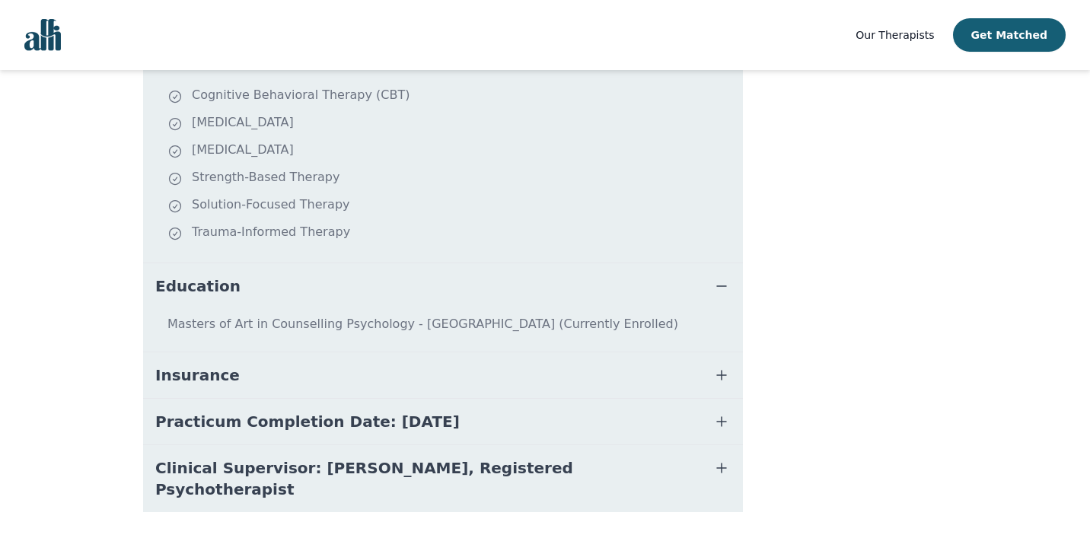
click at [313, 387] on button "Insurance" at bounding box center [443, 375] width 600 height 46
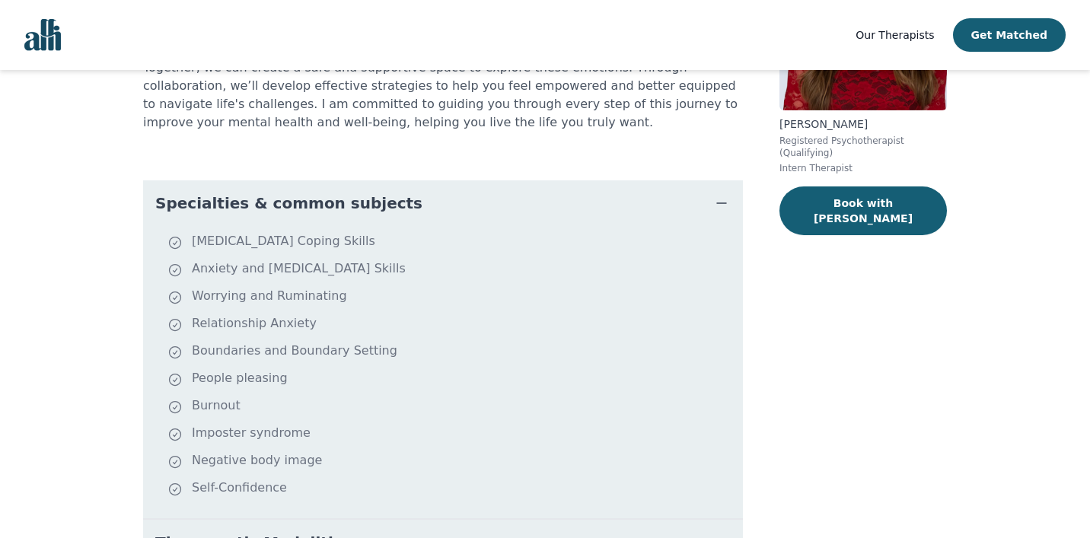
scroll to position [166, 0]
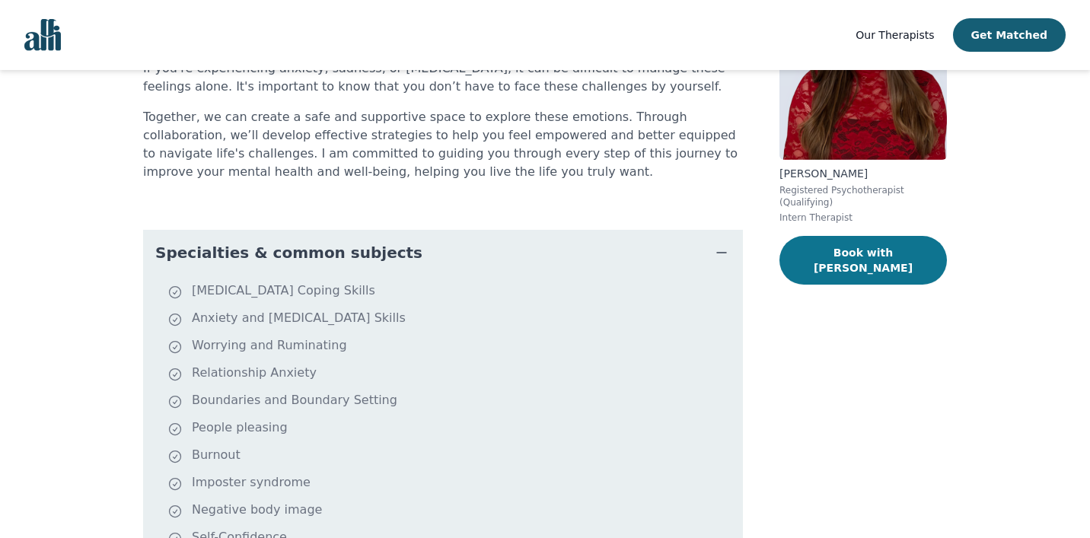
click at [865, 245] on button "Book with [PERSON_NAME]" at bounding box center [862, 260] width 167 height 49
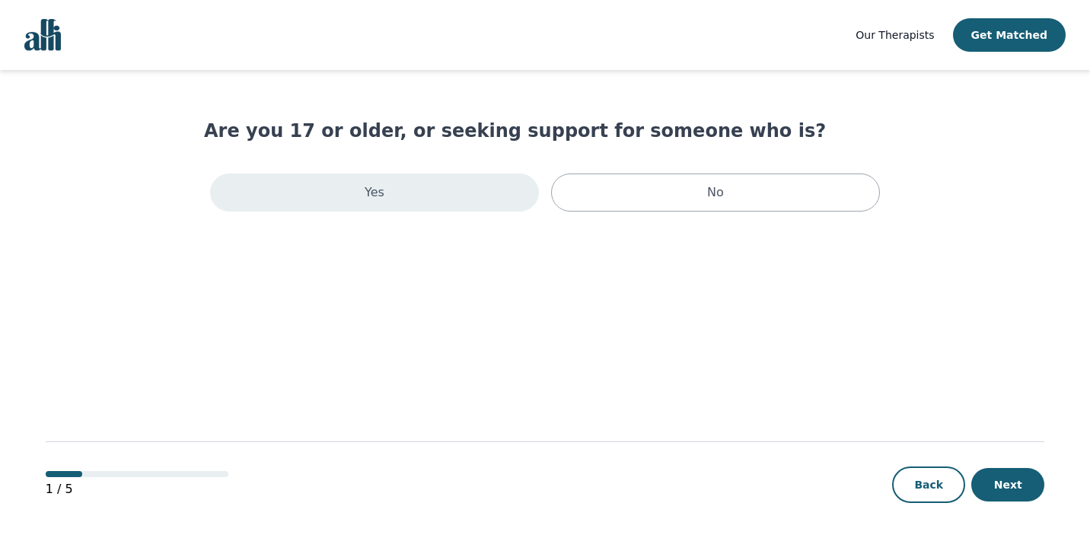
click at [457, 206] on div "Yes" at bounding box center [374, 193] width 329 height 38
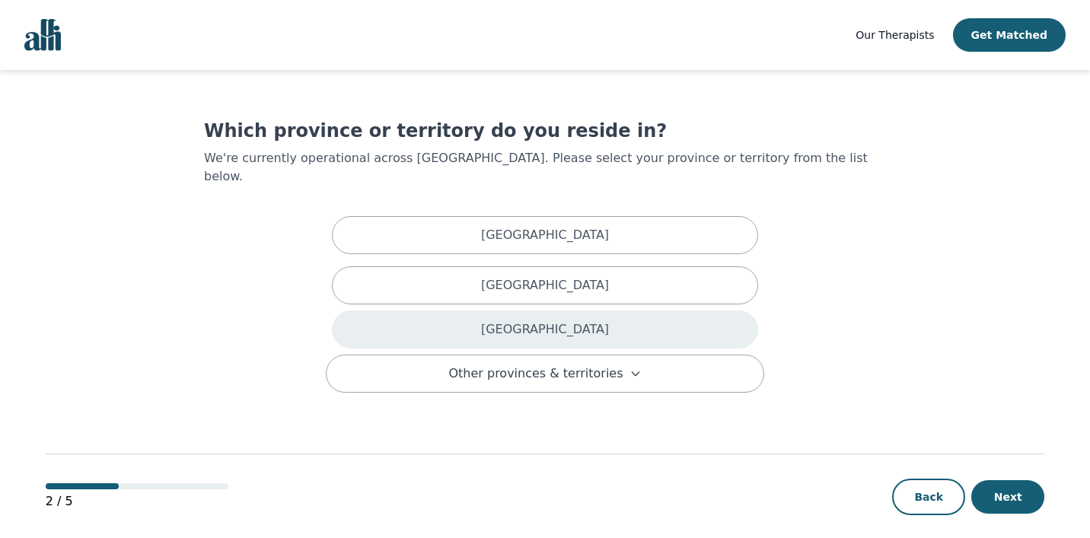
click at [487, 313] on div "[GEOGRAPHIC_DATA]" at bounding box center [545, 330] width 426 height 38
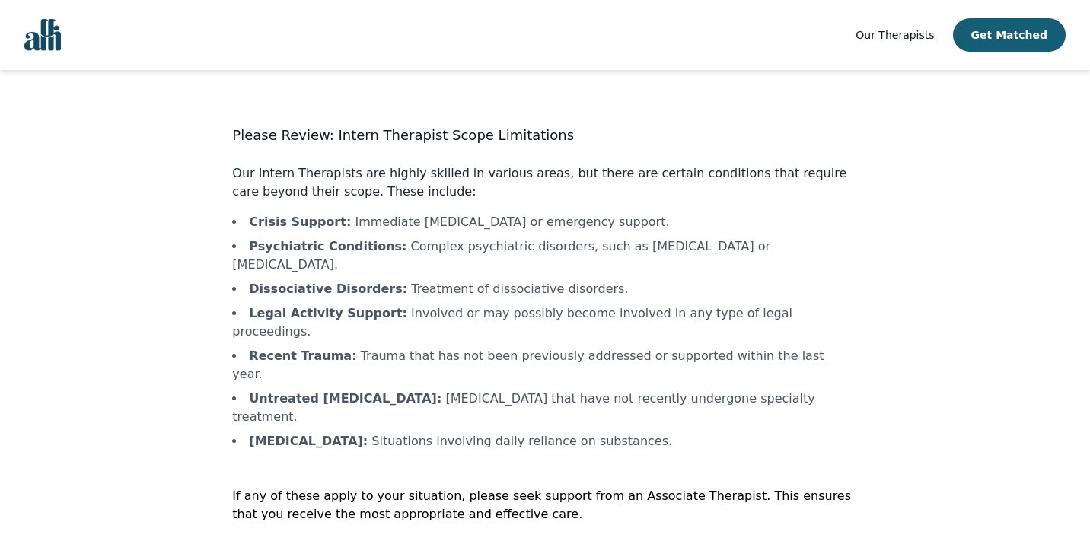
scroll to position [4, 0]
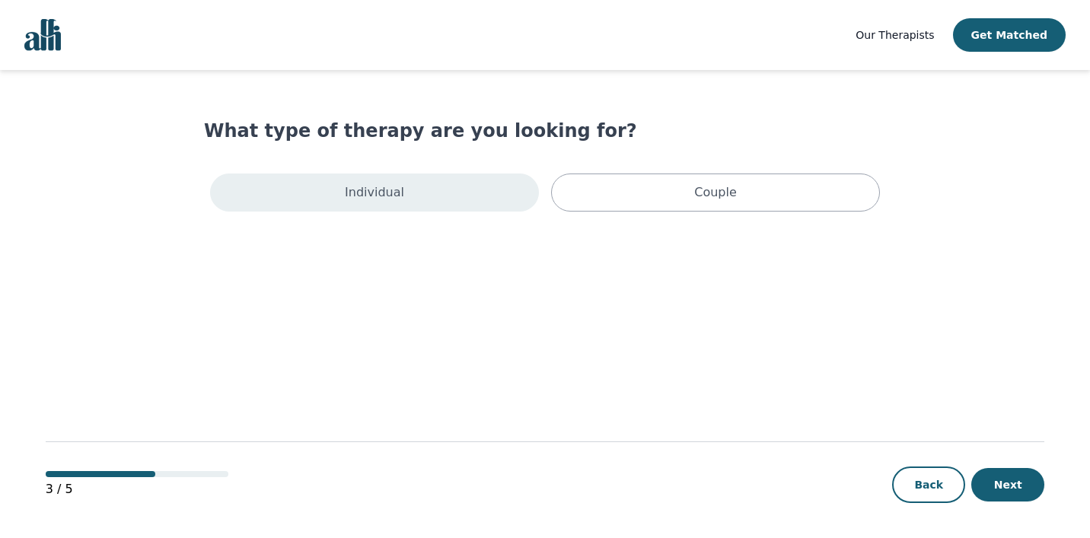
click at [466, 204] on div "Individual" at bounding box center [374, 193] width 329 height 38
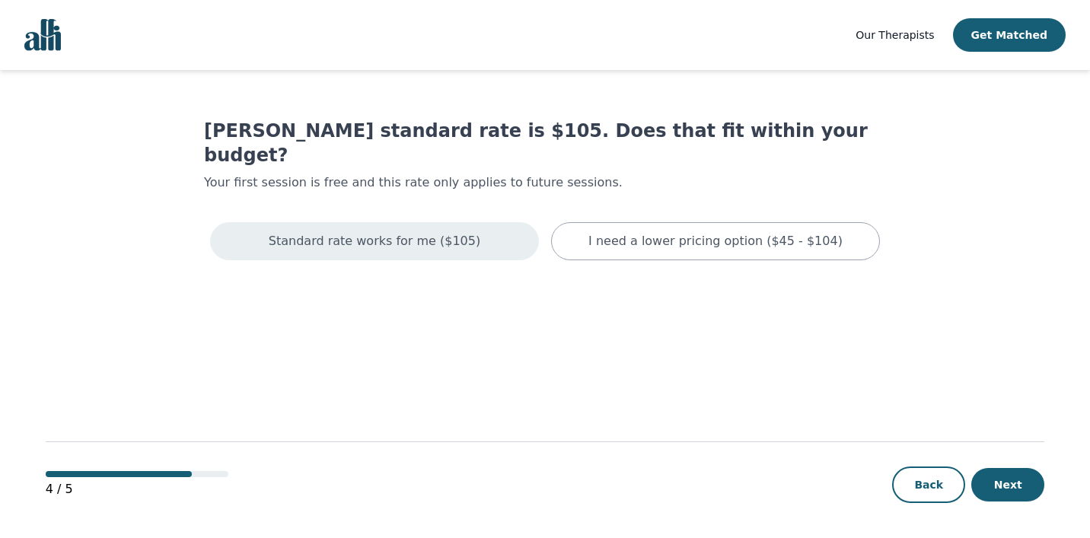
click at [494, 223] on div "Standard rate works for me ($105)" at bounding box center [374, 241] width 329 height 38
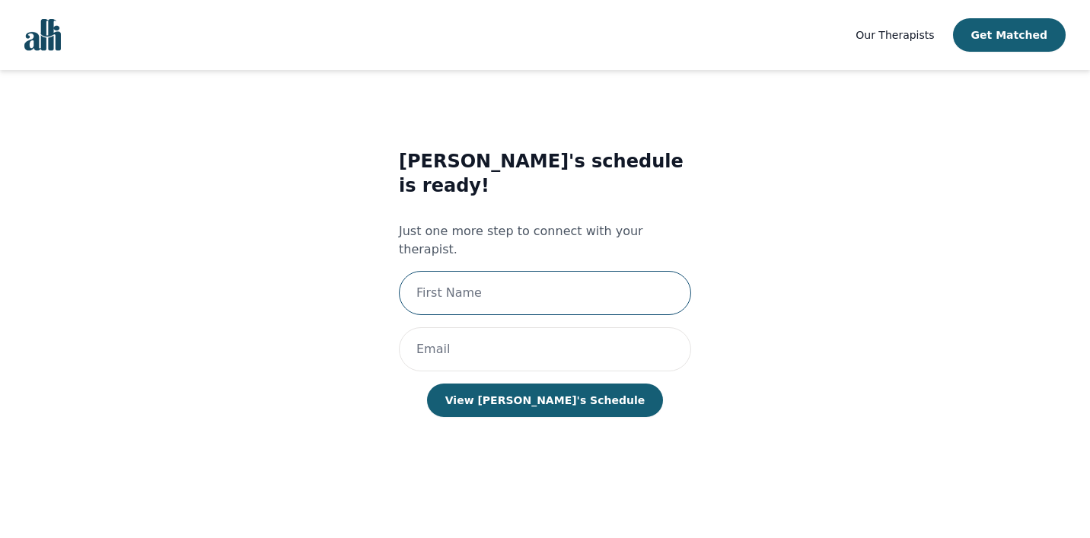
click at [498, 271] on input "text" at bounding box center [545, 293] width 292 height 44
type input "[PERSON_NAME]"
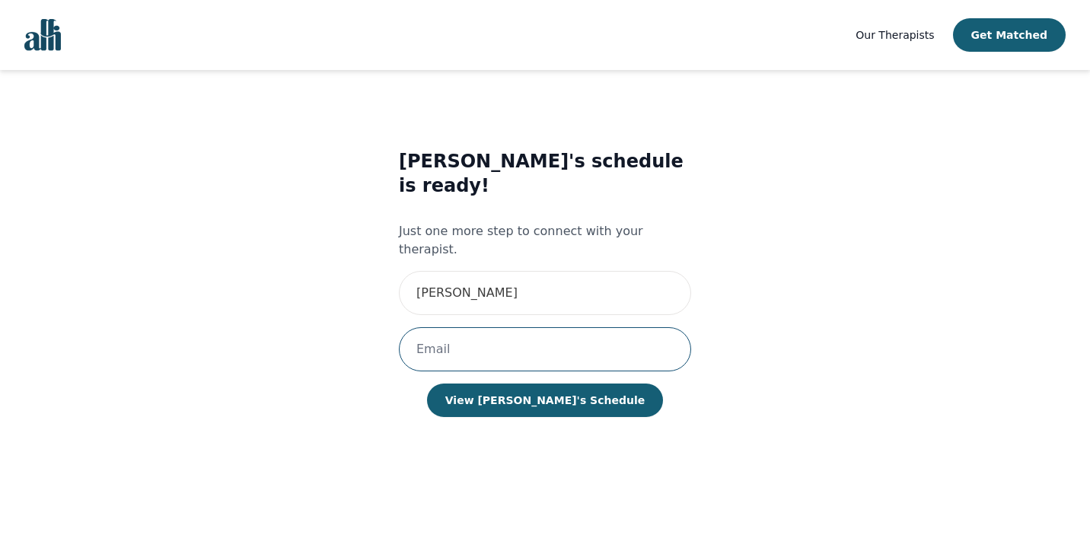
click at [463, 327] on input "email" at bounding box center [545, 349] width 292 height 44
type input "[EMAIL_ADDRESS][DOMAIN_NAME]"
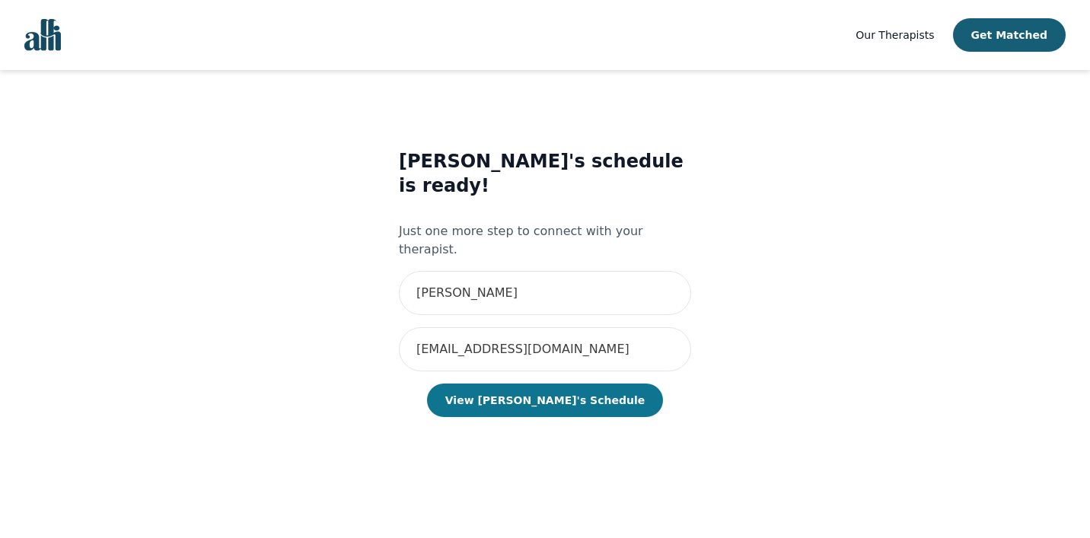
click at [580, 384] on button "View [PERSON_NAME]'s Schedule" at bounding box center [545, 400] width 236 height 33
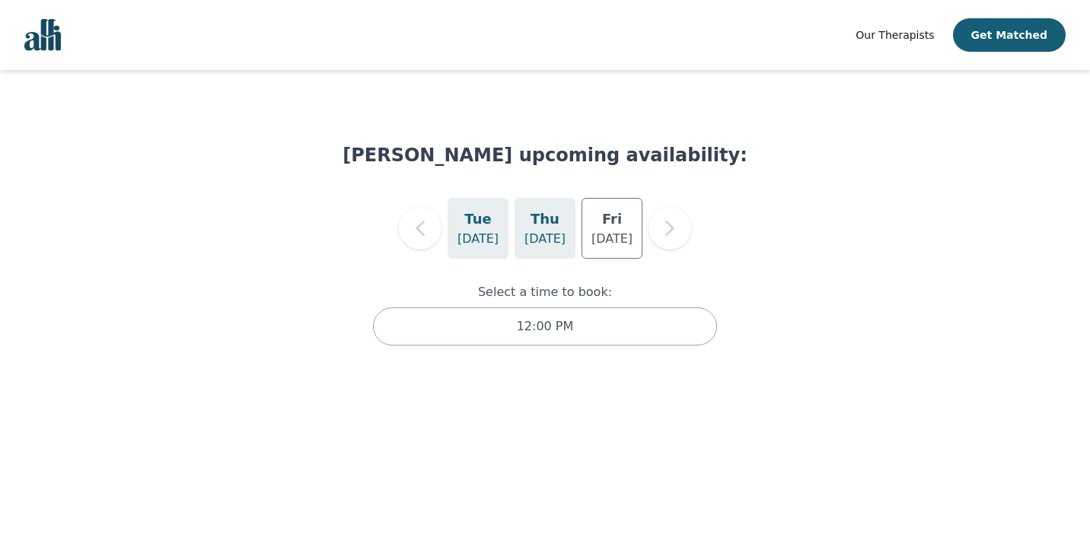
click at [542, 228] on h5 "Thu" at bounding box center [544, 219] width 29 height 21
click at [597, 218] on div "[DATE]" at bounding box center [611, 228] width 61 height 61
